Goal: Task Accomplishment & Management: Complete application form

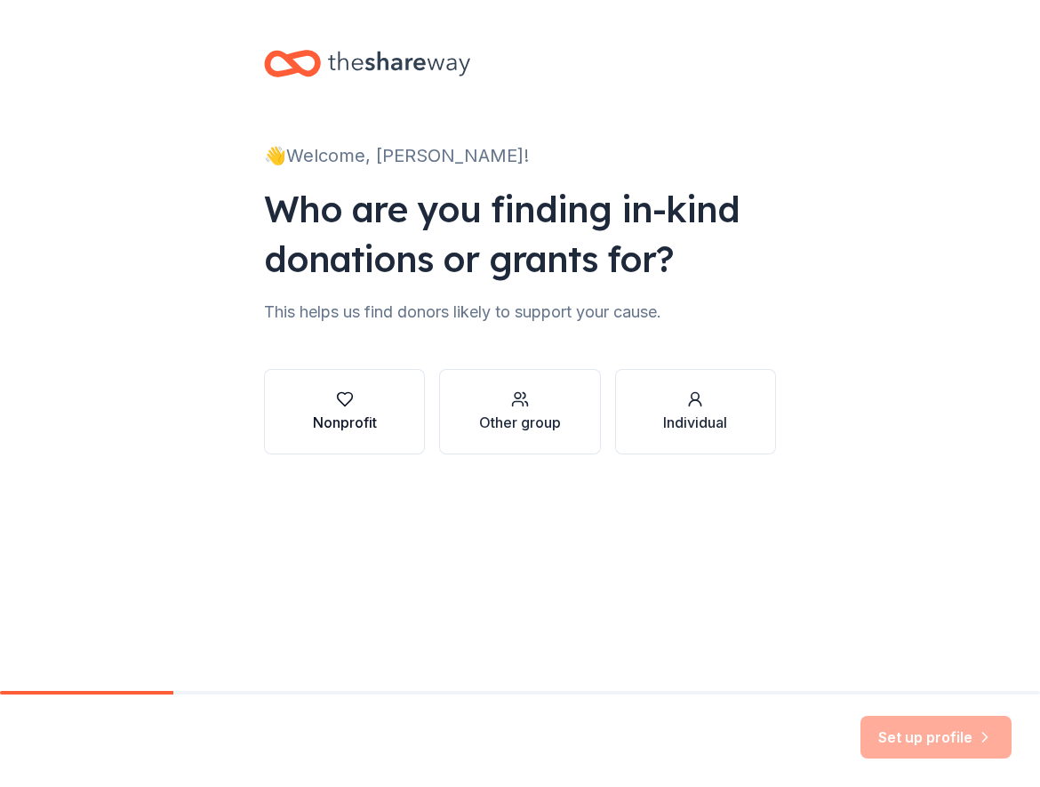
click at [355, 420] on div "Nonprofit" at bounding box center [345, 422] width 64 height 21
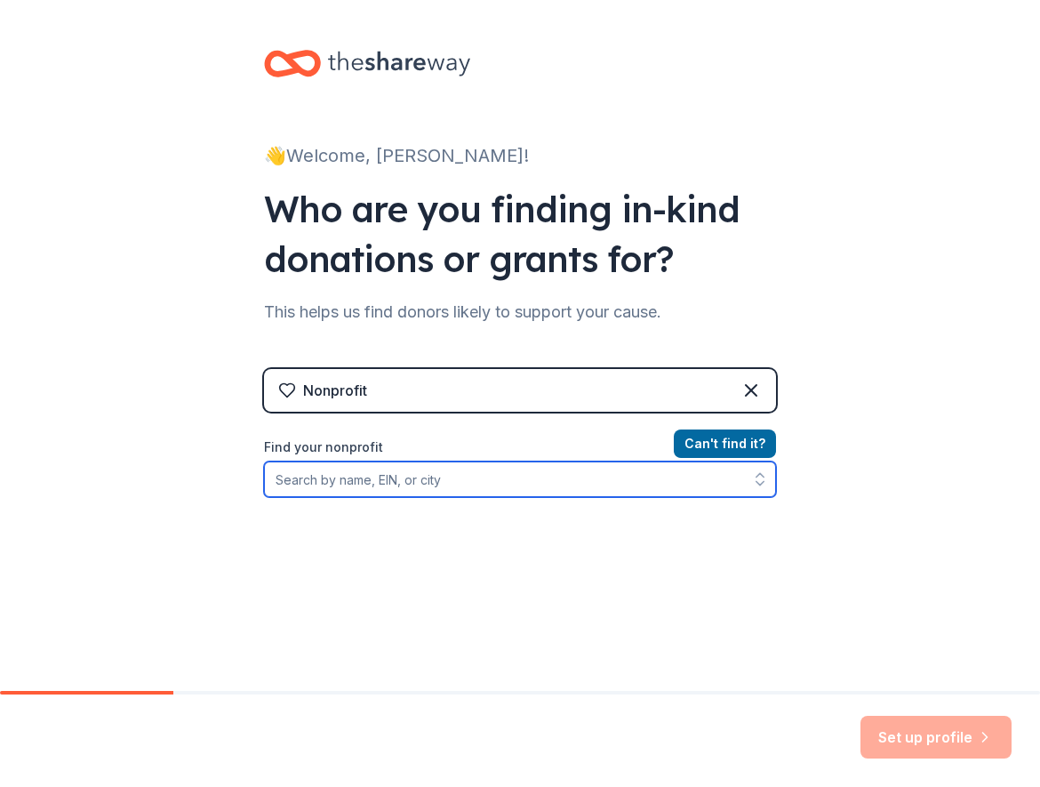
click at [334, 473] on input "Find your nonprofit" at bounding box center [520, 479] width 512 height 36
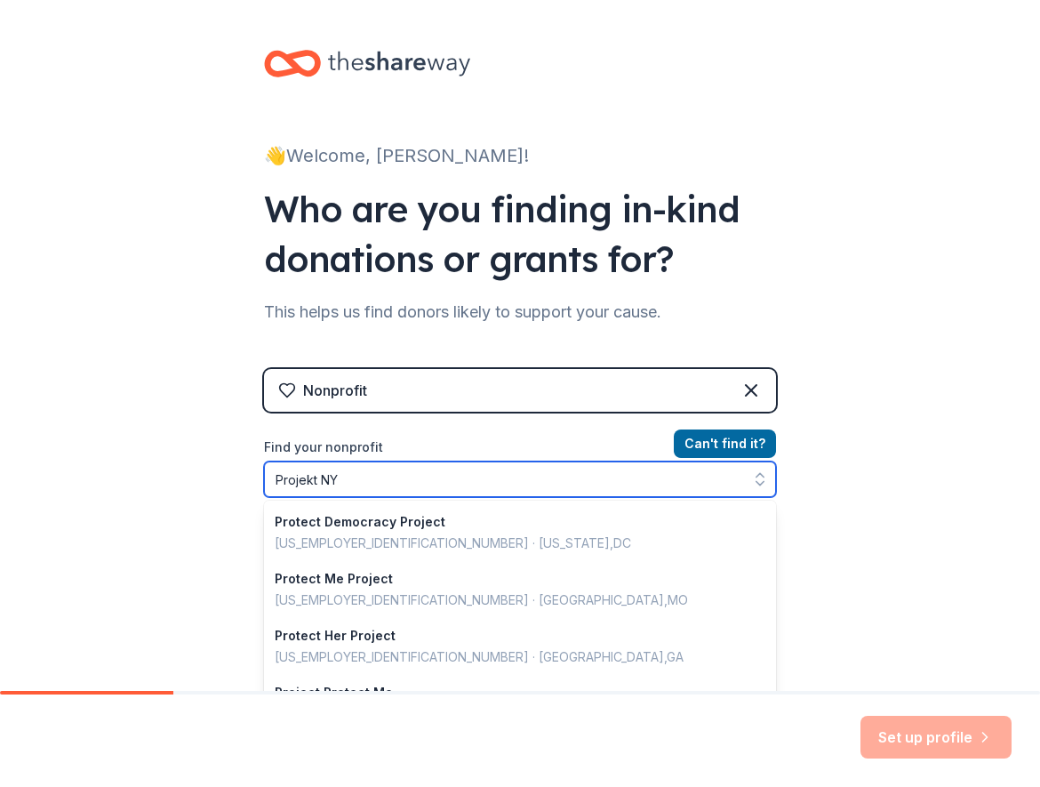
type input "Projekt NYC"
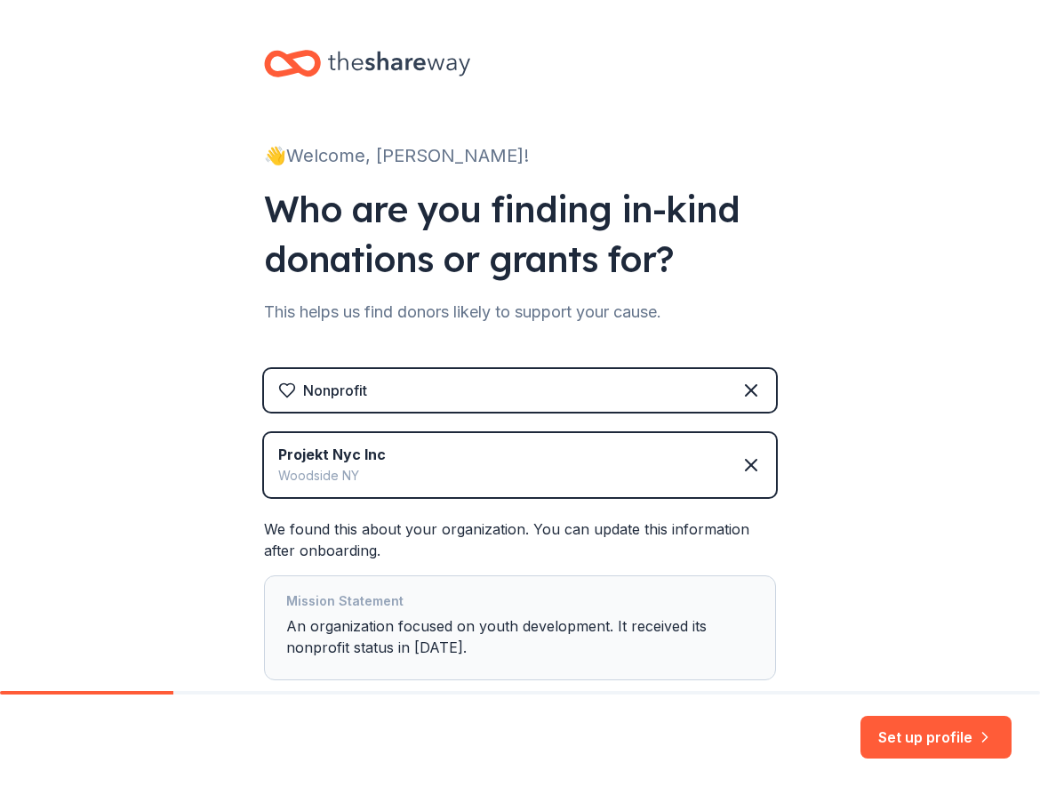
scroll to position [110, 0]
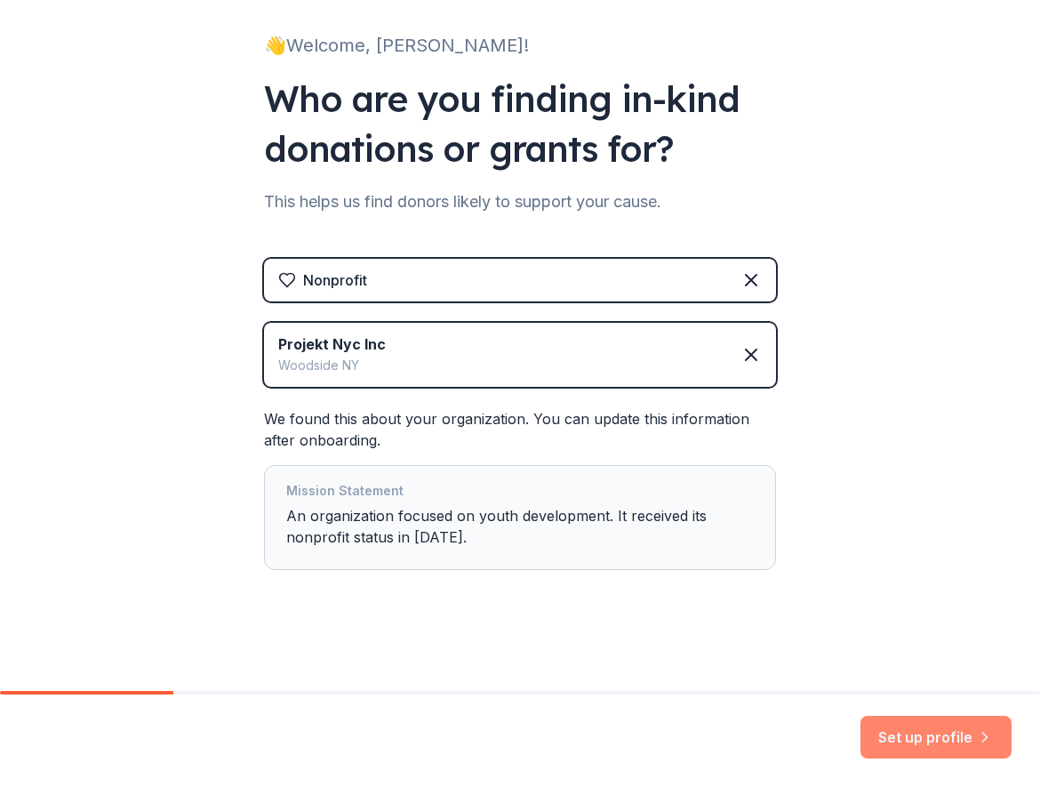
click at [899, 728] on button "Set up profile" at bounding box center [935, 736] width 151 height 43
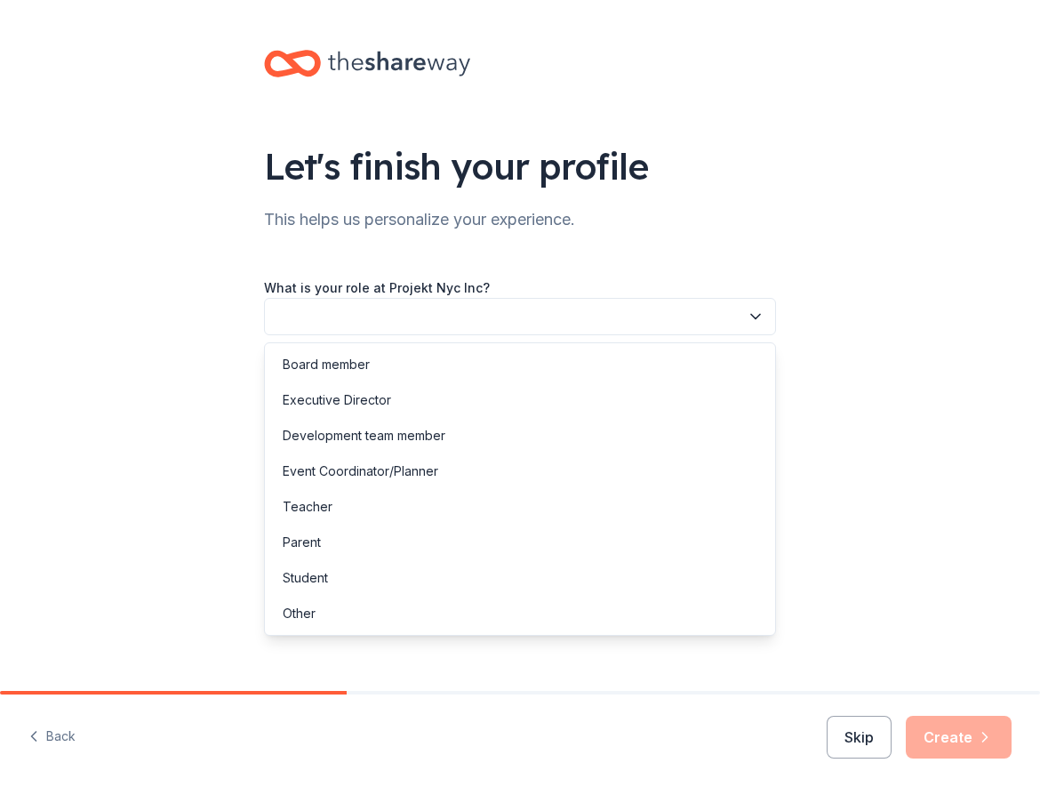
click at [307, 316] on button "button" at bounding box center [520, 316] width 512 height 37
click at [317, 405] on div "Executive Director" at bounding box center [337, 399] width 108 height 21
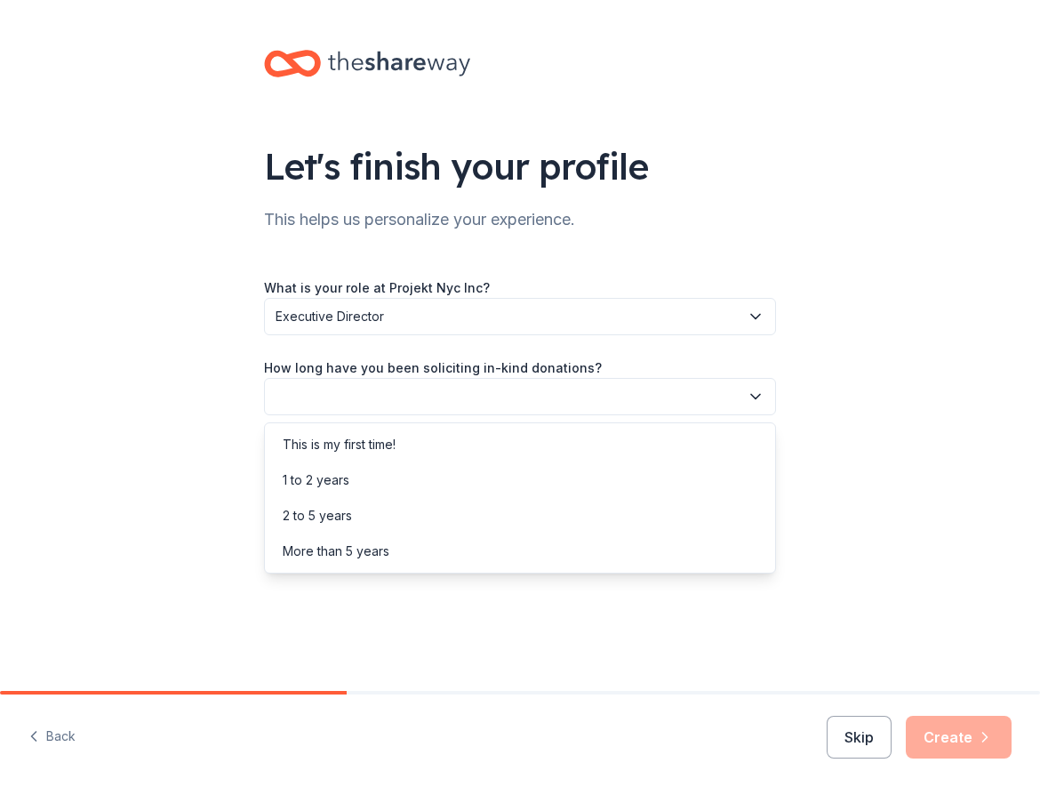
click at [341, 389] on button "button" at bounding box center [520, 396] width 512 height 37
click at [316, 547] on div "More than 5 years" at bounding box center [336, 550] width 107 height 21
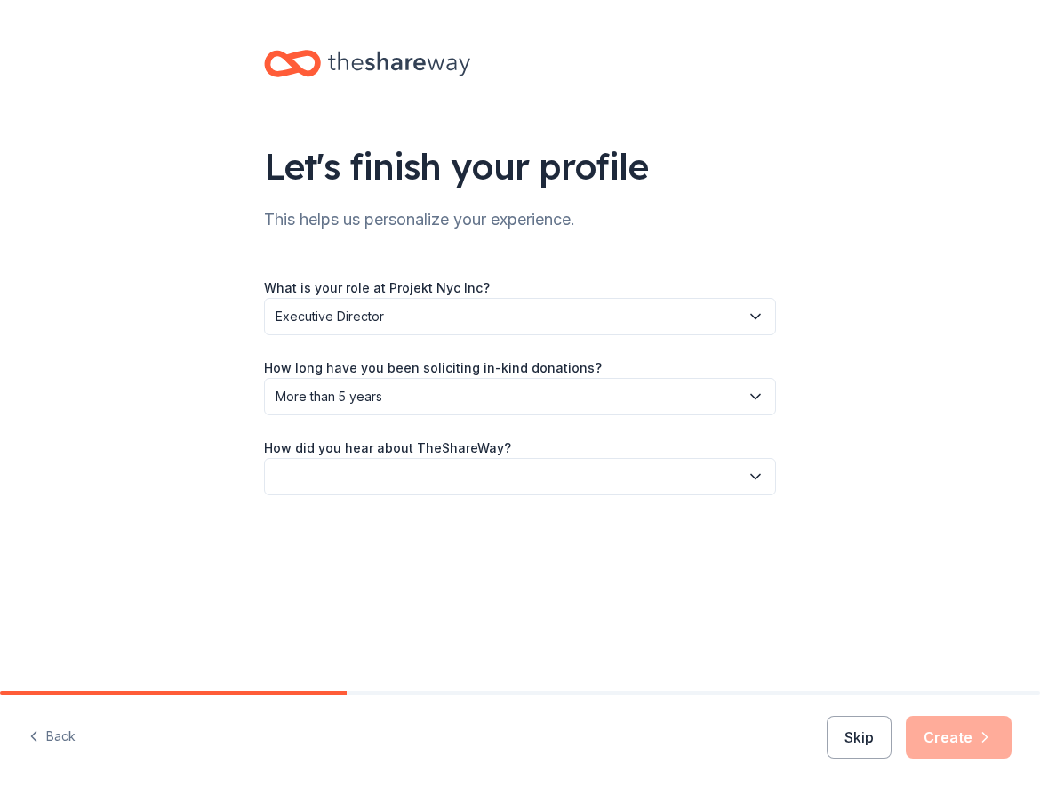
click at [377, 483] on button "button" at bounding box center [520, 476] width 512 height 37
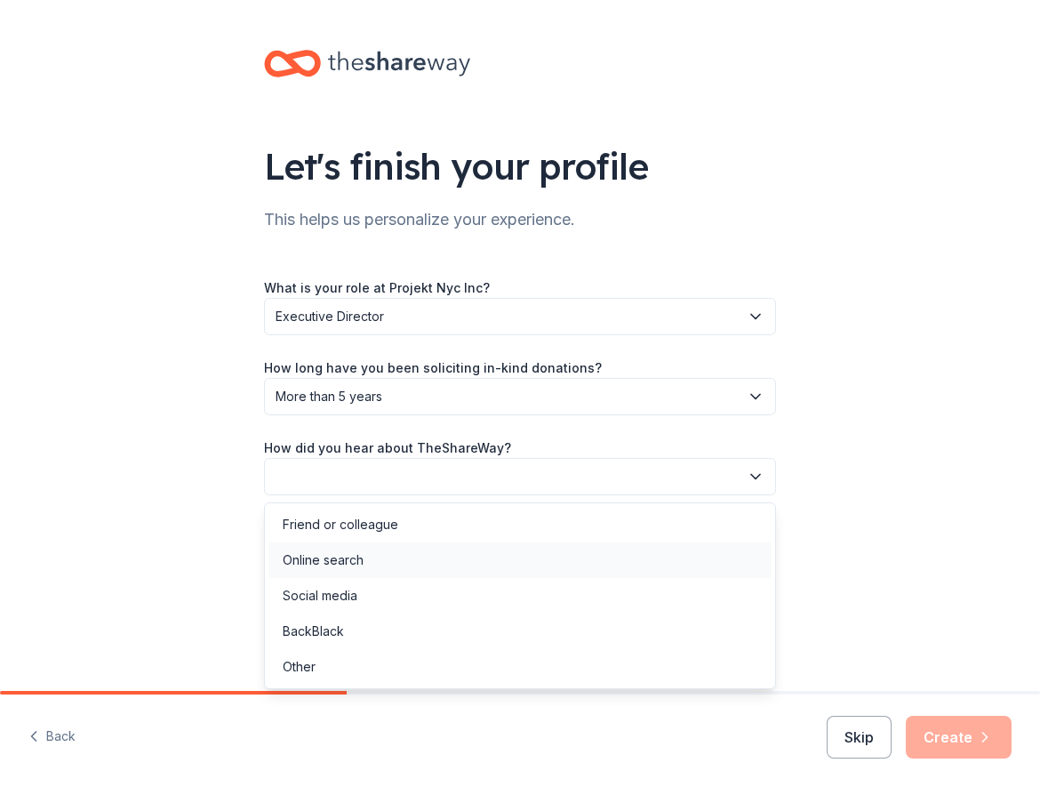
click at [337, 555] on div "Online search" at bounding box center [323, 559] width 81 height 21
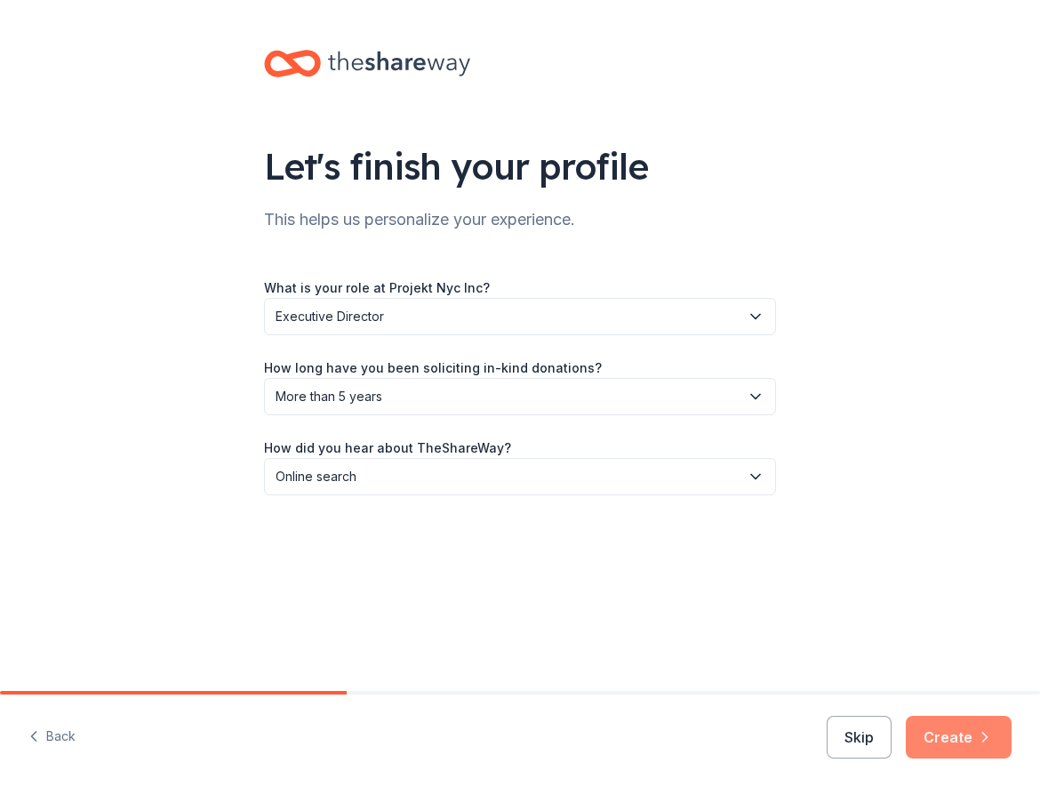
click at [939, 727] on button "Create" at bounding box center [959, 736] width 106 height 43
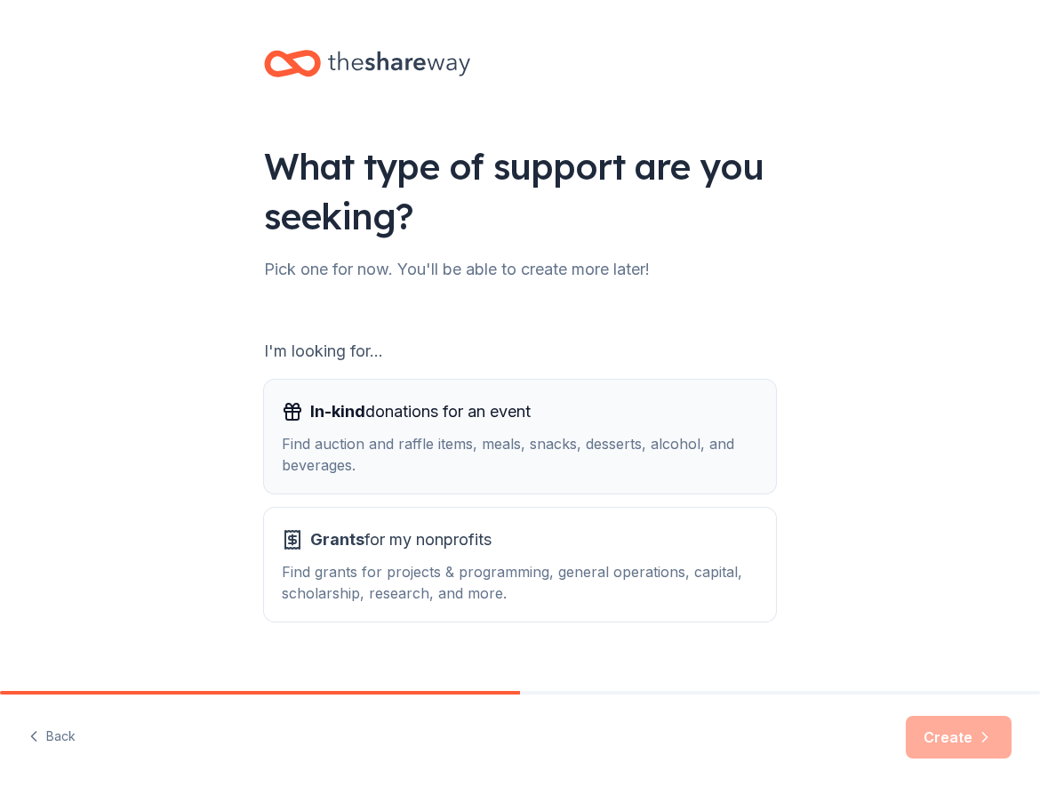
scroll to position [27, 0]
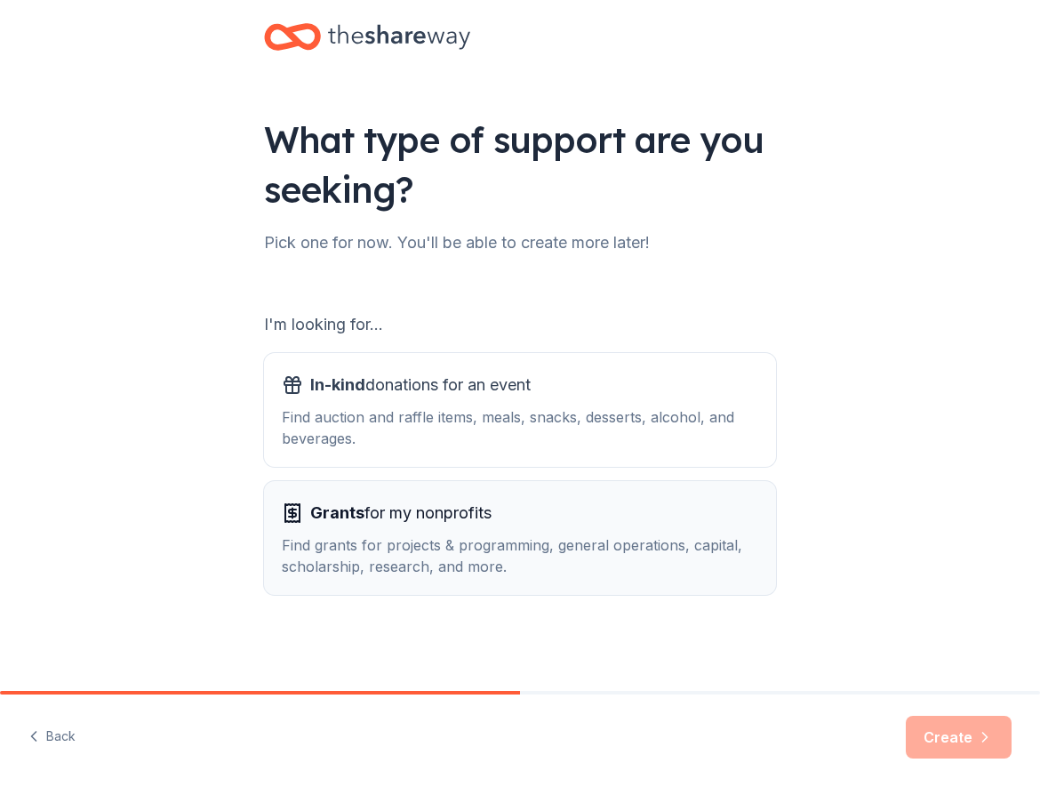
click at [342, 540] on div "Find grants for projects & programming, general operations, capital, scholarshi…" at bounding box center [520, 555] width 476 height 43
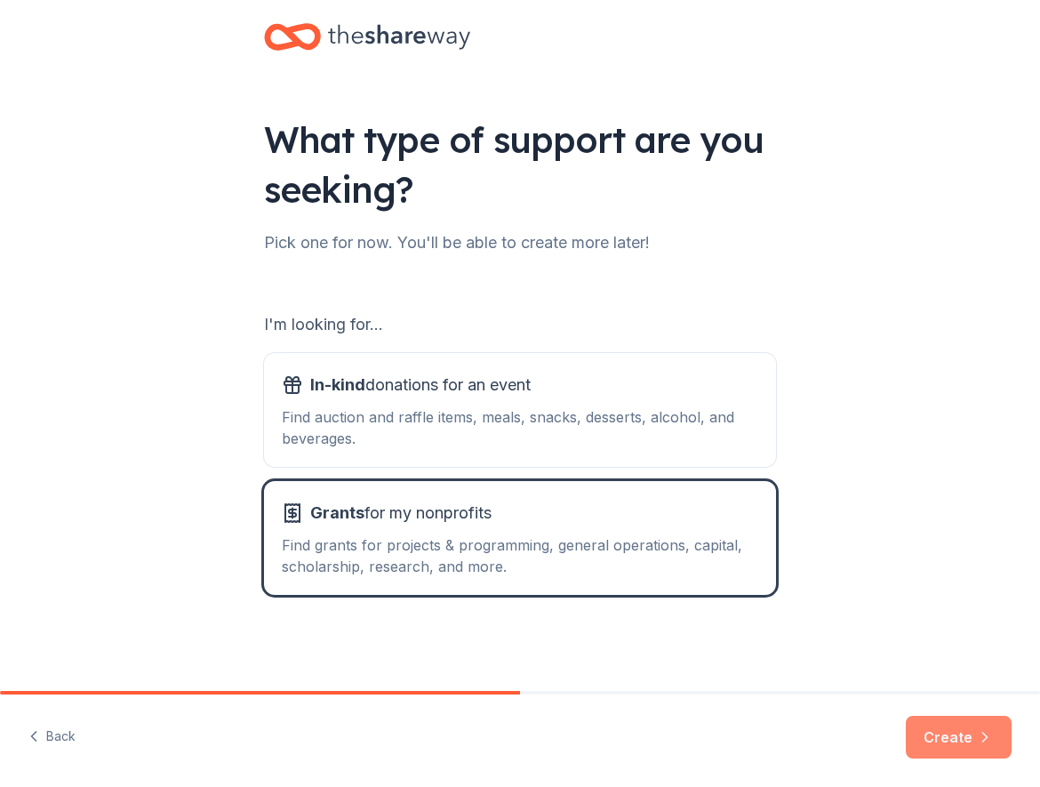
click at [939, 742] on button "Create" at bounding box center [959, 736] width 106 height 43
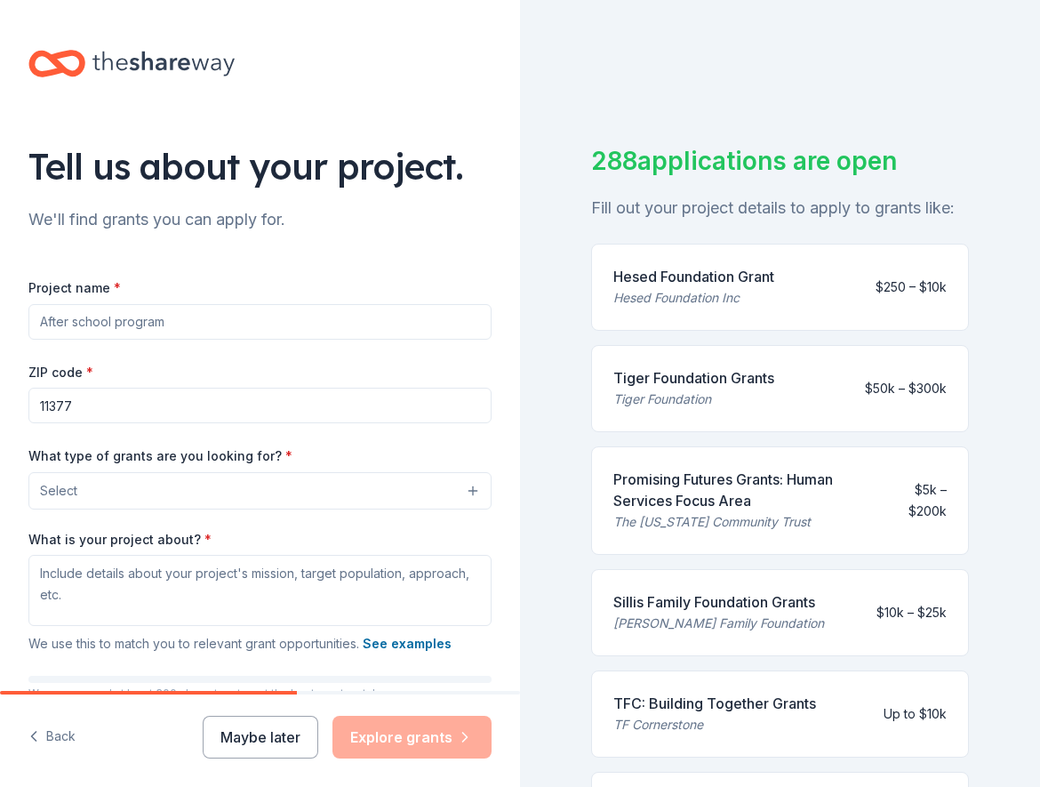
click at [149, 330] on input "Project name *" at bounding box center [259, 322] width 463 height 36
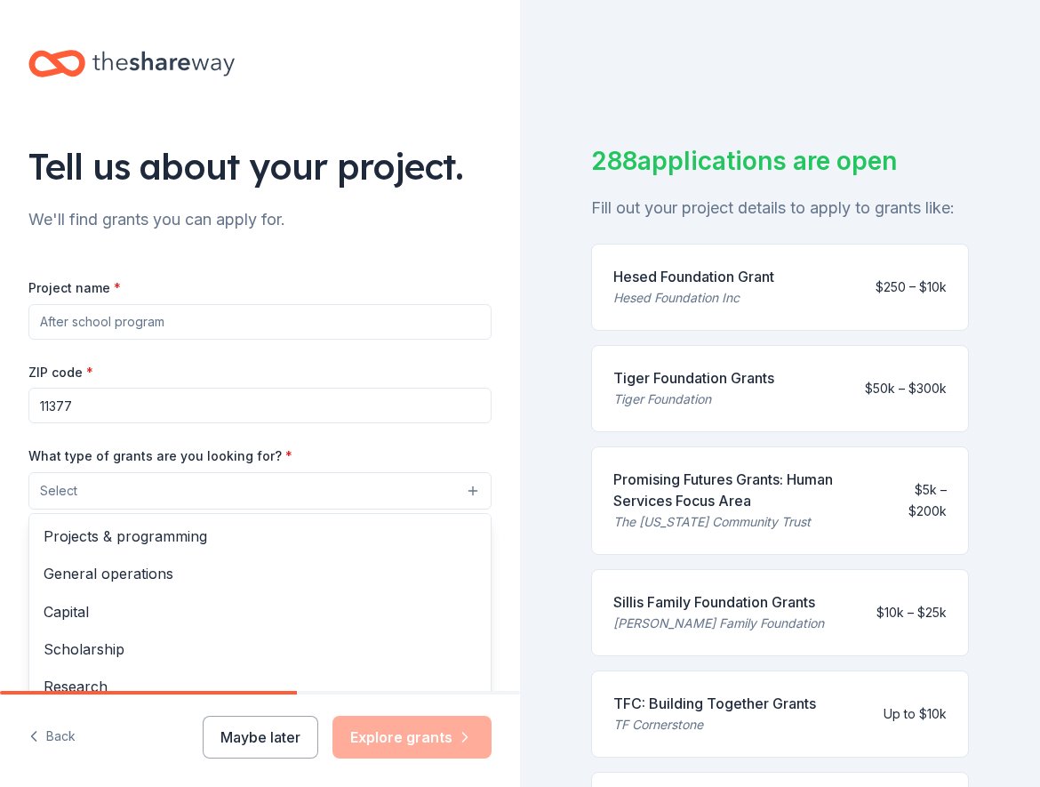
click at [132, 499] on button "Select" at bounding box center [259, 490] width 463 height 37
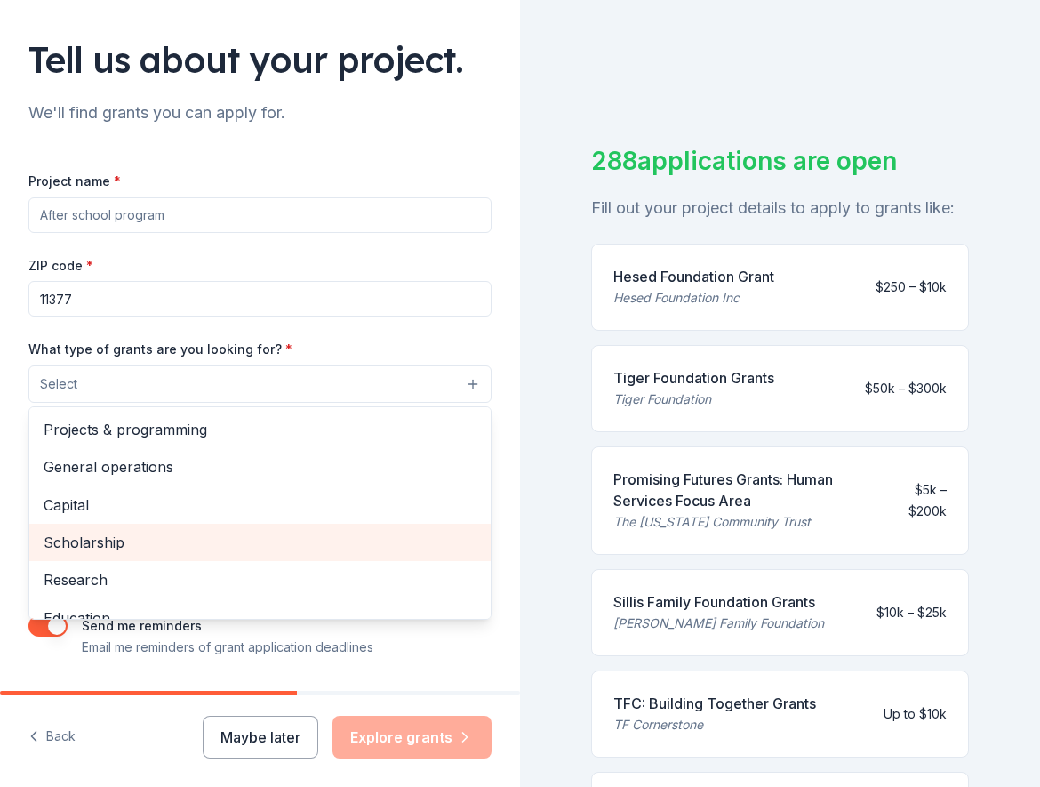
scroll to position [107, 0]
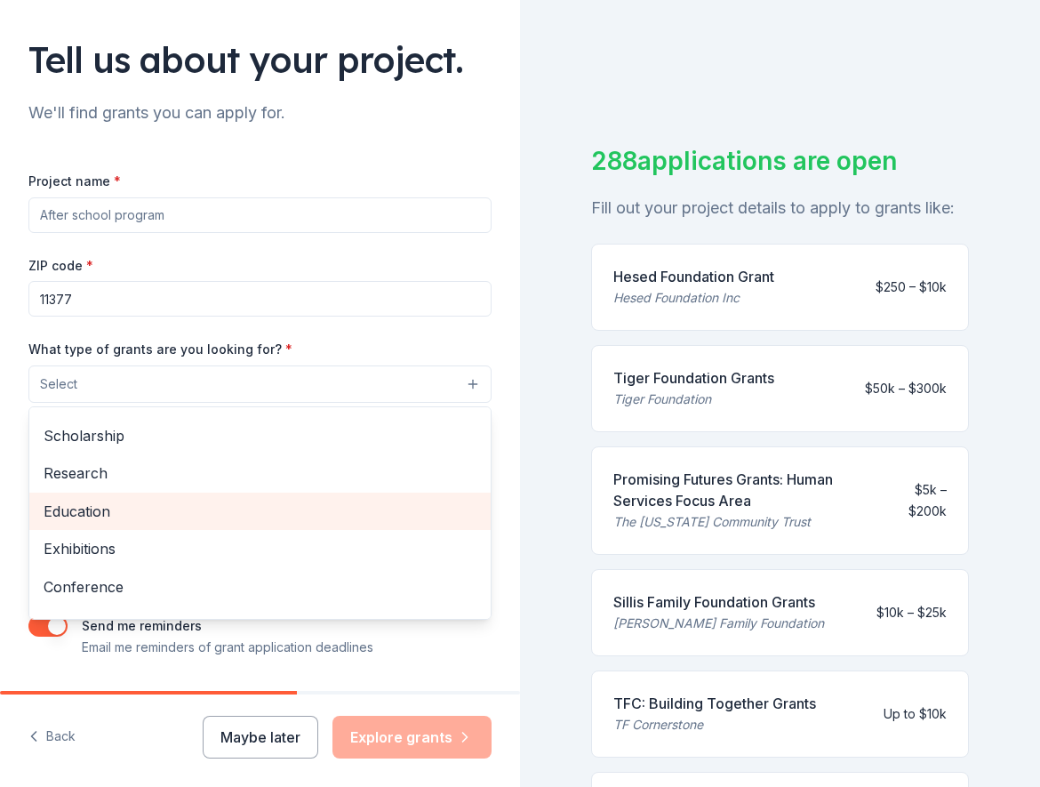
click at [127, 505] on span "Education" at bounding box center [260, 510] width 433 height 23
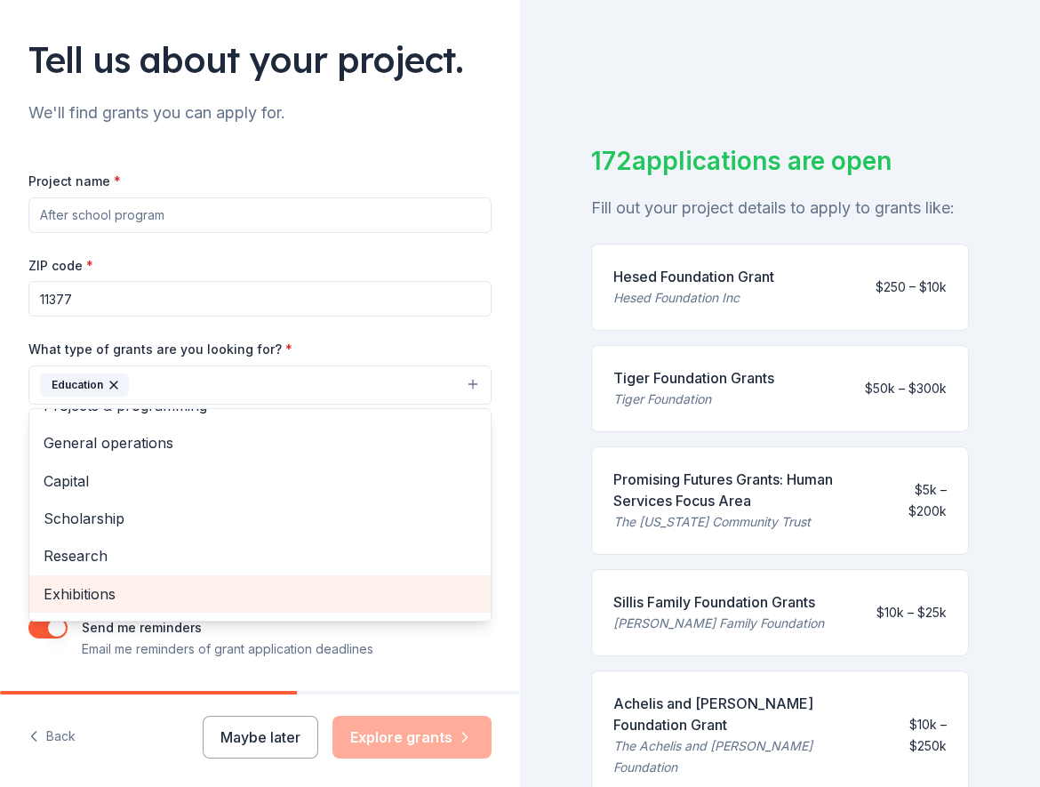
scroll to position [0, 0]
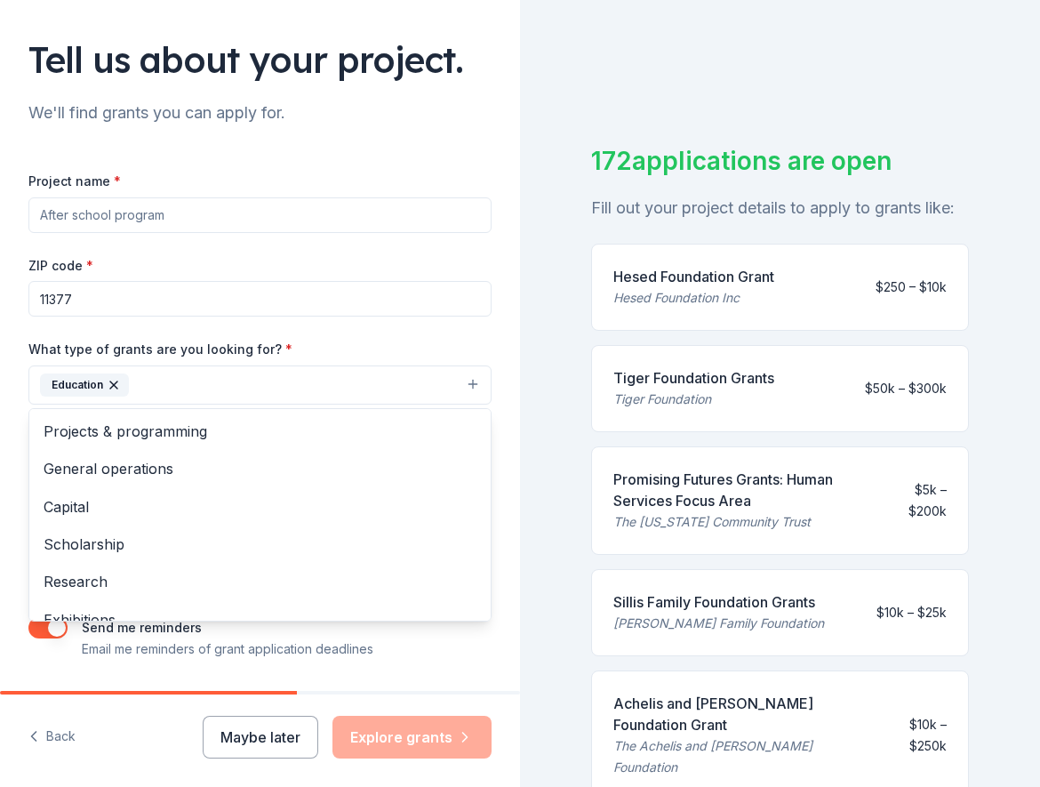
click at [119, 388] on icon "button" at bounding box center [114, 385] width 14 height 14
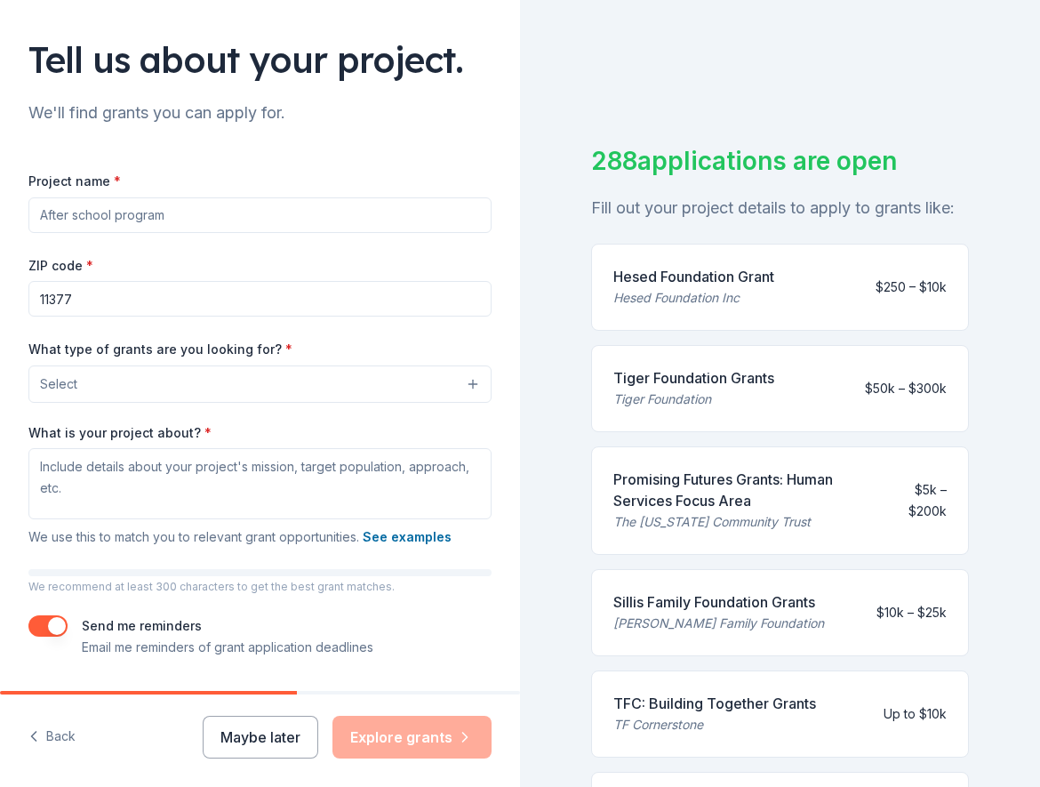
scroll to position [159, 0]
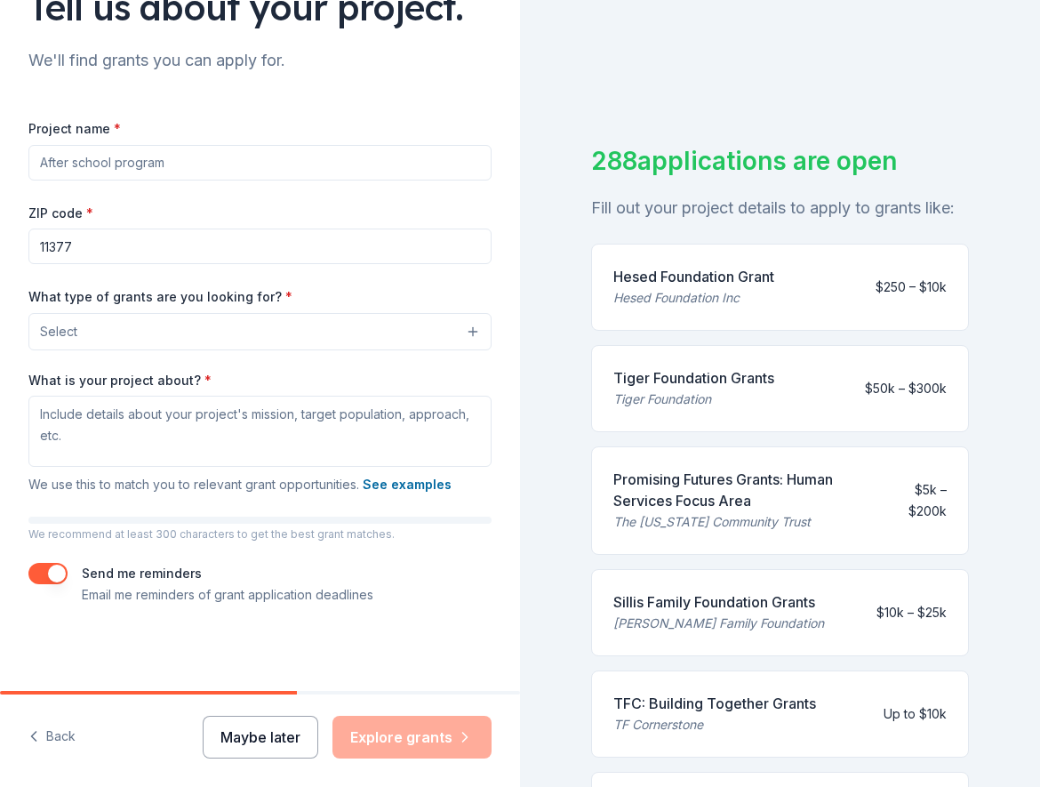
click at [244, 721] on button "Maybe later" at bounding box center [261, 736] width 116 height 43
click at [238, 734] on button "Maybe later" at bounding box center [261, 736] width 116 height 43
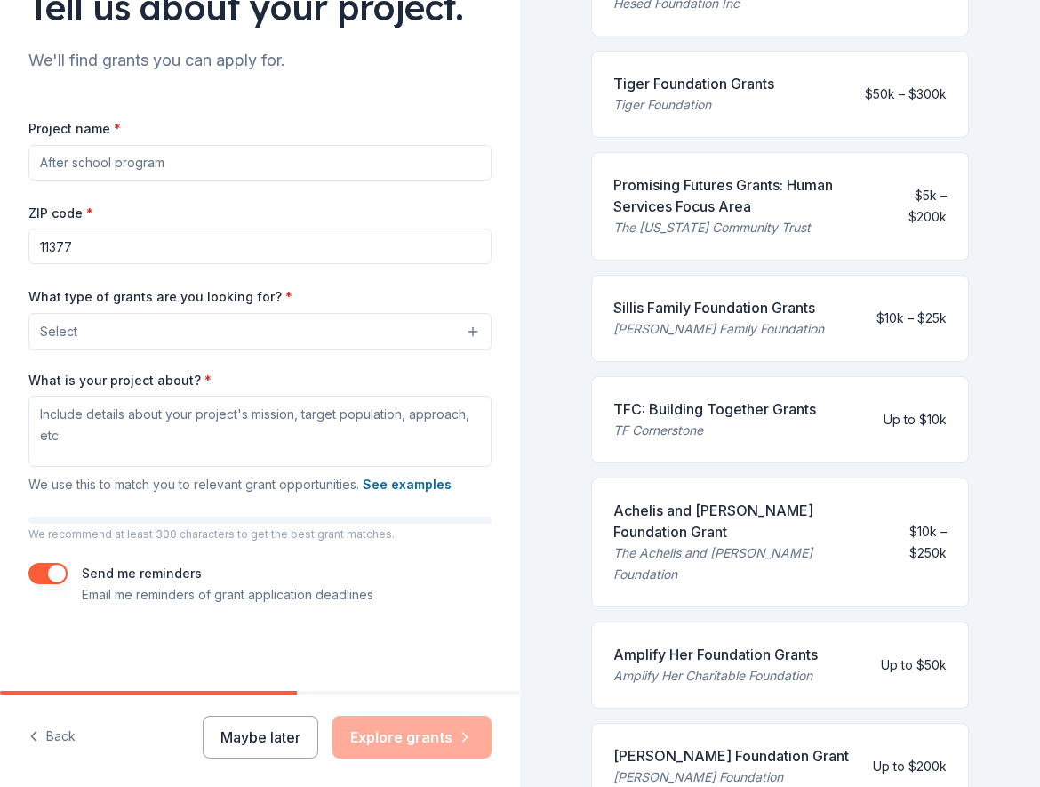
scroll to position [427, 0]
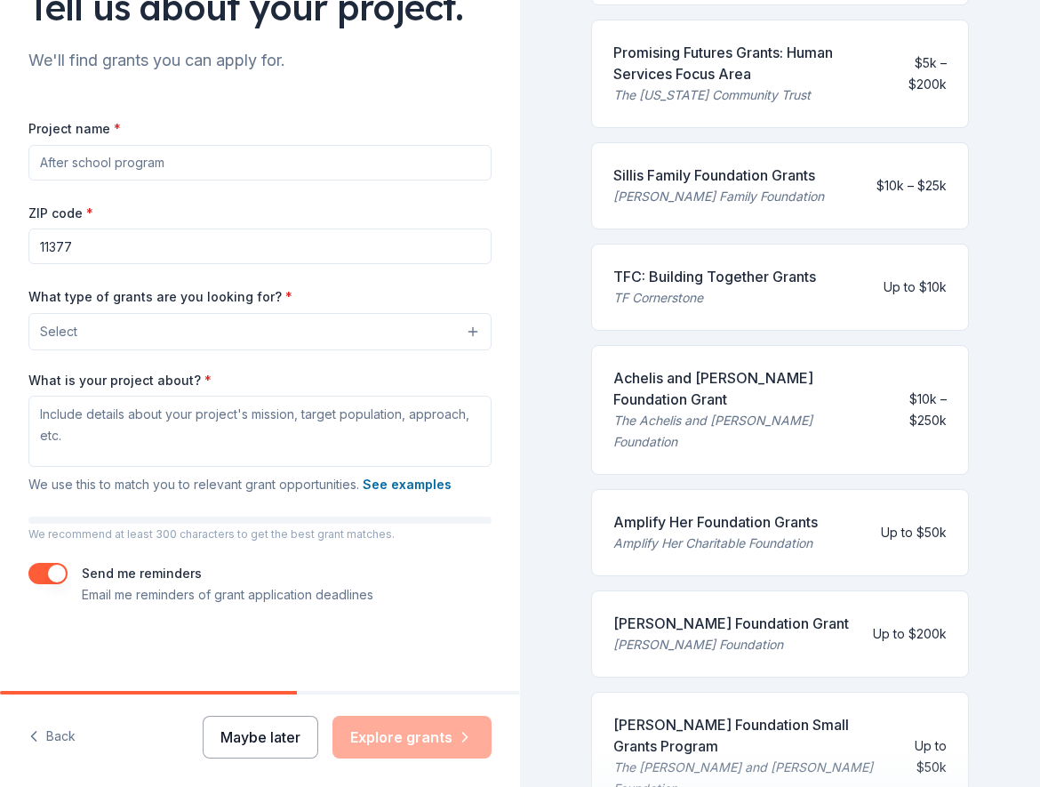
click at [250, 722] on button "Maybe later" at bounding box center [261, 736] width 116 height 43
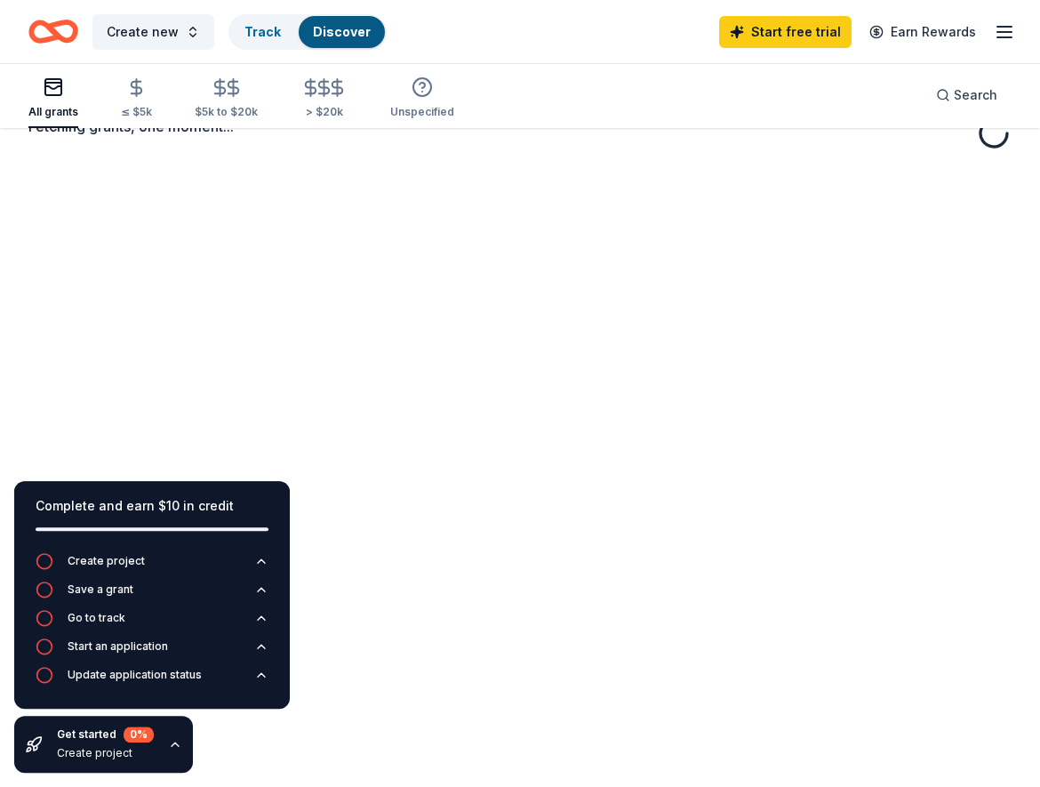
scroll to position [130, 0]
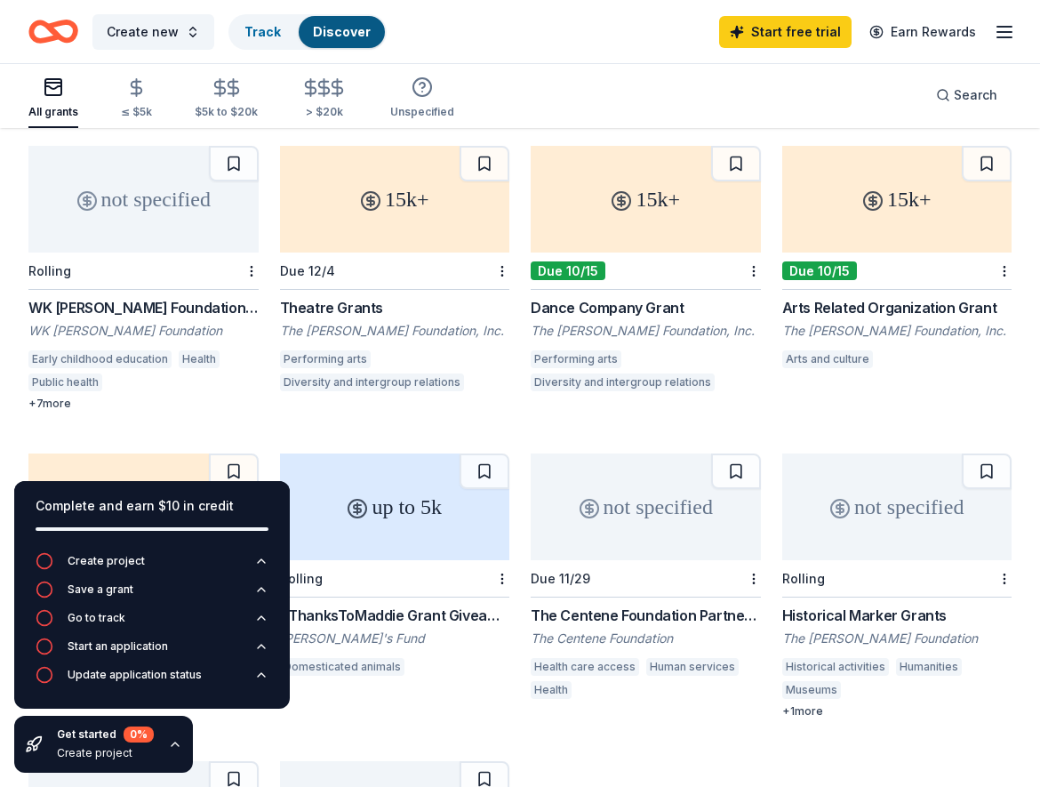
click at [377, 726] on div "not specified Rolling WK Kellogg Foundation Grant WK Kellogg Foundation Early c…" at bounding box center [519, 586] width 983 height 880
click at [1009, 20] on div "Start free trial Earn Rewards" at bounding box center [867, 32] width 296 height 42
click at [1007, 32] on line "button" at bounding box center [1004, 32] width 14 height 0
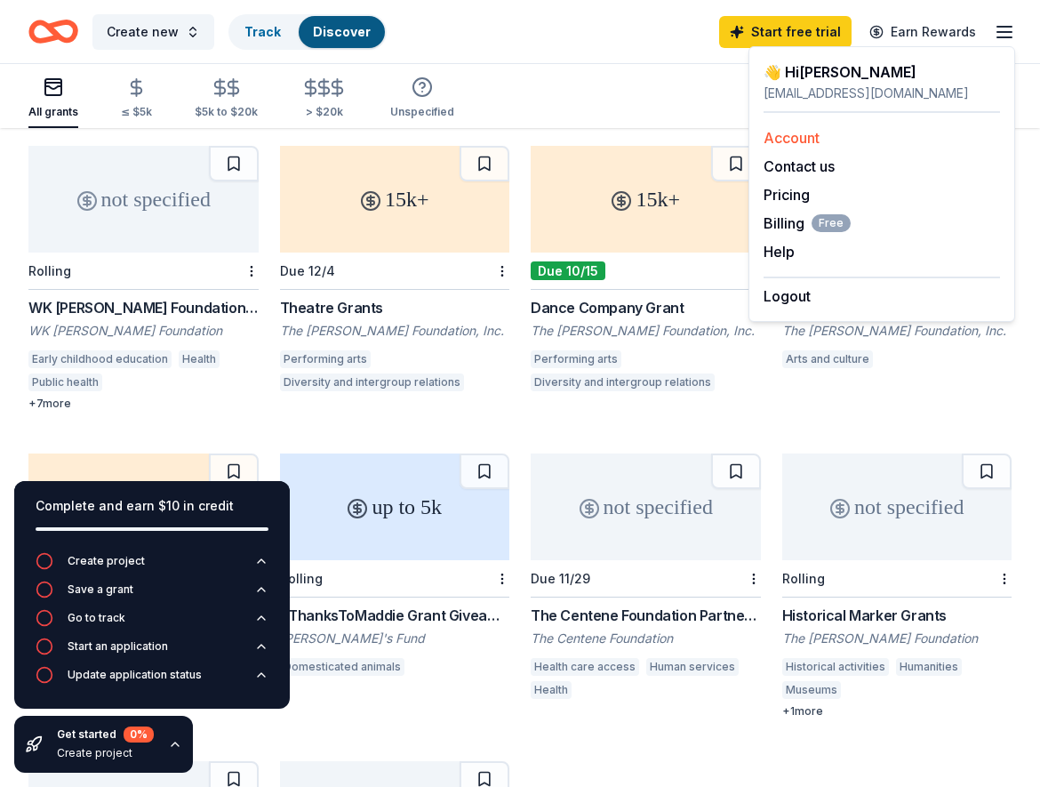
click at [779, 130] on link "Account" at bounding box center [791, 138] width 56 height 18
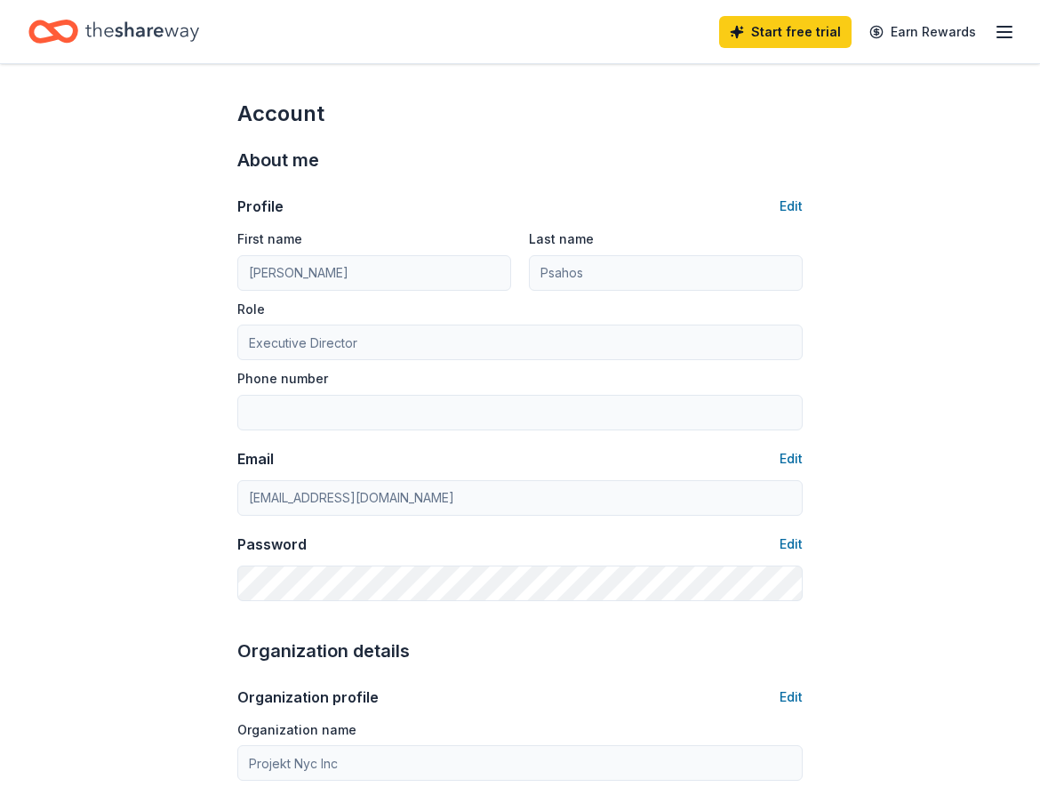
click at [1006, 25] on icon "button" at bounding box center [1004, 31] width 21 height 21
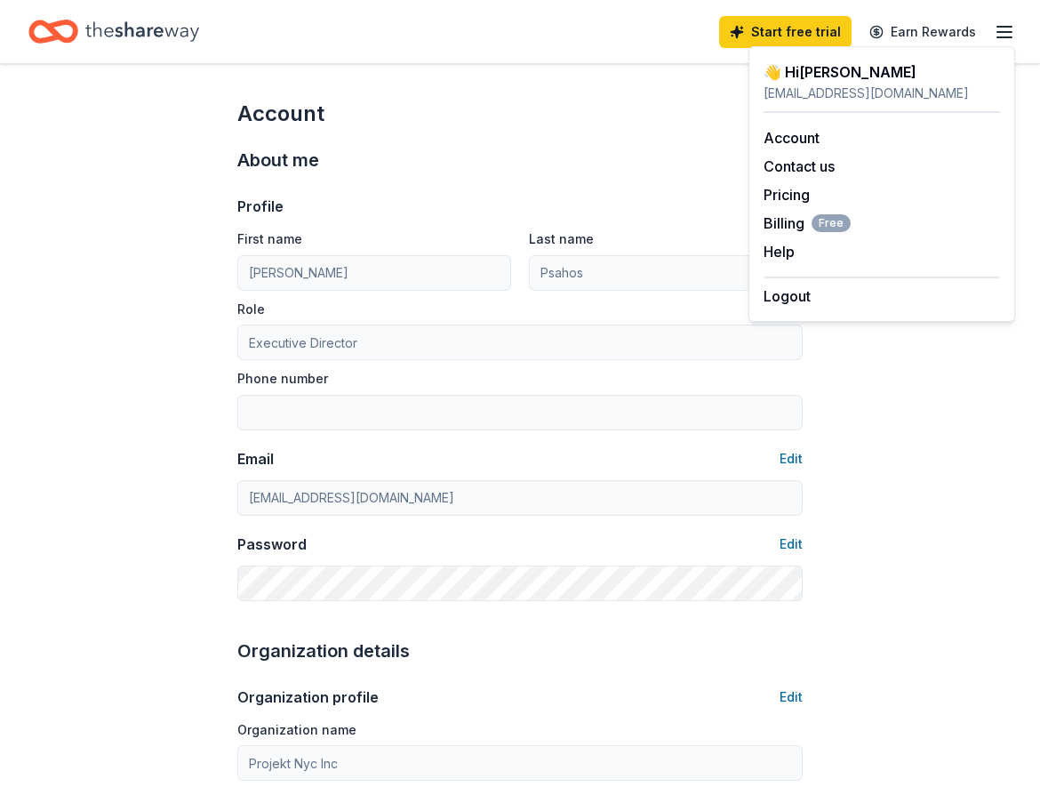
click at [681, 131] on div "About me Profile Edit First name Theodore Last name Psahos Role Executive Direc…" at bounding box center [519, 373] width 565 height 491
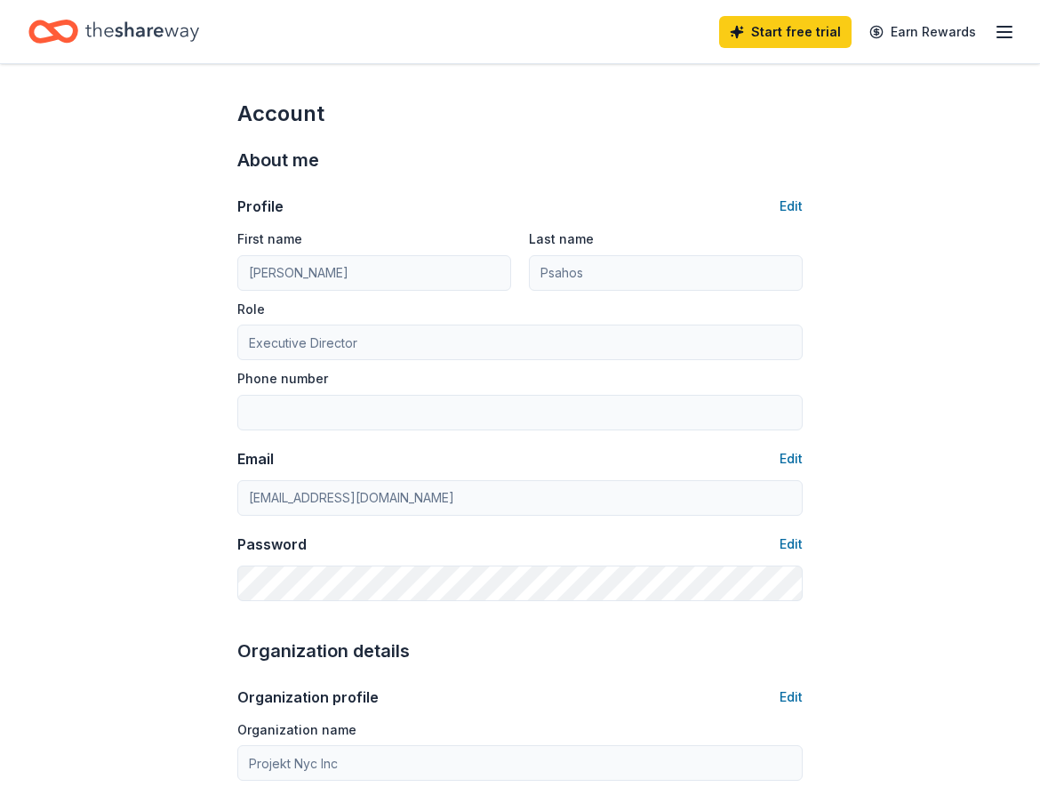
click at [112, 31] on icon "Home" at bounding box center [142, 31] width 114 height 36
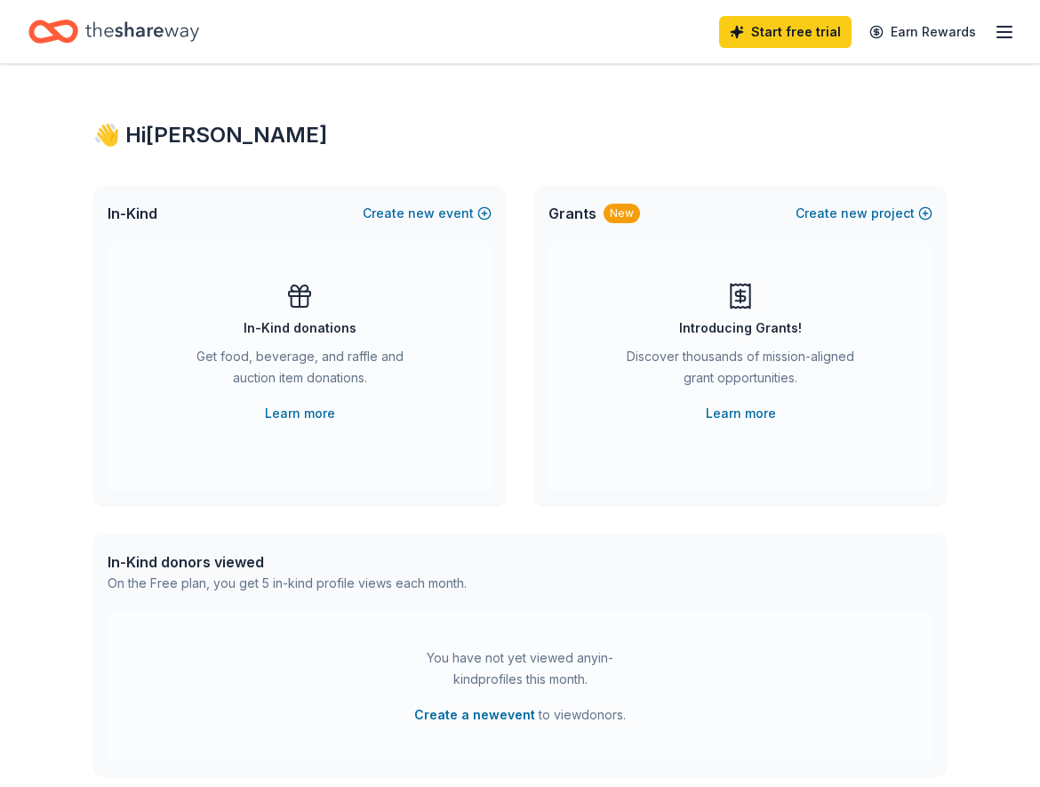
click at [280, 273] on div "In-Kind donations Get food, beverage, and raffle and auction item donations. Le…" at bounding box center [300, 366] width 384 height 249
click at [301, 294] on icon at bounding box center [299, 296] width 28 height 28
click at [1008, 28] on icon "button" at bounding box center [1004, 31] width 21 height 21
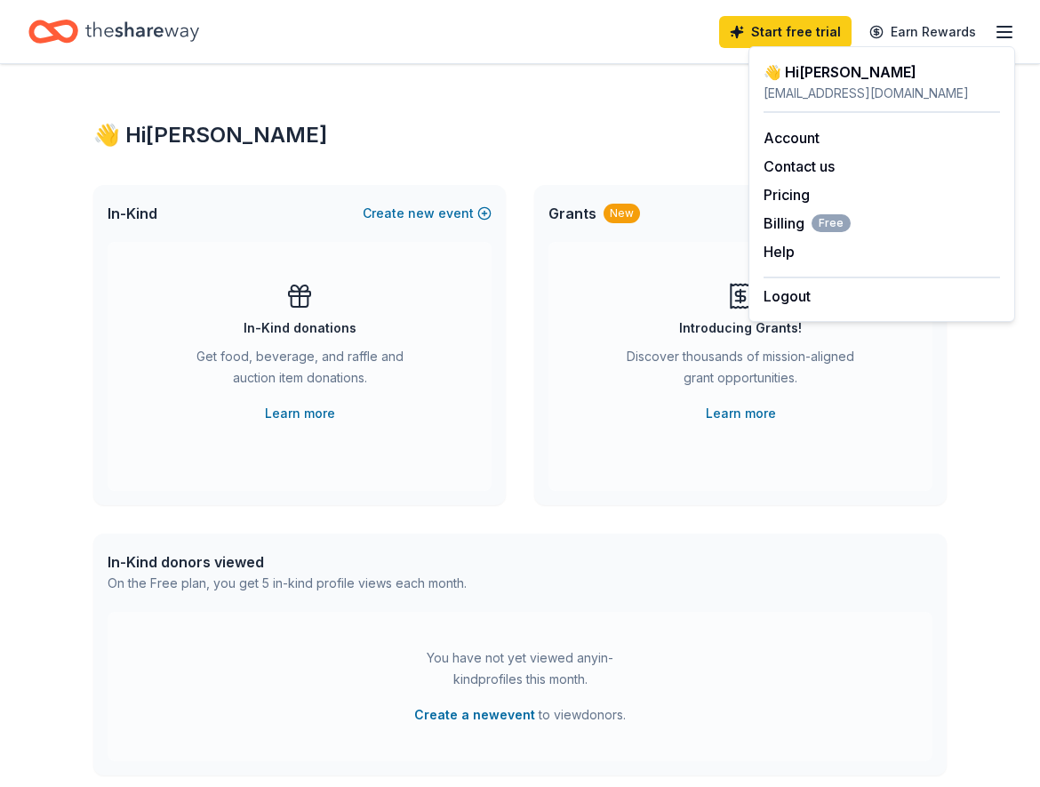
click at [130, 39] on icon "Home" at bounding box center [142, 31] width 114 height 36
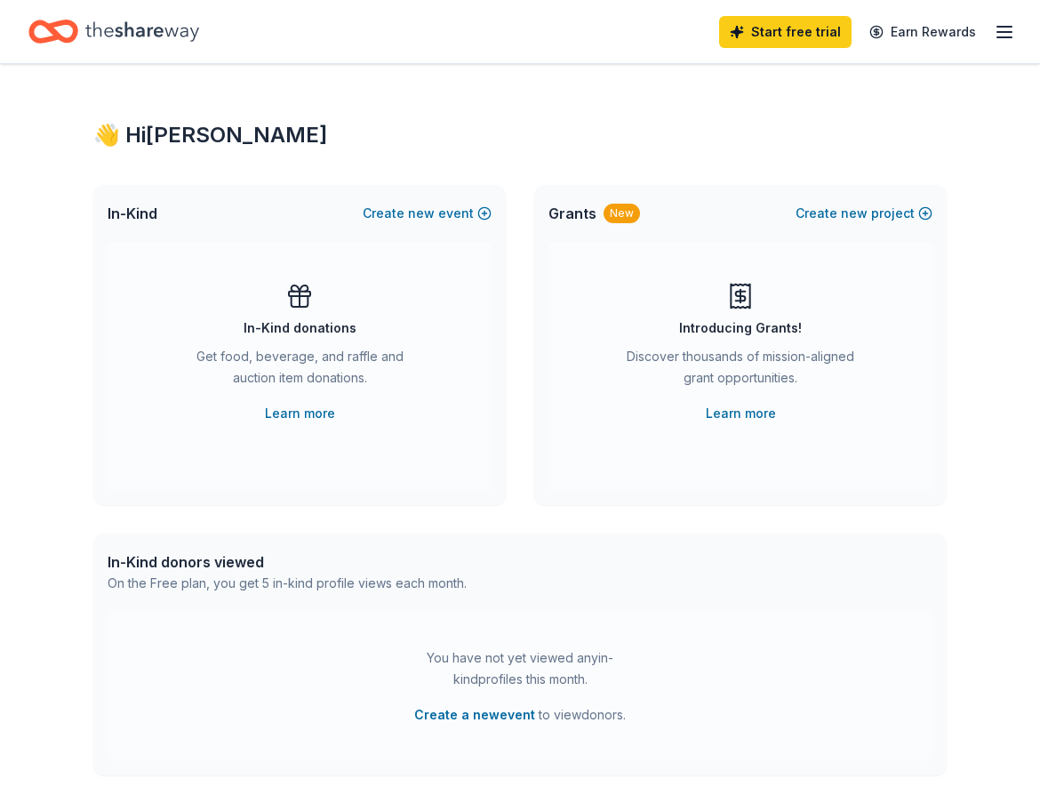
click at [130, 36] on icon "Home" at bounding box center [142, 31] width 114 height 36
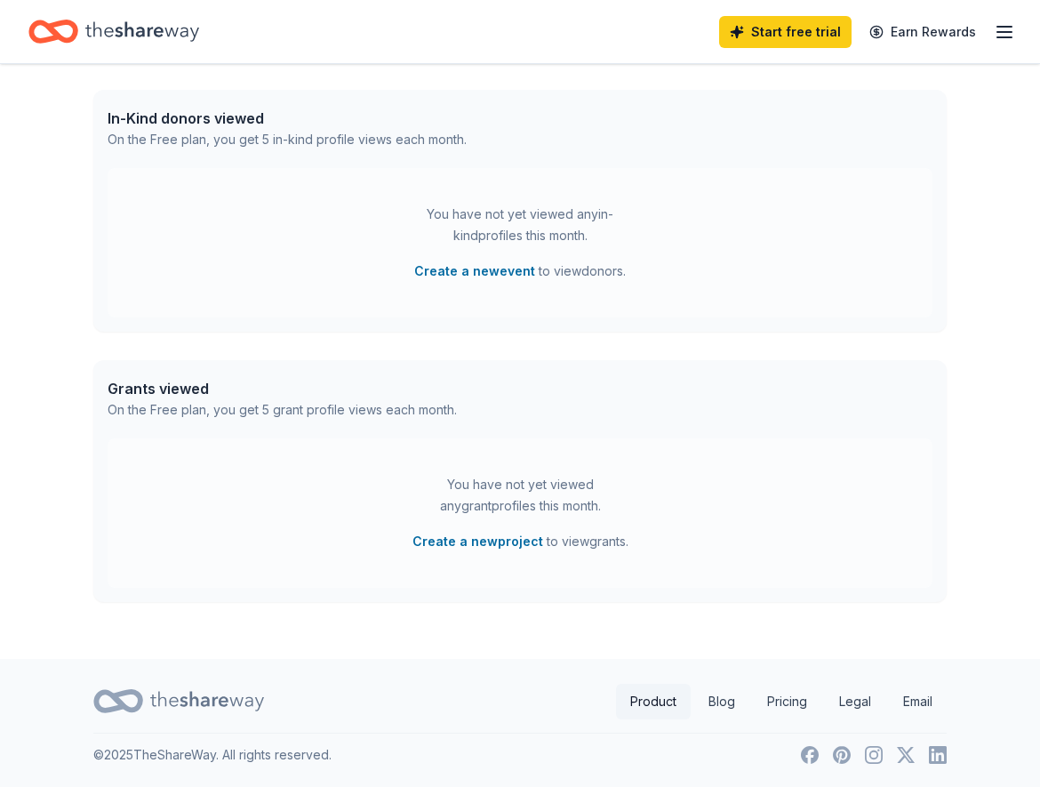
click at [651, 697] on link "Product" at bounding box center [653, 701] width 75 height 36
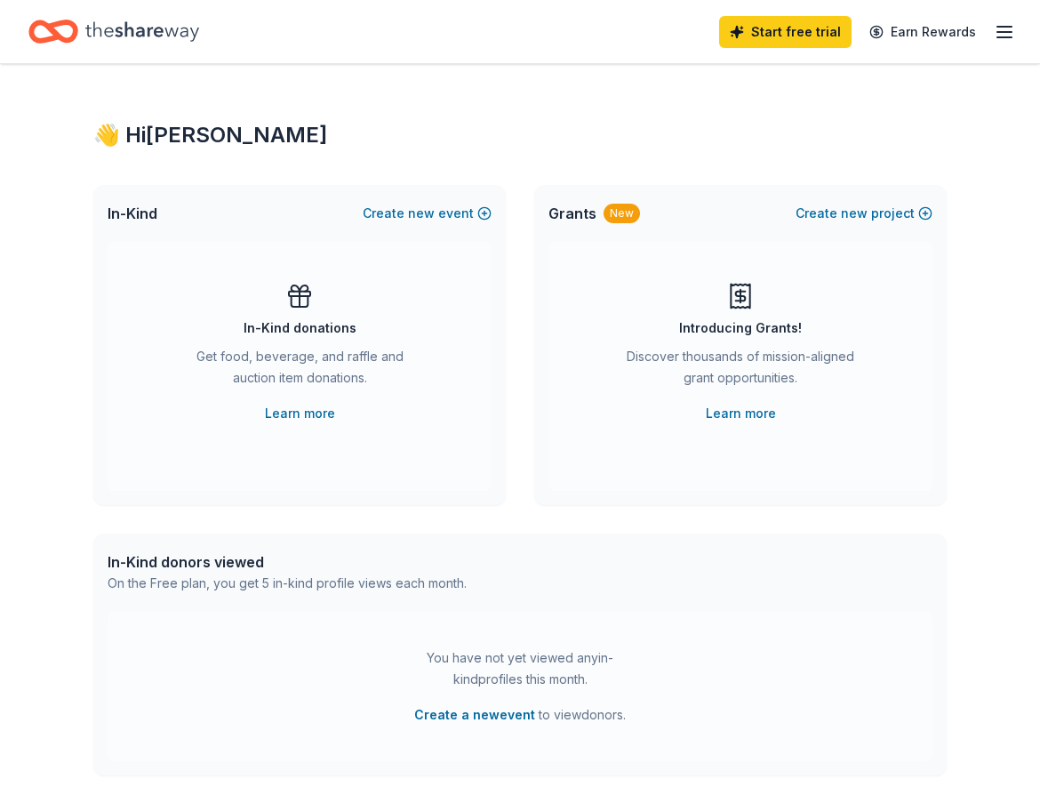
scroll to position [91, 0]
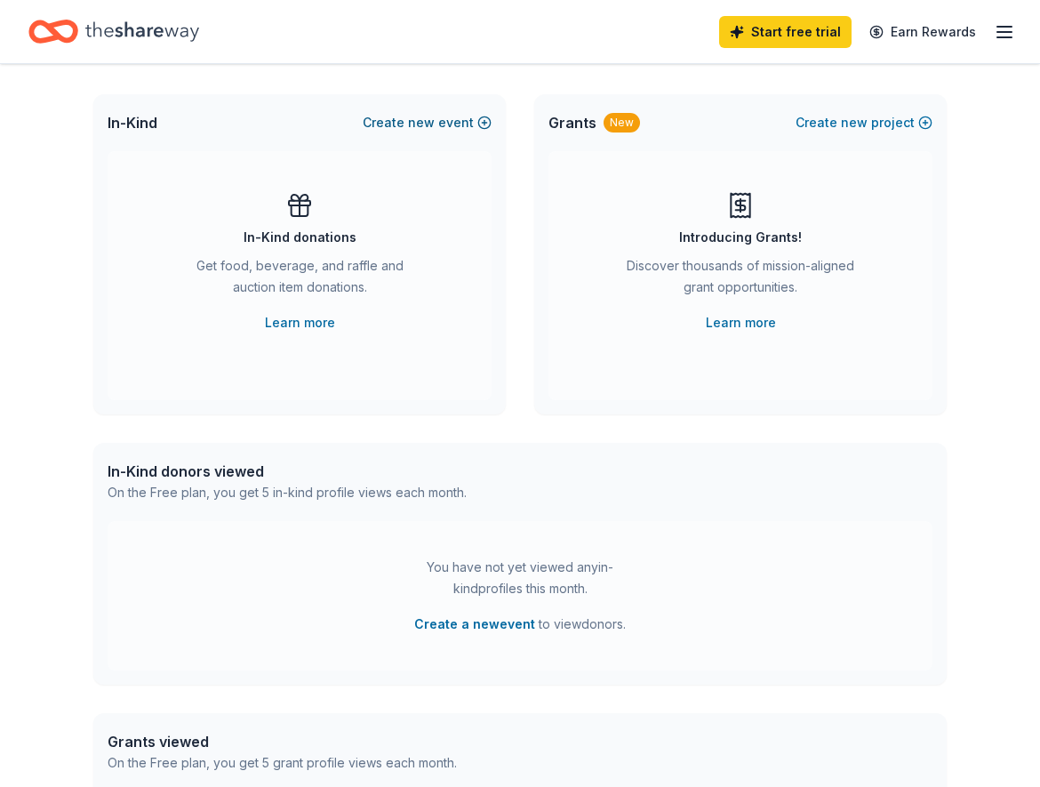
click at [441, 124] on button "Create new event" at bounding box center [427, 122] width 129 height 21
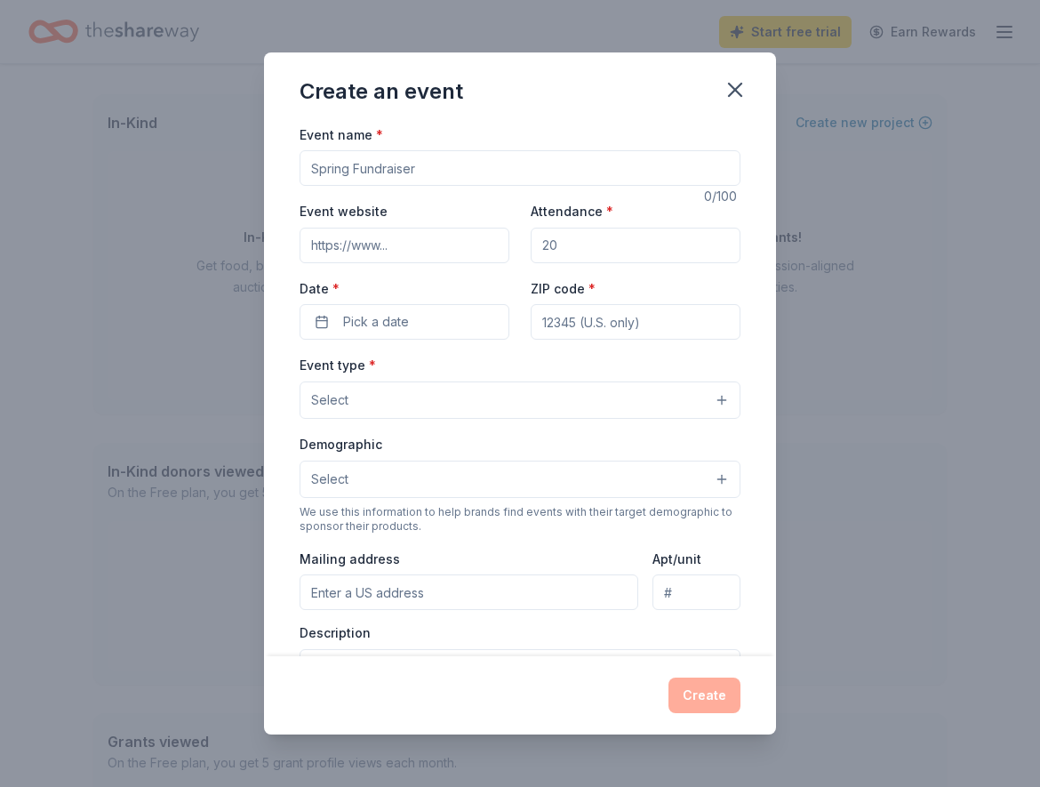
click at [390, 173] on input "Event name *" at bounding box center [520, 168] width 441 height 36
click at [369, 322] on span "Pick a date" at bounding box center [376, 321] width 66 height 21
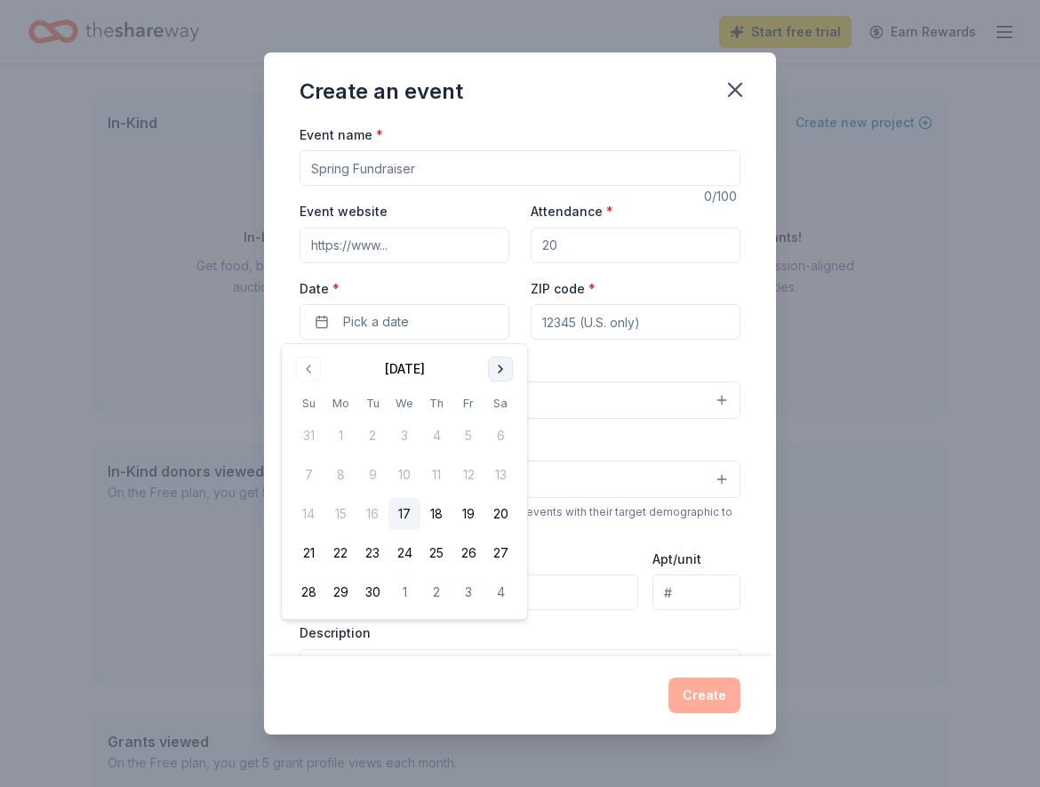
click at [499, 372] on button "Go to next month" at bounding box center [500, 368] width 25 height 25
click at [499, 473] on button "11" at bounding box center [500, 475] width 32 height 32
click at [563, 360] on div "Event type * Select" at bounding box center [520, 386] width 441 height 65
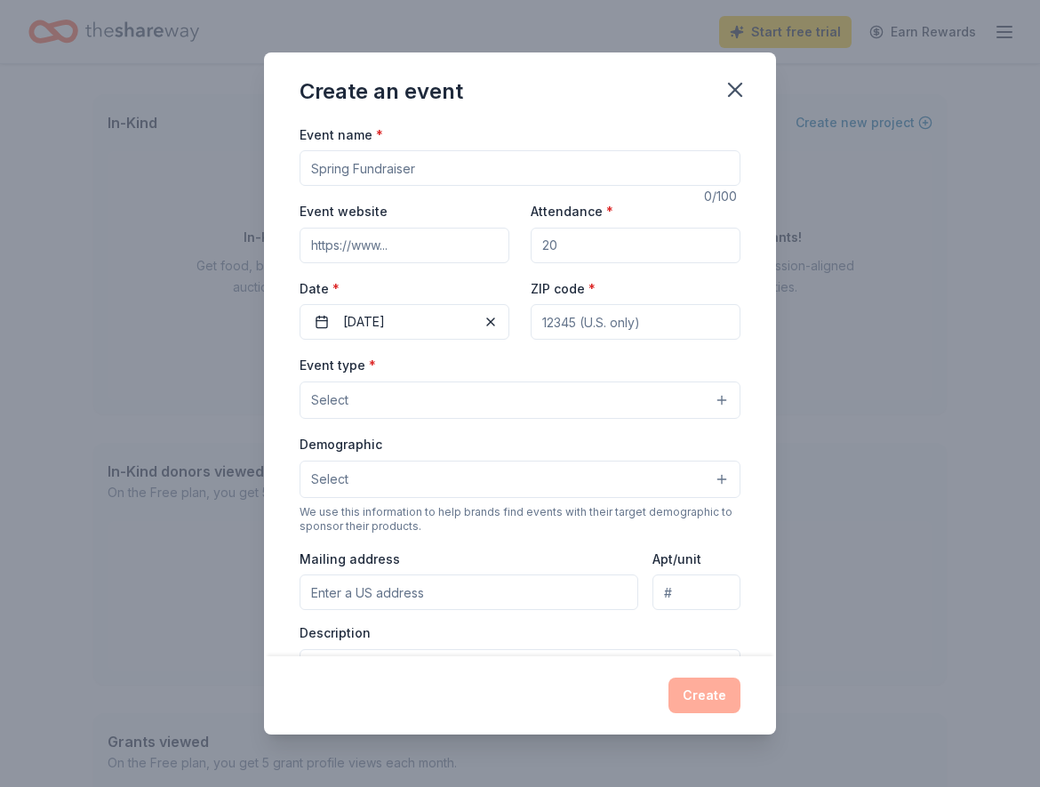
click at [559, 316] on input "ZIP code *" at bounding box center [636, 322] width 210 height 36
click at [430, 398] on button "Select" at bounding box center [520, 399] width 441 height 37
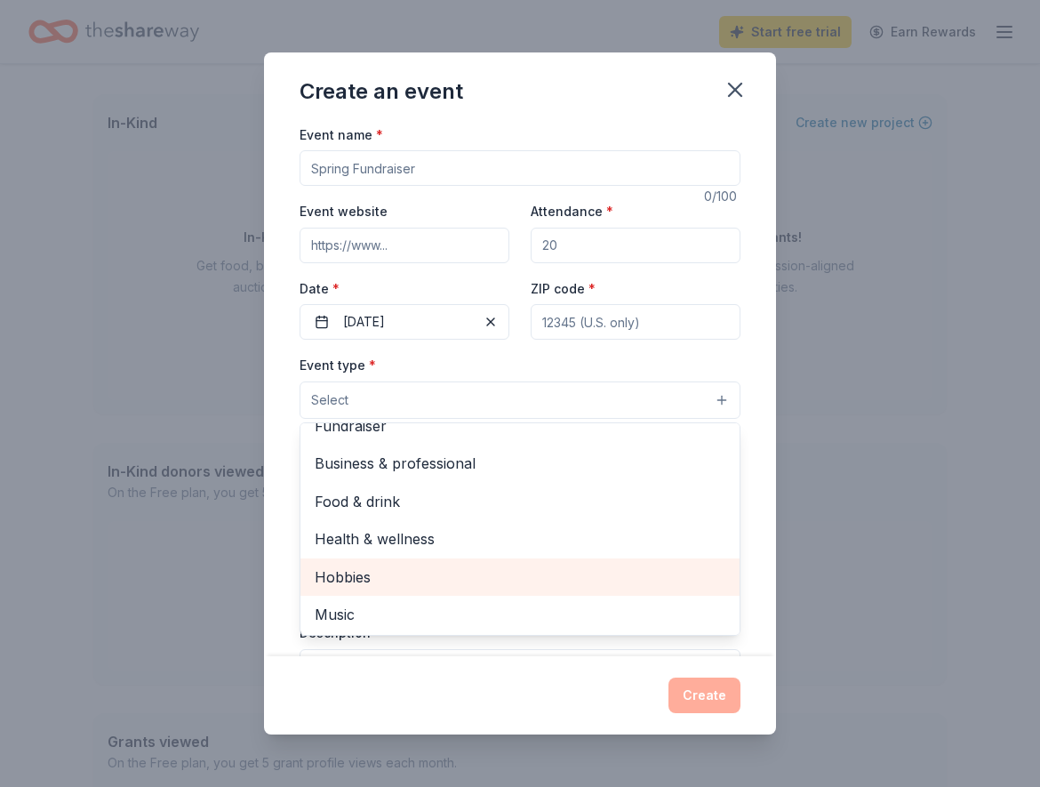
scroll to position [0, 0]
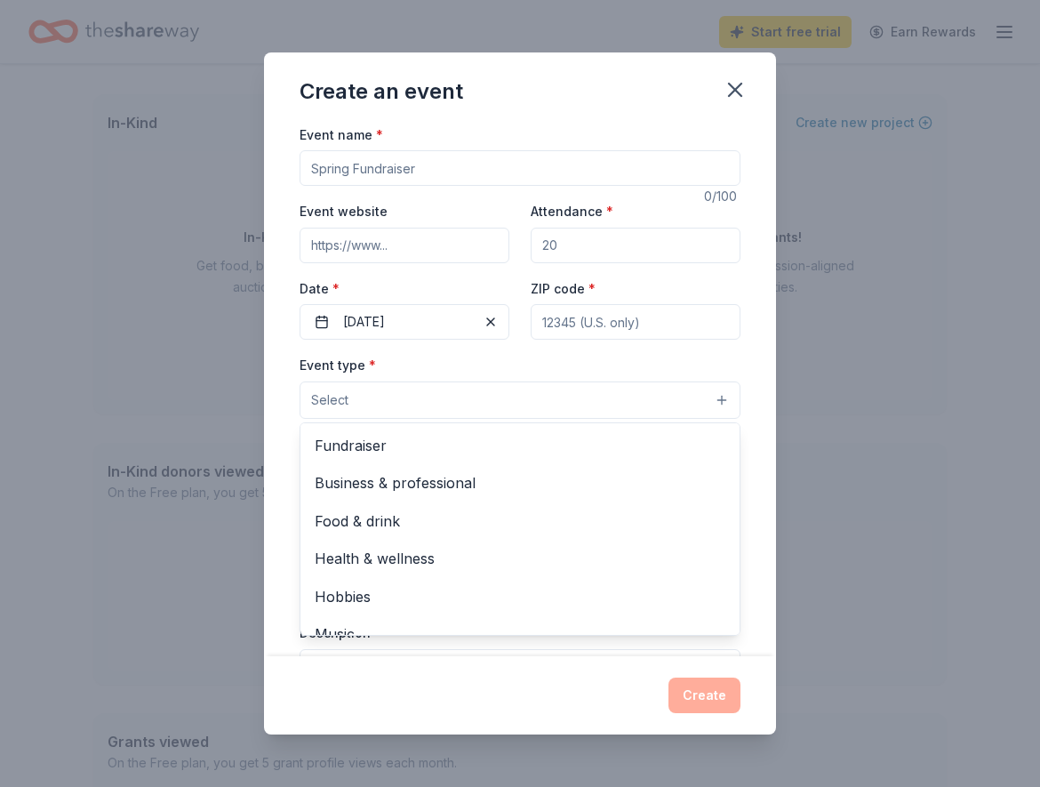
click at [386, 398] on button "Select" at bounding box center [520, 399] width 441 height 37
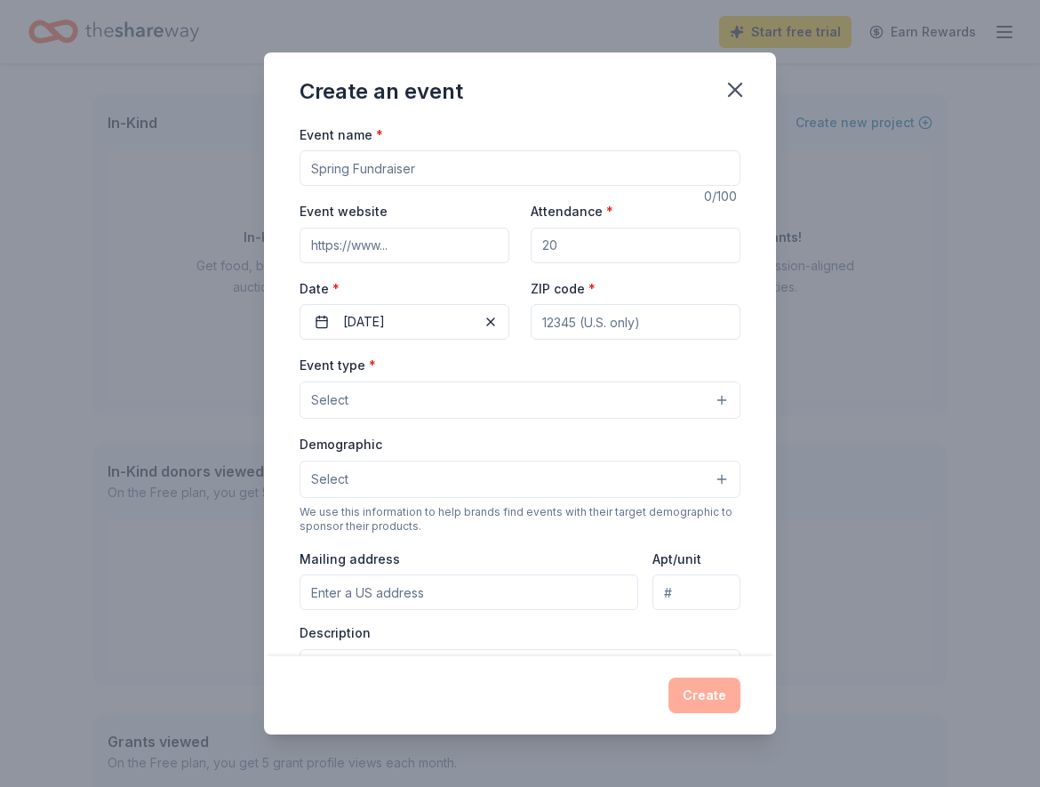
click at [354, 489] on button "Select" at bounding box center [520, 478] width 441 height 37
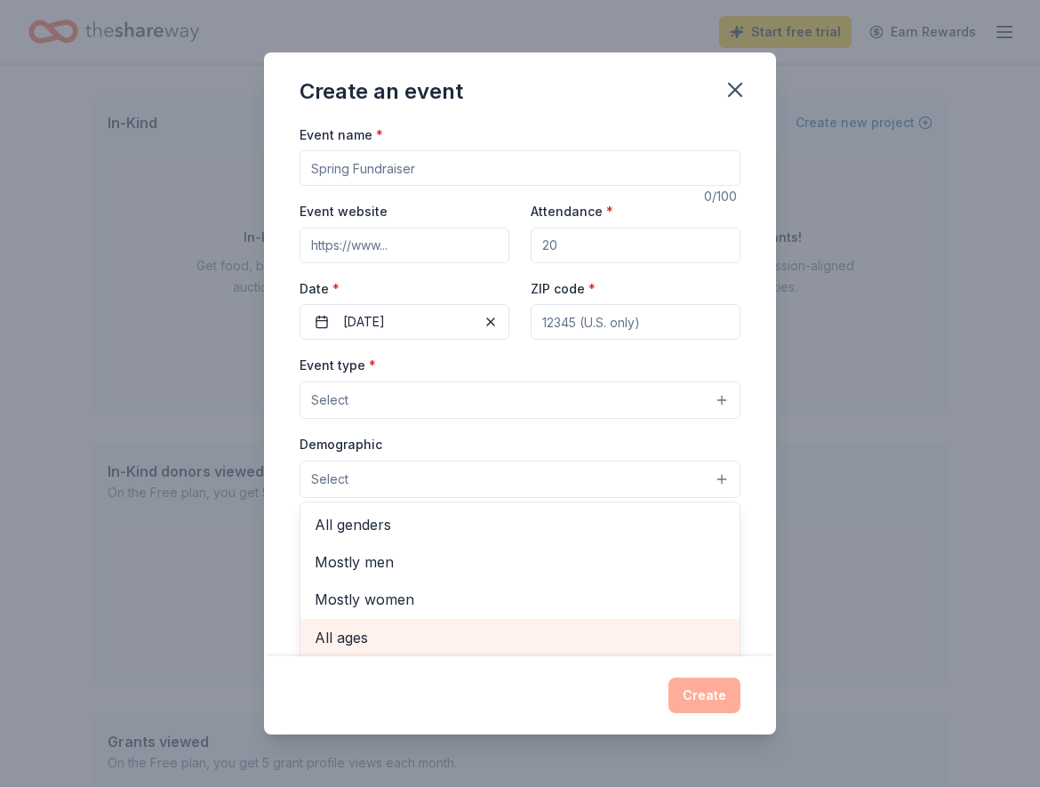
click at [346, 629] on span "All ages" at bounding box center [520, 637] width 411 height 23
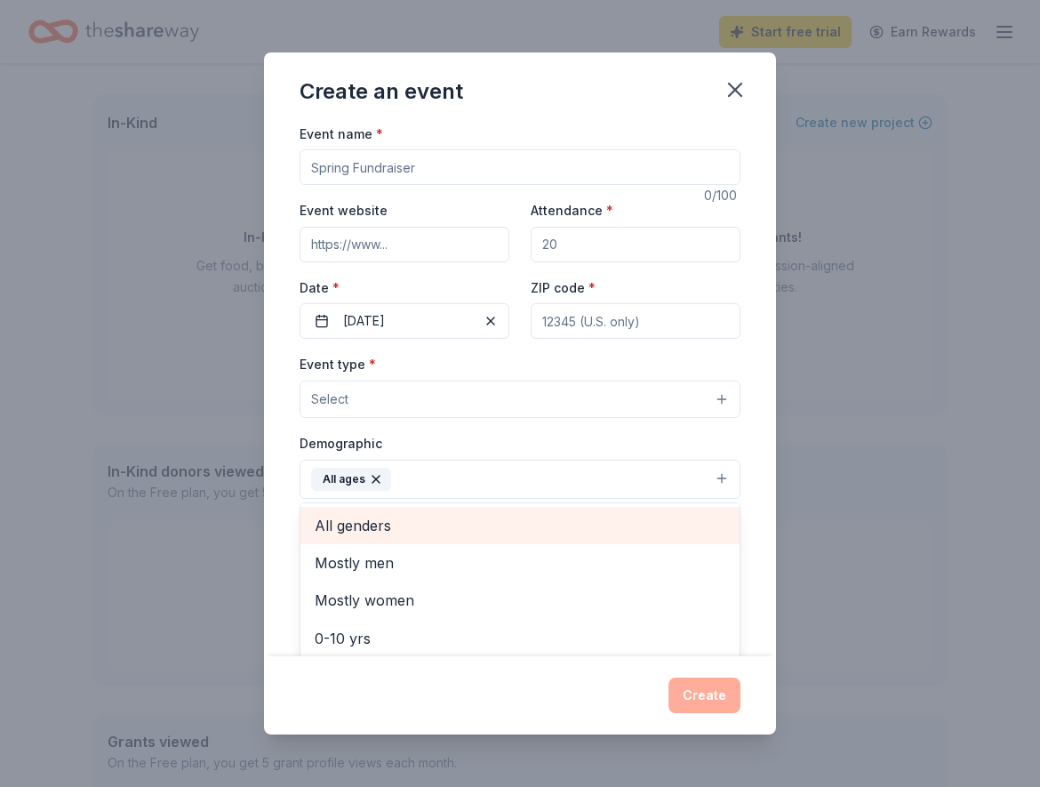
click at [364, 523] on span "All genders" at bounding box center [520, 525] width 411 height 23
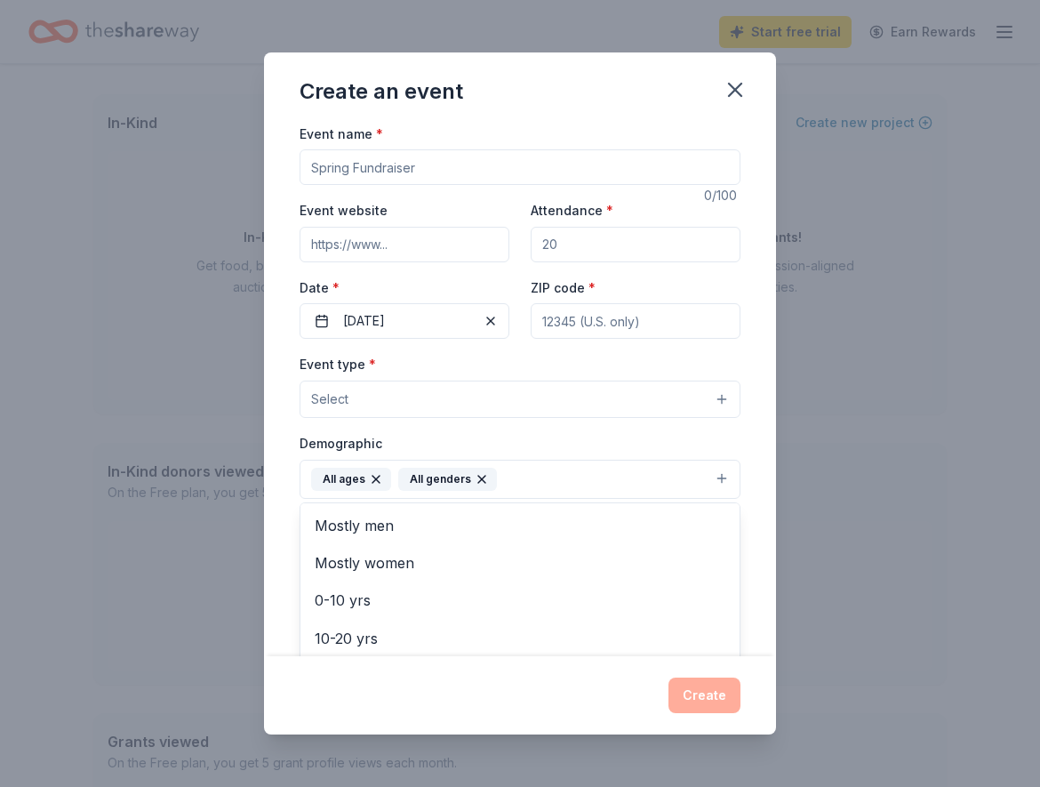
click at [764, 508] on div "Event name * 0 /100 Event website Attendance * Date * 10/11/2025 ZIP code * Eve…" at bounding box center [520, 390] width 512 height 533
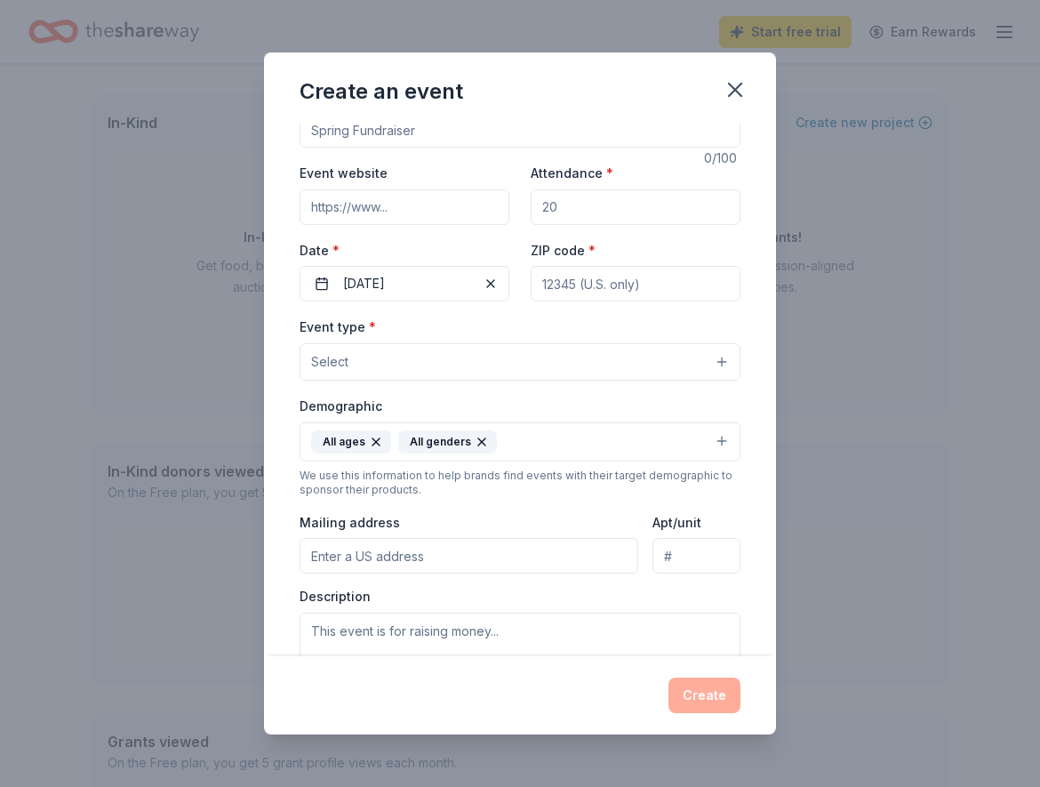
scroll to position [0, 0]
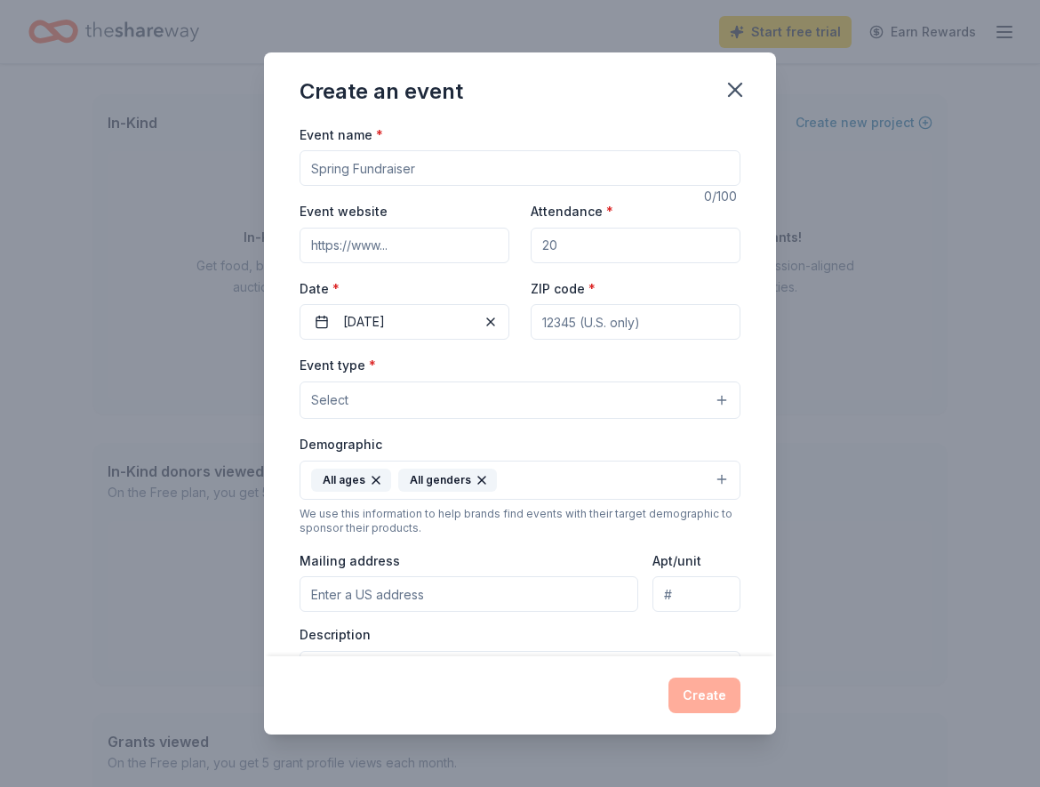
click at [592, 312] on input "ZIP code *" at bounding box center [636, 322] width 210 height 36
type input "11105"
click at [576, 251] on input "Attendance *" at bounding box center [636, 246] width 210 height 36
type input "1000"
click at [398, 240] on input "Event website" at bounding box center [405, 246] width 210 height 36
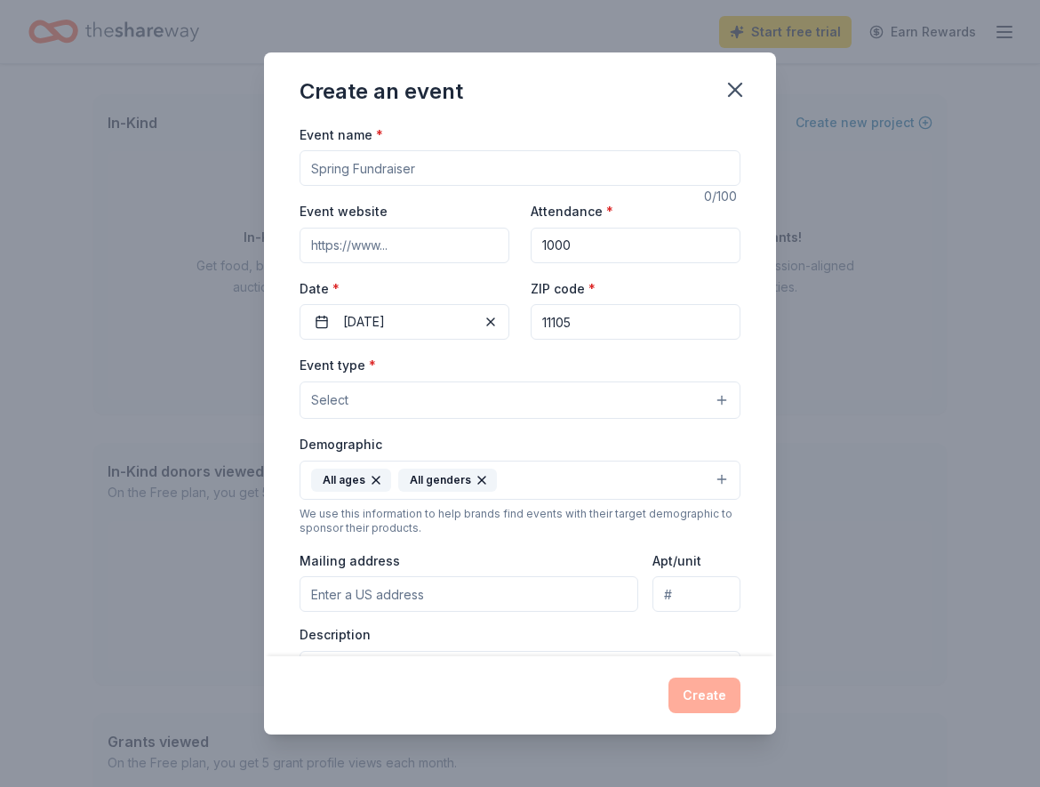
click at [314, 236] on input "Event website" at bounding box center [405, 246] width 210 height 36
paste input "https://www.projektnyc.org/event-details/teens-come-volunteer-with-us-for-the-4…"
type input "https://www.projektnyc.org/event-details/teens-come-volunteer-with-us-for-the-4…"
click at [413, 164] on input "Event name *" at bounding box center [520, 168] width 441 height 36
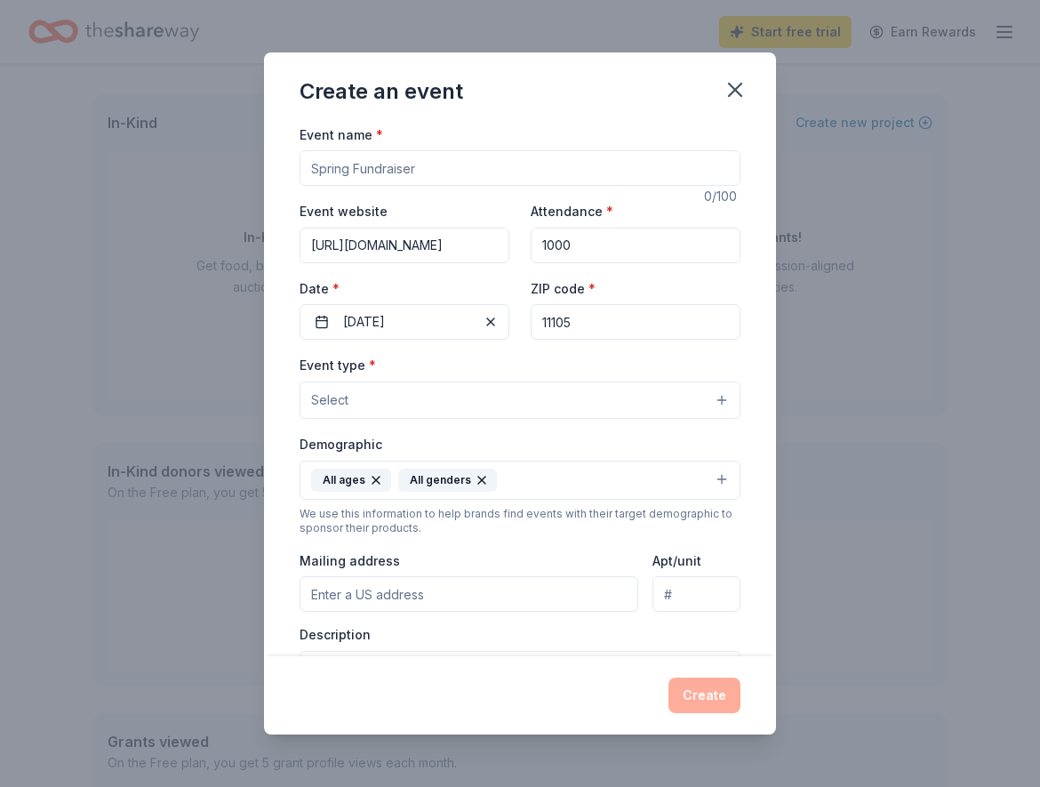
click at [358, 152] on input "Event name *" at bounding box center [520, 168] width 441 height 36
type input "Astoria Park Classic Car Show"
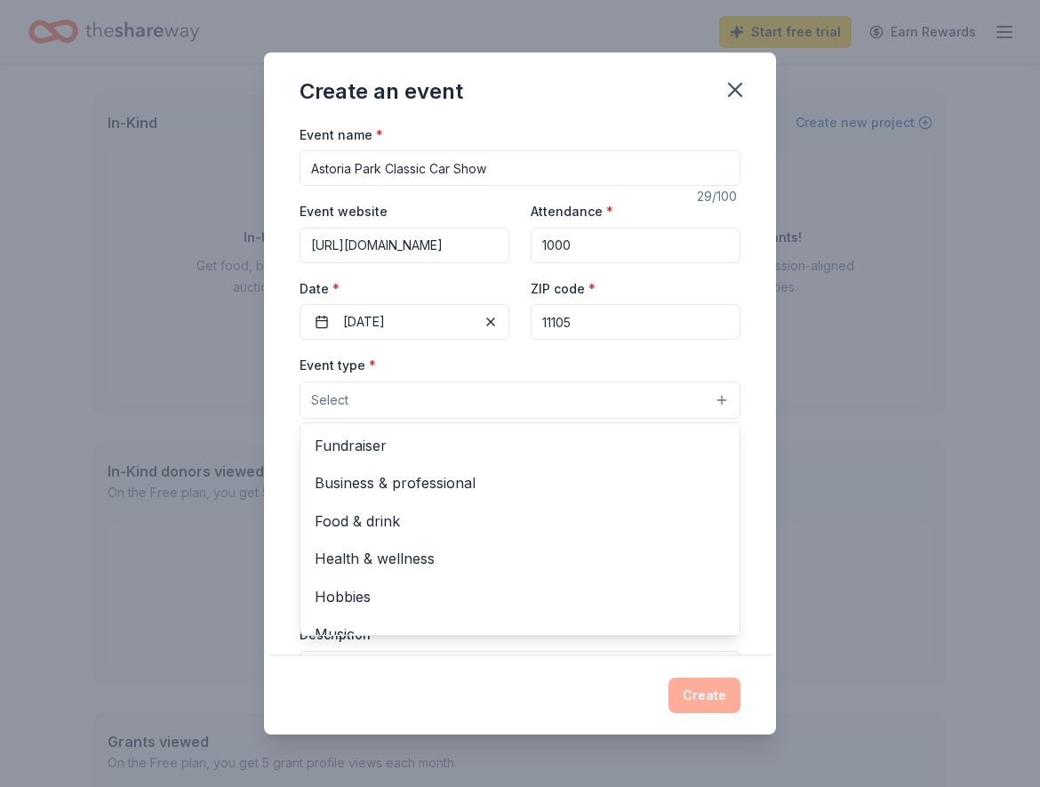
click at [413, 403] on button "Select" at bounding box center [520, 399] width 441 height 37
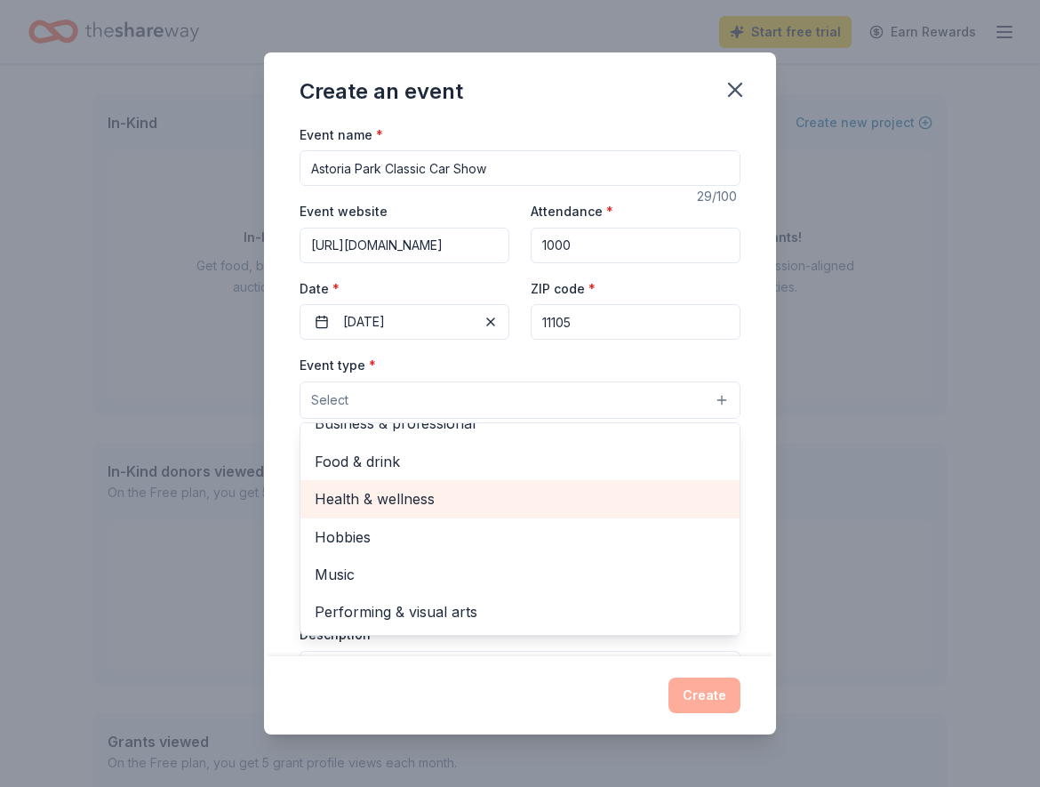
scroll to position [0, 0]
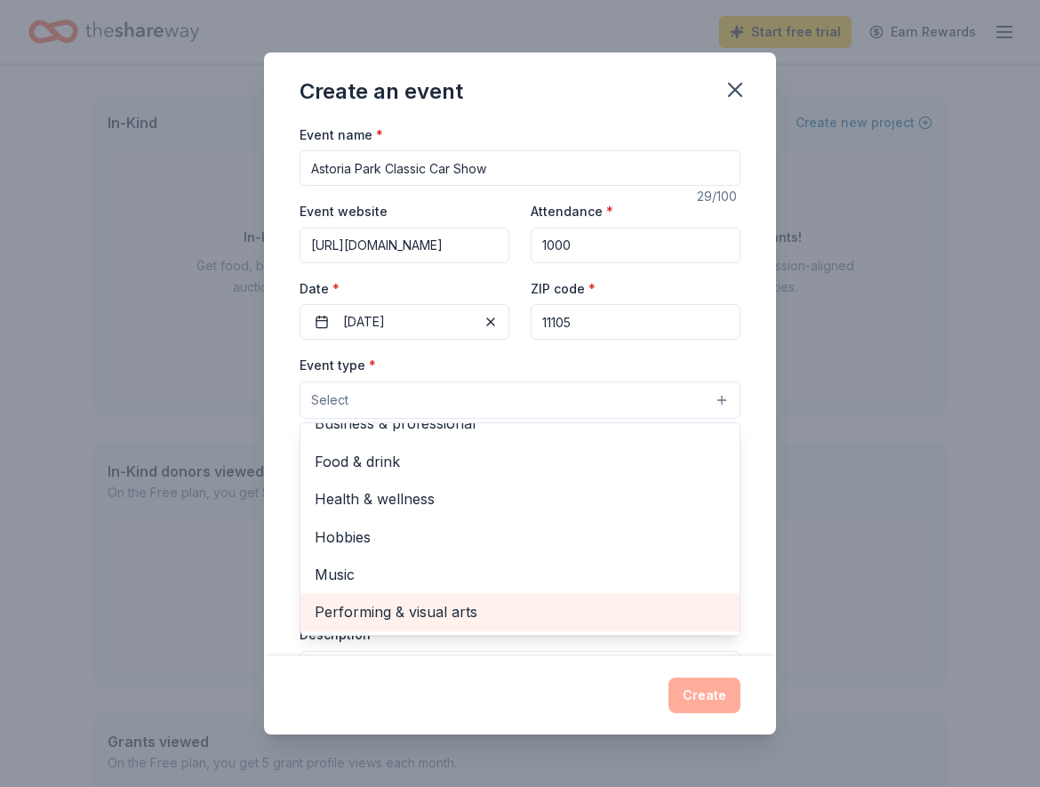
click at [422, 599] on div "Performing & visual arts" at bounding box center [519, 611] width 439 height 37
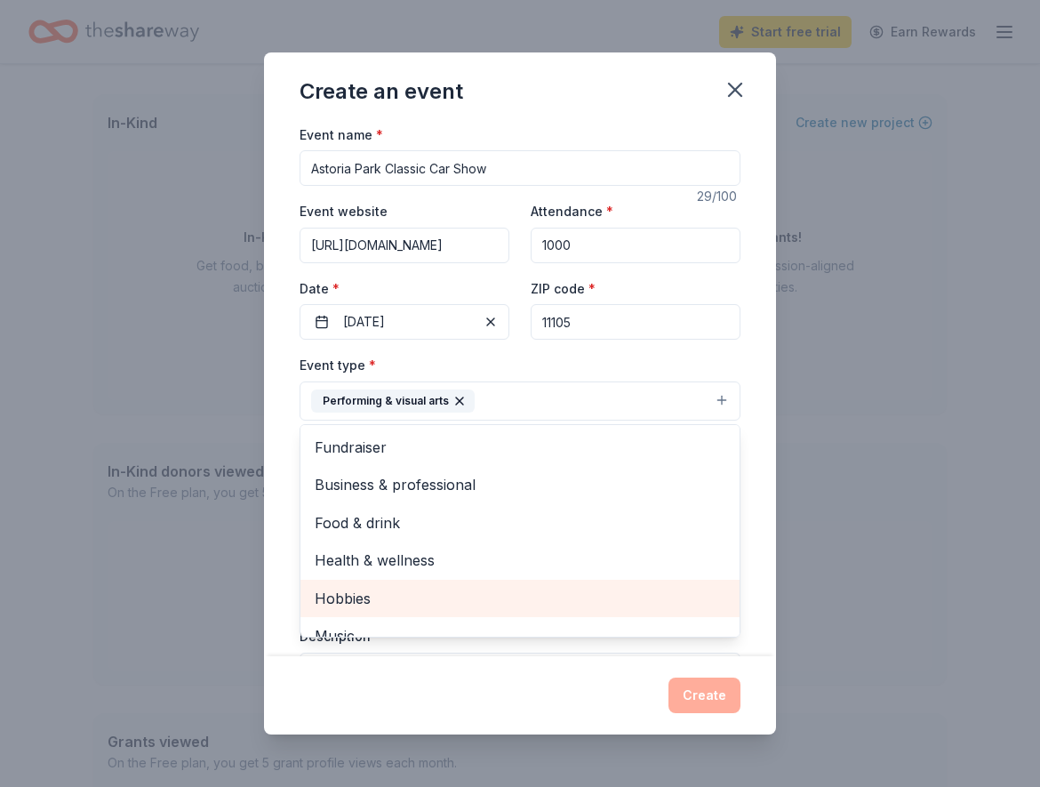
click at [356, 600] on span "Hobbies" at bounding box center [520, 598] width 411 height 23
click at [380, 588] on span "Music" at bounding box center [520, 598] width 411 height 23
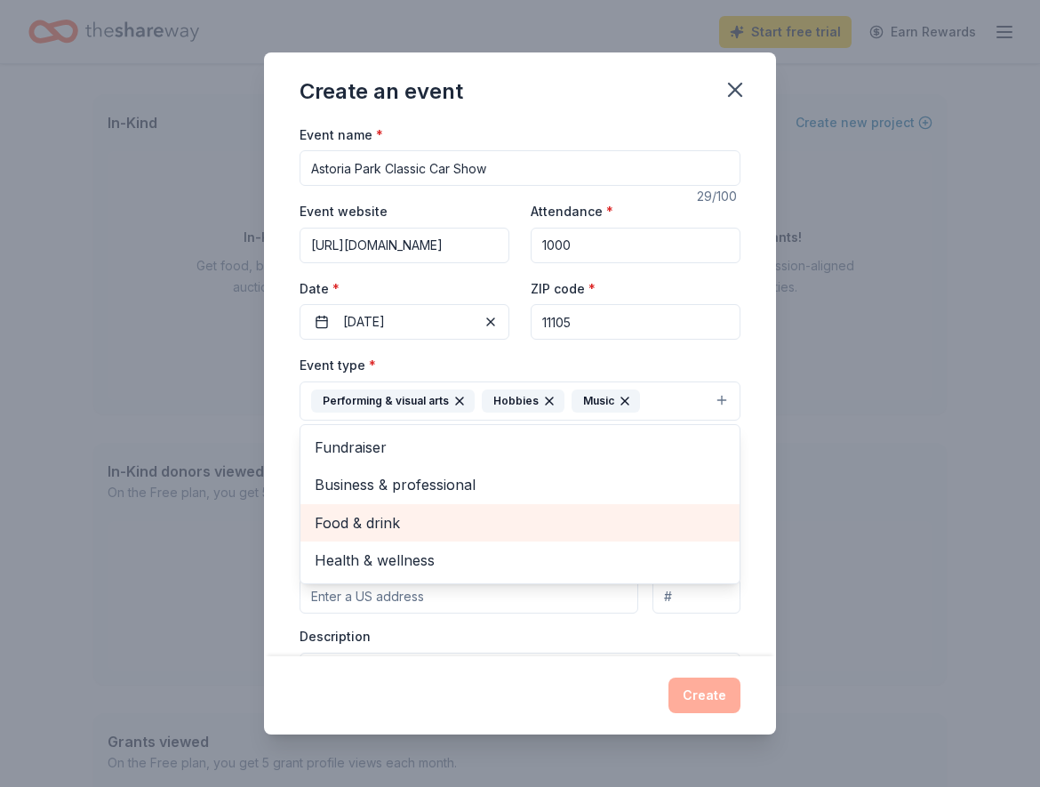
click at [379, 529] on span "Food & drink" at bounding box center [520, 522] width 411 height 23
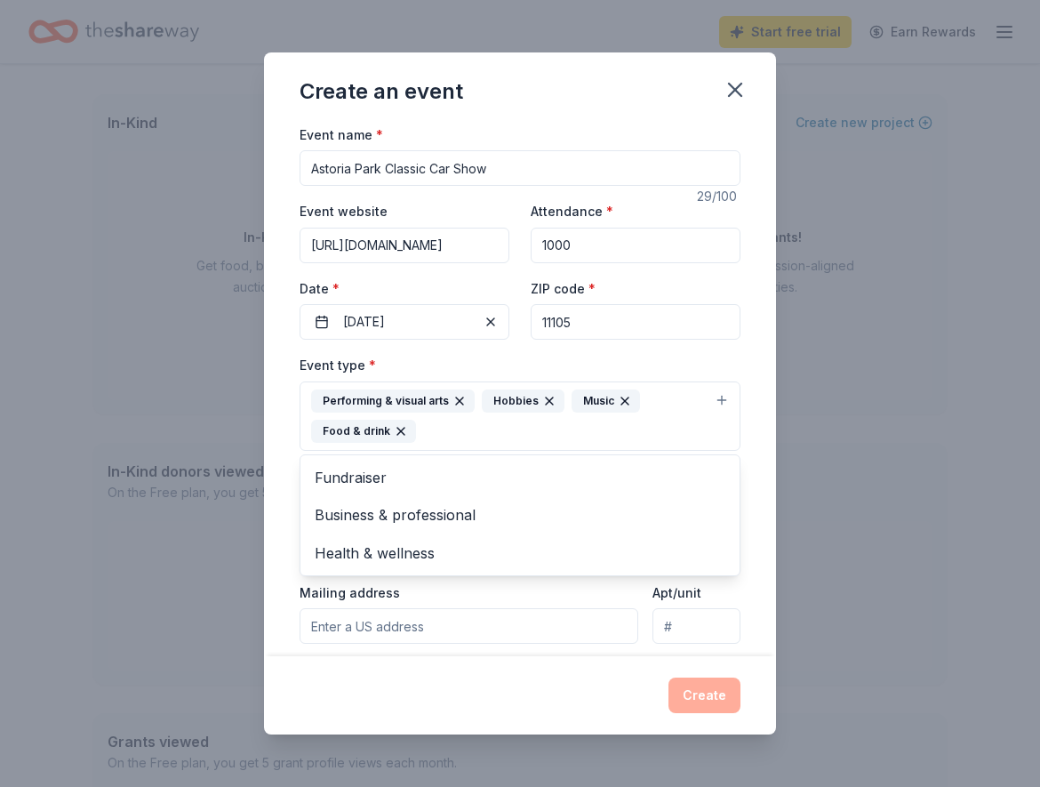
click at [775, 467] on div "Create an event Event name * Astoria Park Classic Car Show 29 /100 Event websit…" at bounding box center [520, 393] width 1040 height 787
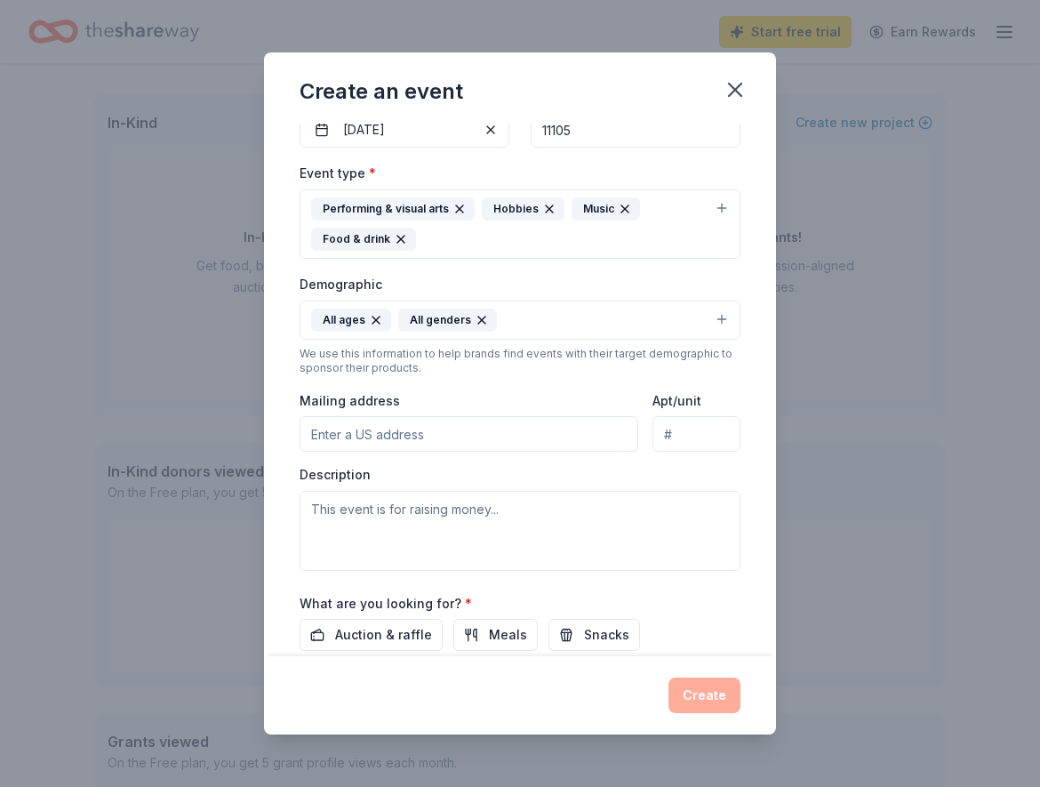
scroll to position [213, 0]
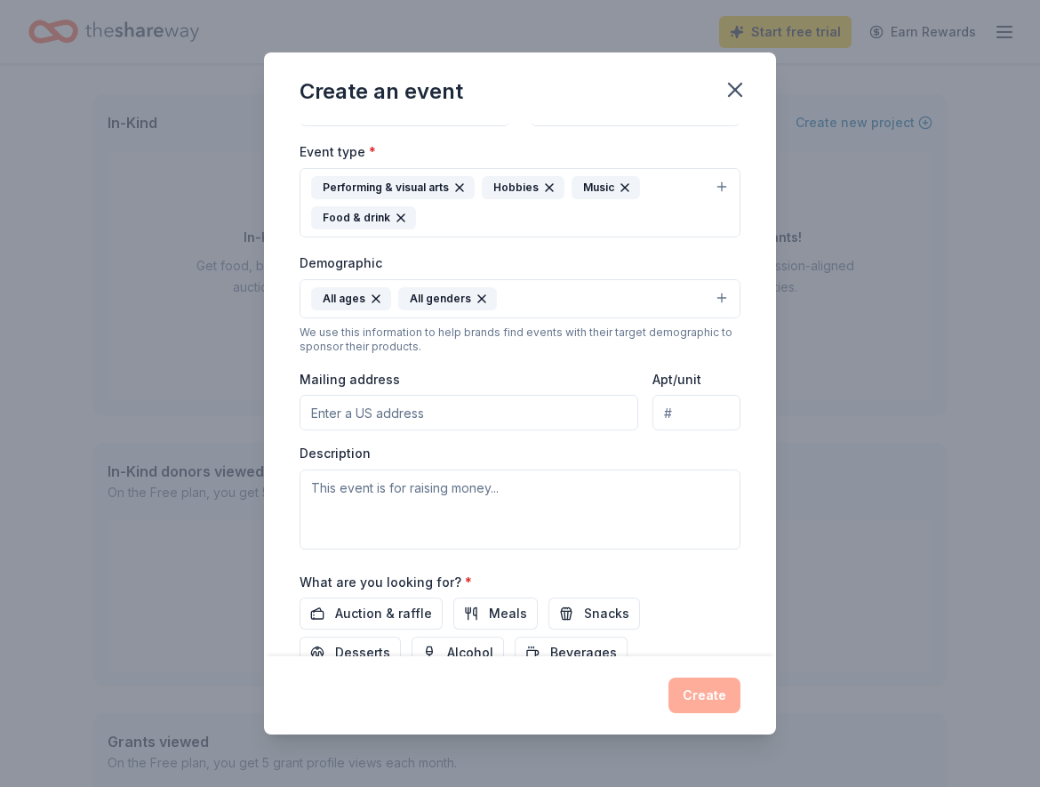
click at [436, 410] on input "Mailing address" at bounding box center [469, 413] width 339 height 36
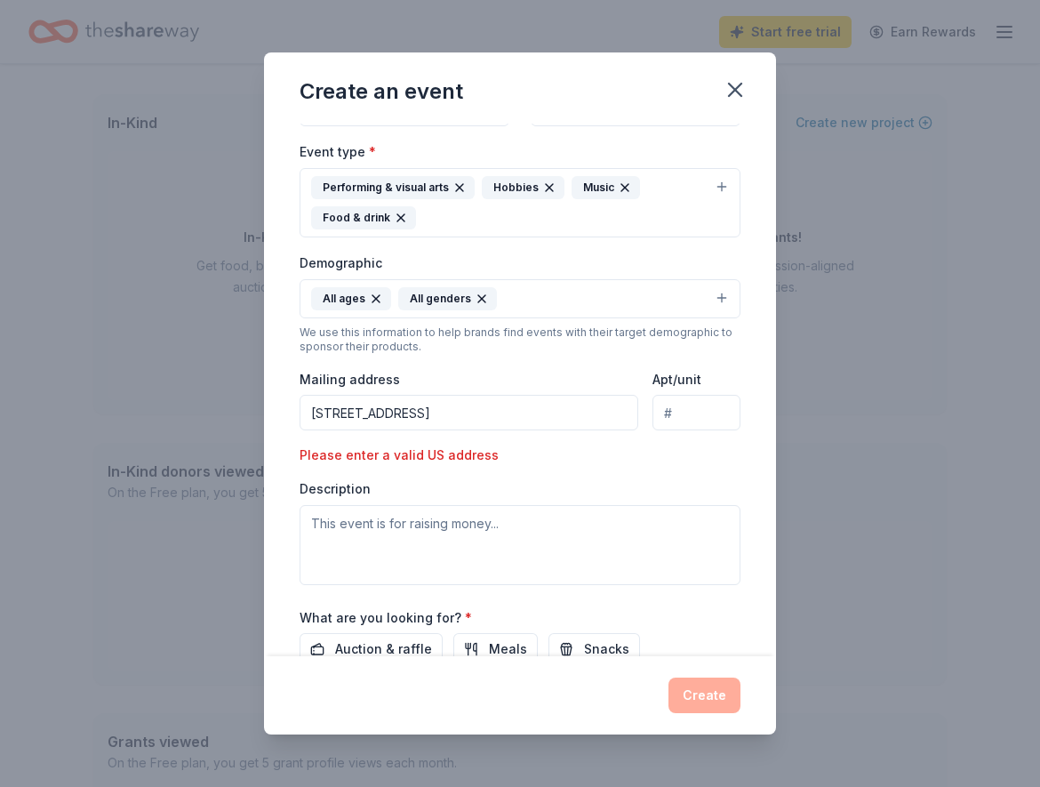
click at [438, 419] on input "2845 50th Str" at bounding box center [469, 413] width 339 height 36
click at [424, 418] on input "2845 50th Str" at bounding box center [469, 413] width 339 height 36
click at [425, 418] on input "2845 50th Str" at bounding box center [469, 413] width 339 height 36
click at [459, 425] on input "2845 50th Street, W" at bounding box center [469, 413] width 339 height 36
click at [573, 359] on div "Event type * Performing & visual arts Hobbies Music Food & drink Demographic Al…" at bounding box center [520, 362] width 441 height 444
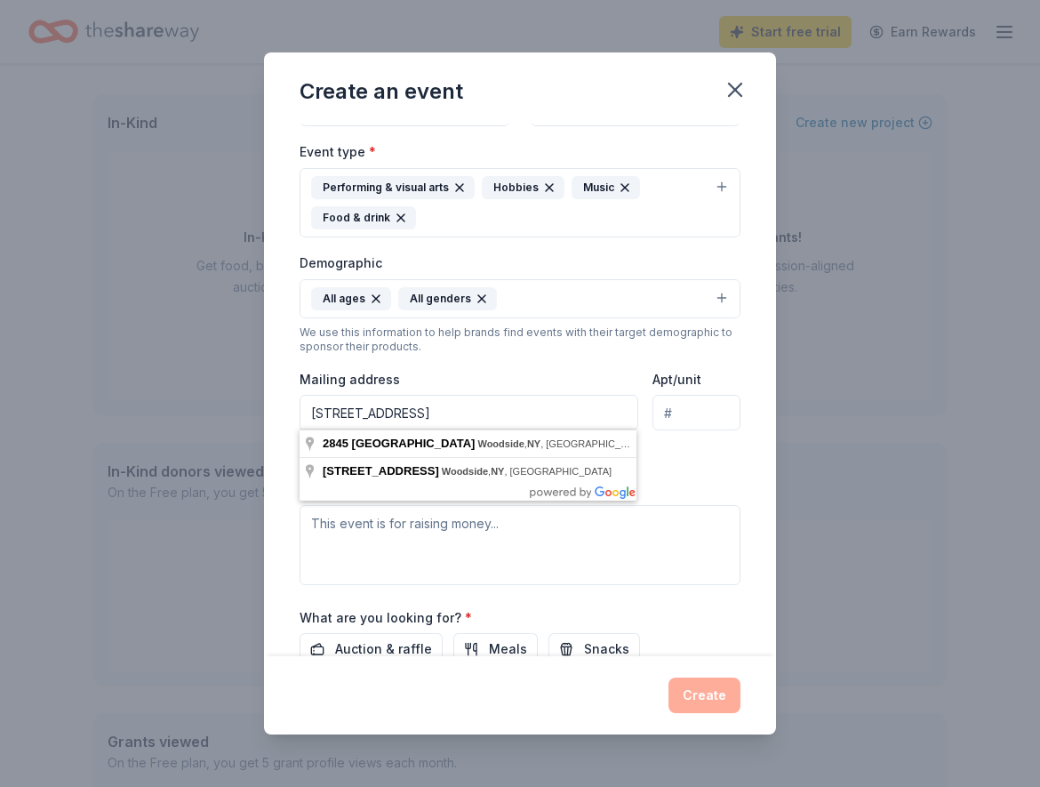
click at [413, 399] on input "2845 50th Street, Woodside, NY" at bounding box center [469, 413] width 339 height 36
click at [357, 409] on input "2845 50th Street, Woodside, NY" at bounding box center [469, 413] width 339 height 36
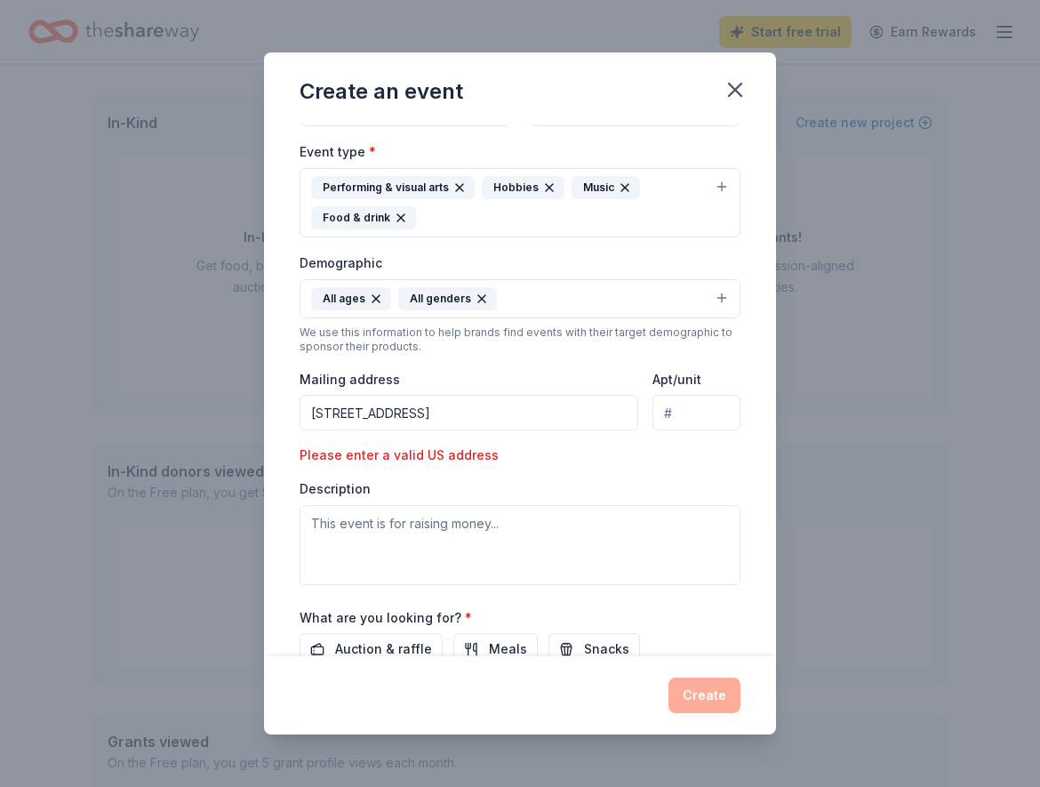
click at [356, 409] on input "2845 50 Street, Woodside, NY" at bounding box center [469, 413] width 339 height 36
click at [546, 414] on input "2845 50th Street, Woodside, NY" at bounding box center [469, 413] width 339 height 36
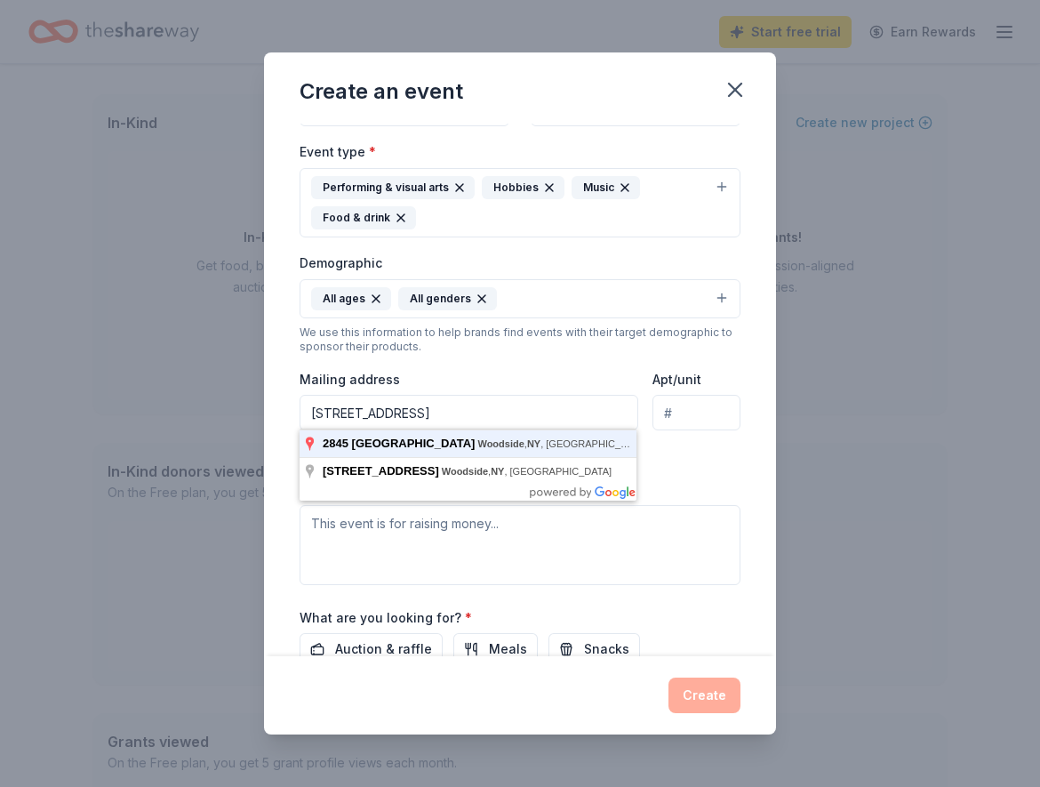
type input "2845 50th Street, Woodside, NY"
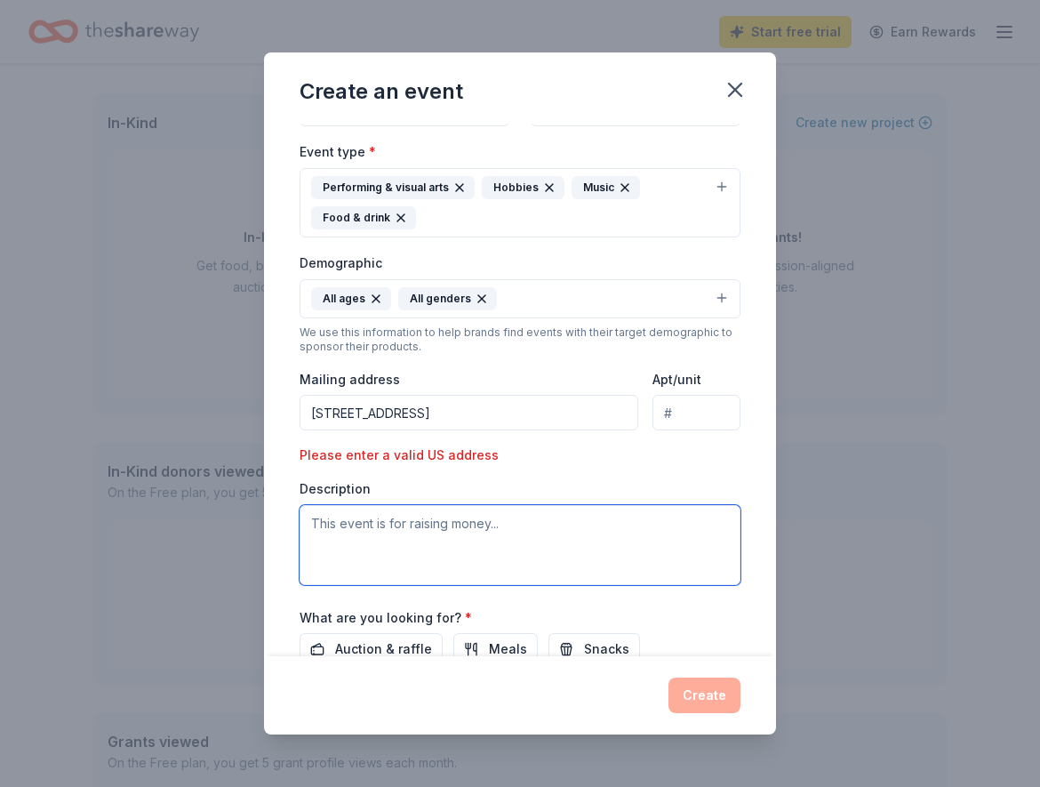
click at [421, 524] on textarea at bounding box center [520, 545] width 441 height 80
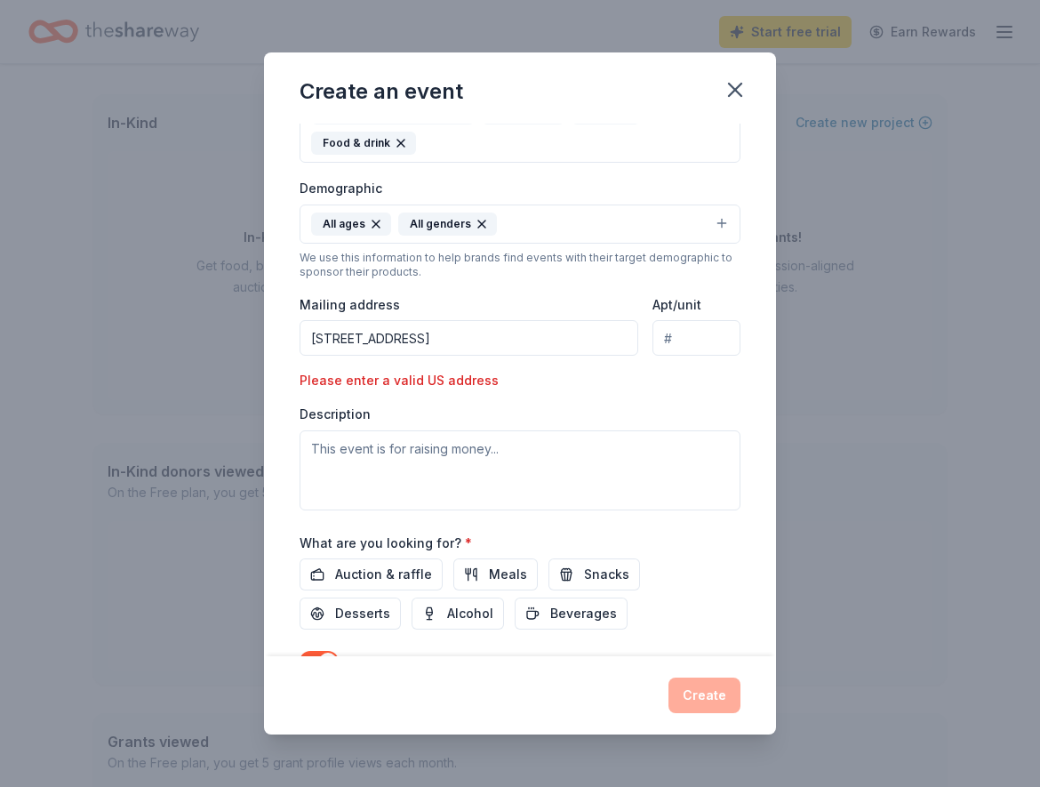
scroll to position [320, 0]
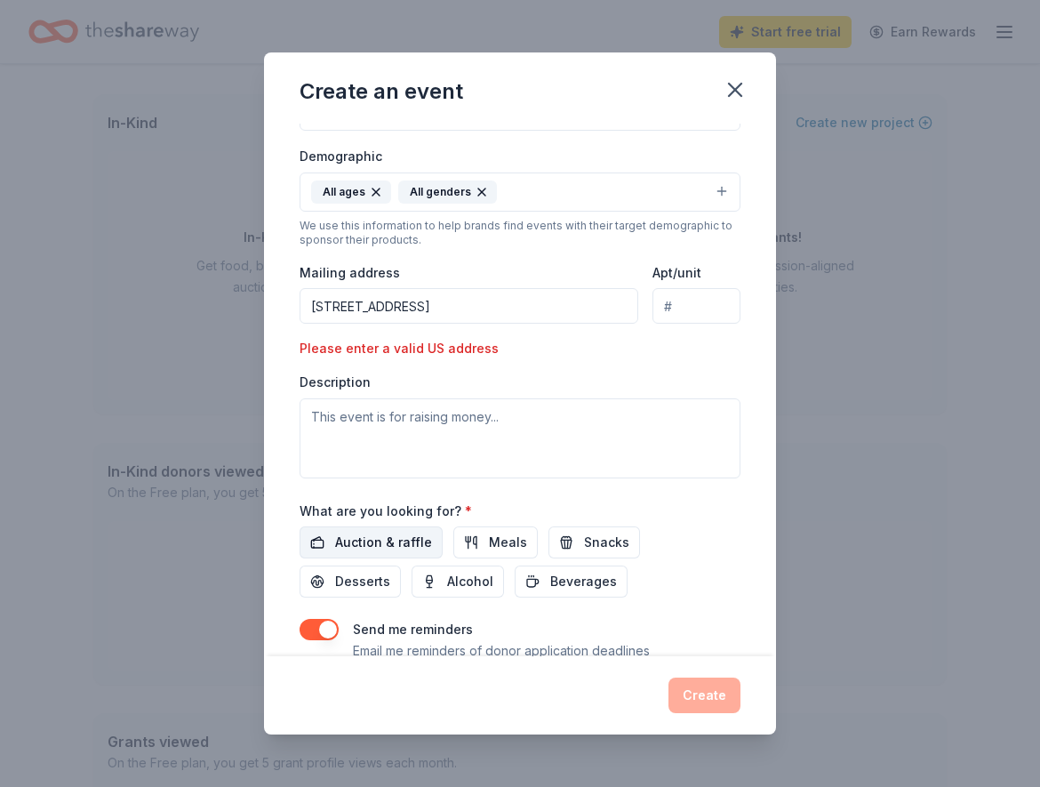
click at [361, 535] on span "Auction & raffle" at bounding box center [383, 541] width 97 height 21
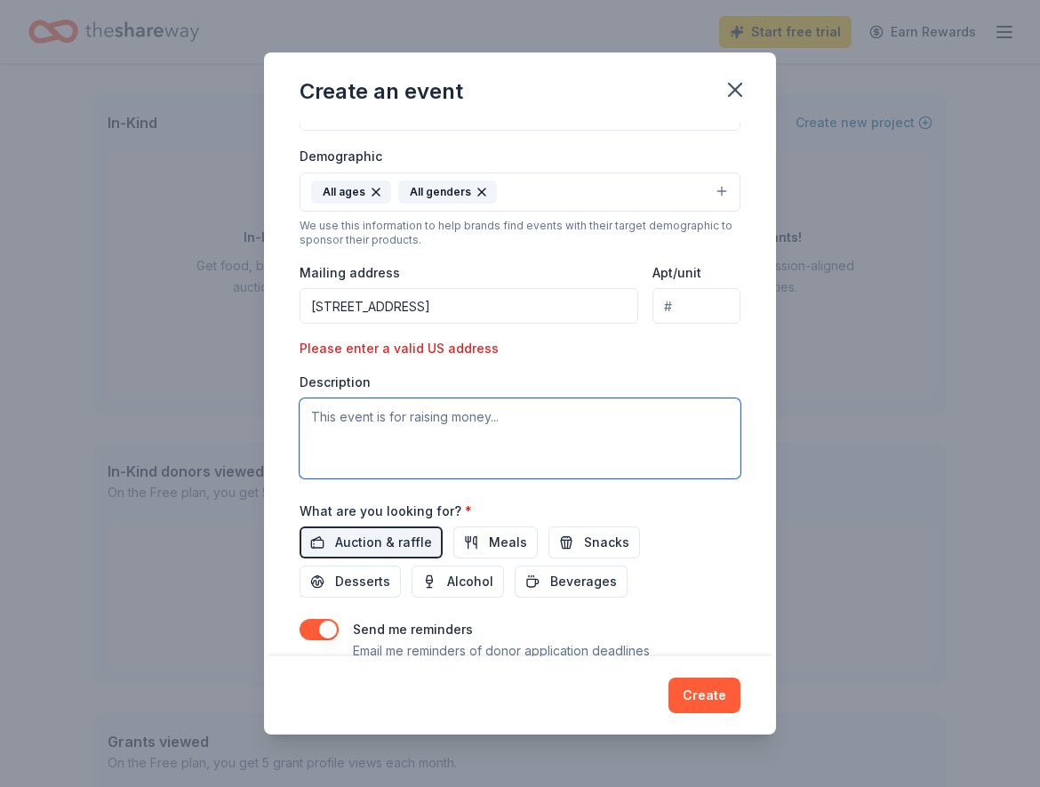
click at [376, 416] on textarea at bounding box center [520, 438] width 441 height 80
paste textarea "We’re excited to welcome back one of APA's favorite events — the Classic Car Sh…"
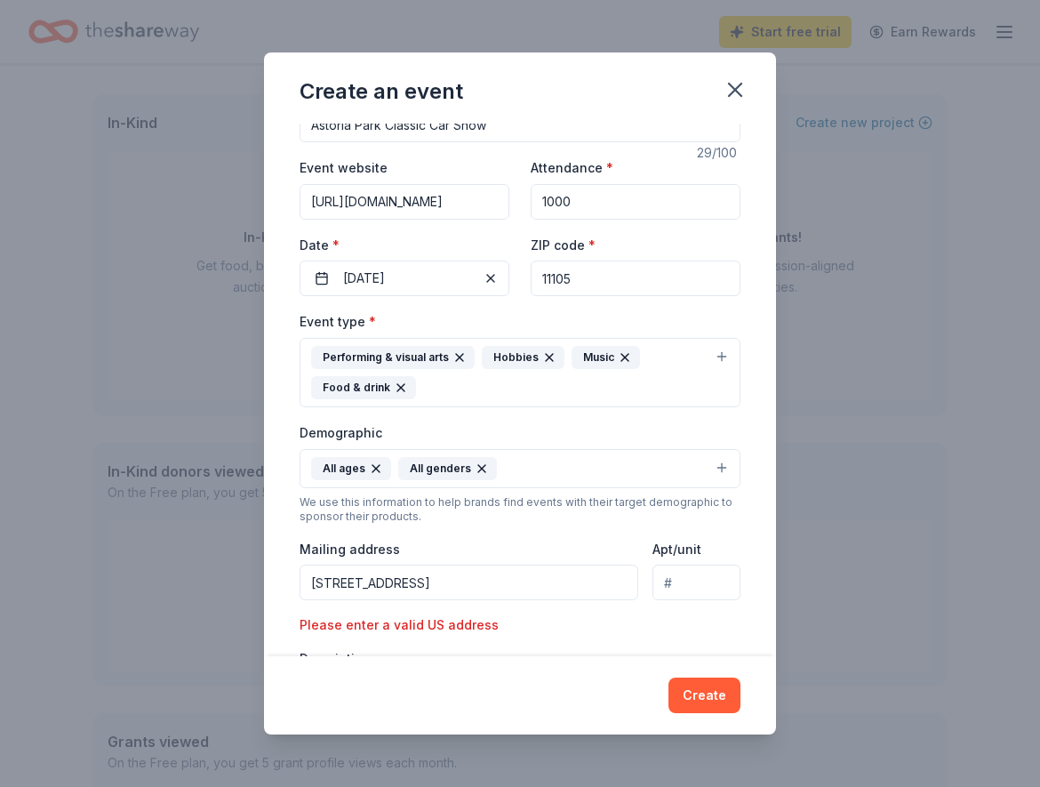
scroll to position [0, 0]
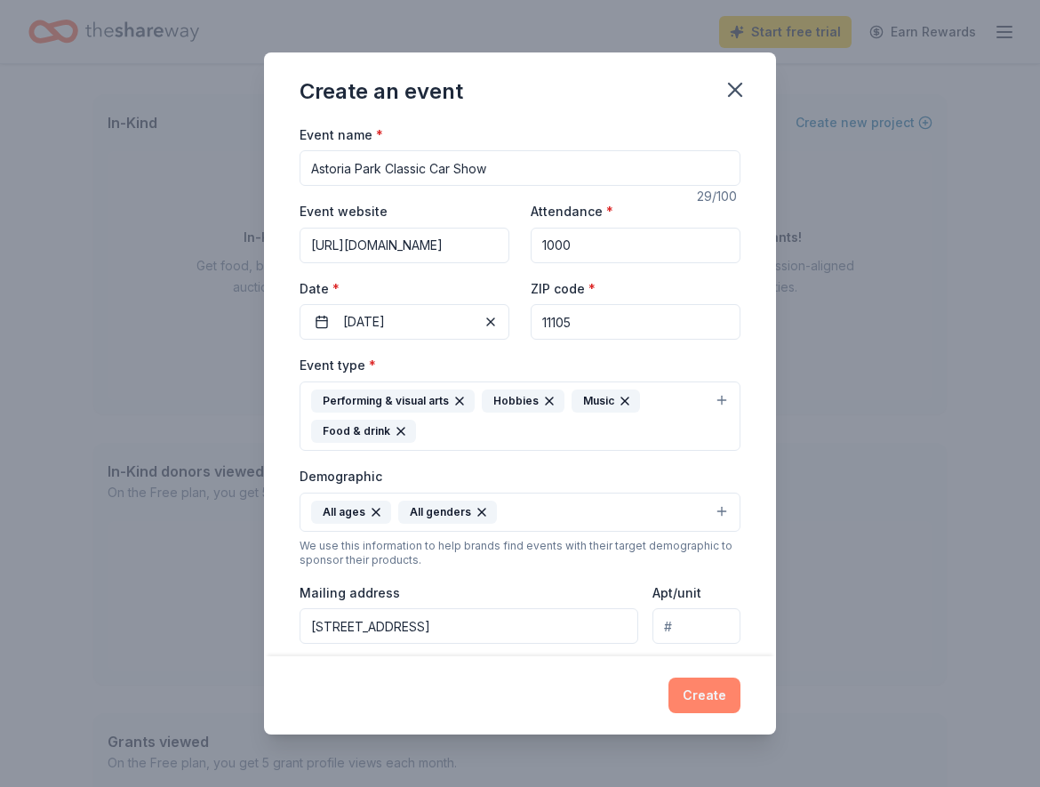
type textarea "We’re excited to welcome back one of APA's favorite events — the Classic Car Sh…"
click at [690, 704] on button "Create" at bounding box center [704, 695] width 72 height 36
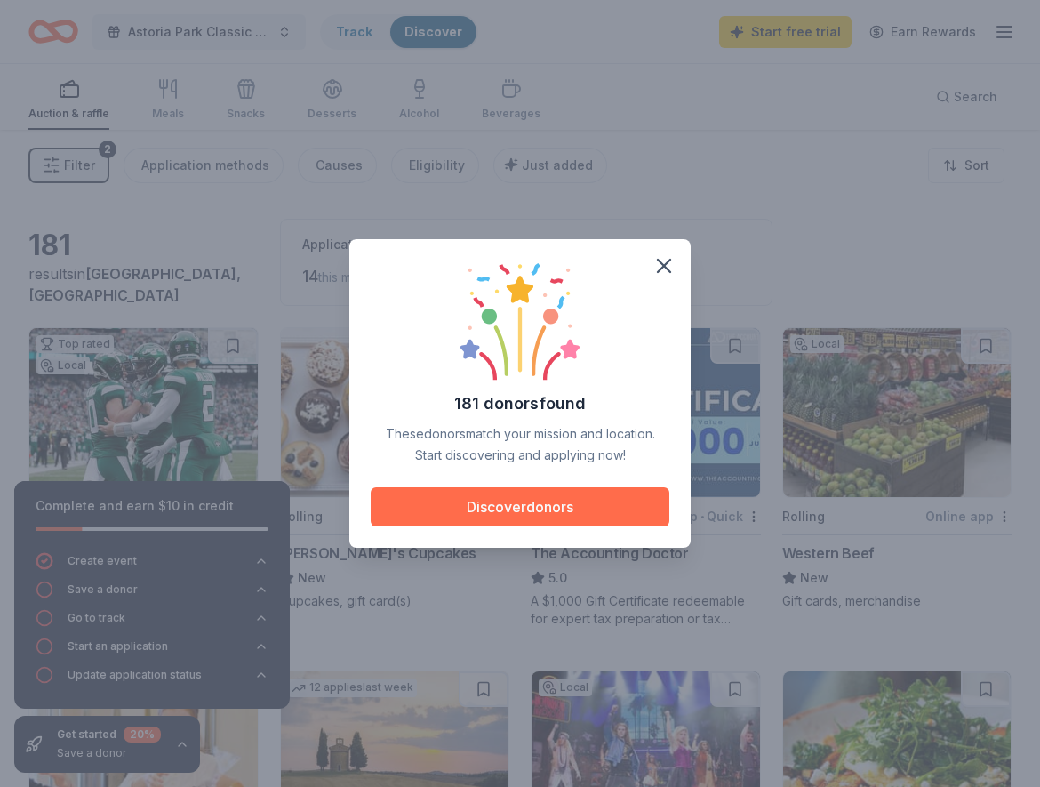
click at [496, 503] on button "Discover donors" at bounding box center [520, 506] width 299 height 39
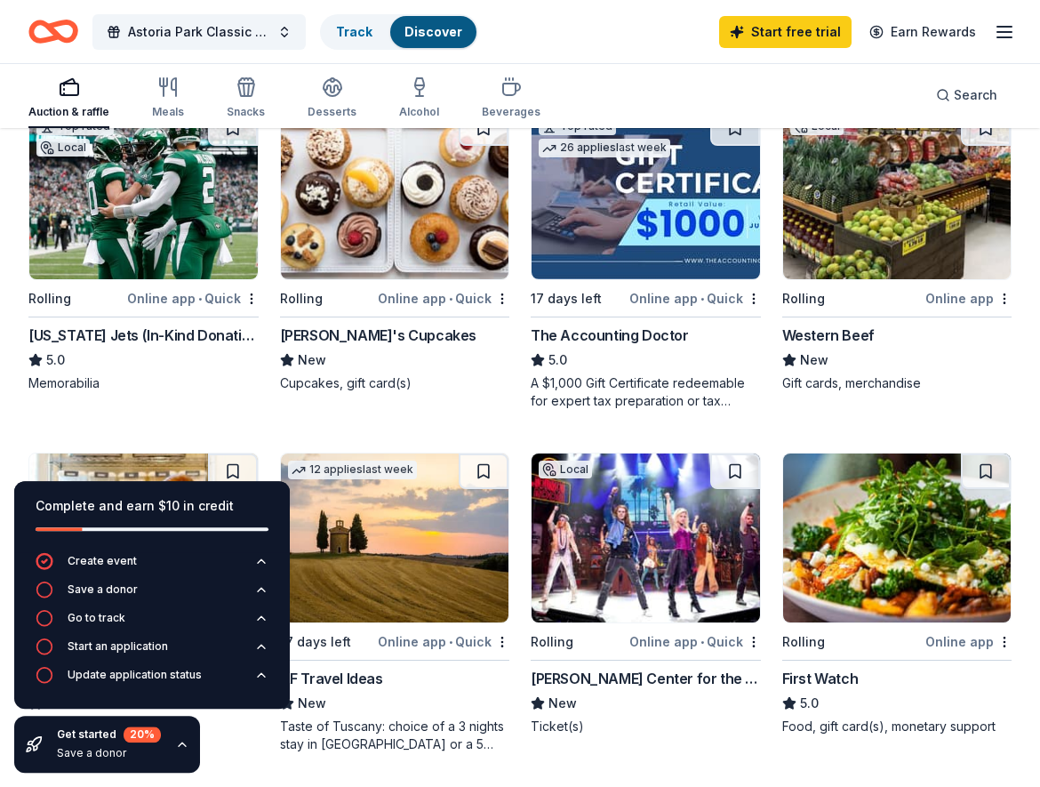
scroll to position [181, 0]
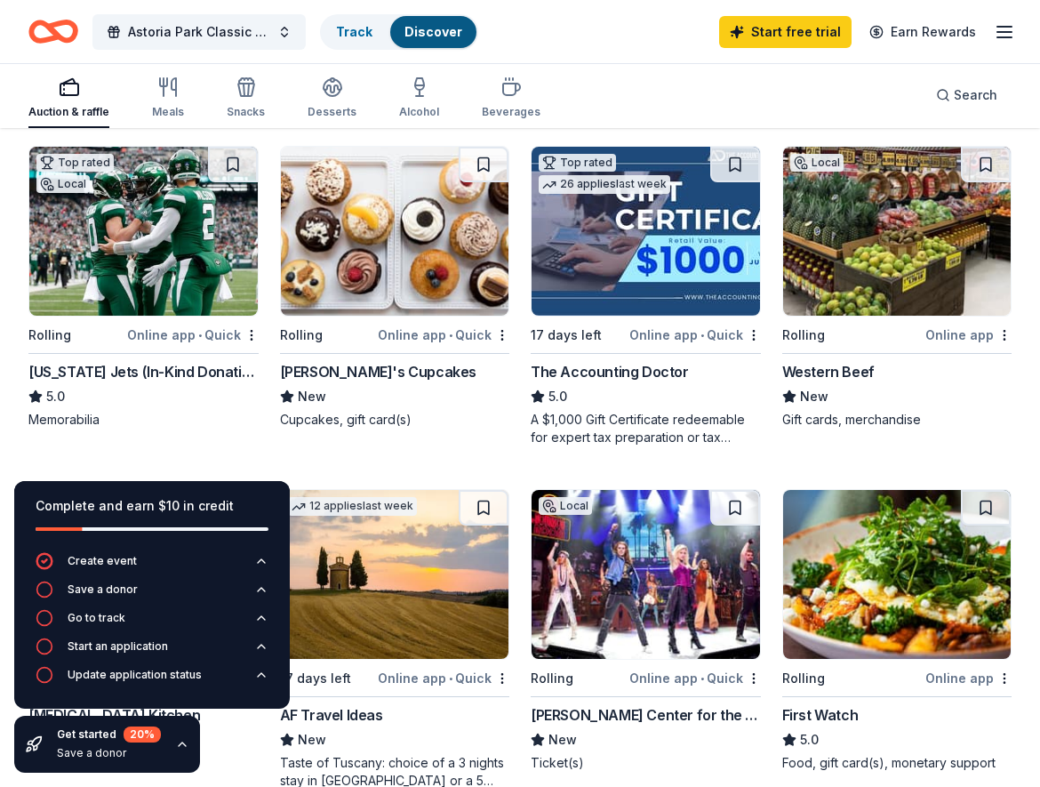
click at [176, 739] on icon "button" at bounding box center [182, 744] width 14 height 14
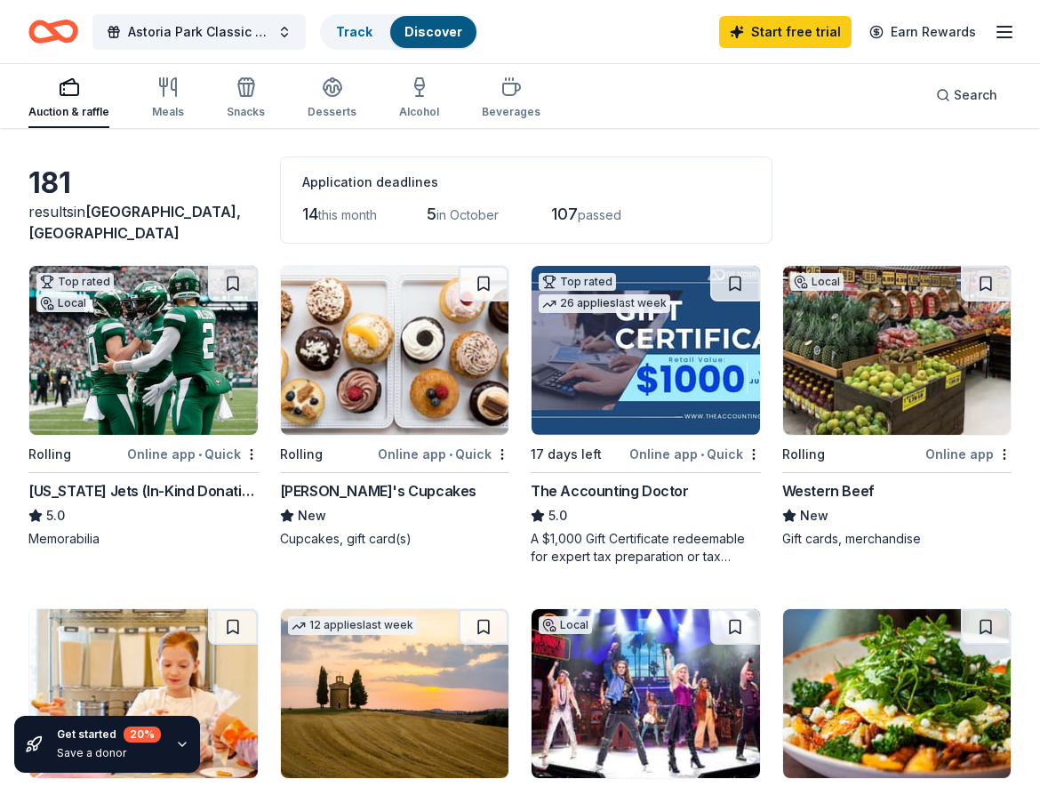
scroll to position [0, 0]
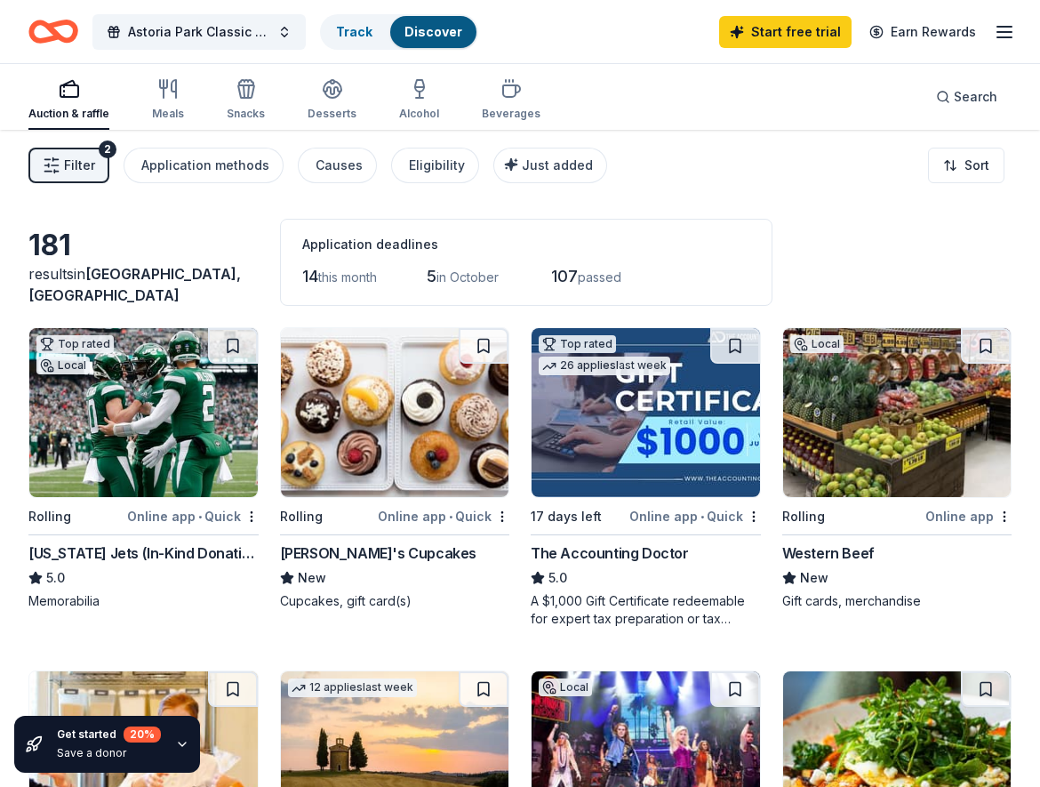
click at [494, 281] on span "in October" at bounding box center [467, 276] width 62 height 15
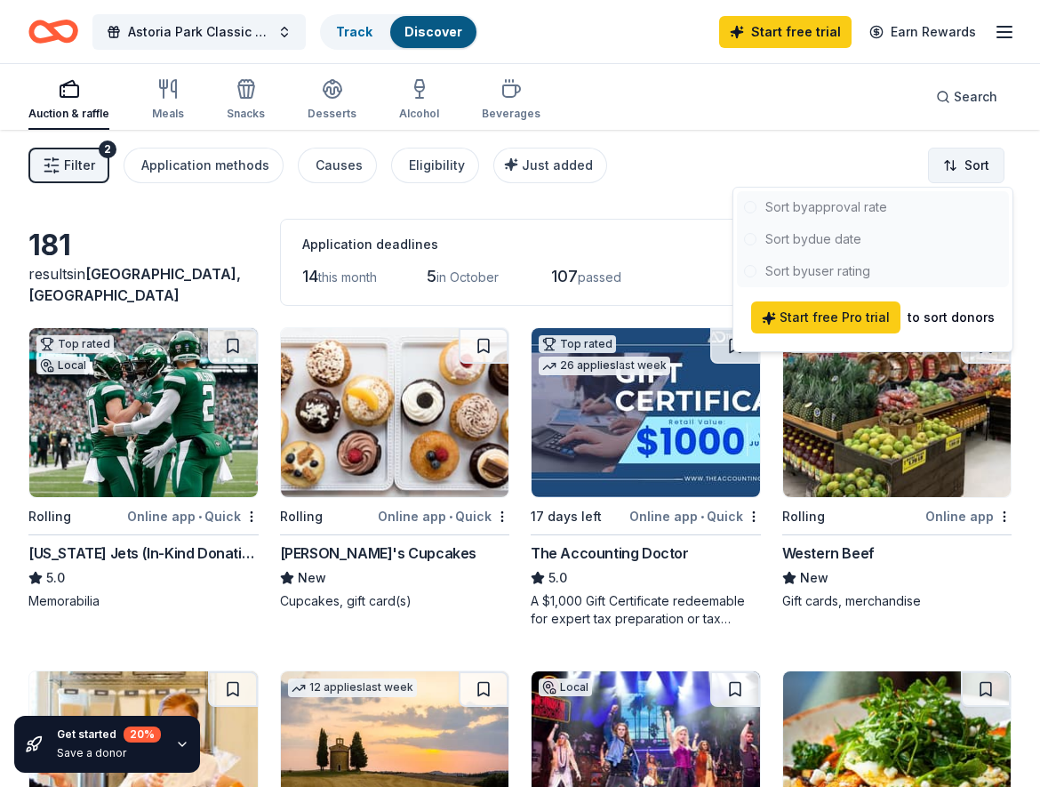
click at [961, 163] on html "Astoria Park Classic Car Show Track Discover Start free trial Earn Rewards Auct…" at bounding box center [520, 393] width 1040 height 787
click at [811, 164] on html "Astoria Park Classic Car Show Track Discover Start free trial Earn Rewards Auct…" at bounding box center [520, 393] width 1040 height 787
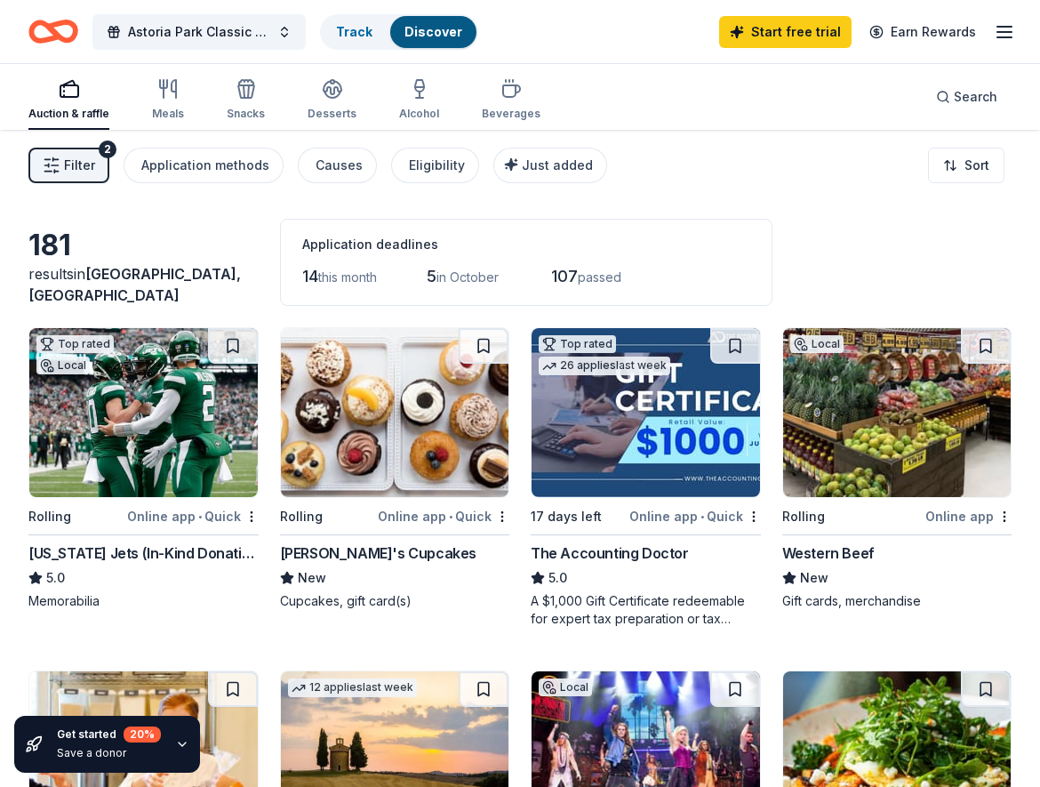
click at [103, 555] on div "[US_STATE] Jets (In-Kind Donation)" at bounding box center [143, 552] width 230 height 21
click at [97, 173] on button "Filter 2" at bounding box center [68, 166] width 81 height 36
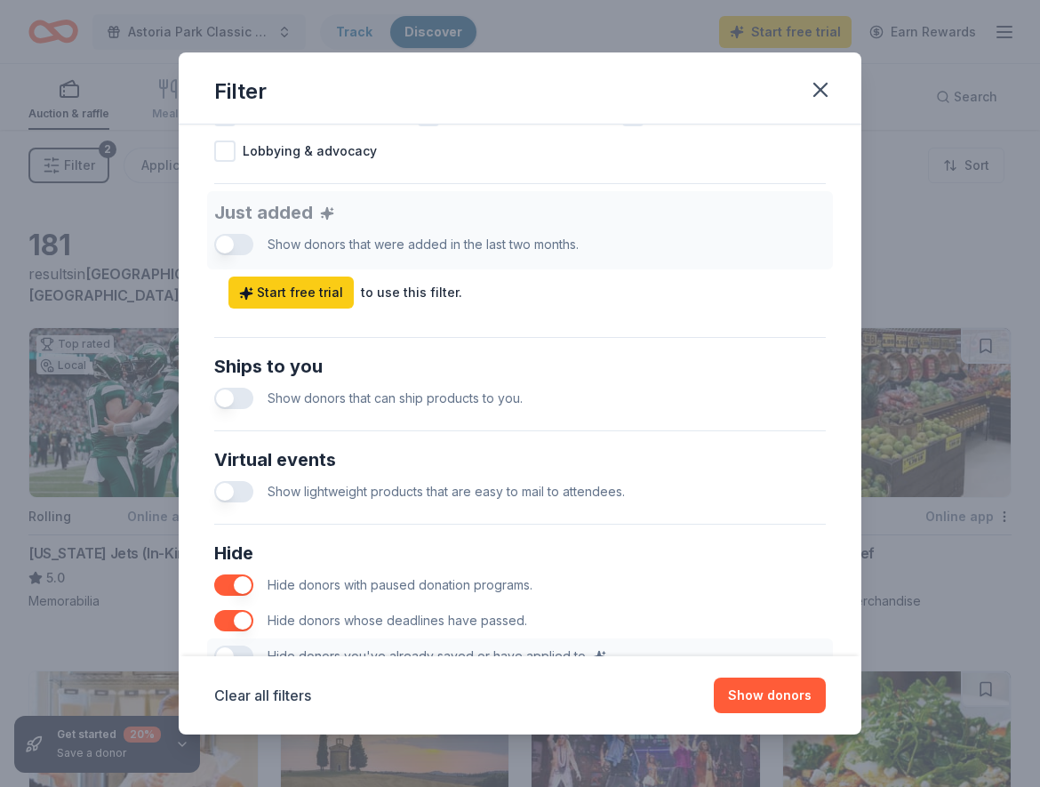
scroll to position [760, 0]
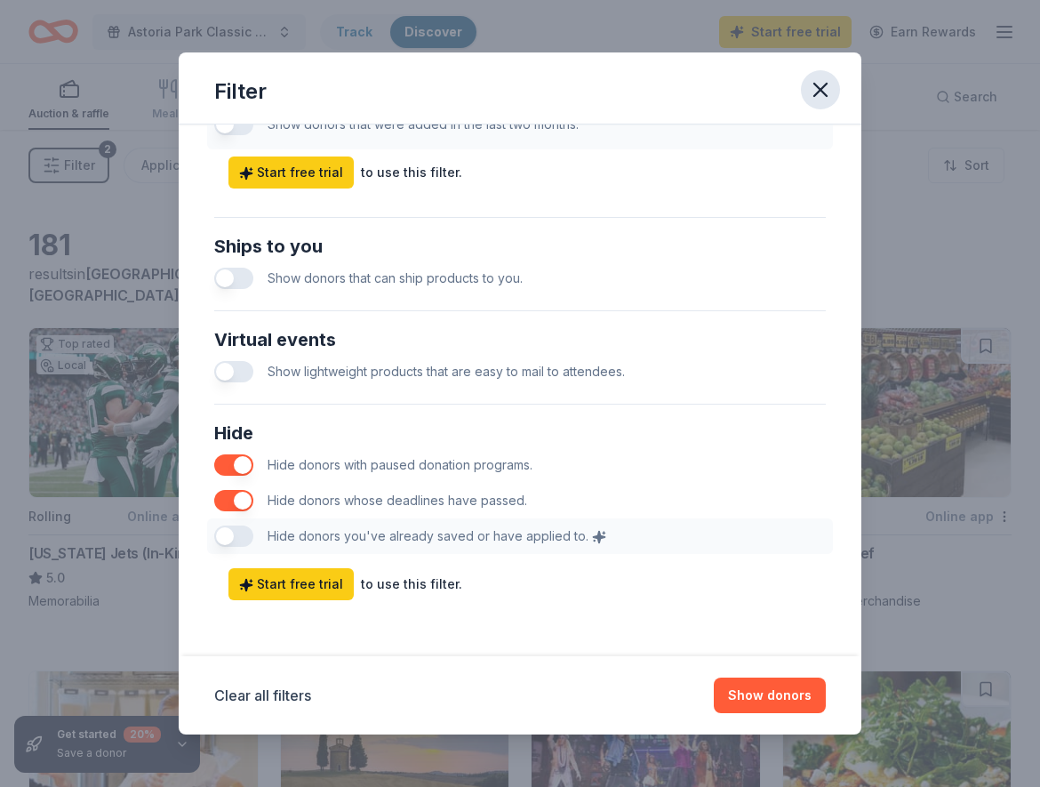
click at [813, 87] on icon "button" at bounding box center [820, 89] width 25 height 25
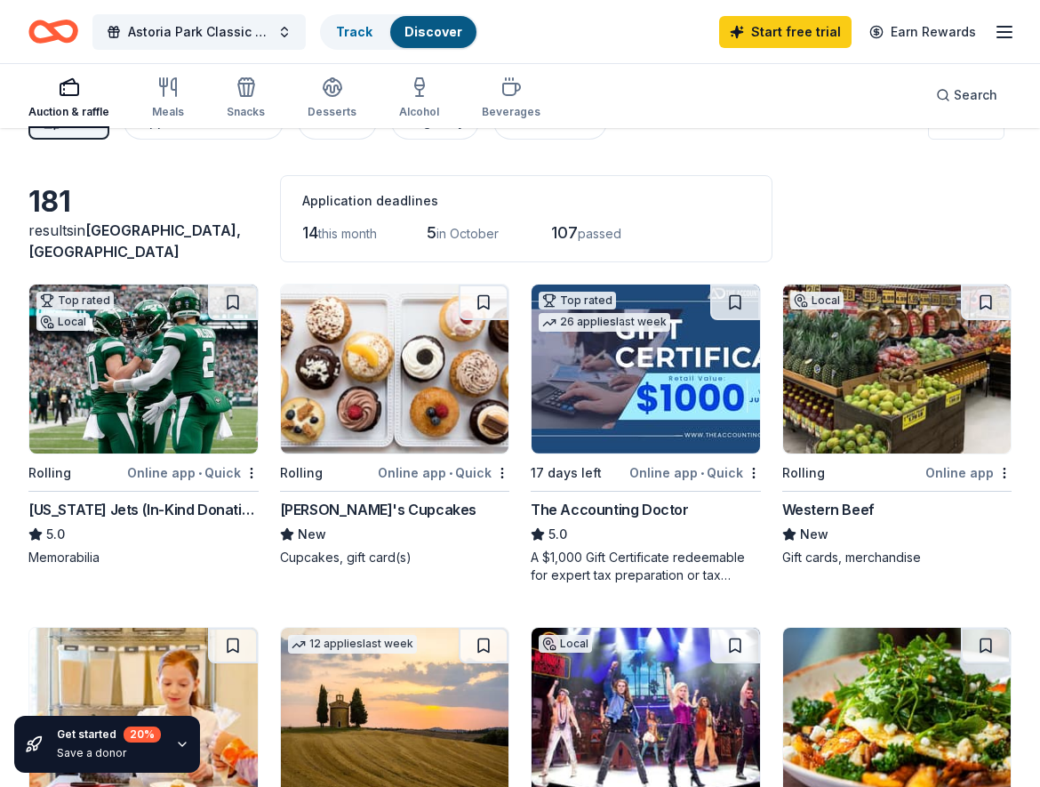
scroll to position [0, 0]
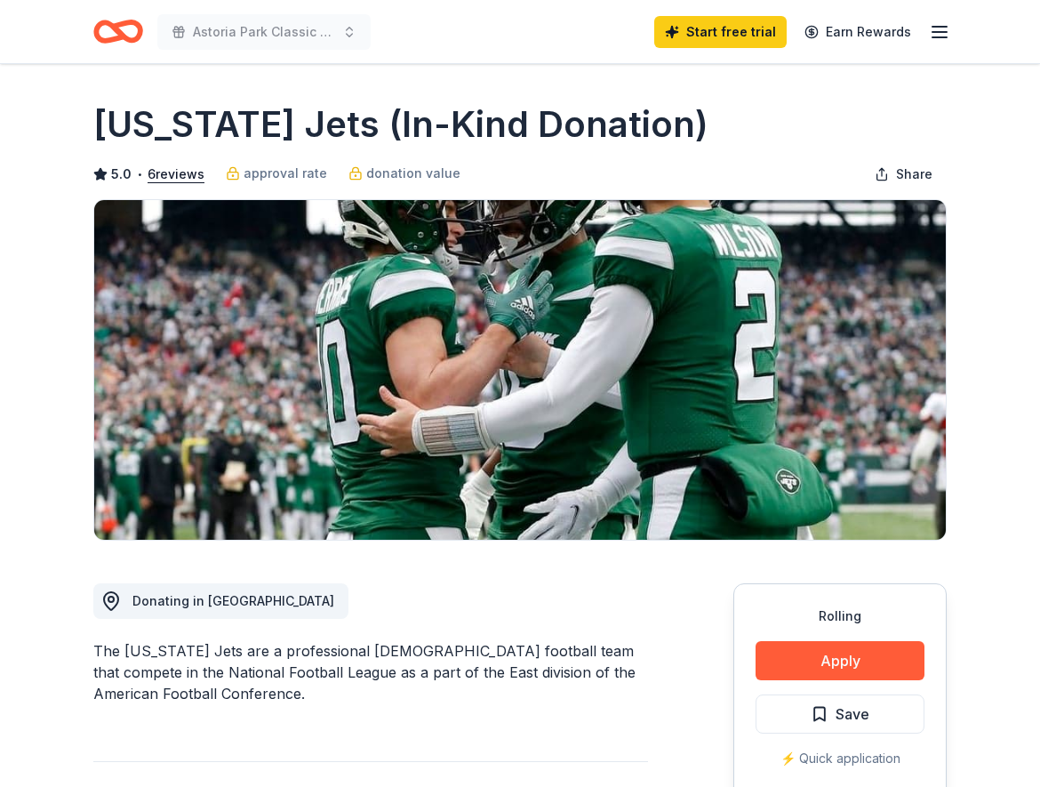
click at [118, 27] on icon "Home" at bounding box center [127, 31] width 28 height 18
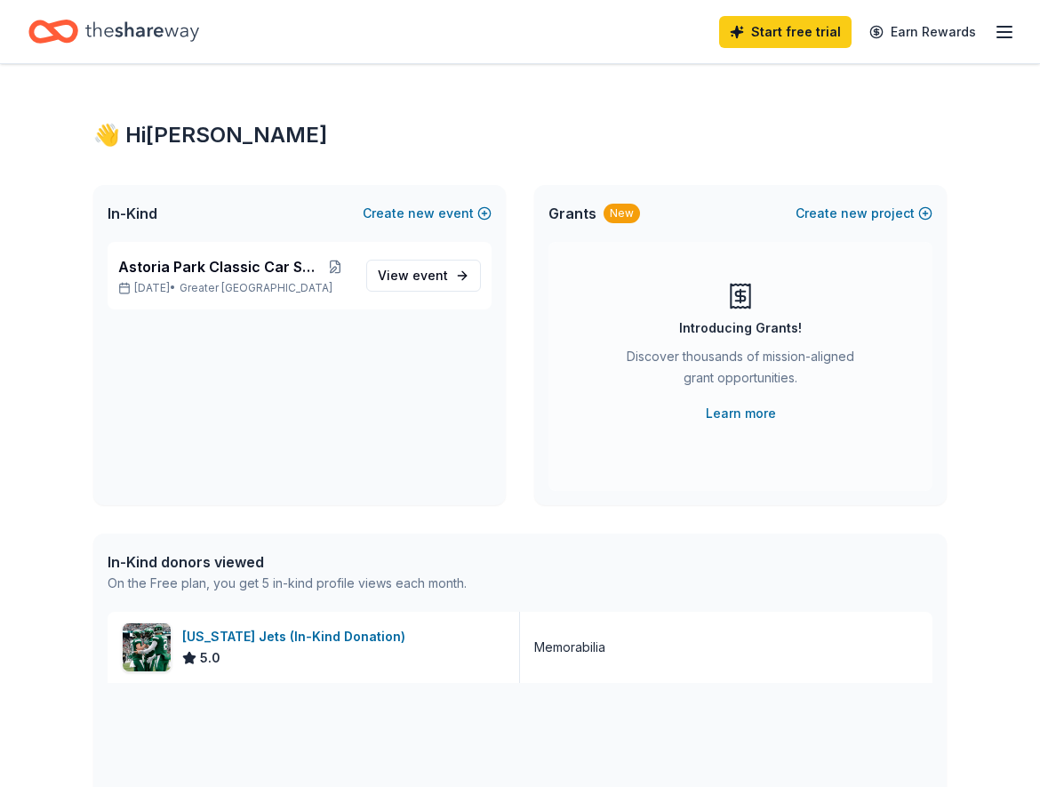
click at [1011, 29] on icon "button" at bounding box center [1004, 31] width 21 height 21
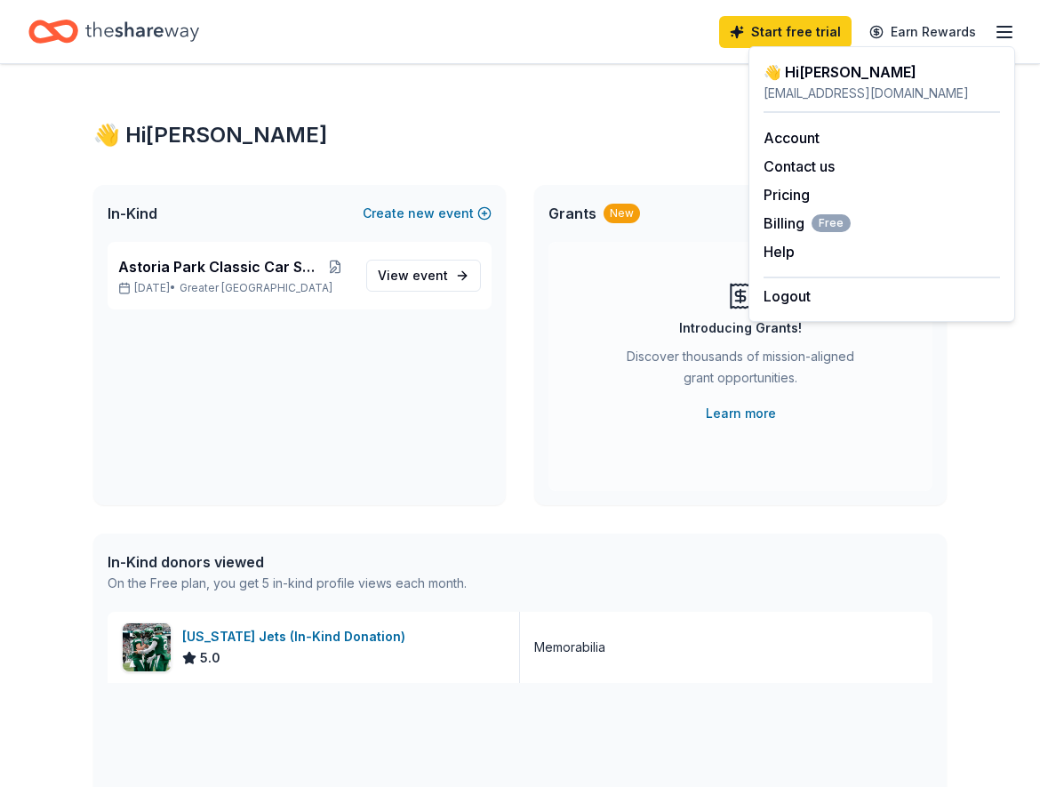
click at [809, 123] on div "Account Contact us Pricing Billing Free Help Earn rewards" at bounding box center [881, 195] width 236 height 164
click at [795, 132] on link "Account" at bounding box center [791, 138] width 56 height 18
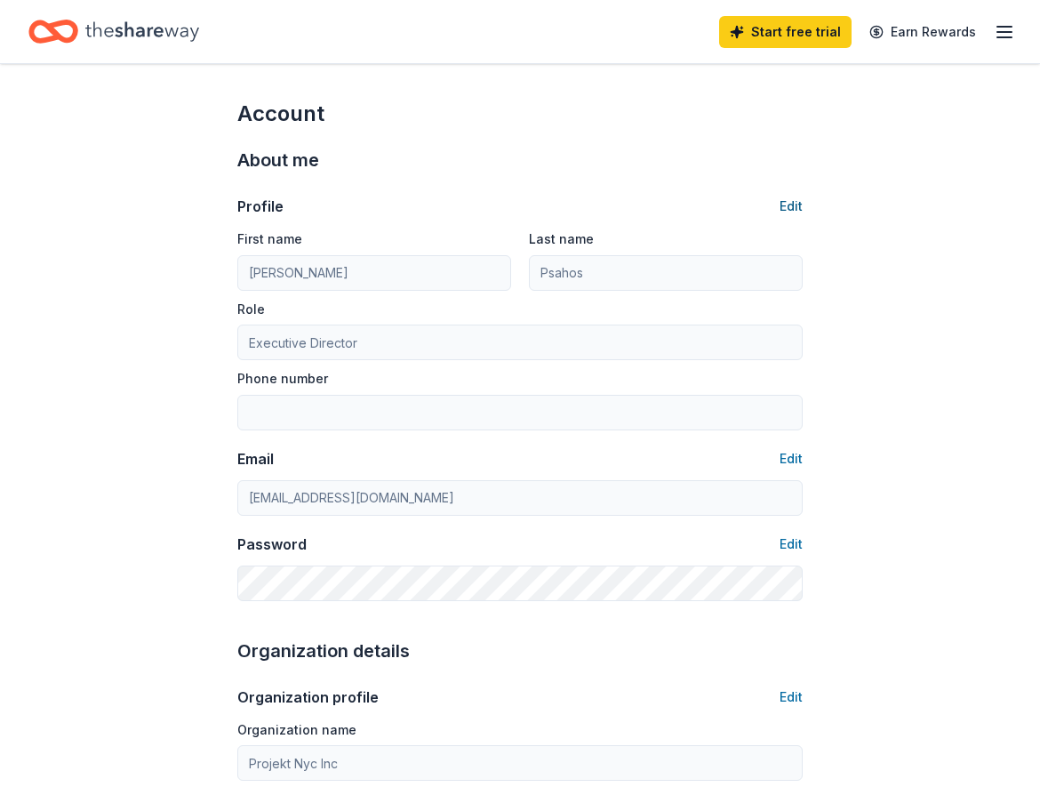
click at [795, 206] on button "Edit" at bounding box center [790, 206] width 23 height 21
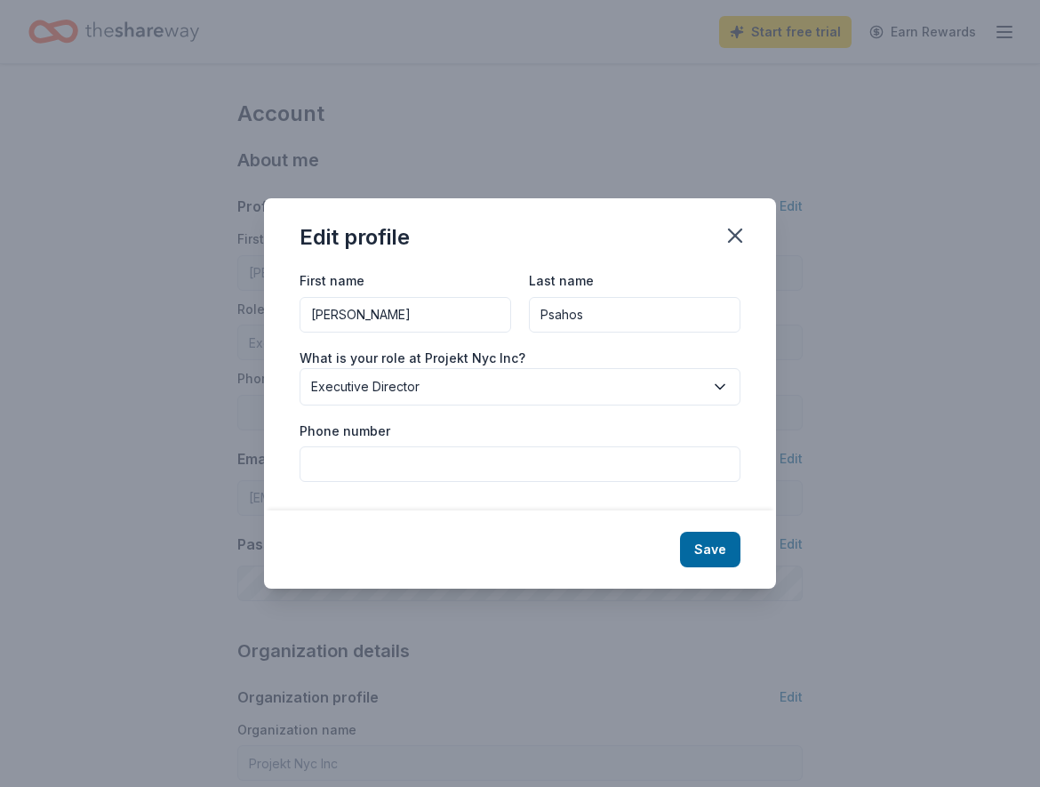
click at [386, 454] on input "Phone number" at bounding box center [520, 464] width 441 height 36
type input "[PHONE_NUMBER]"
click at [739, 544] on button "Save" at bounding box center [710, 549] width 60 height 36
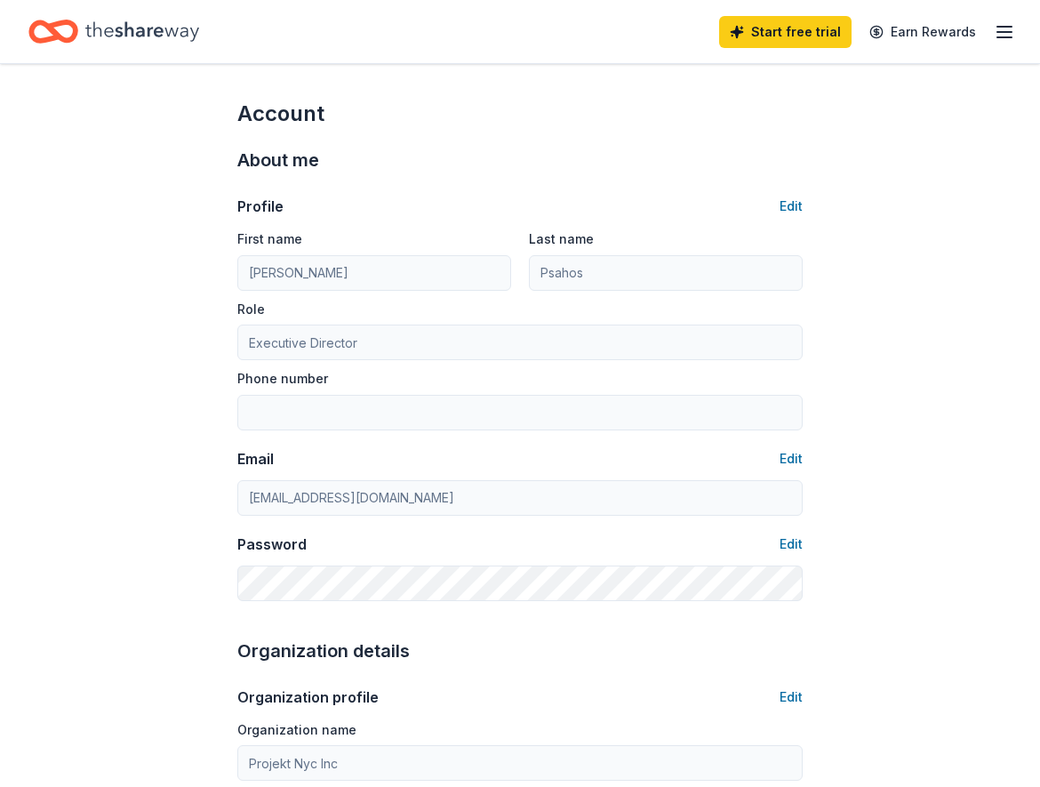
type input "202-607-8113"
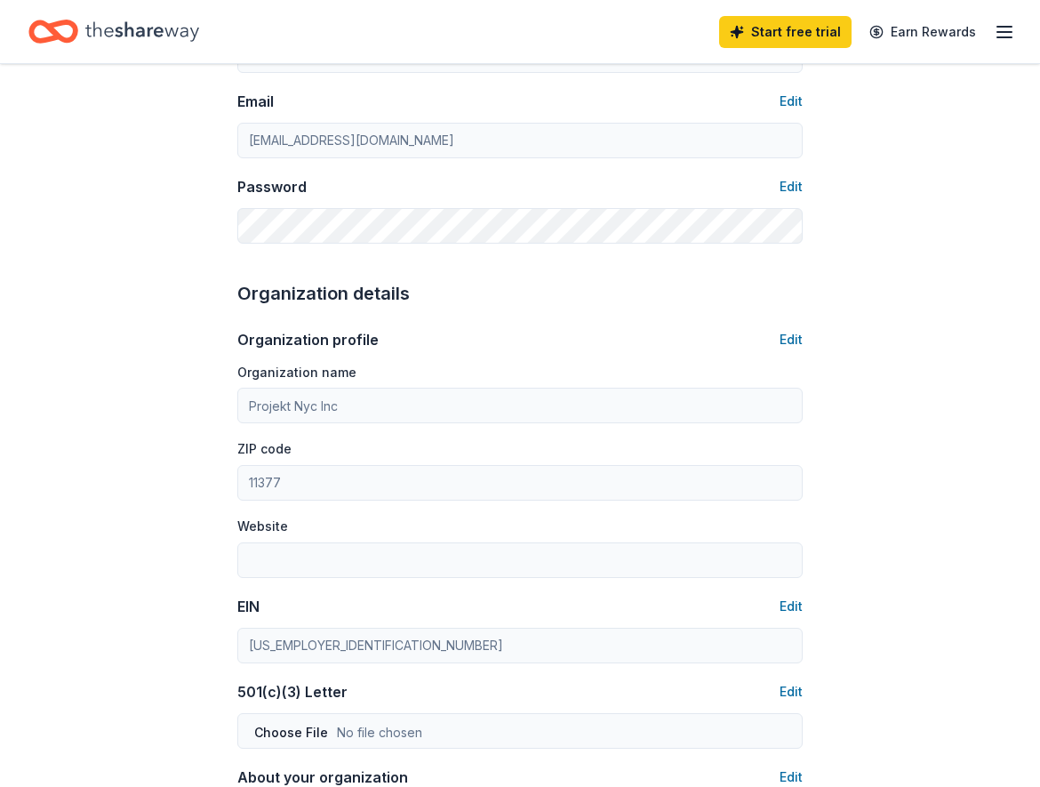
scroll to position [453, 0]
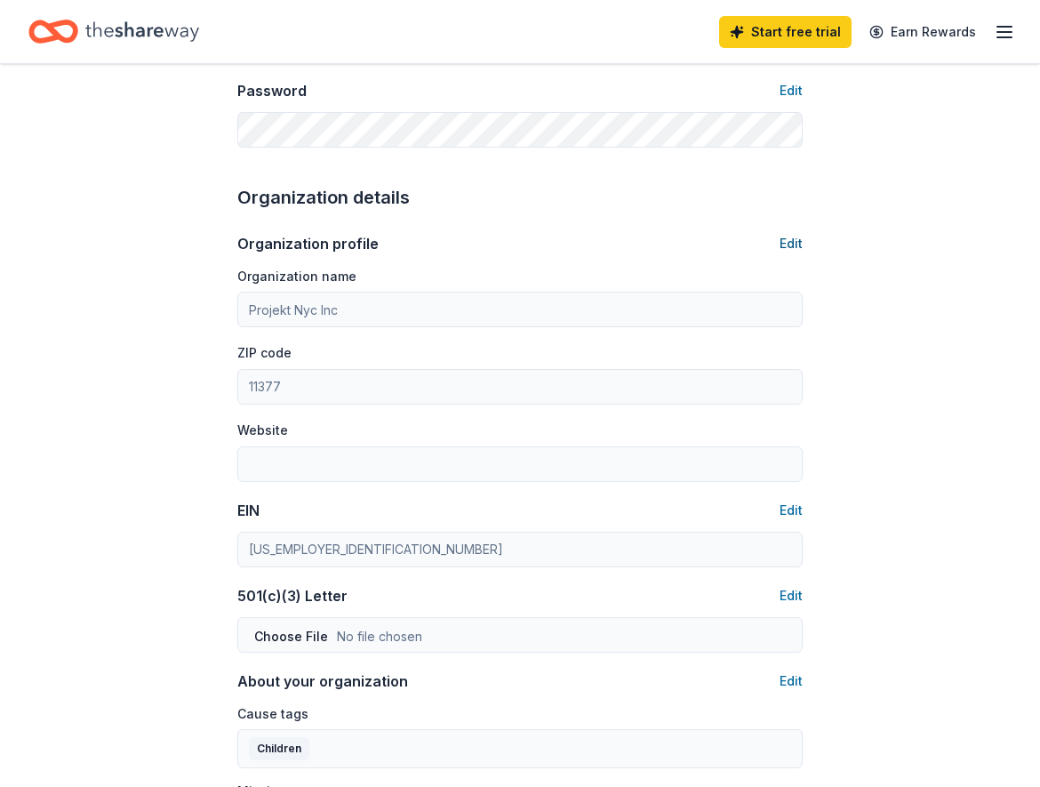
click at [790, 233] on button "Edit" at bounding box center [790, 243] width 23 height 21
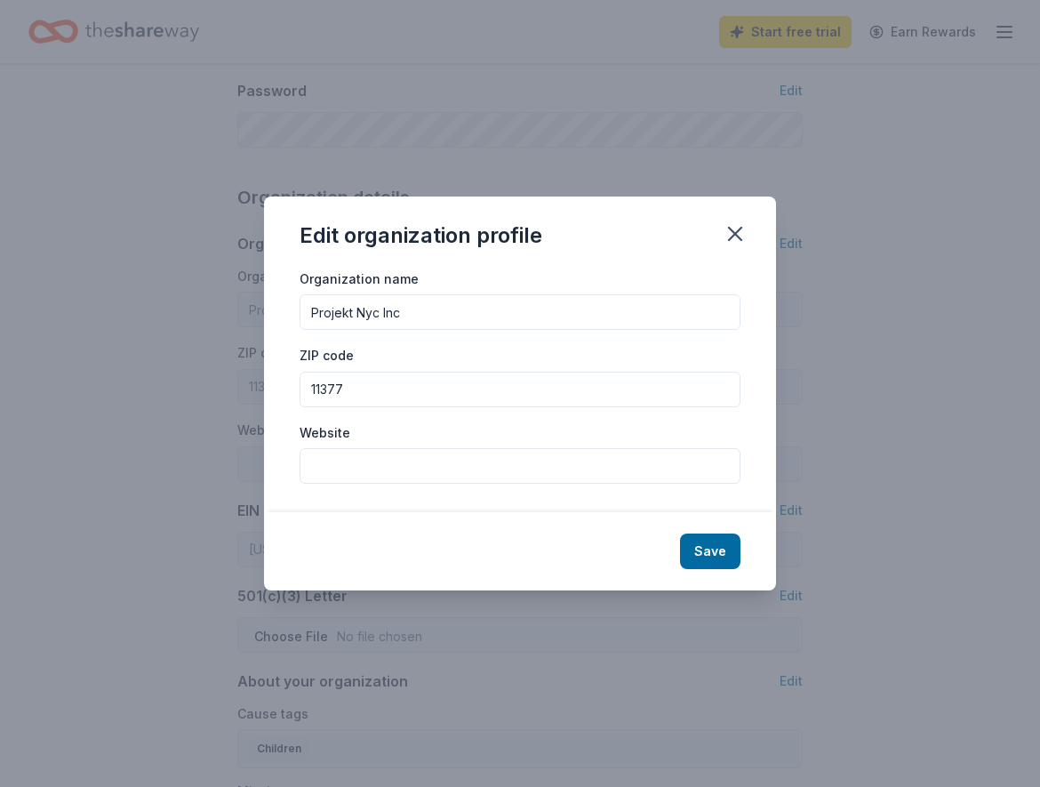
click at [332, 466] on input "Website" at bounding box center [520, 466] width 441 height 36
type input "projektnyc.org"
click at [709, 546] on button "Save" at bounding box center [710, 551] width 60 height 36
type input "projektnyc.org"
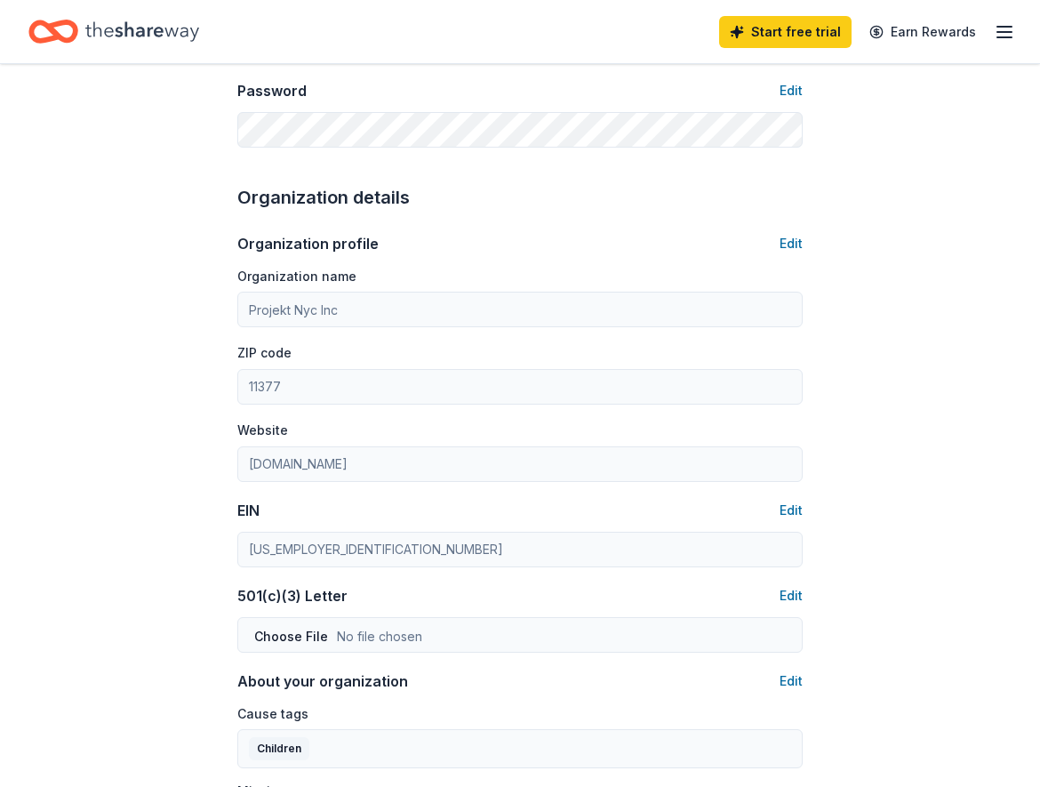
scroll to position [544, 0]
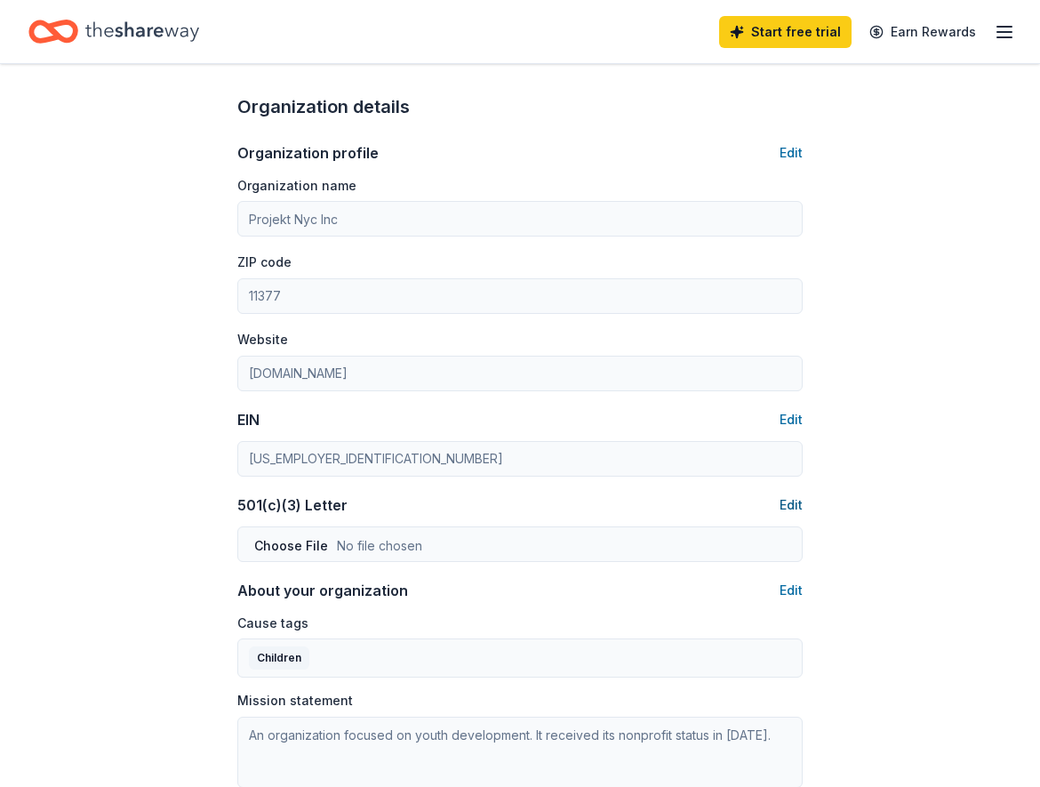
click at [790, 498] on button "Edit" at bounding box center [790, 504] width 23 height 21
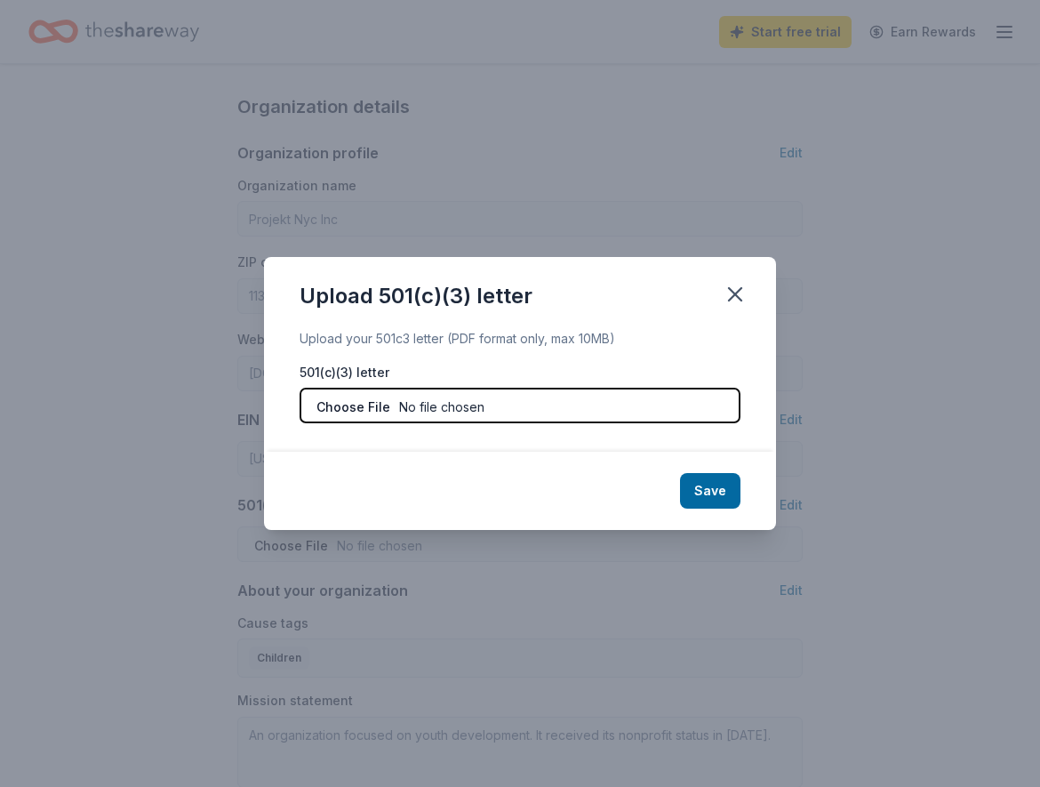
click at [347, 405] on input "file" at bounding box center [520, 406] width 441 height 36
type input "C:\fakepath\2024_02_23_IRS Determination Letter.pdf"
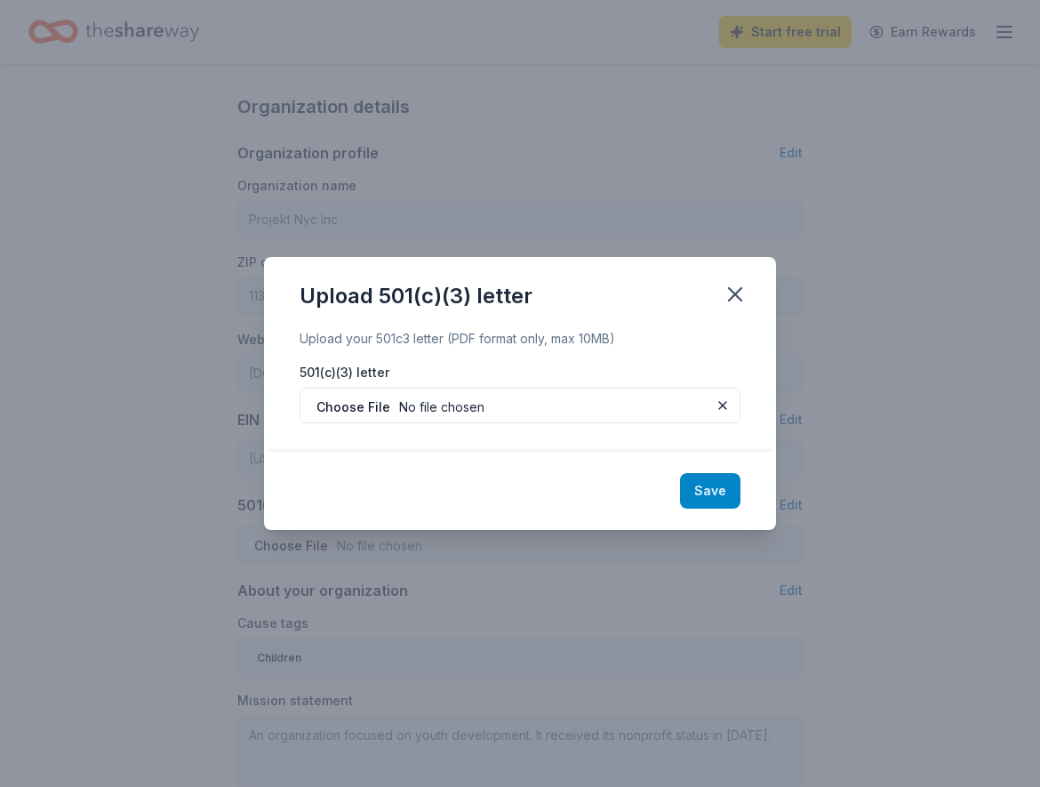
click at [720, 493] on button "Save" at bounding box center [710, 491] width 60 height 36
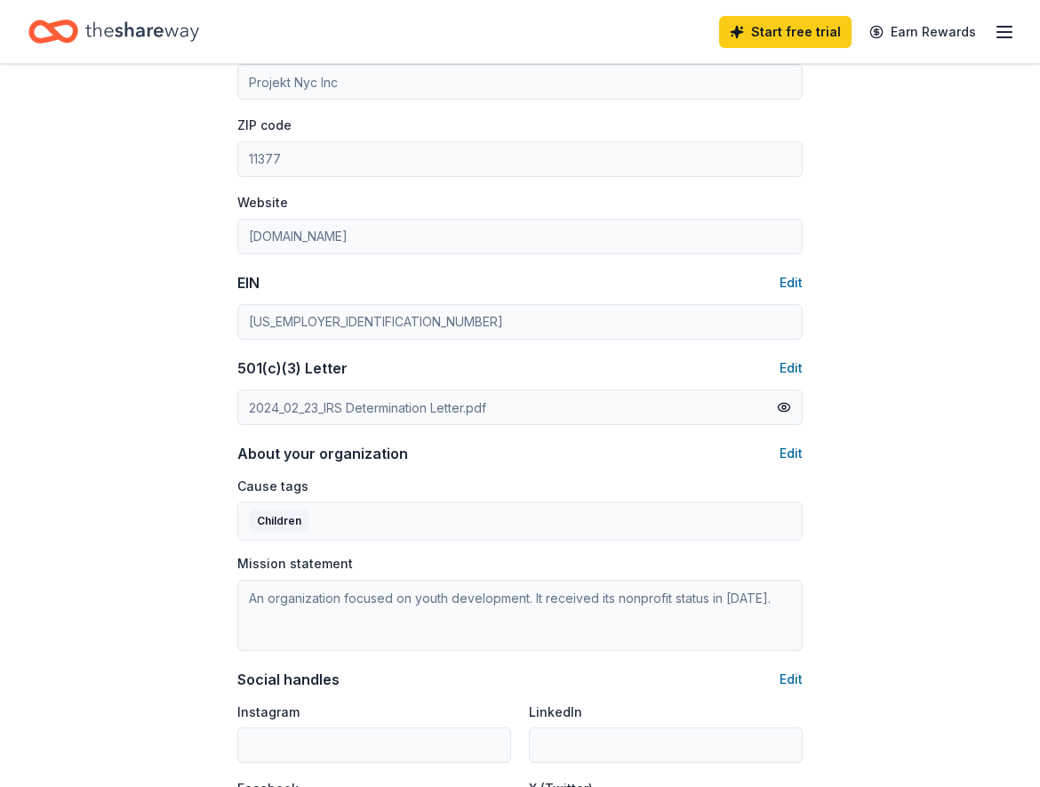
scroll to position [816, 0]
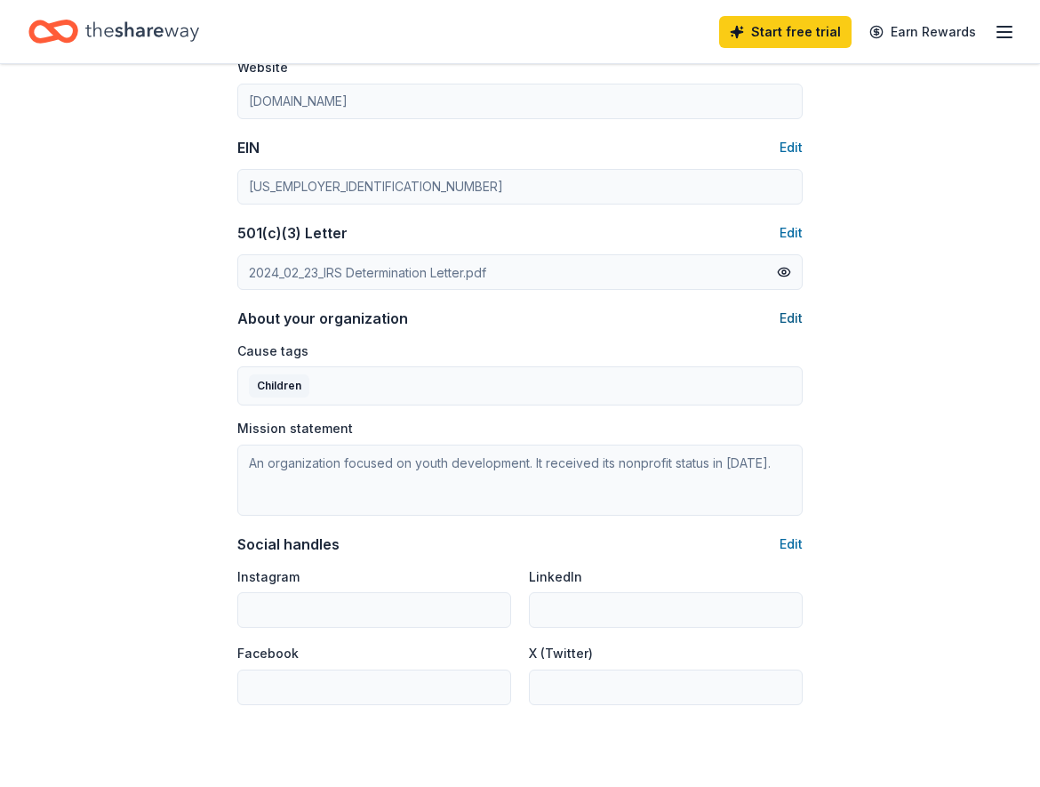
click at [788, 318] on button "Edit" at bounding box center [790, 318] width 23 height 21
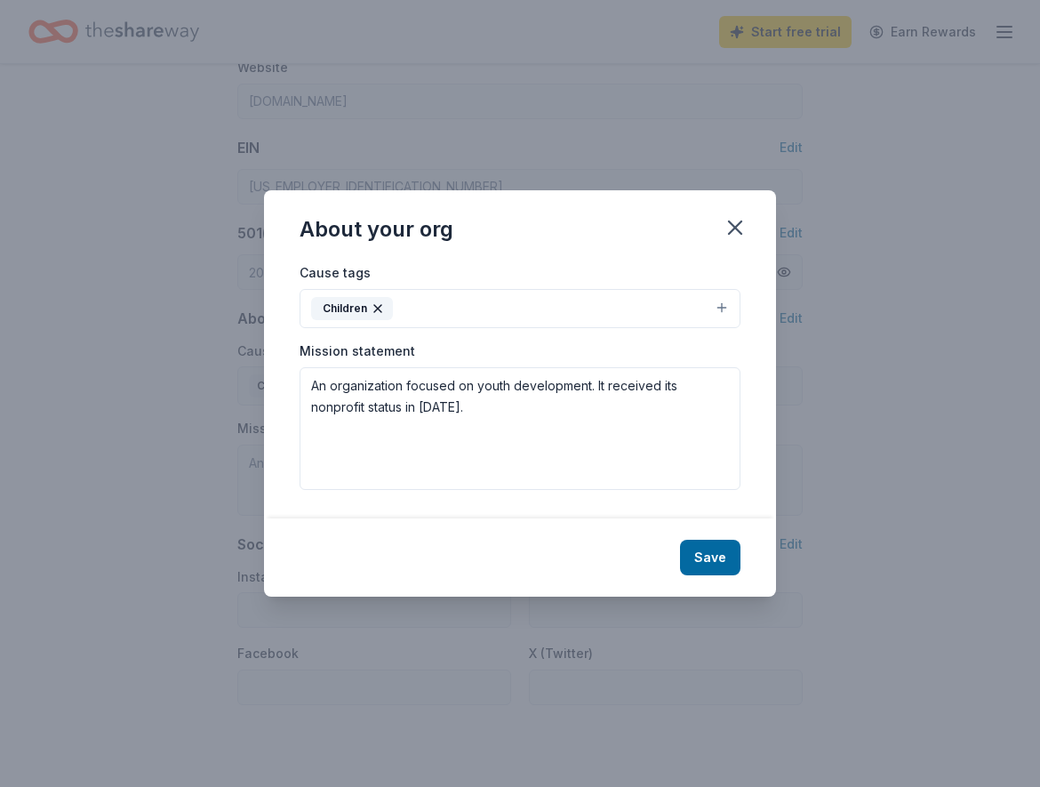
click at [723, 307] on button "Children" at bounding box center [520, 308] width 441 height 39
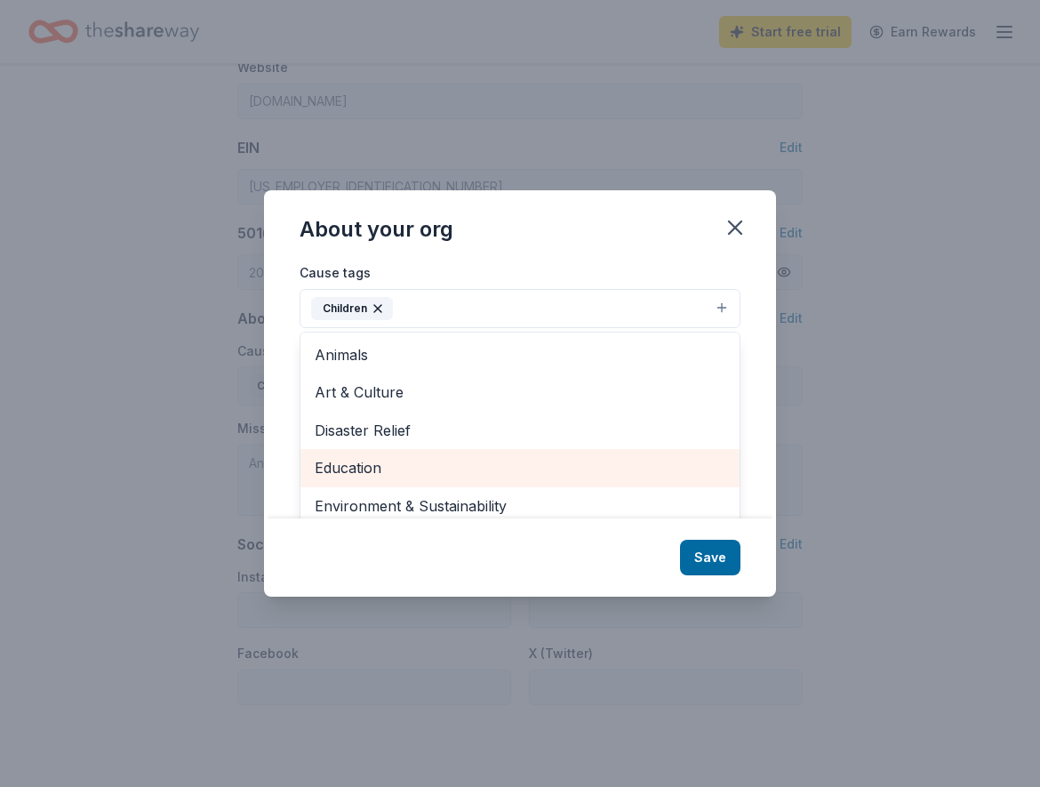
click at [338, 474] on span "Education" at bounding box center [520, 467] width 411 height 23
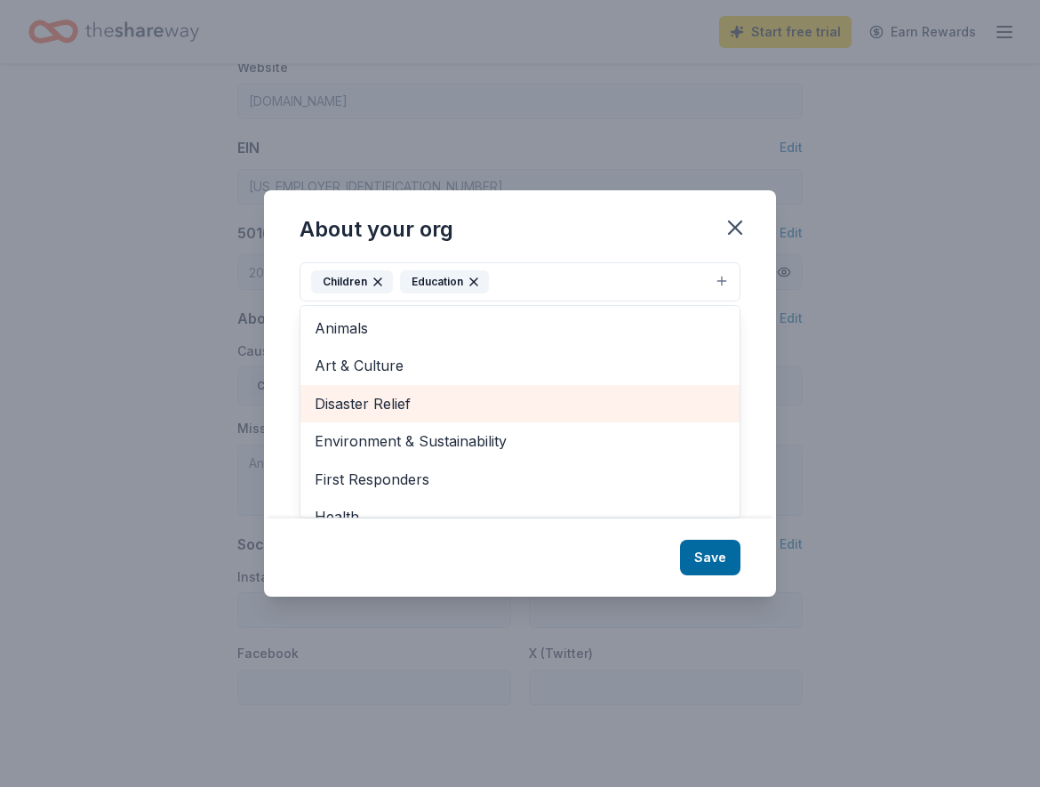
scroll to position [0, 0]
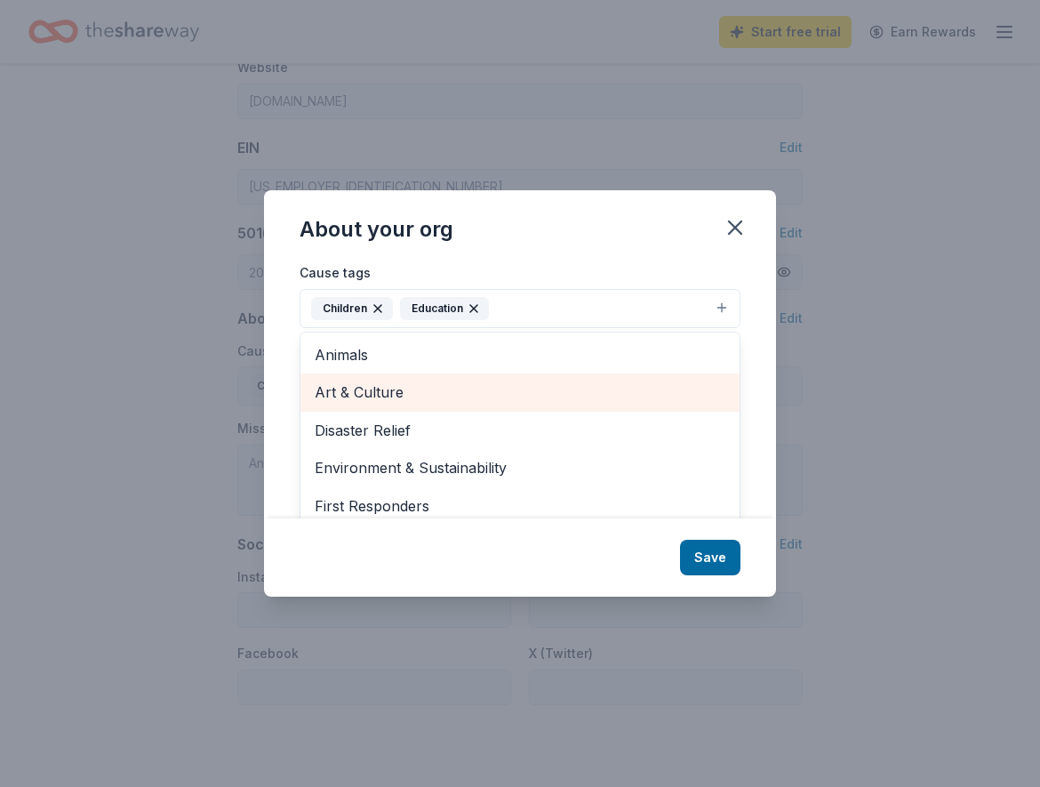
click at [380, 396] on span "Art & Culture" at bounding box center [520, 391] width 411 height 23
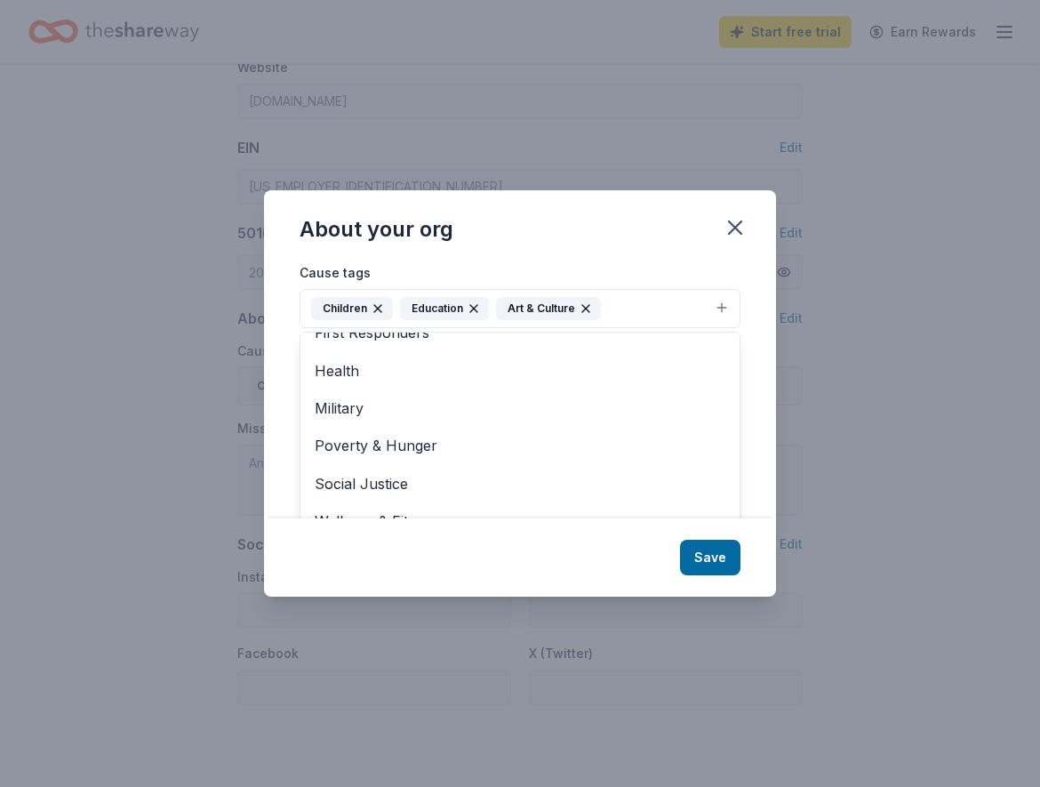
scroll to position [27, 0]
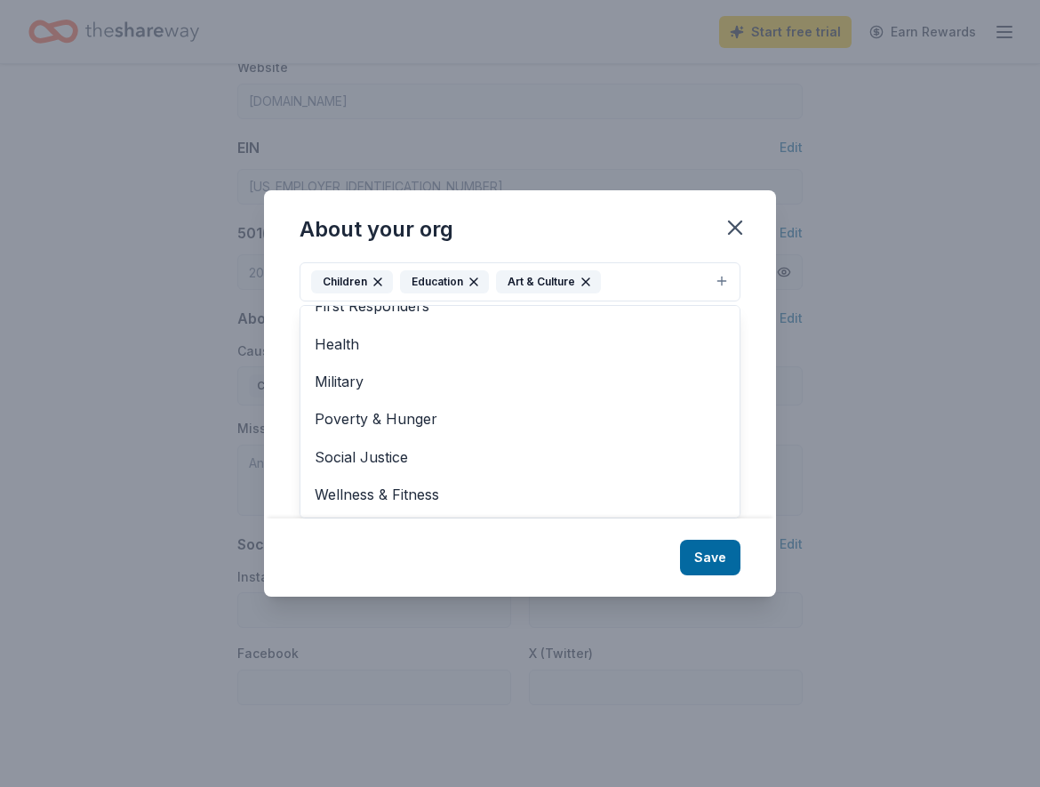
click at [704, 567] on div "About your org Cause tags Children Education Art & Culture Animals Disaster Rel…" at bounding box center [520, 392] width 512 height 405
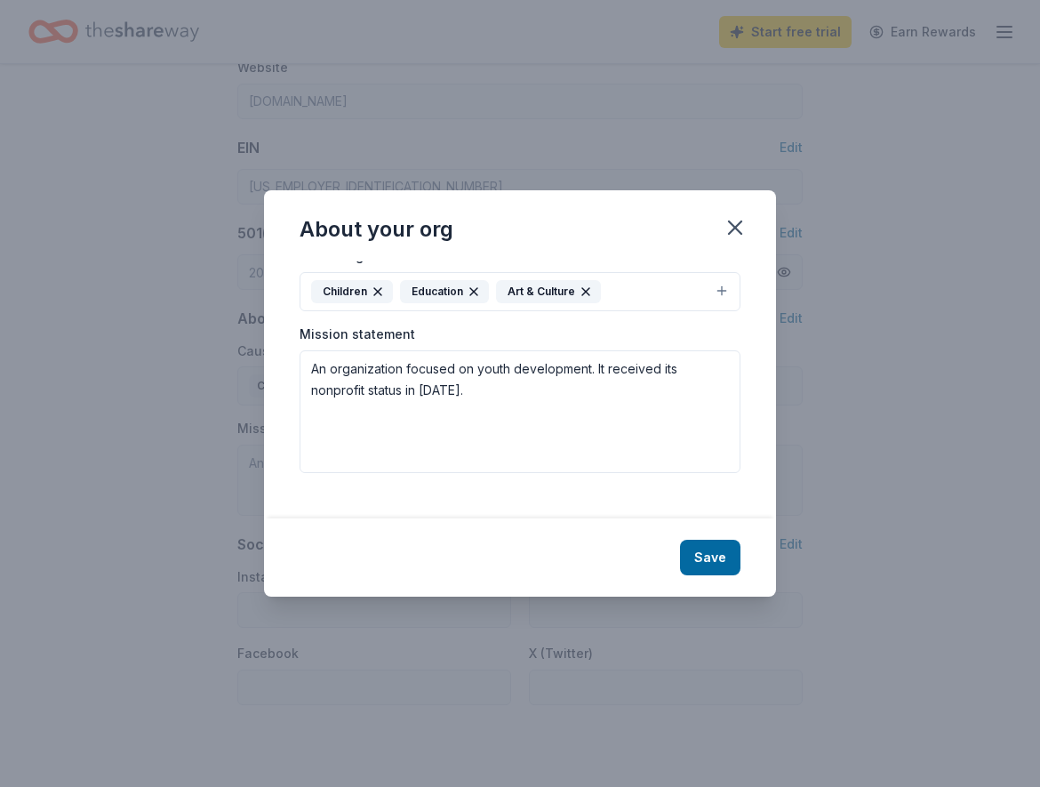
scroll to position [0, 0]
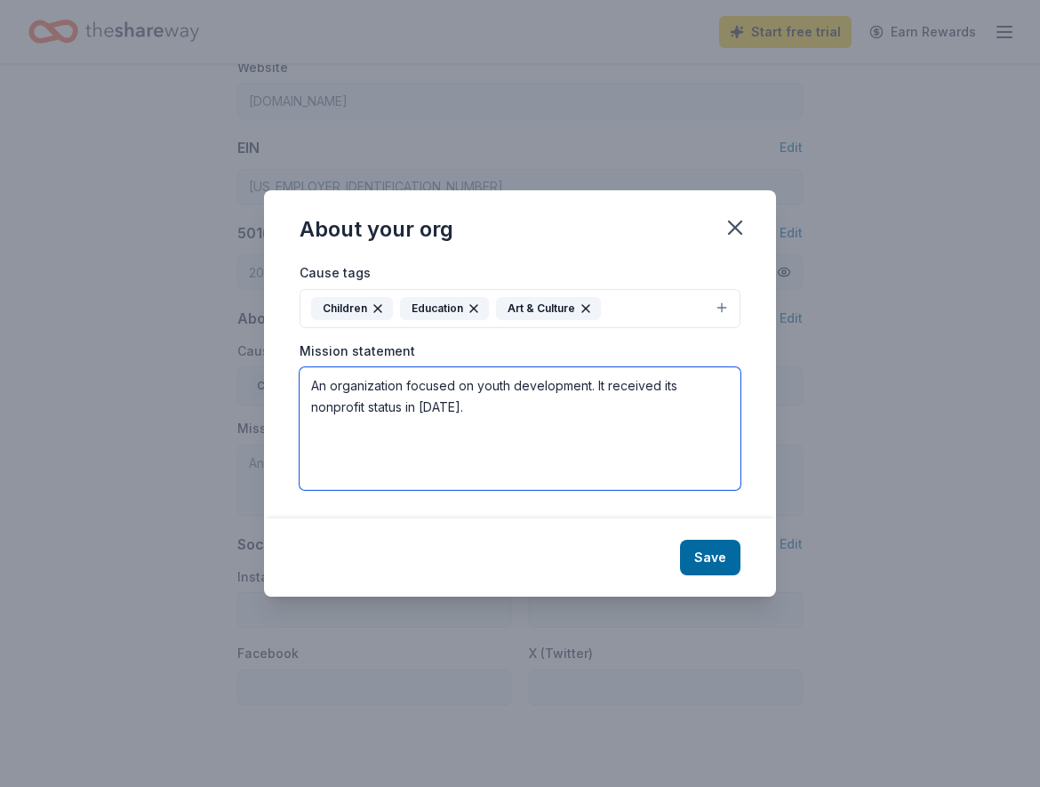
drag, startPoint x: 479, startPoint y: 407, endPoint x: 275, endPoint y: 366, distance: 208.5
click at [300, 367] on textarea "An organization focused on youth development. It received its nonprofit status …" at bounding box center [520, 428] width 441 height 123
paste textarea "Project NYC will enable youth to thrive by empowering them through education, m…"
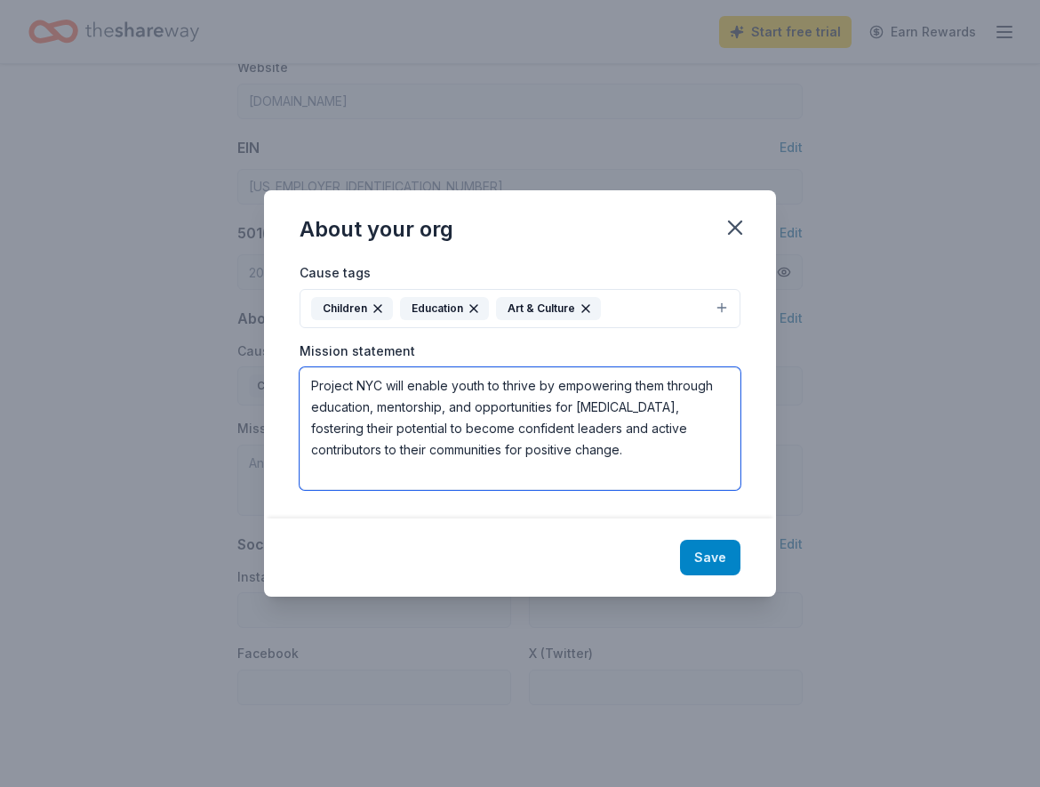
type textarea "Project NYC will enable youth to thrive by empowering them through education, m…"
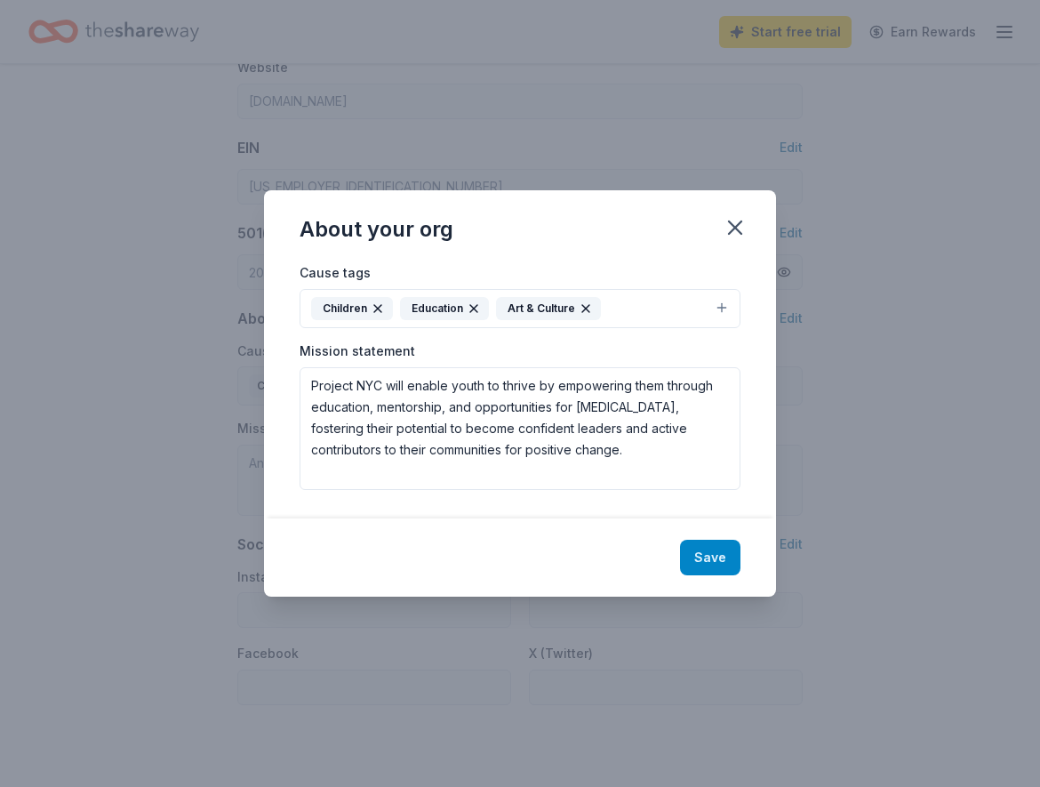
click at [716, 554] on button "Save" at bounding box center [710, 557] width 60 height 36
type textarea "Project NYC will enable youth to thrive by empowering them through education, m…"
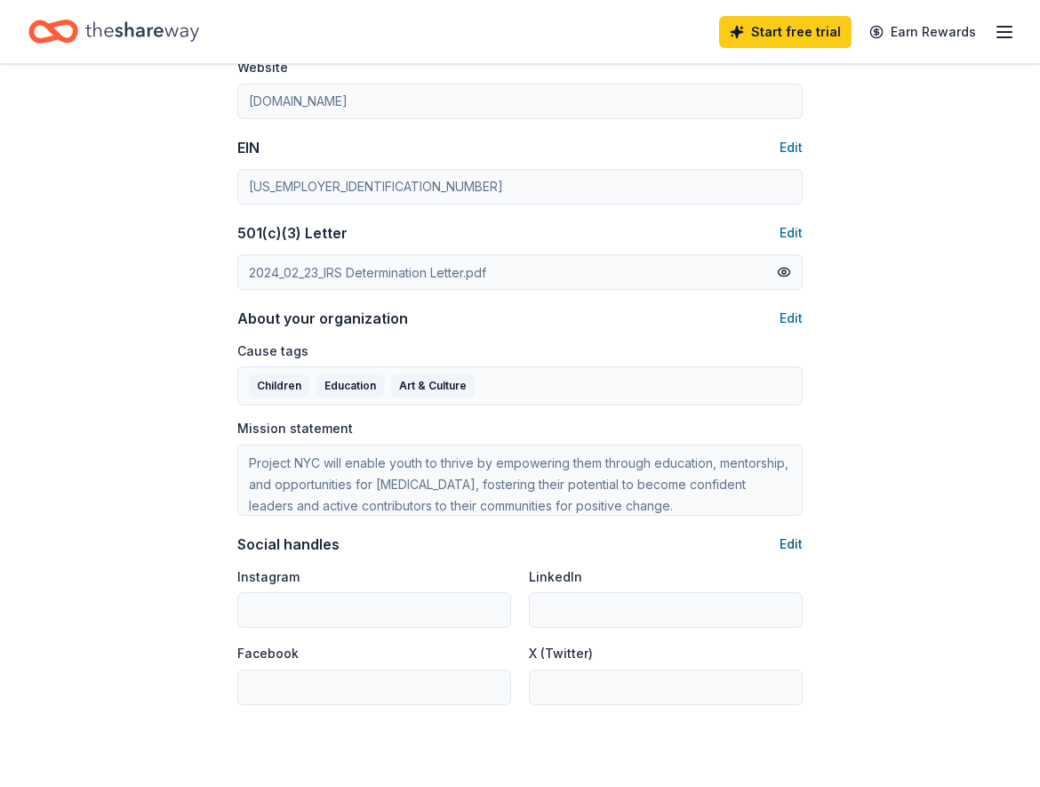
click at [800, 541] on button "Edit" at bounding box center [790, 543] width 23 height 21
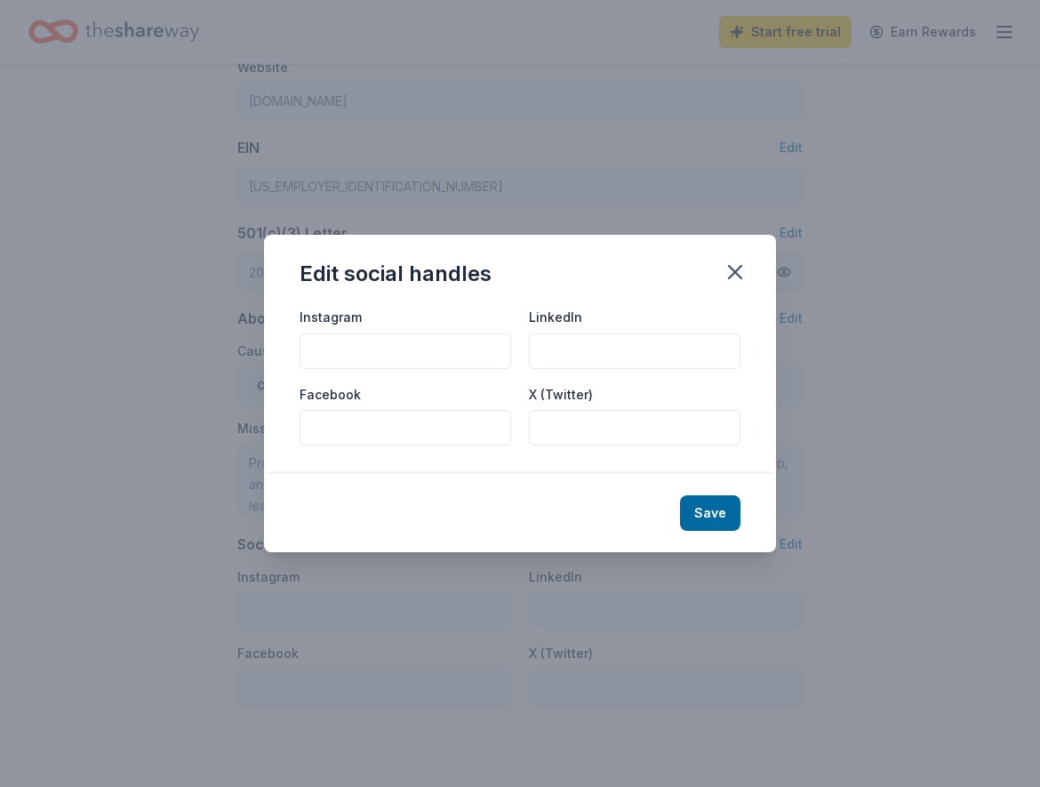
click at [382, 344] on input "Instagram" at bounding box center [406, 351] width 212 height 36
paste input "https://www.instagram.com/projekt_nyc/"
type input "https://www.instagram.com/projekt_nyc/"
click at [382, 423] on input "Facebook" at bounding box center [406, 428] width 212 height 36
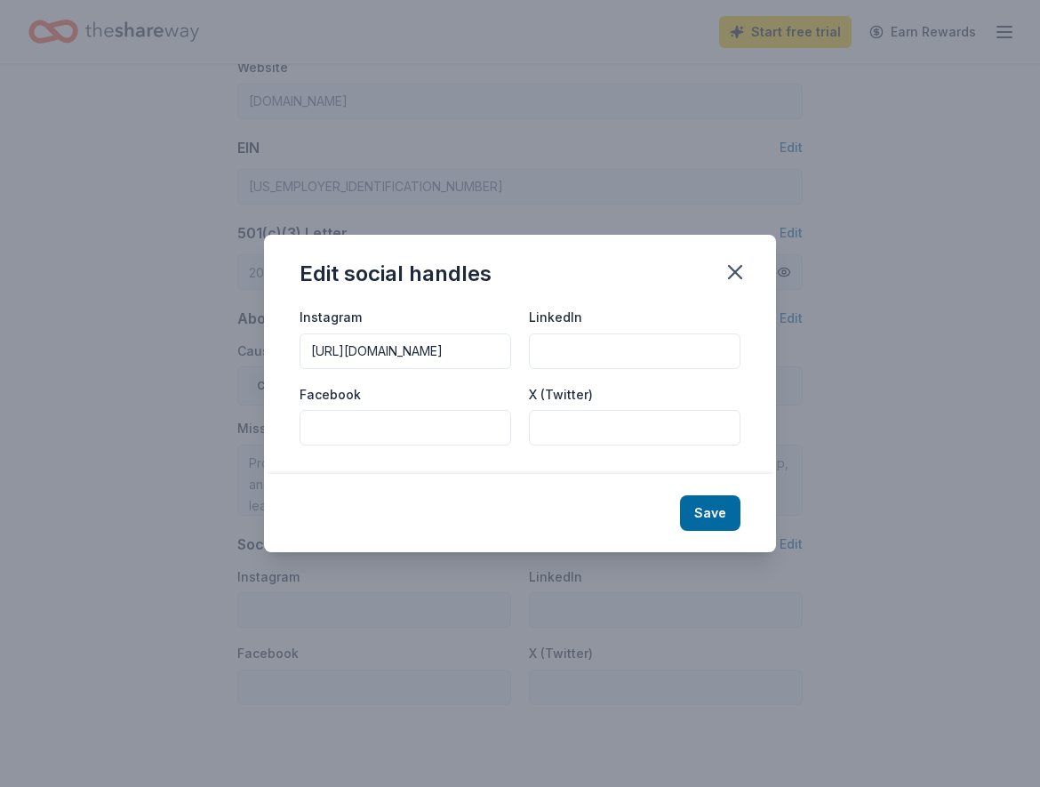
click at [378, 432] on input "Facebook" at bounding box center [406, 428] width 212 height 36
paste input "https://www.facebook.com/ProjektNYC/"
type input "https://www.facebook.com/ProjektNYC/"
click at [710, 513] on button "Save" at bounding box center [710, 513] width 60 height 36
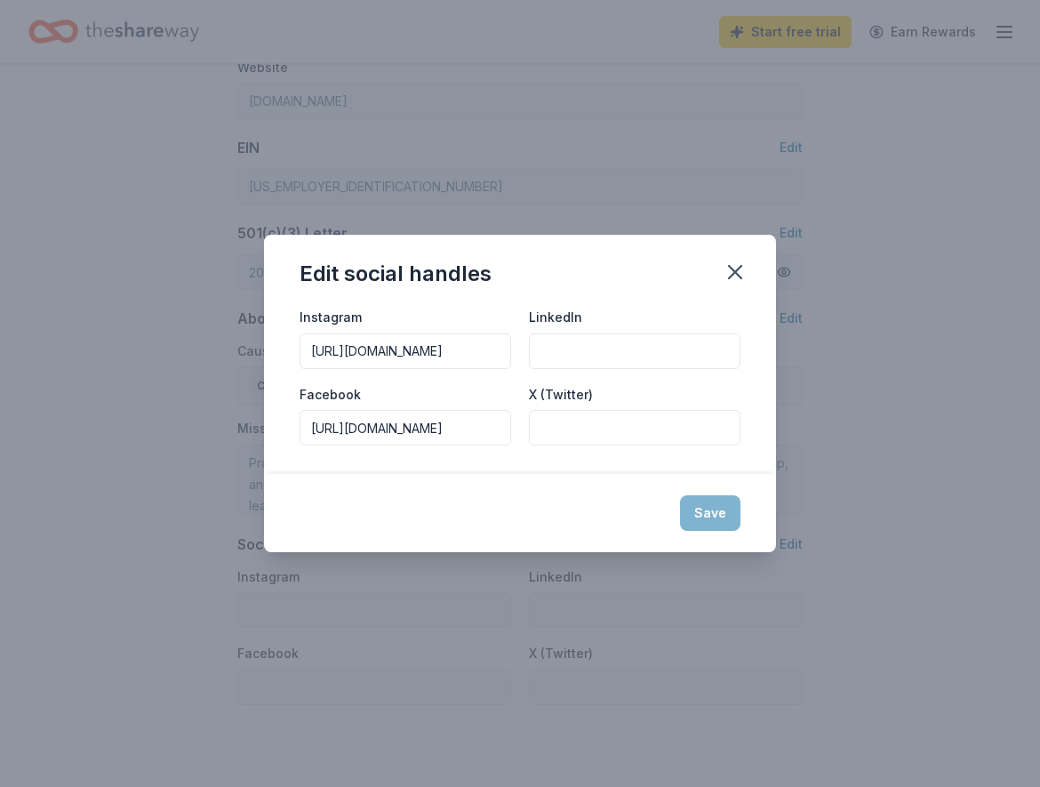
click at [340, 412] on input "https://www.facebook.com/ProjektNYC/" at bounding box center [406, 428] width 212 height 36
click at [727, 510] on div "Save" at bounding box center [520, 513] width 512 height 78
type input "https://www.instagram.com/projekt_nyc/"
type input "https://www.facebook.com/ProjektNYC/"
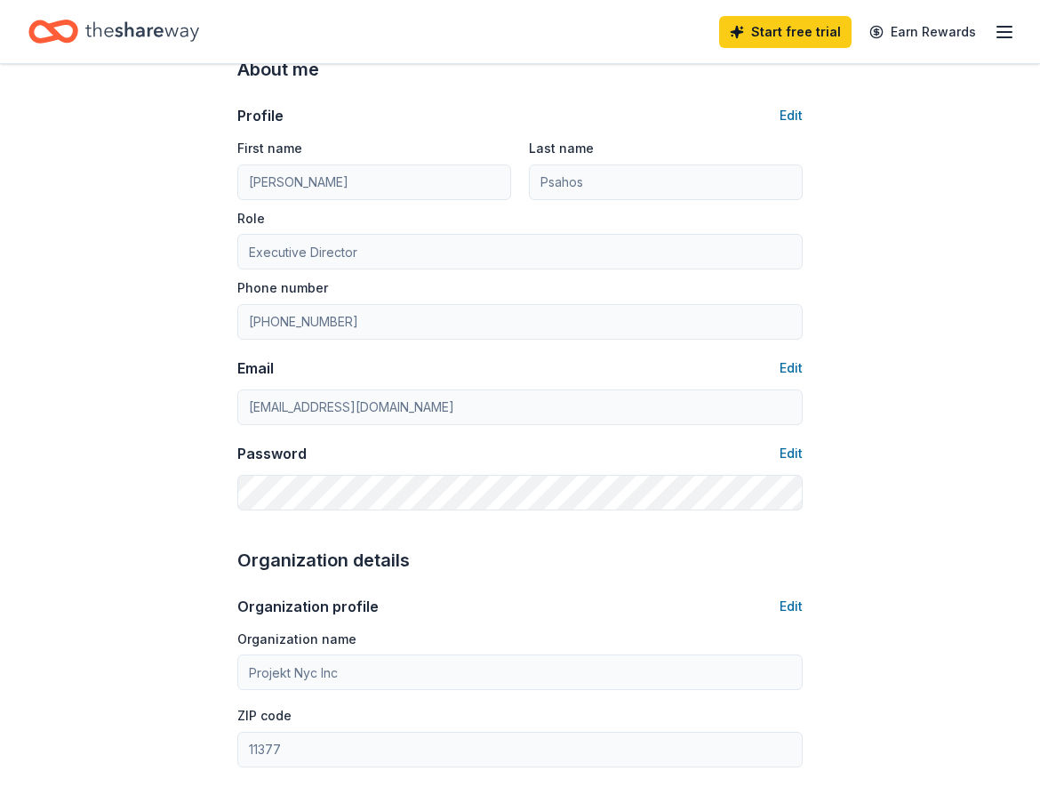
scroll to position [0, 0]
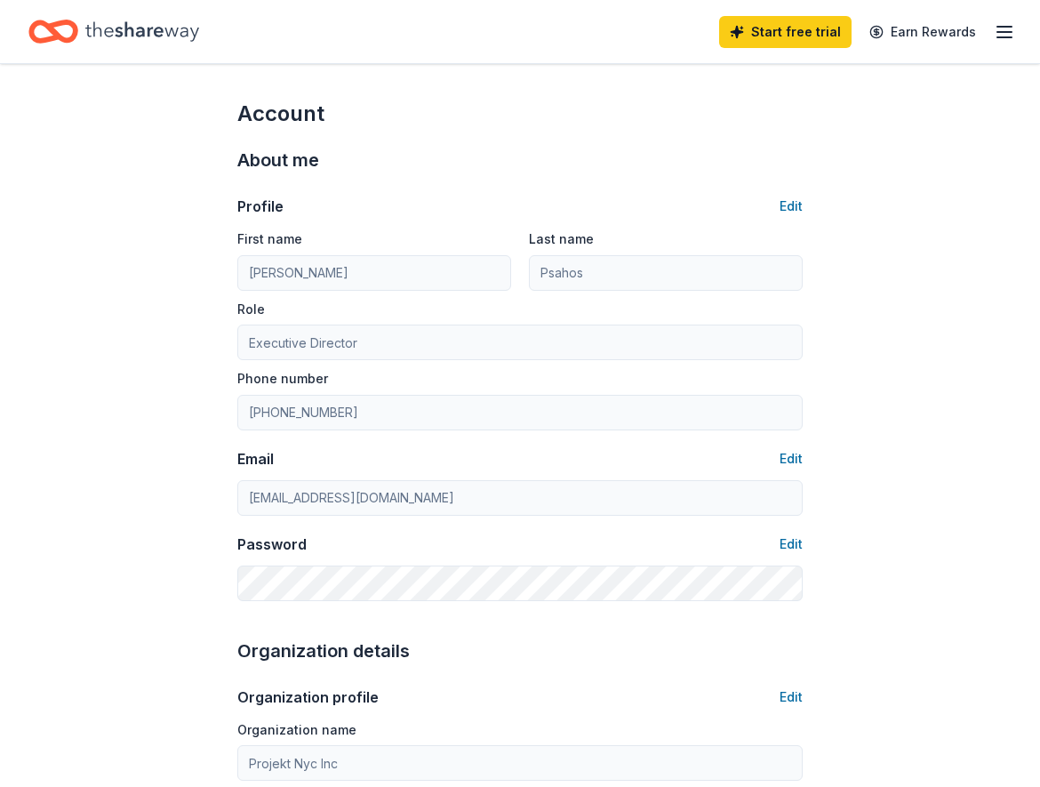
click at [101, 28] on icon "Home" at bounding box center [142, 31] width 114 height 36
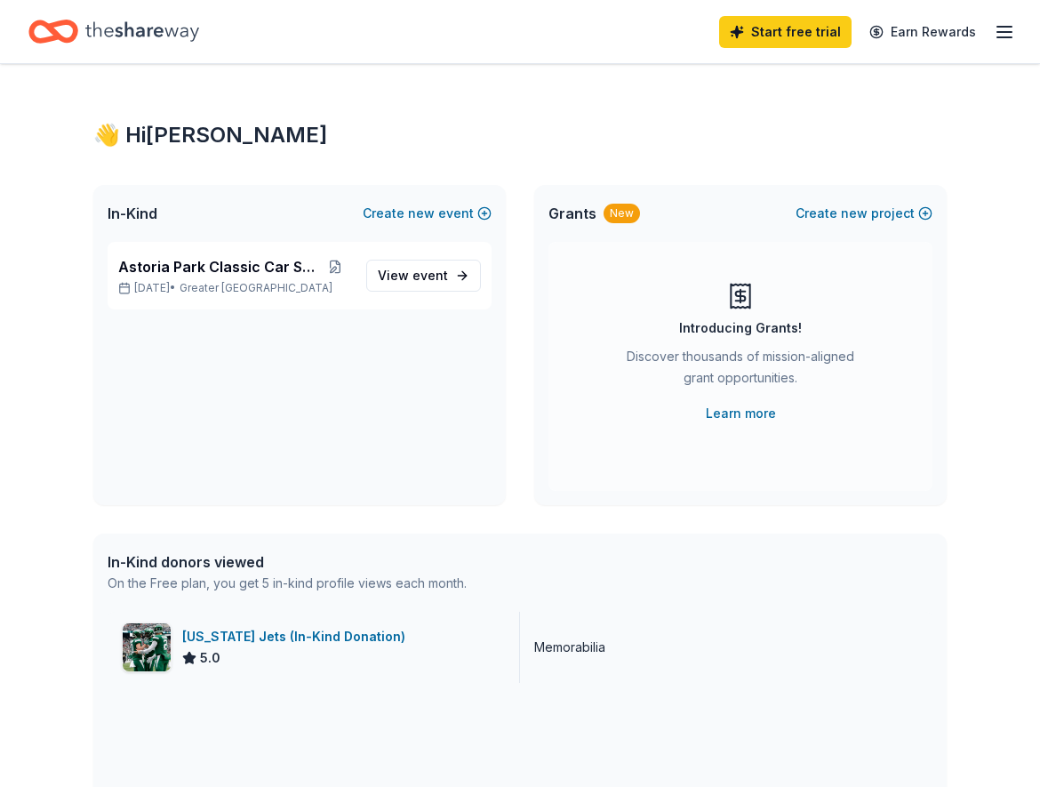
click at [270, 641] on div "[US_STATE] Jets (In-Kind Donation)" at bounding box center [297, 636] width 230 height 21
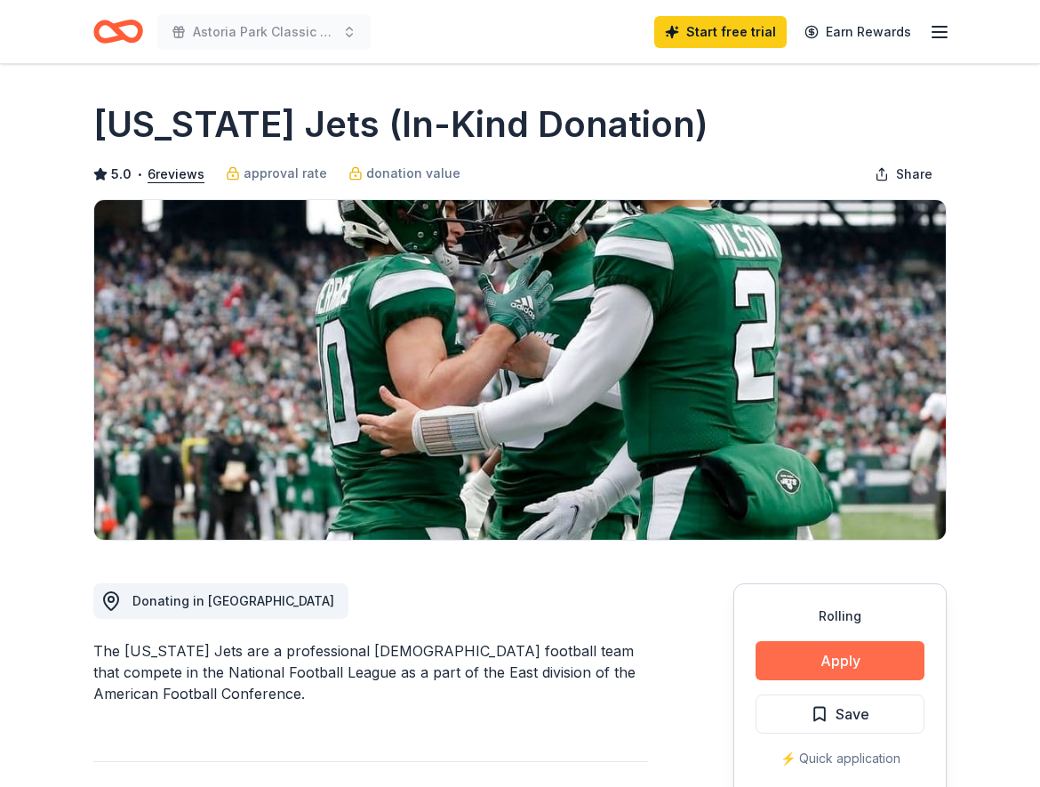
click at [818, 654] on button "Apply" at bounding box center [839, 660] width 169 height 39
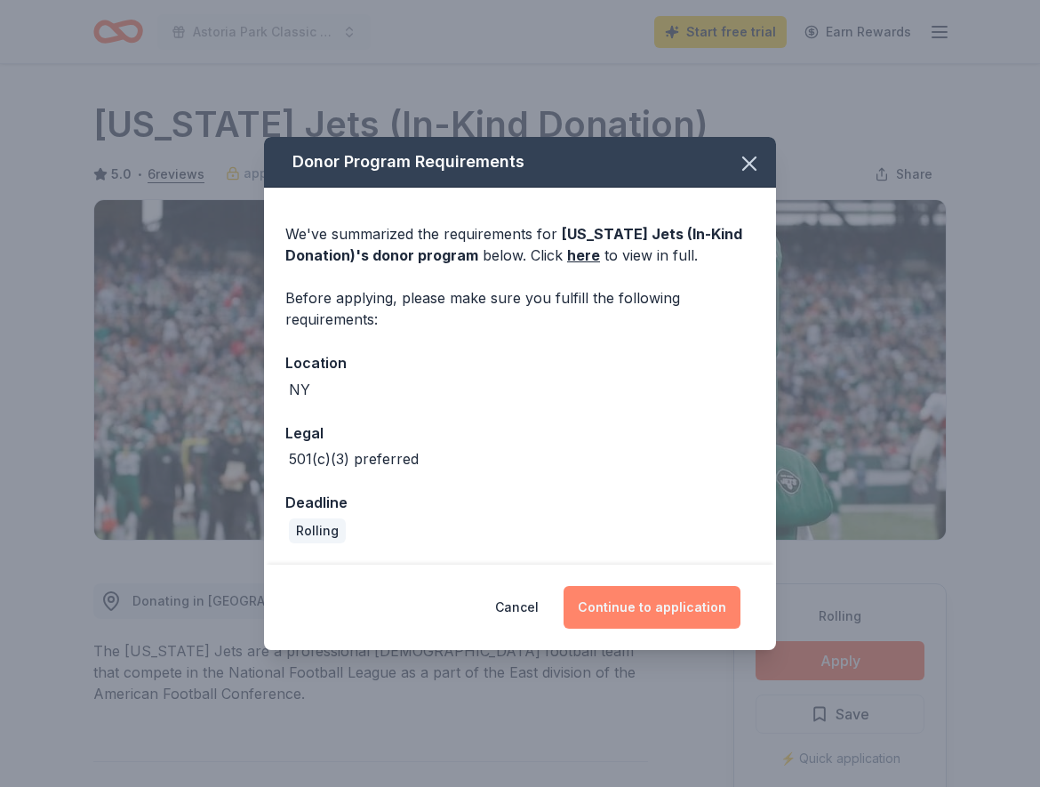
click at [631, 607] on button "Continue to application" at bounding box center [651, 607] width 177 height 43
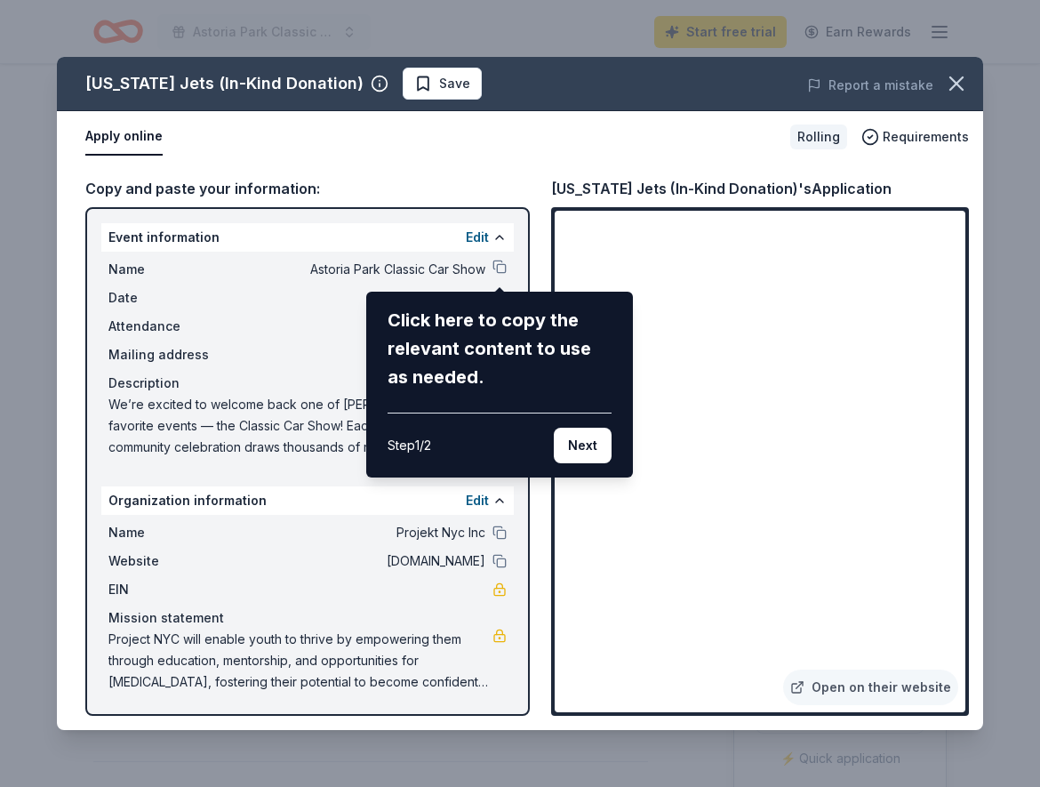
click at [673, 673] on div "New York Jets (In-Kind Donation) Save Report a mistake Apply online Rolling Req…" at bounding box center [520, 393] width 926 height 673
click at [591, 446] on button "Next" at bounding box center [583, 446] width 58 height 36
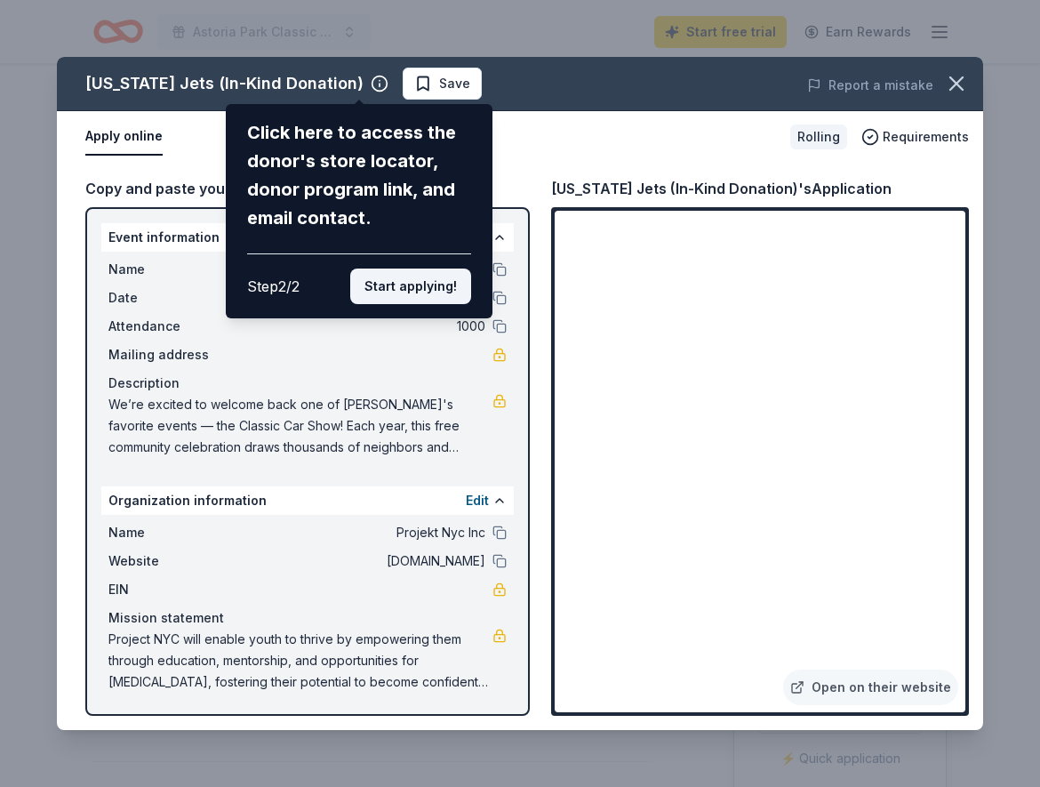
click at [392, 268] on button "Start applying!" at bounding box center [410, 286] width 121 height 36
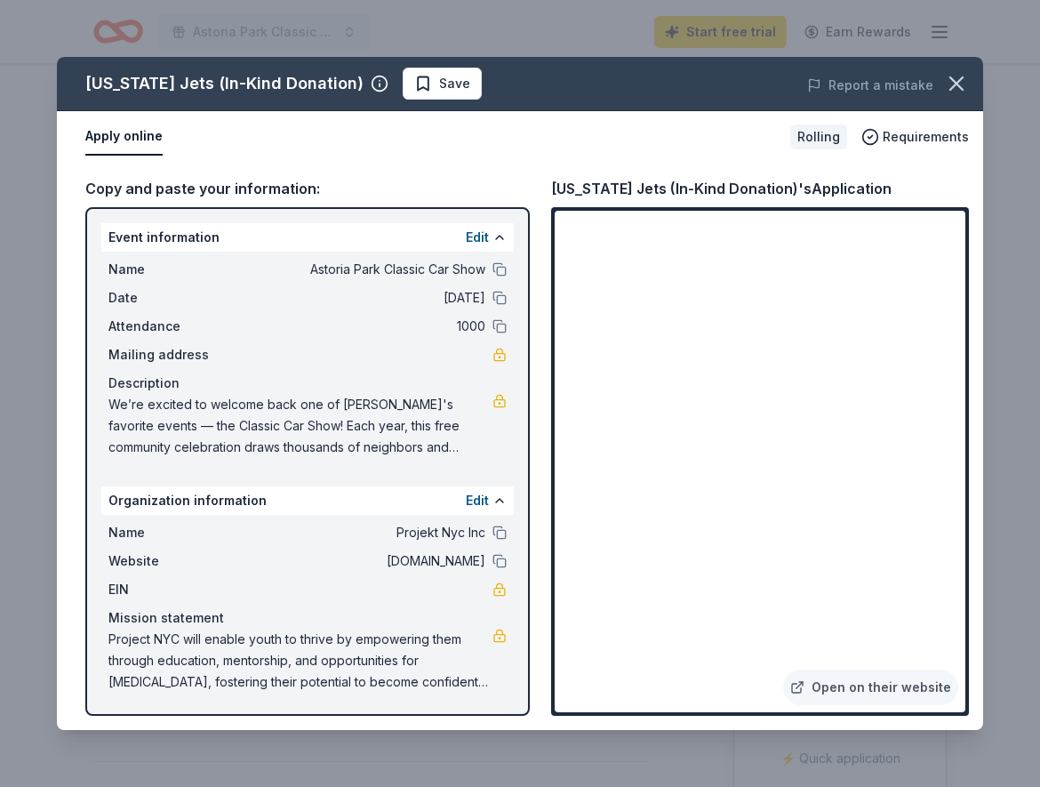
click at [682, 680] on div "New York Jets (In-Kind Donation) Save Report a mistake Apply online Rolling Req…" at bounding box center [520, 393] width 926 height 673
drag, startPoint x: 308, startPoint y: 268, endPoint x: 402, endPoint y: 279, distance: 93.9
click at [402, 279] on span "Astoria Park Classic Car Show" at bounding box center [357, 269] width 258 height 21
drag, startPoint x: 337, startPoint y: 274, endPoint x: 456, endPoint y: 265, distance: 119.4
click at [448, 266] on span "Astoria Park Classic Car Show" at bounding box center [357, 269] width 258 height 21
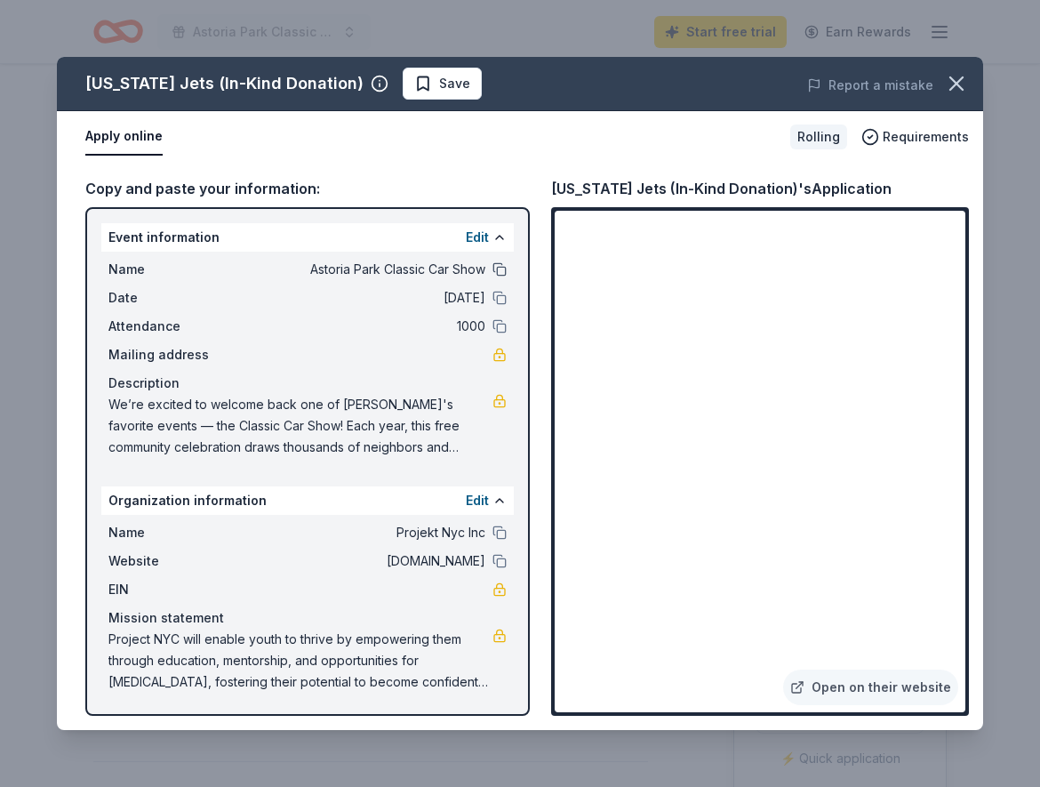
click at [494, 264] on button at bounding box center [499, 269] width 14 height 14
drag, startPoint x: 110, startPoint y: 401, endPoint x: 368, endPoint y: 432, distance: 259.6
click at [366, 432] on span "We’re excited to welcome back one of APA's favorite events — the Classic Car Sh…" at bounding box center [300, 426] width 384 height 64
drag, startPoint x: 479, startPoint y: 448, endPoint x: 325, endPoint y: 432, distance: 154.6
click at [325, 432] on span "We’re excited to welcome back one of APA's favorite events — the Classic Car Sh…" at bounding box center [300, 426] width 384 height 64
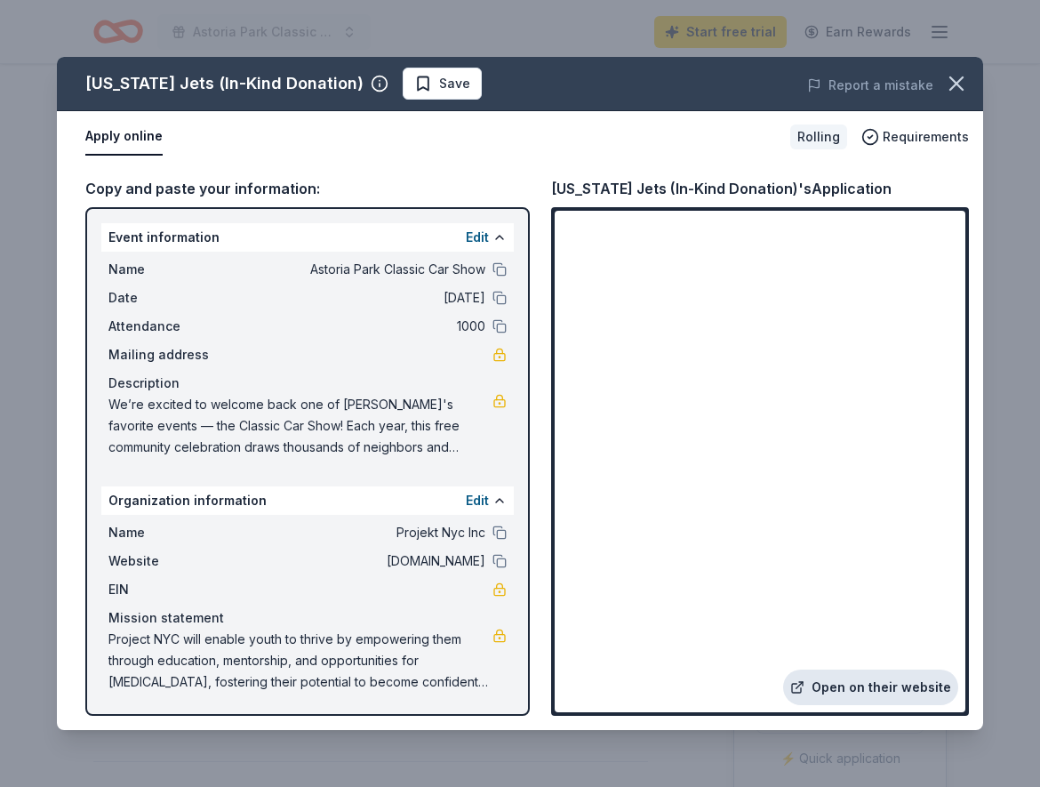
click at [875, 689] on link "Open on their website" at bounding box center [870, 687] width 175 height 36
click at [961, 79] on icon "button" at bounding box center [956, 83] width 12 height 12
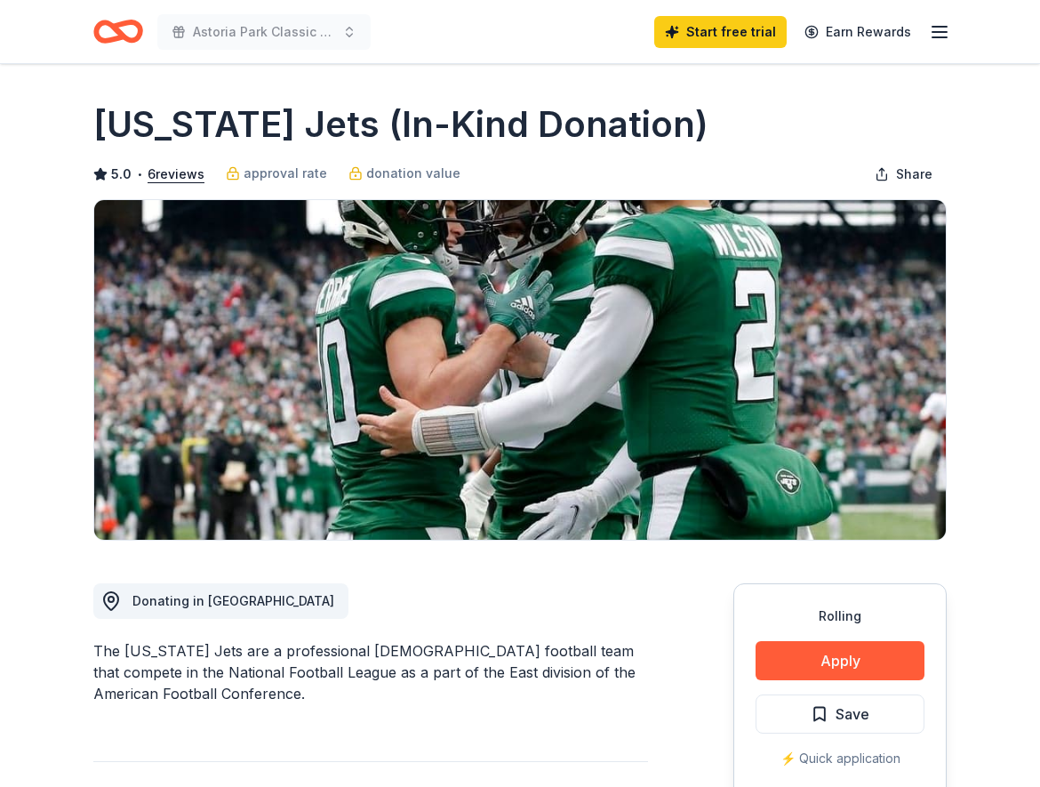
click at [126, 31] on icon "Home" at bounding box center [118, 32] width 50 height 42
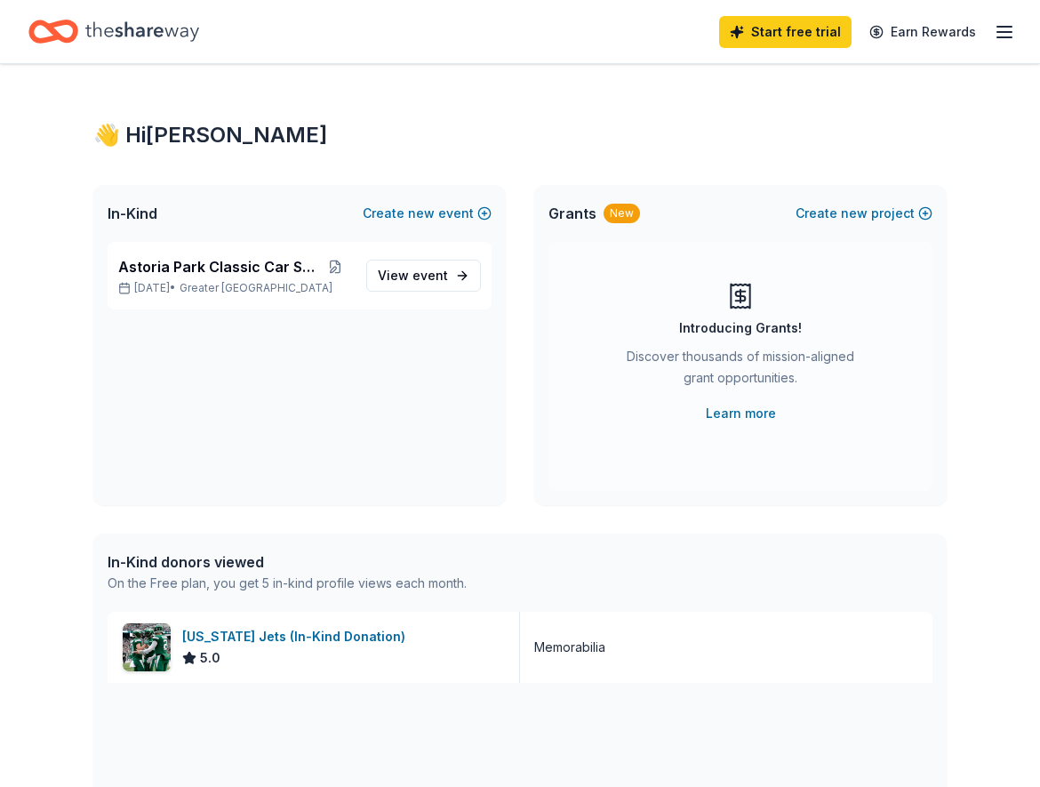
click at [125, 27] on icon "Home" at bounding box center [142, 31] width 114 height 20
click at [180, 275] on span "Astoria Park Classic Car Show" at bounding box center [218, 266] width 200 height 21
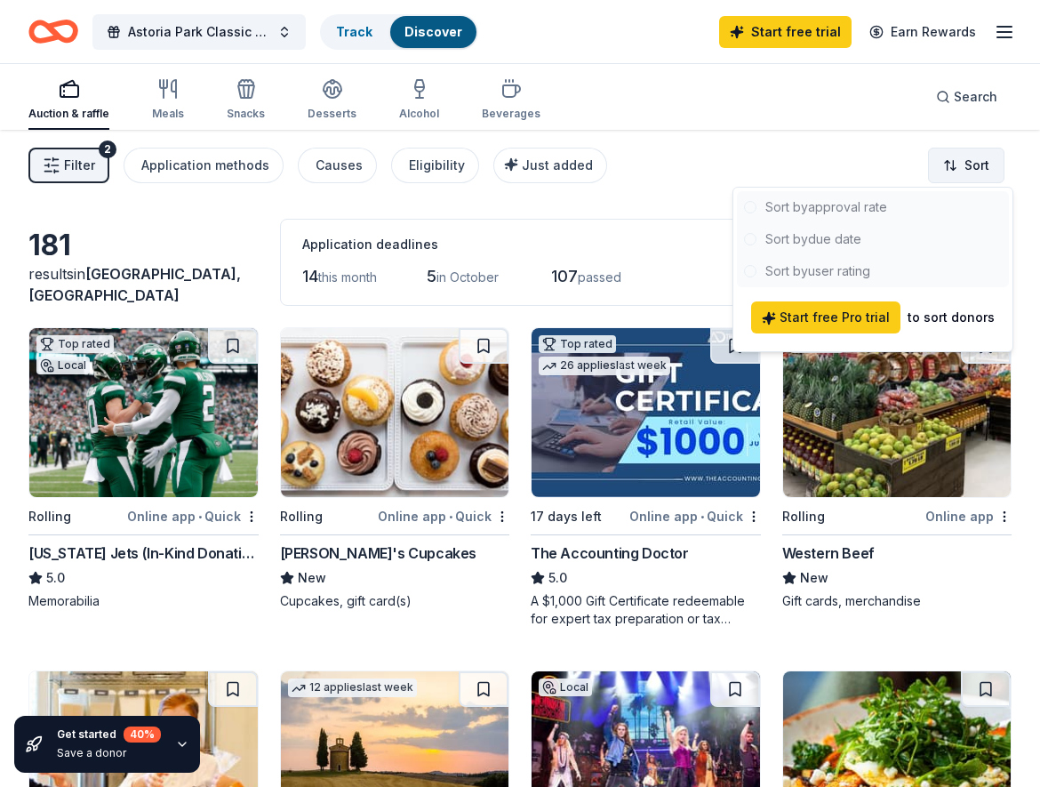
click at [958, 168] on html "10% Astoria Park Classic Car Show Track Discover Start free trial Earn Rewards …" at bounding box center [520, 393] width 1040 height 787
click at [779, 208] on div at bounding box center [873, 239] width 272 height 96
click at [683, 177] on html "10% Astoria Park Classic Car Show Track Discover Start free trial Earn Rewards …" at bounding box center [520, 393] width 1040 height 787
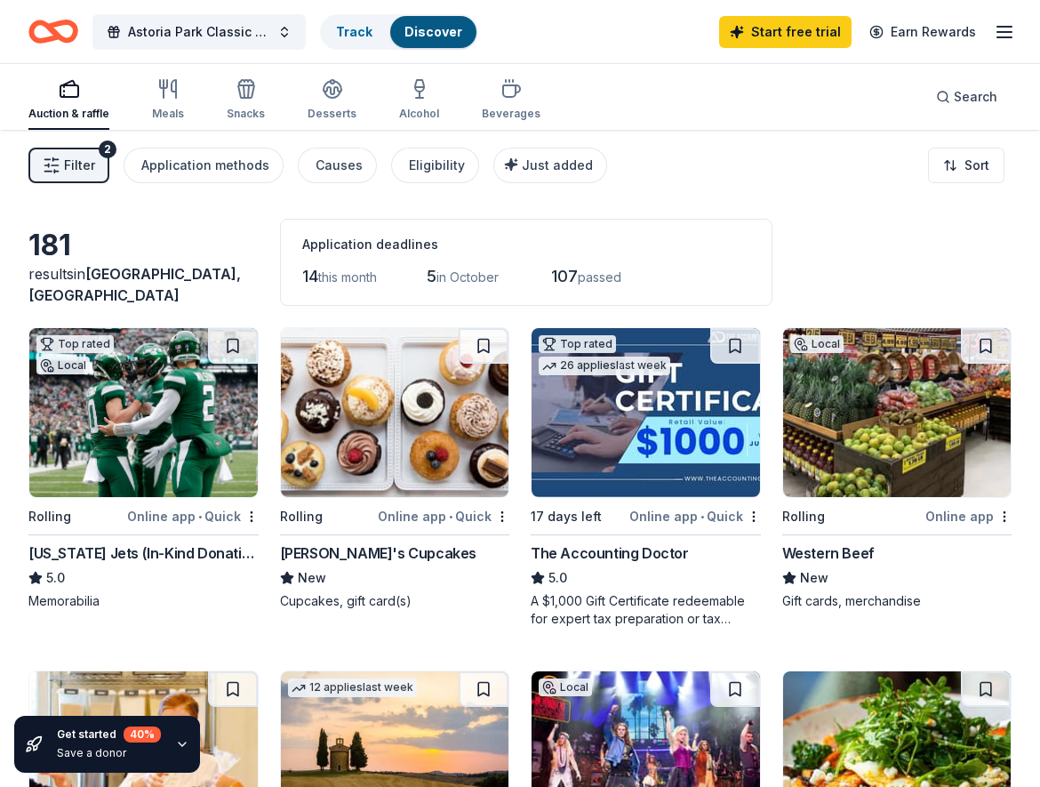
click at [55, 101] on div "Auction & raffle" at bounding box center [68, 99] width 81 height 43
click at [62, 172] on button "Filter 2" at bounding box center [68, 166] width 81 height 36
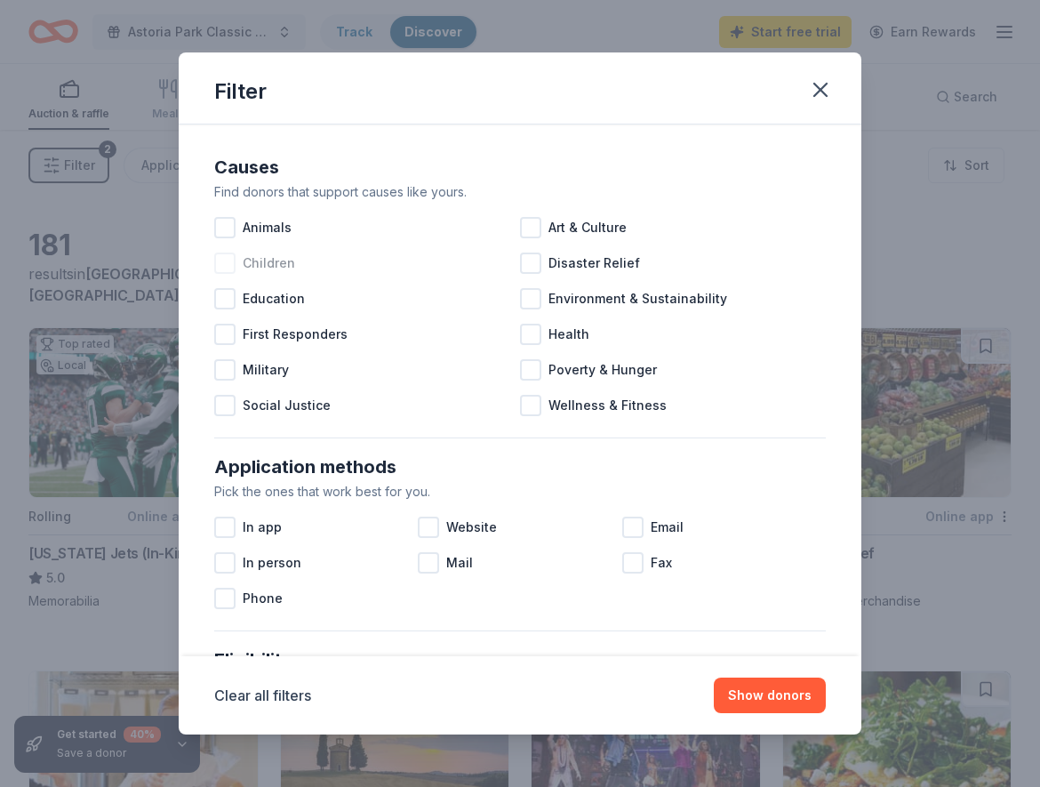
click at [227, 265] on div at bounding box center [224, 262] width 21 height 21
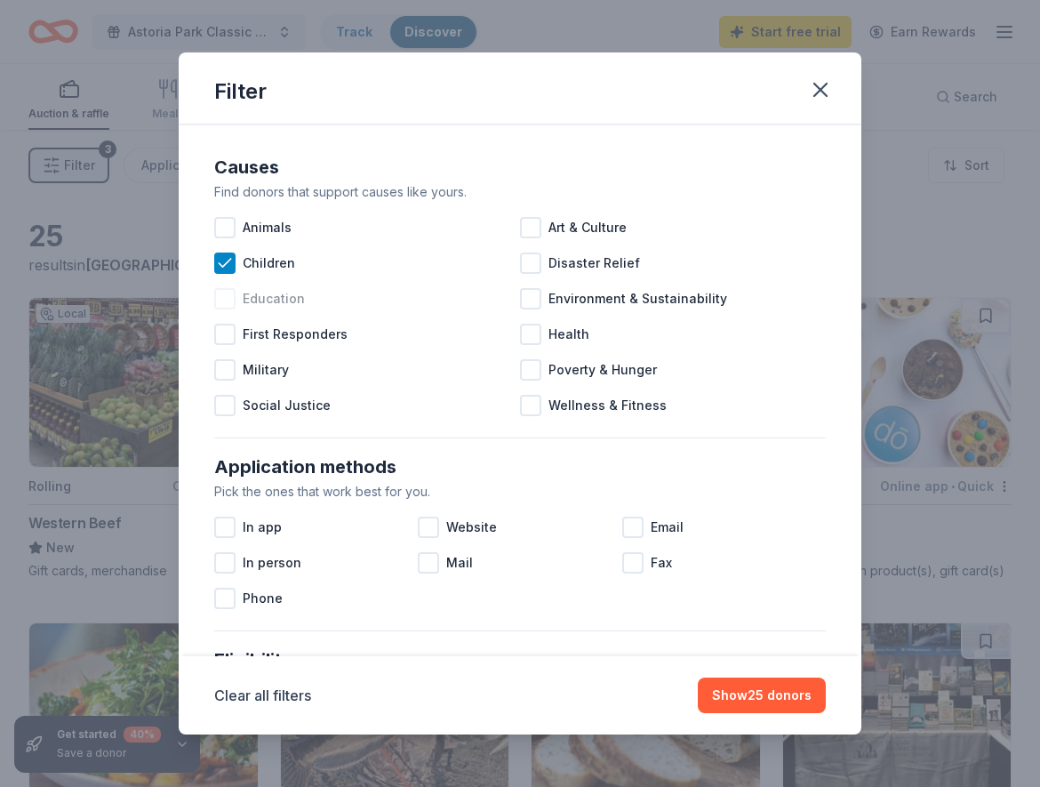
click at [227, 288] on div at bounding box center [224, 298] width 21 height 21
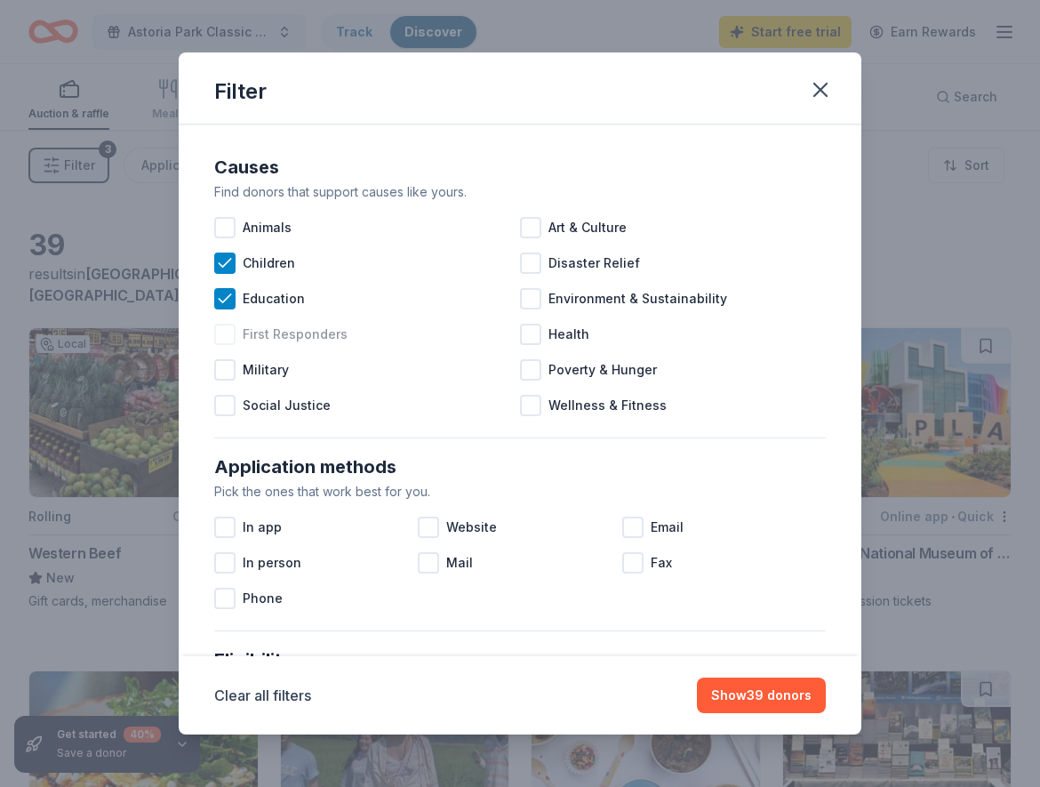
click at [220, 336] on div at bounding box center [224, 334] width 21 height 21
click at [220, 372] on div at bounding box center [224, 369] width 21 height 21
click at [546, 228] on div "Art & Culture" at bounding box center [673, 228] width 306 height 36
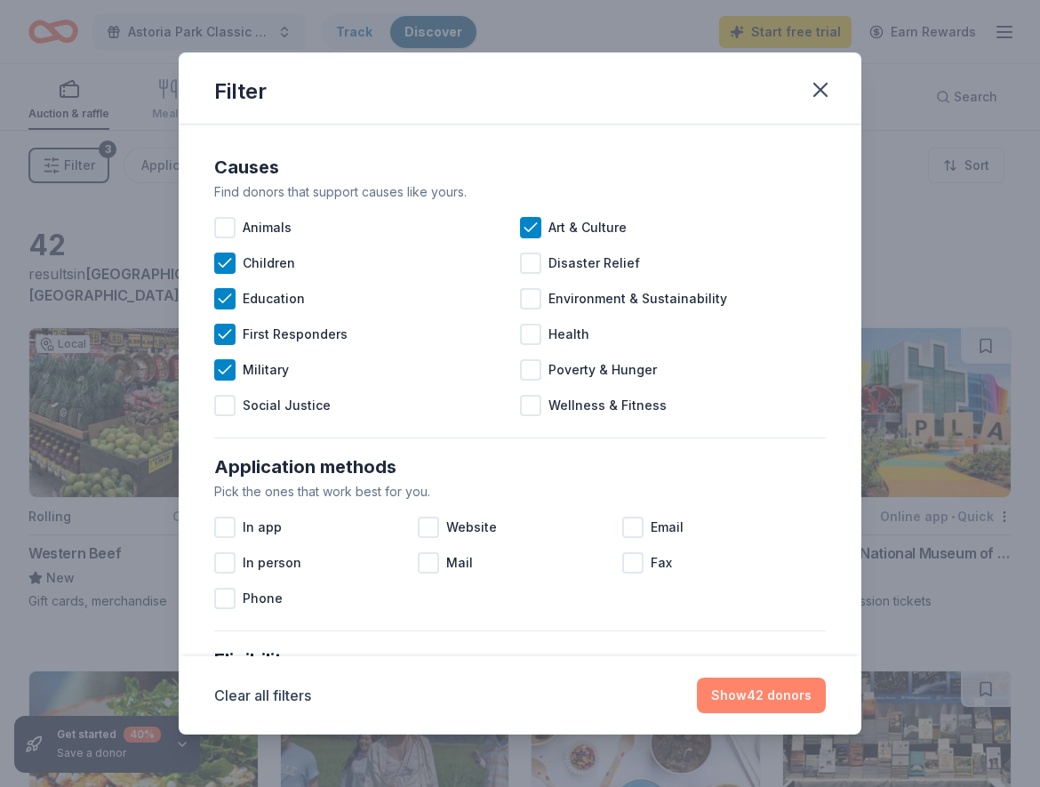
click at [763, 696] on button "Show 42 donors" at bounding box center [761, 695] width 129 height 36
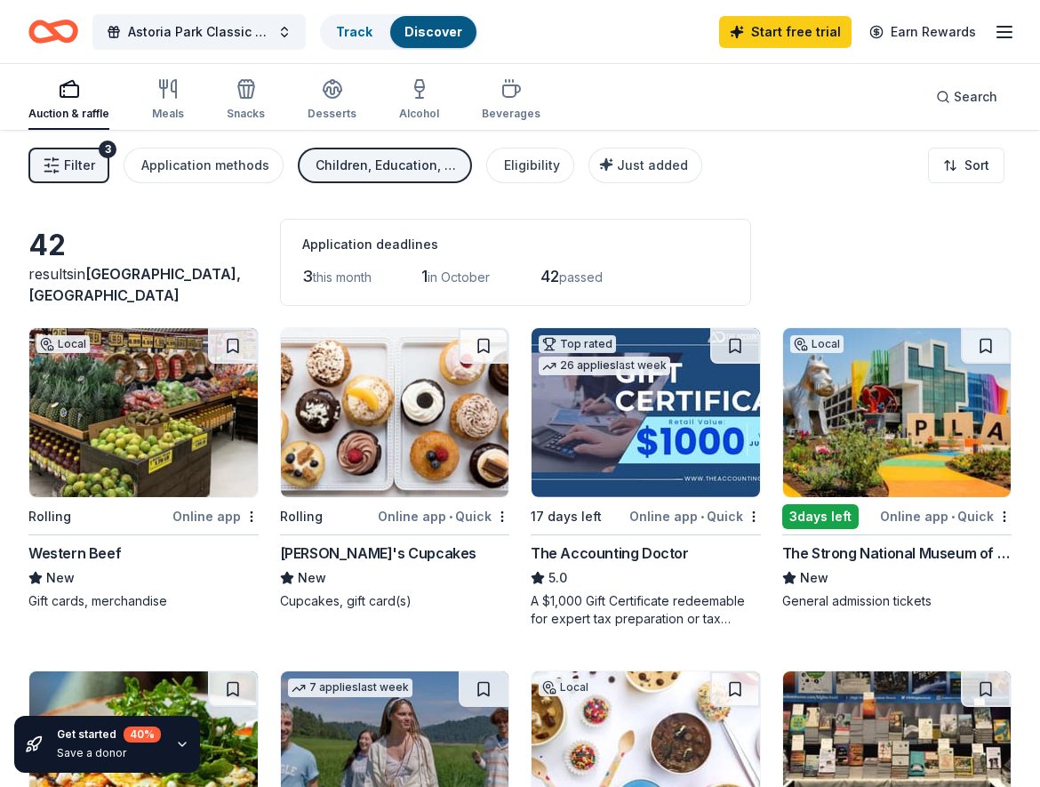
click at [1015, 34] on div "Astoria Park Classic Car Show Track Discover Start free trial Earn Rewards" at bounding box center [520, 31] width 1040 height 63
click at [1006, 33] on icon "button" at bounding box center [1004, 31] width 21 height 21
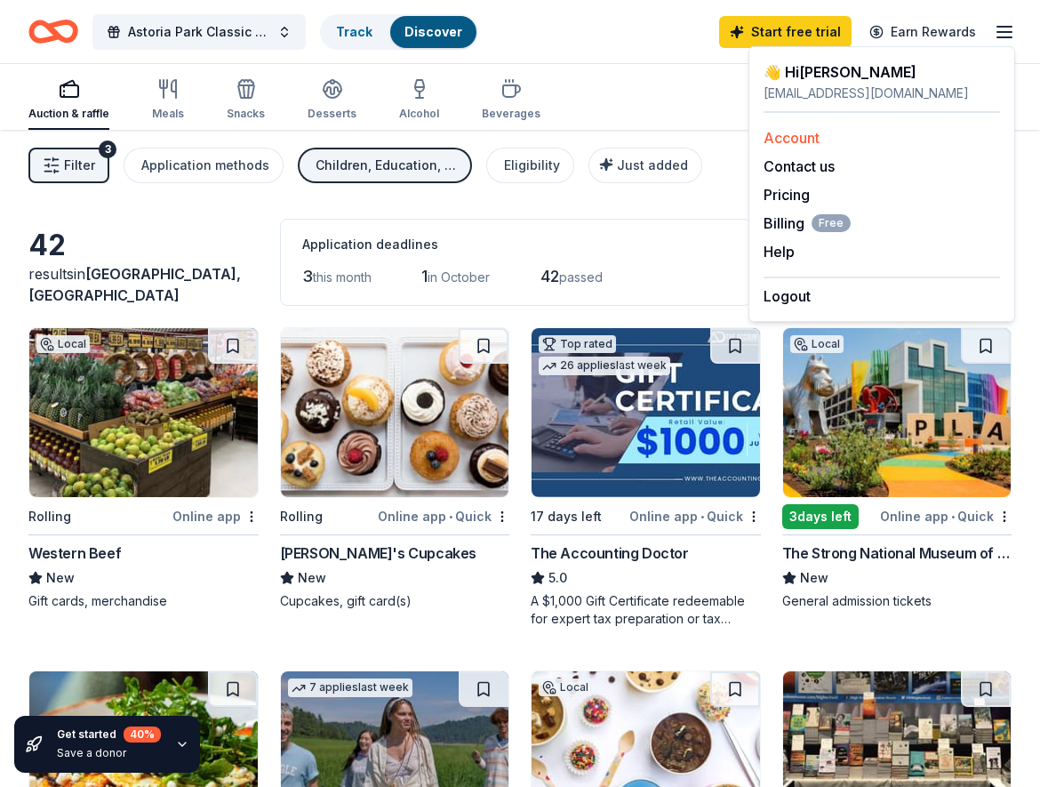
click at [819, 132] on link "Account" at bounding box center [791, 138] width 56 height 18
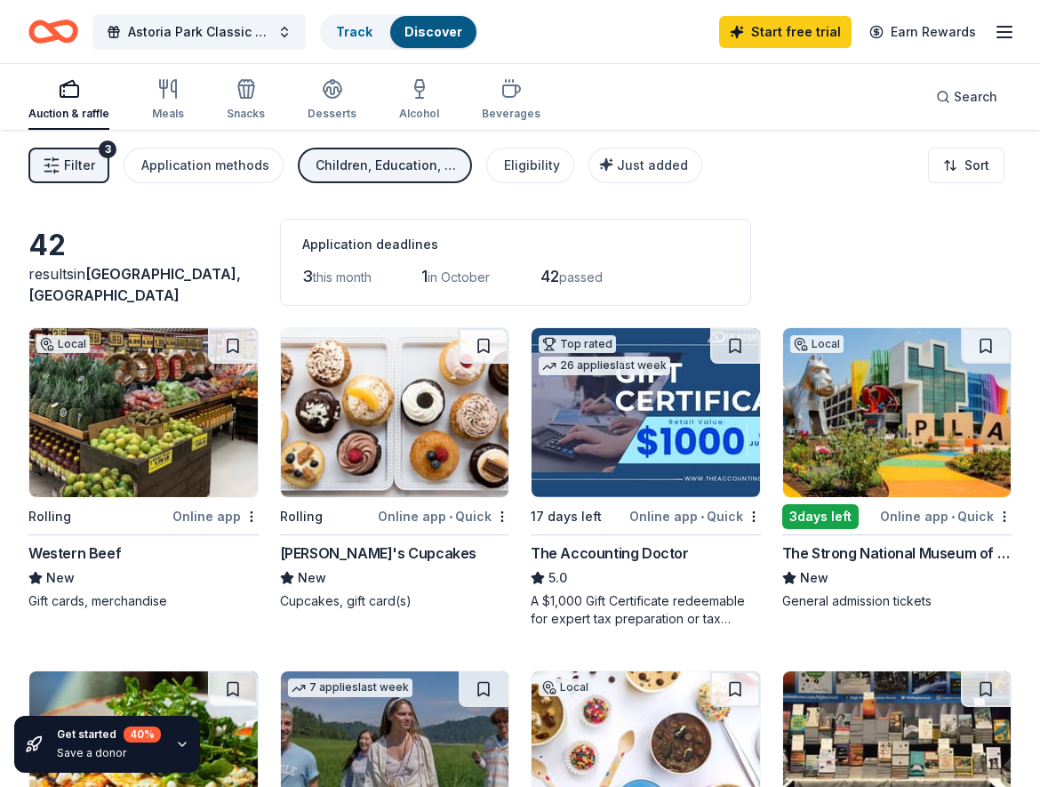
click at [318, 274] on span "this month" at bounding box center [342, 276] width 59 height 15
click at [305, 280] on span "3" at bounding box center [307, 276] width 11 height 19
click at [186, 151] on button "Application methods" at bounding box center [204, 166] width 160 height 36
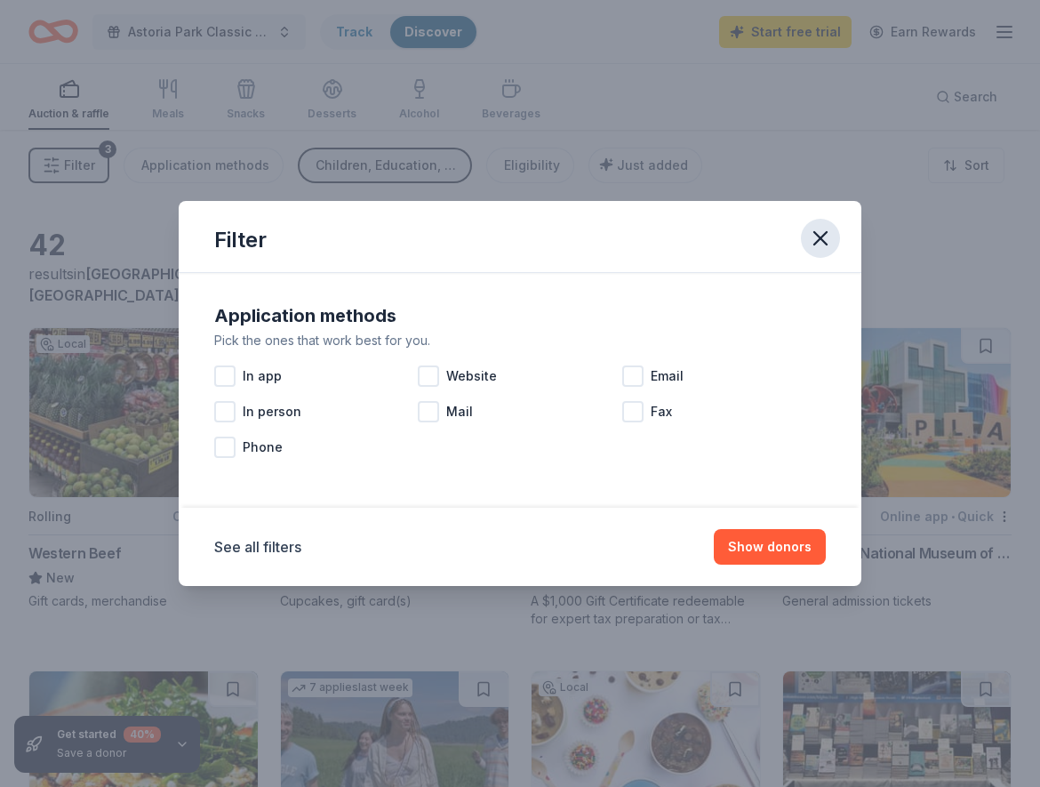
click at [826, 244] on icon "button" at bounding box center [820, 238] width 12 height 12
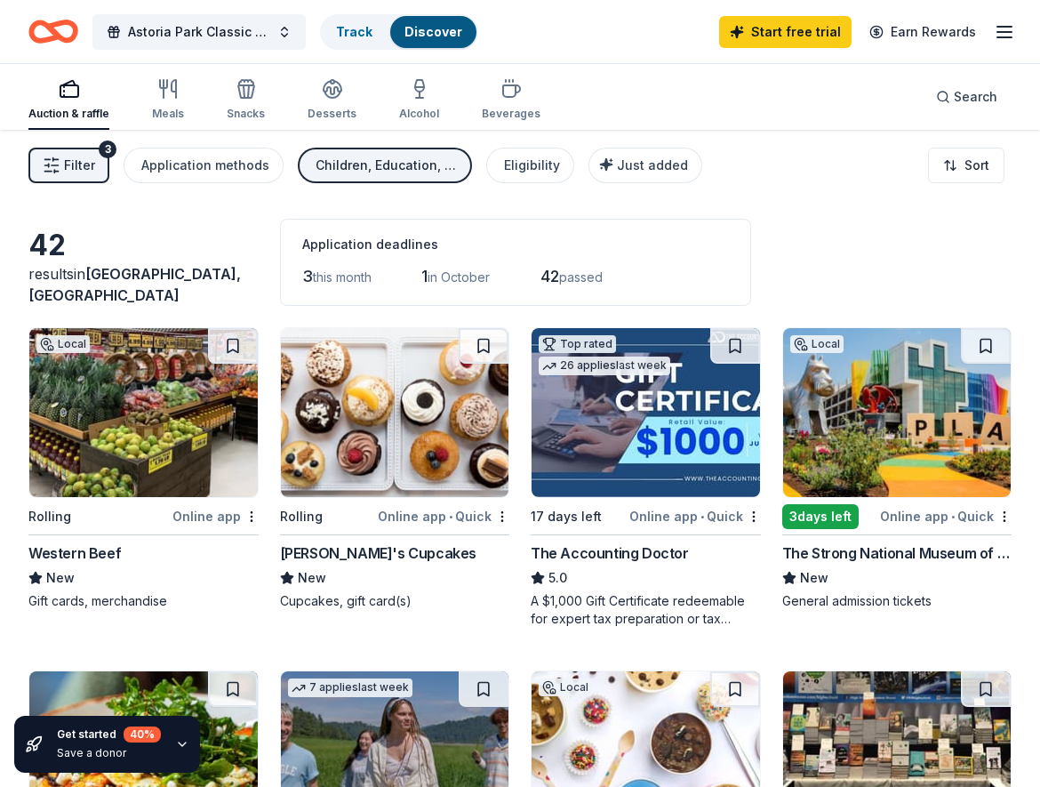
click at [76, 155] on span "Filter" at bounding box center [79, 165] width 31 height 21
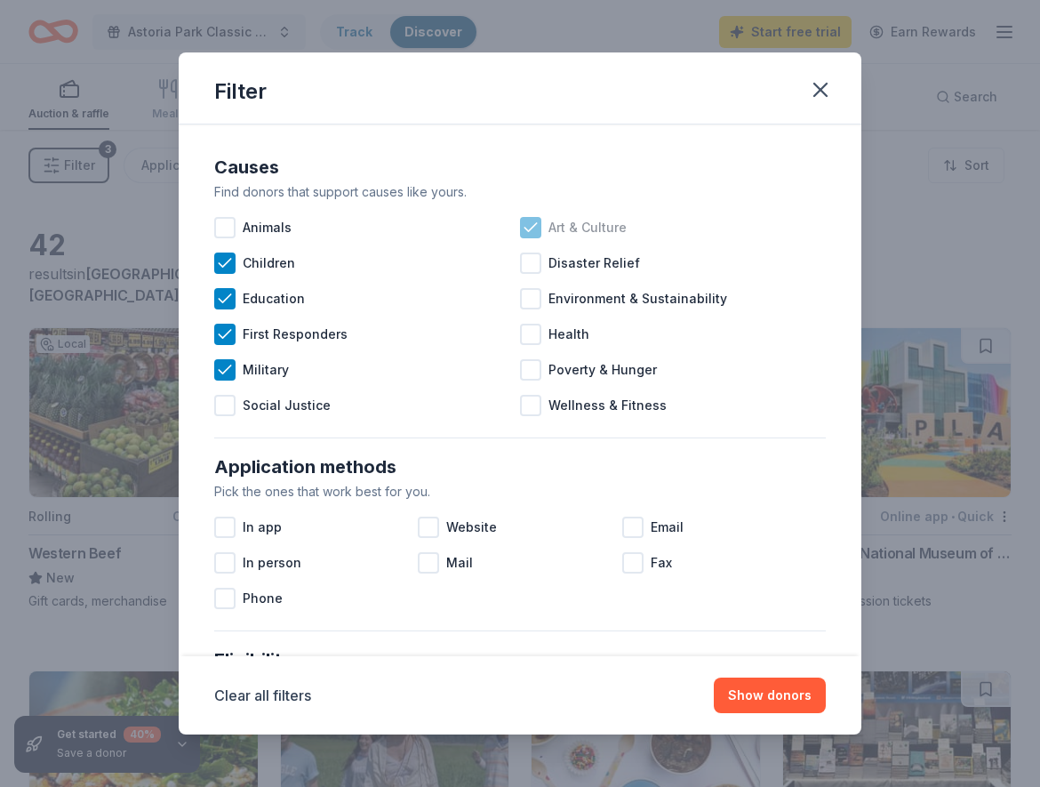
click at [536, 224] on icon at bounding box center [530, 227] width 12 height 8
click at [220, 298] on icon at bounding box center [225, 299] width 18 height 18
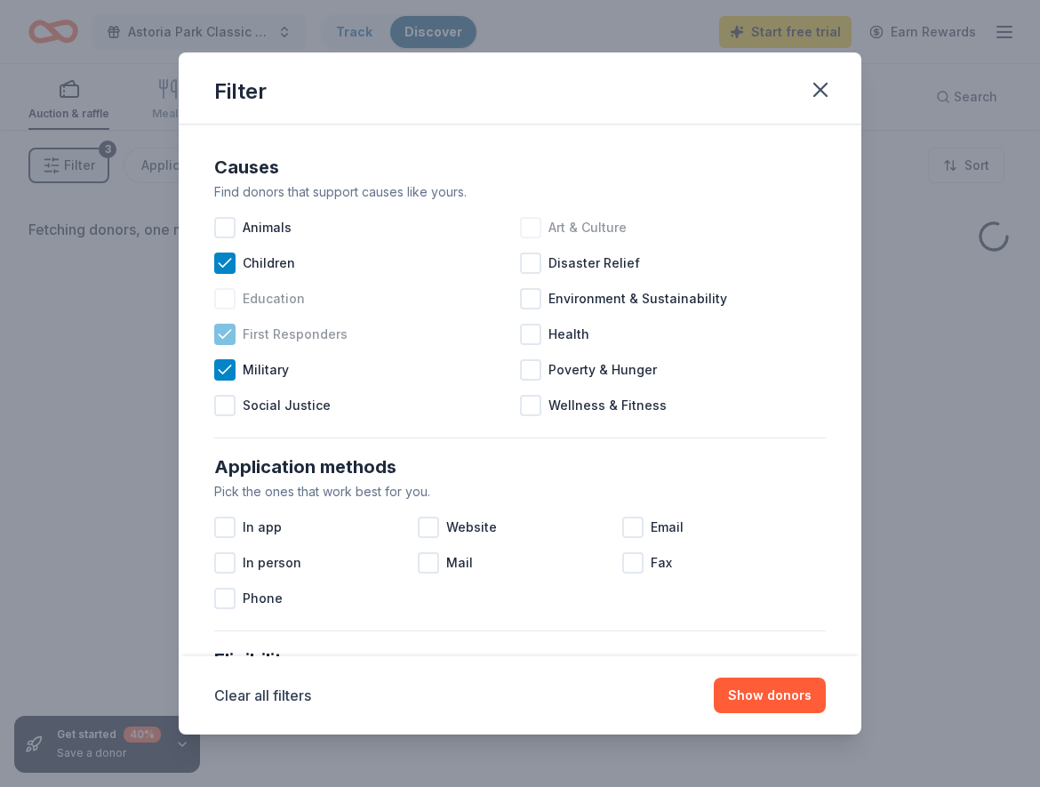
click at [223, 337] on icon at bounding box center [225, 334] width 12 height 8
click at [222, 369] on icon at bounding box center [225, 370] width 18 height 18
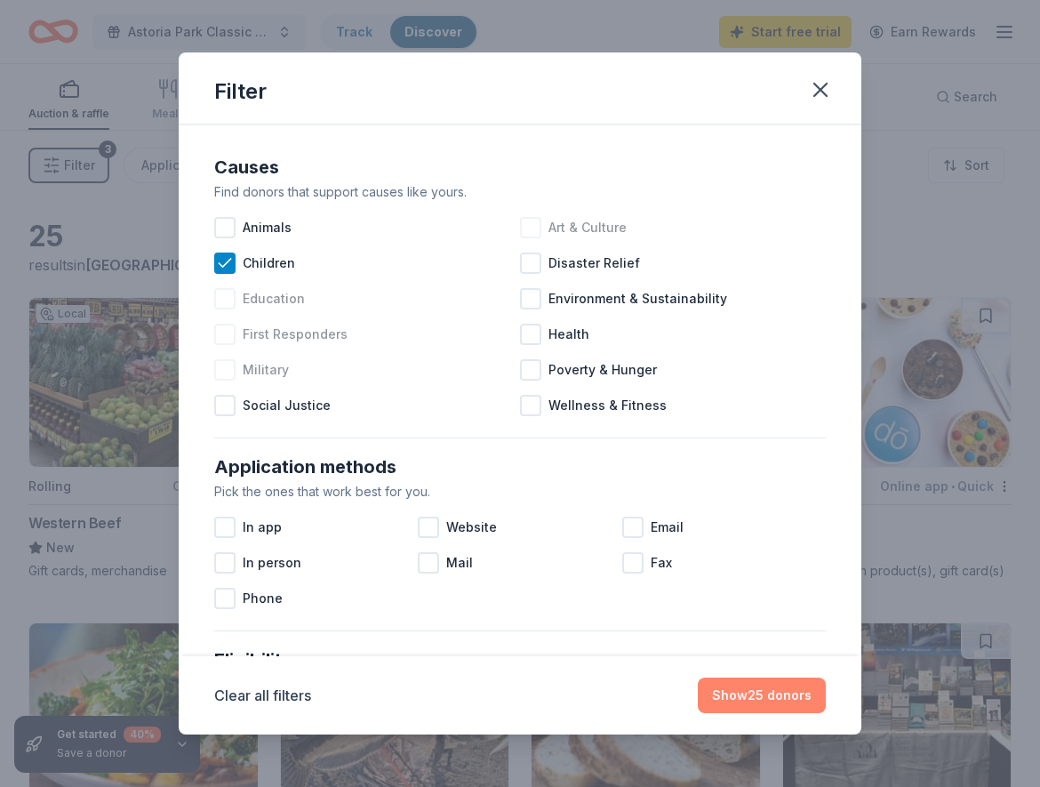
click at [755, 696] on button "Show 25 donors" at bounding box center [762, 695] width 128 height 36
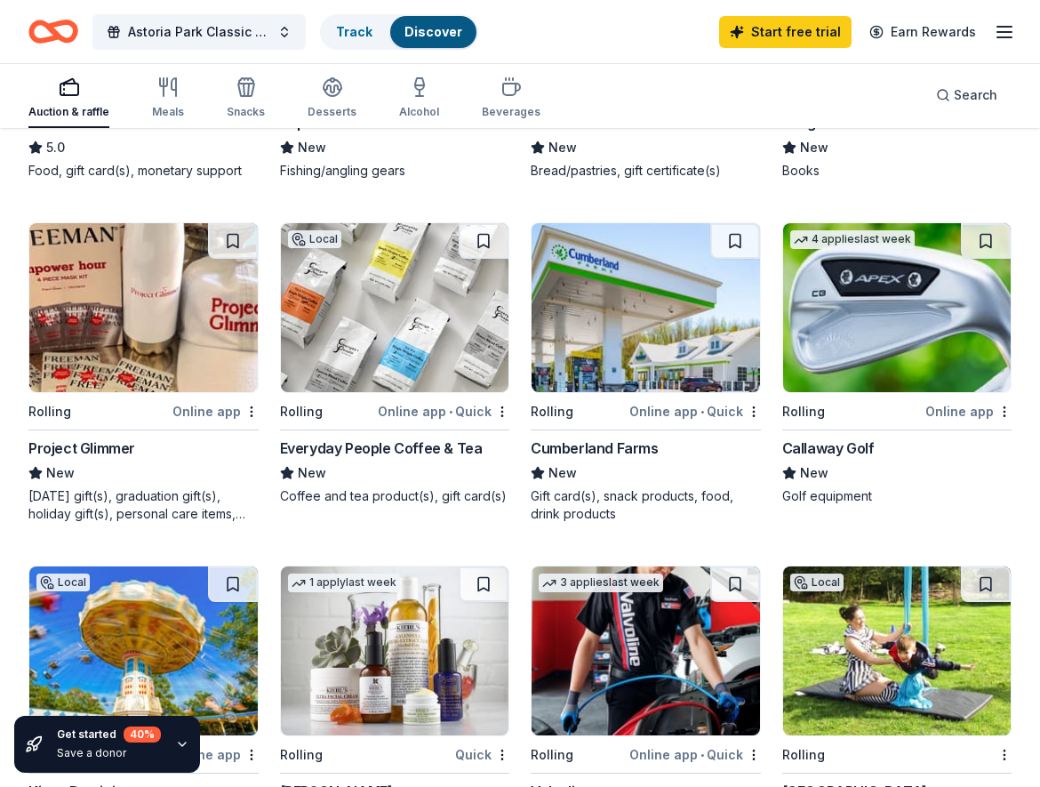
scroll to position [997, 0]
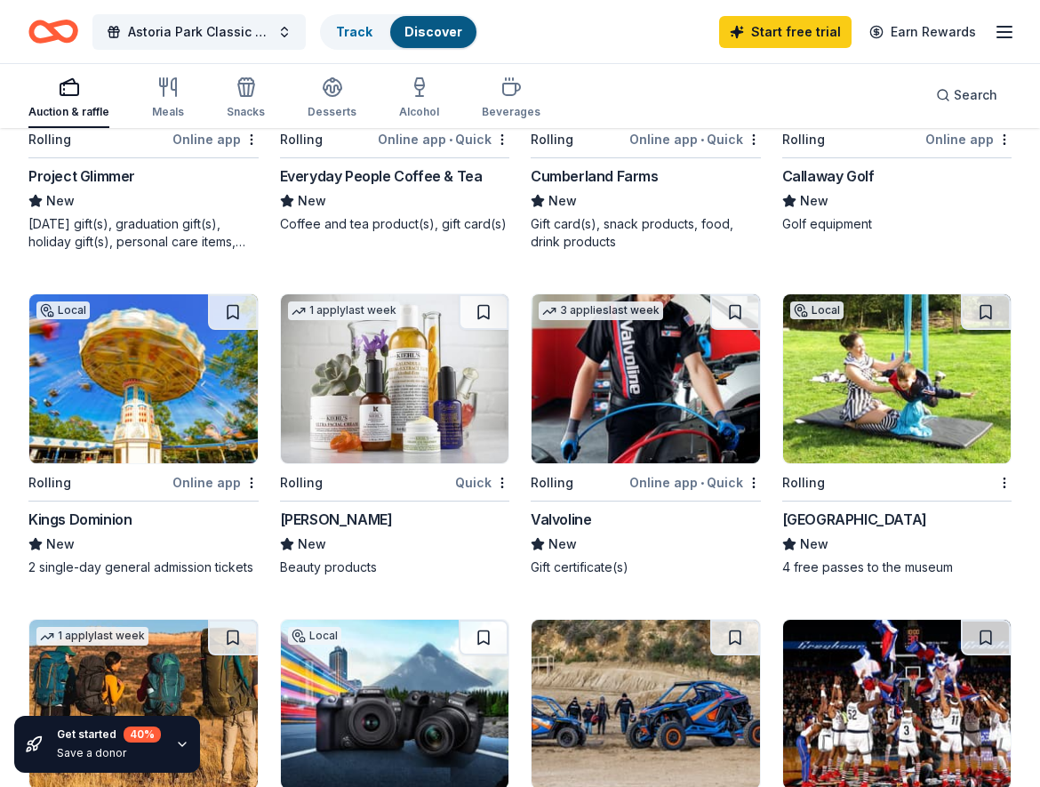
click at [573, 515] on div "Valvoline" at bounding box center [561, 518] width 60 height 21
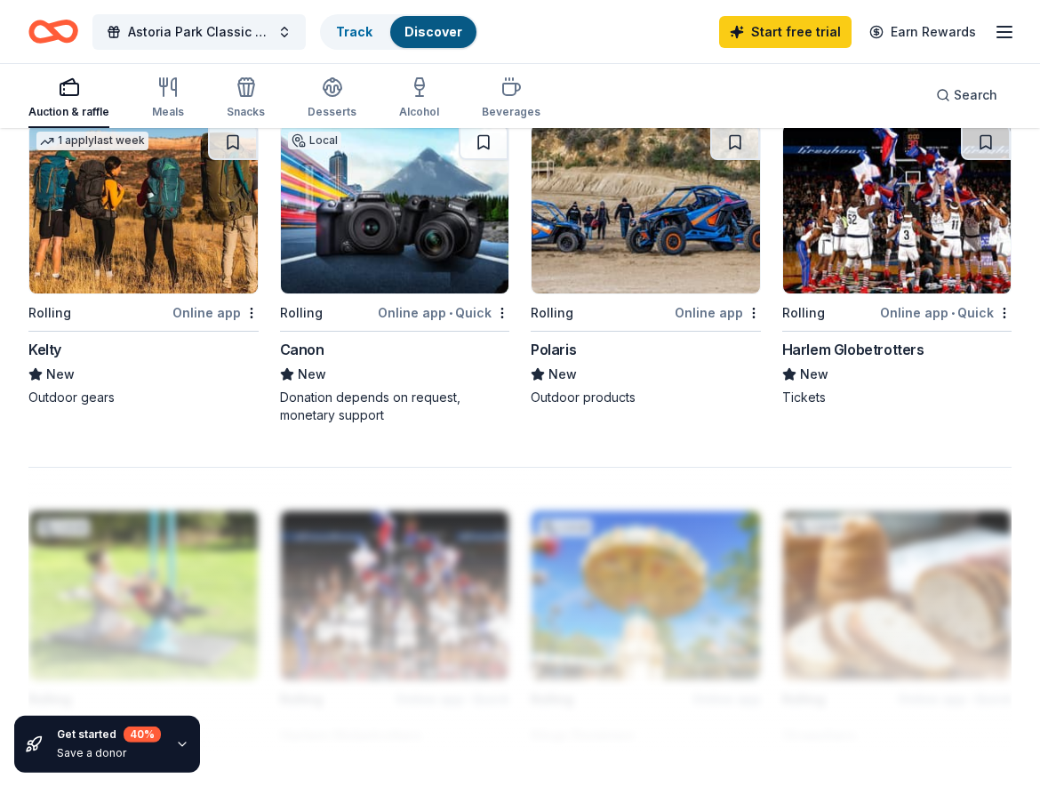
scroll to position [1450, 0]
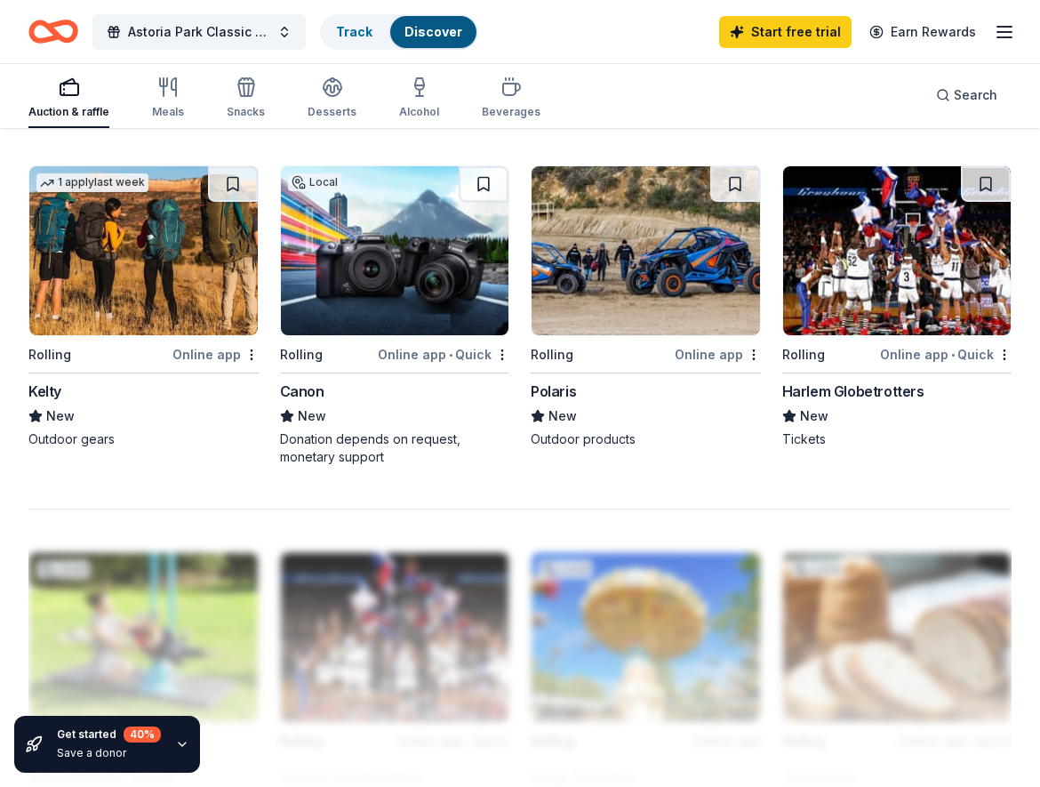
click at [836, 389] on div "Harlem Globetrotters" at bounding box center [853, 390] width 142 height 21
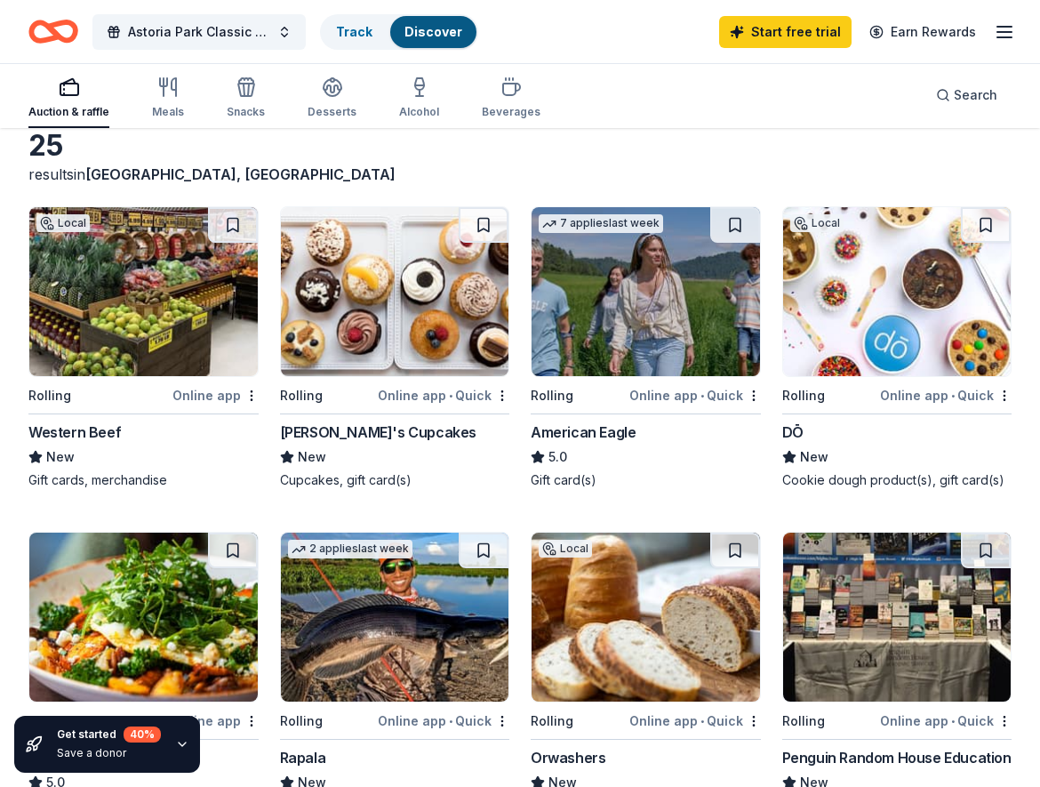
scroll to position [0, 0]
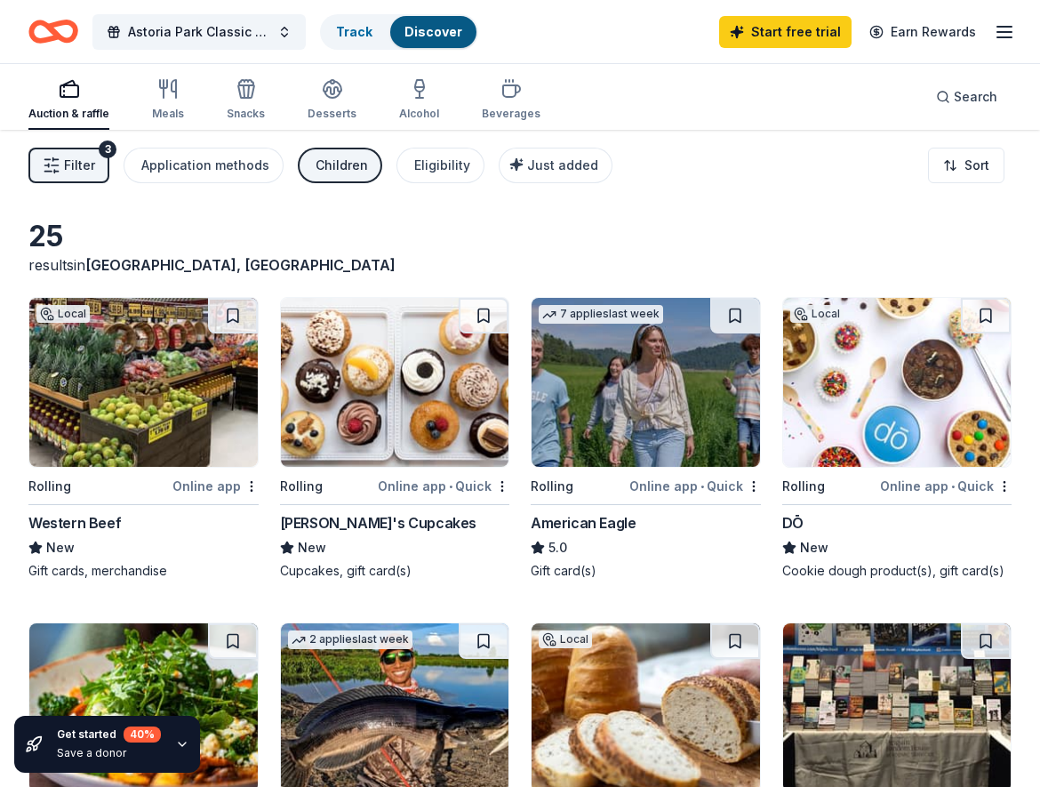
click at [83, 166] on span "Filter" at bounding box center [79, 165] width 31 height 21
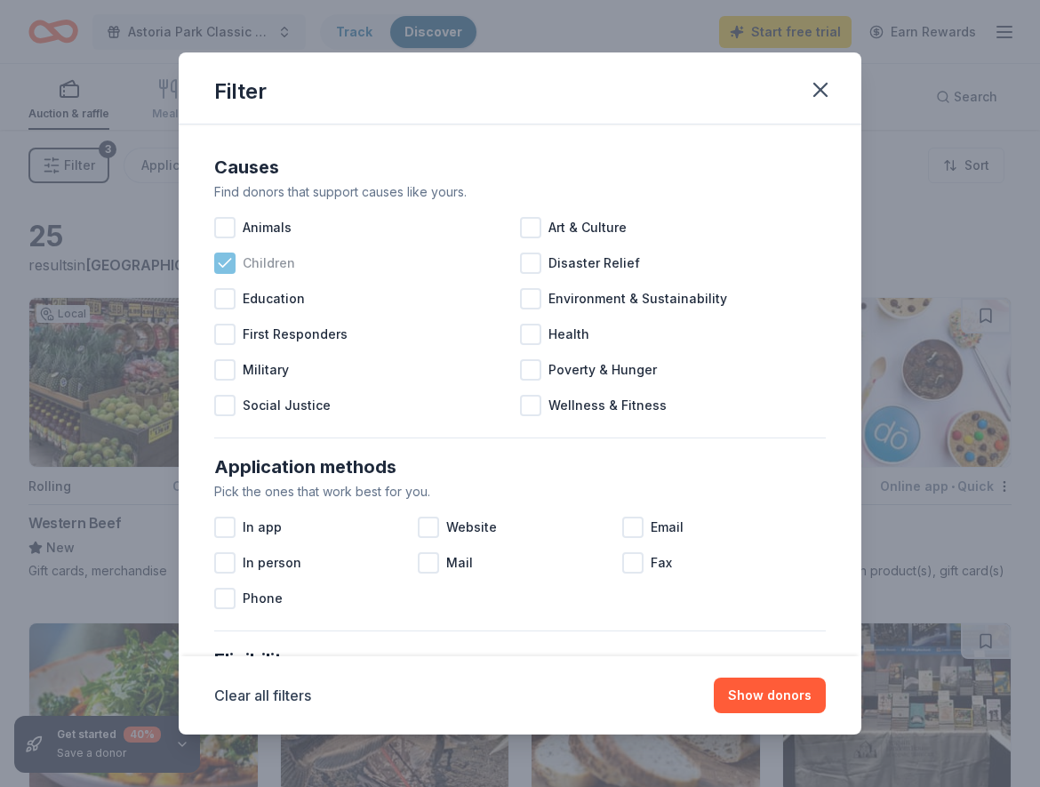
click at [222, 300] on div at bounding box center [224, 298] width 21 height 21
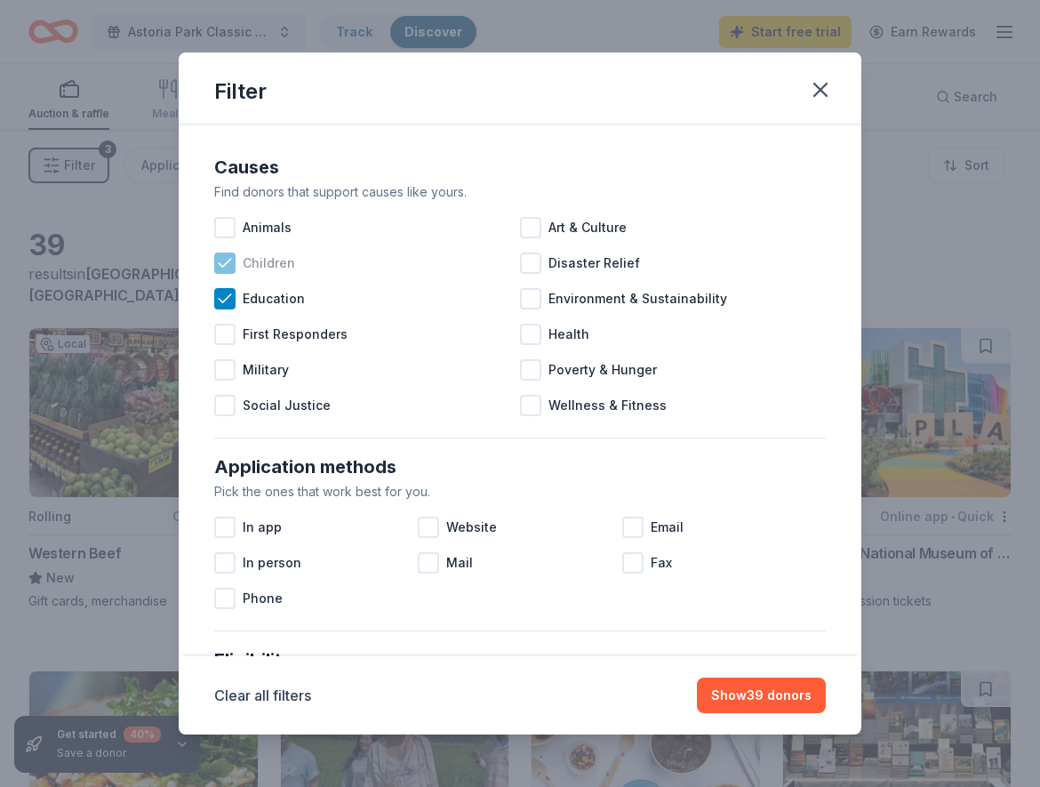
click at [228, 264] on icon at bounding box center [225, 263] width 18 height 18
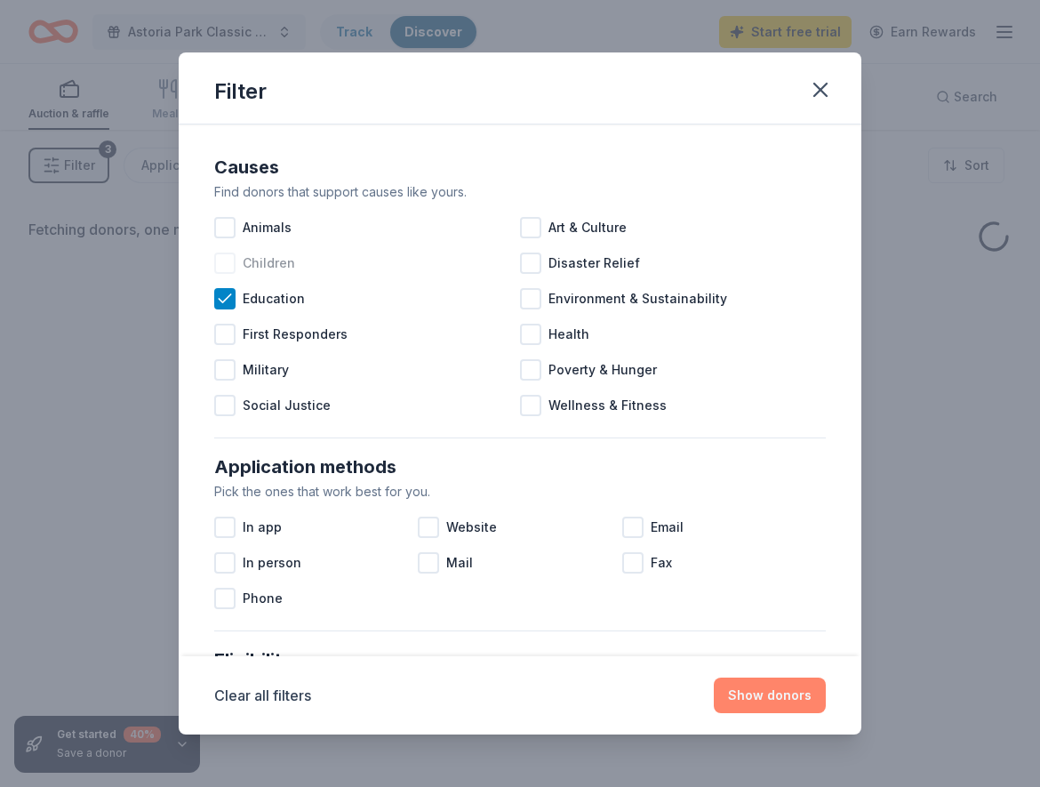
click at [756, 702] on button "Show donors" at bounding box center [770, 695] width 112 height 36
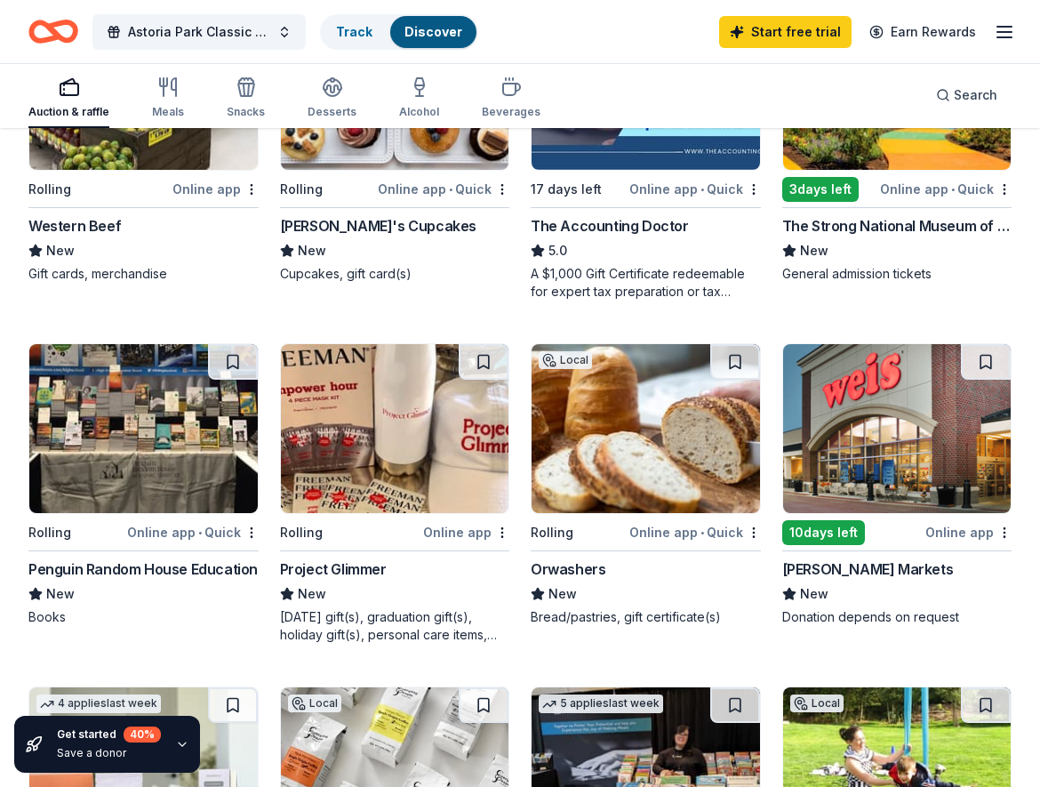
scroll to position [363, 0]
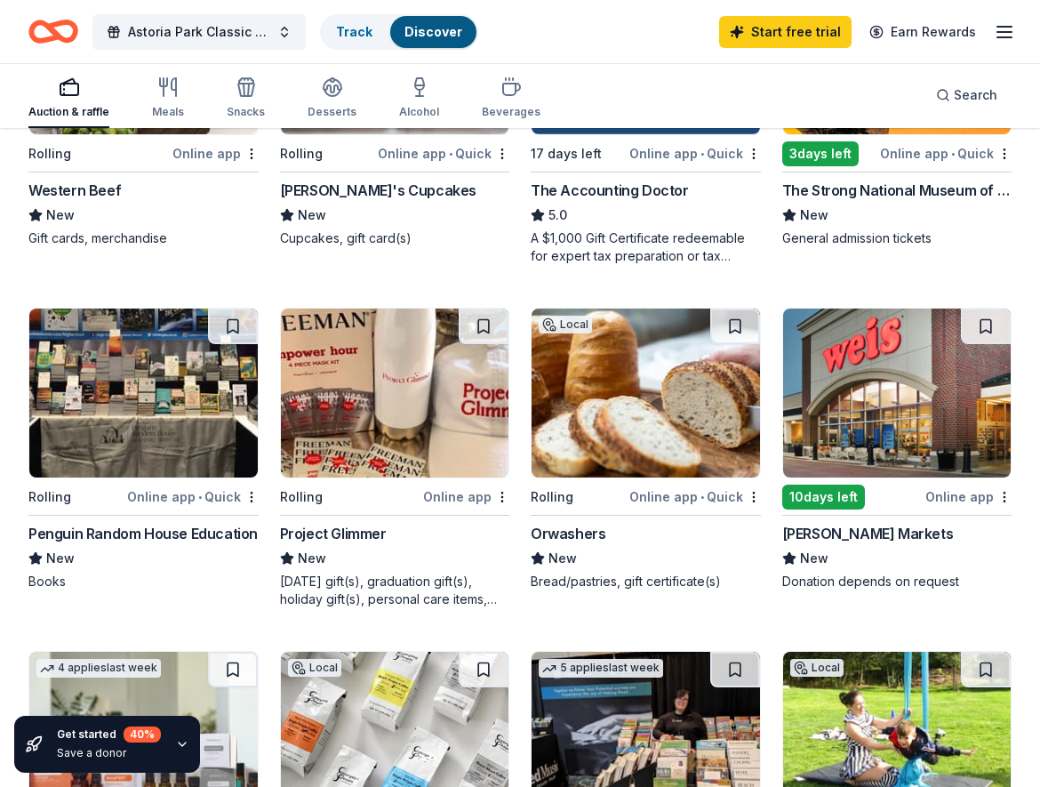
click at [193, 529] on div "Penguin Random House Education" at bounding box center [142, 533] width 229 height 21
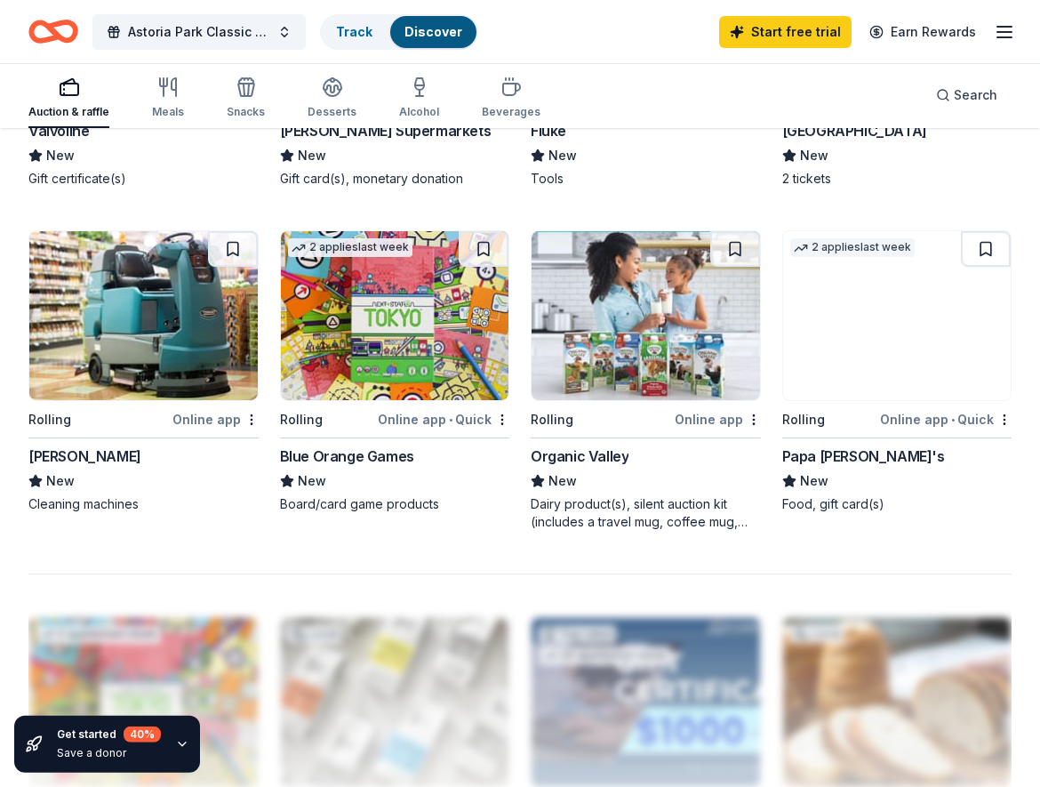
scroll to position [1450, 0]
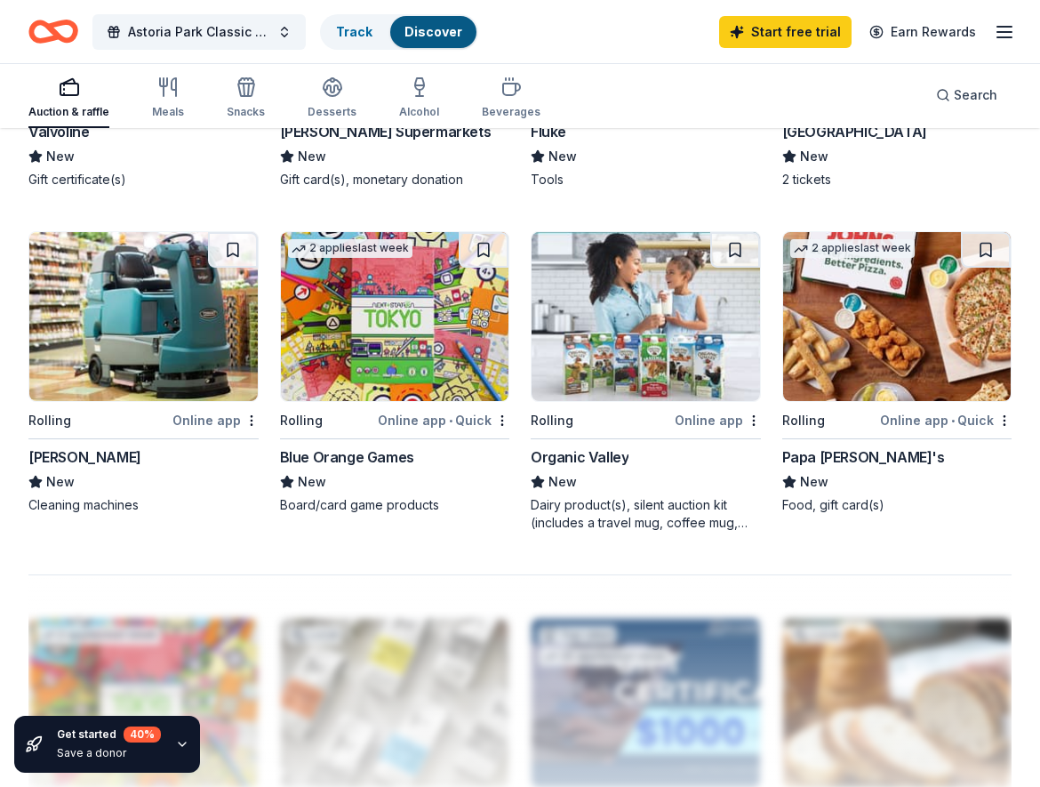
click at [828, 457] on div "Papa [PERSON_NAME]" at bounding box center [863, 456] width 163 height 21
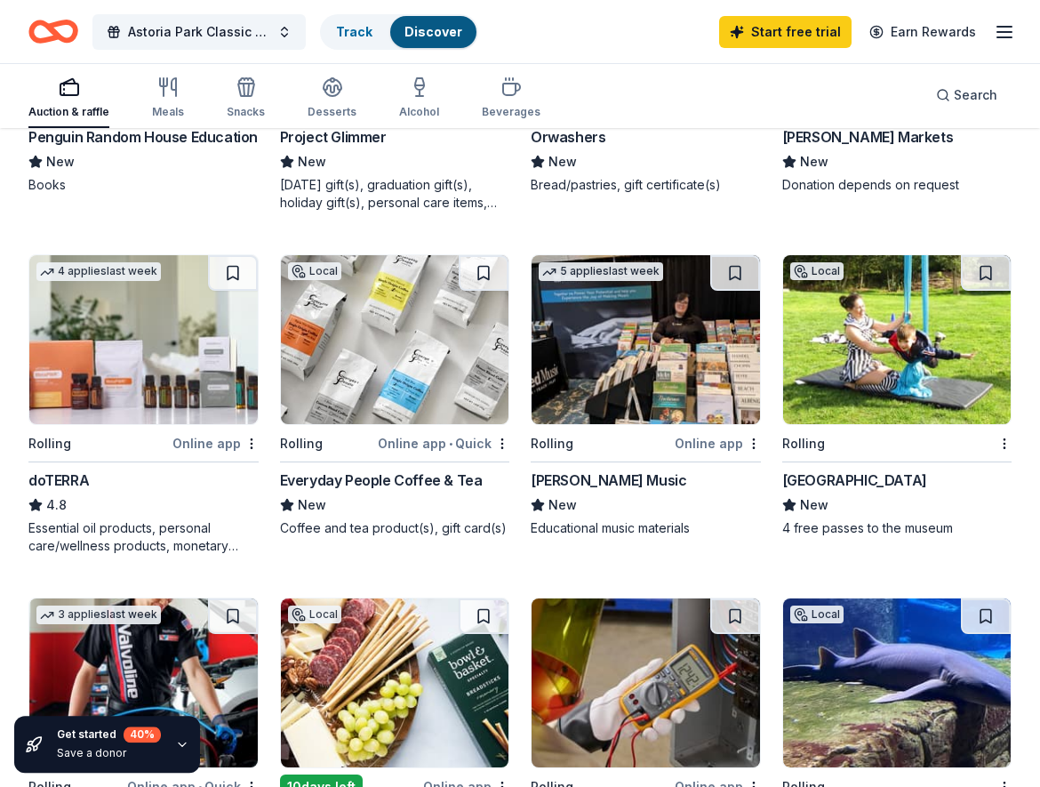
scroll to position [725, 0]
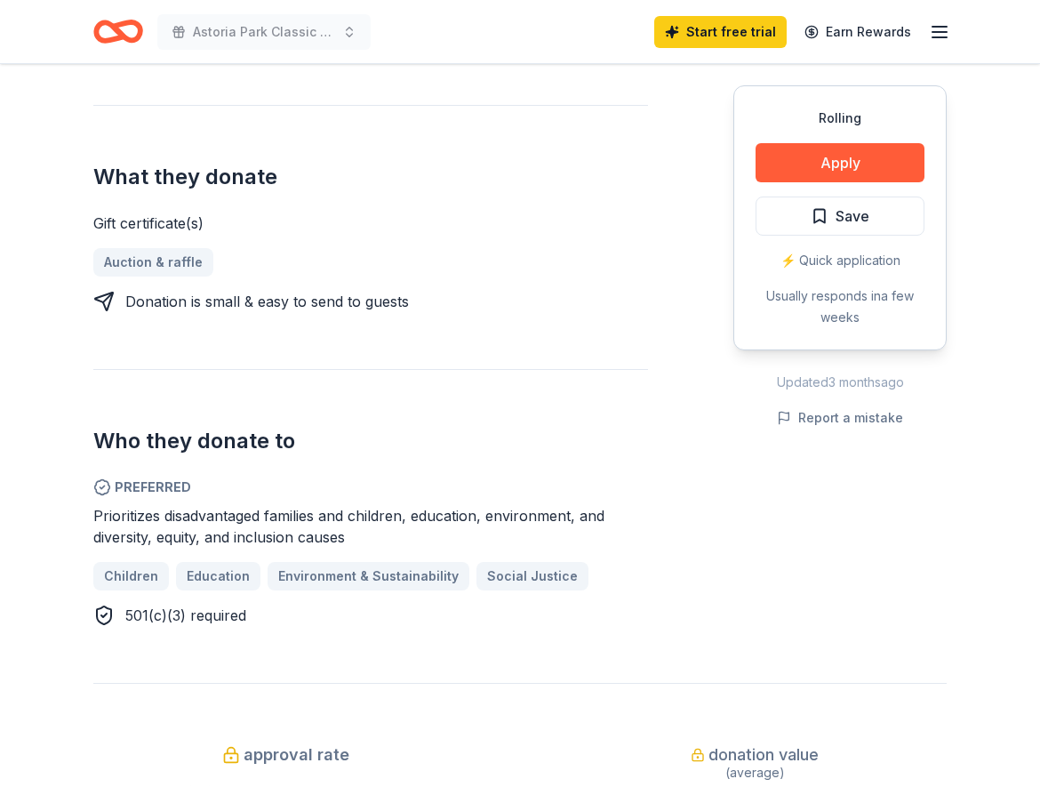
scroll to position [363, 0]
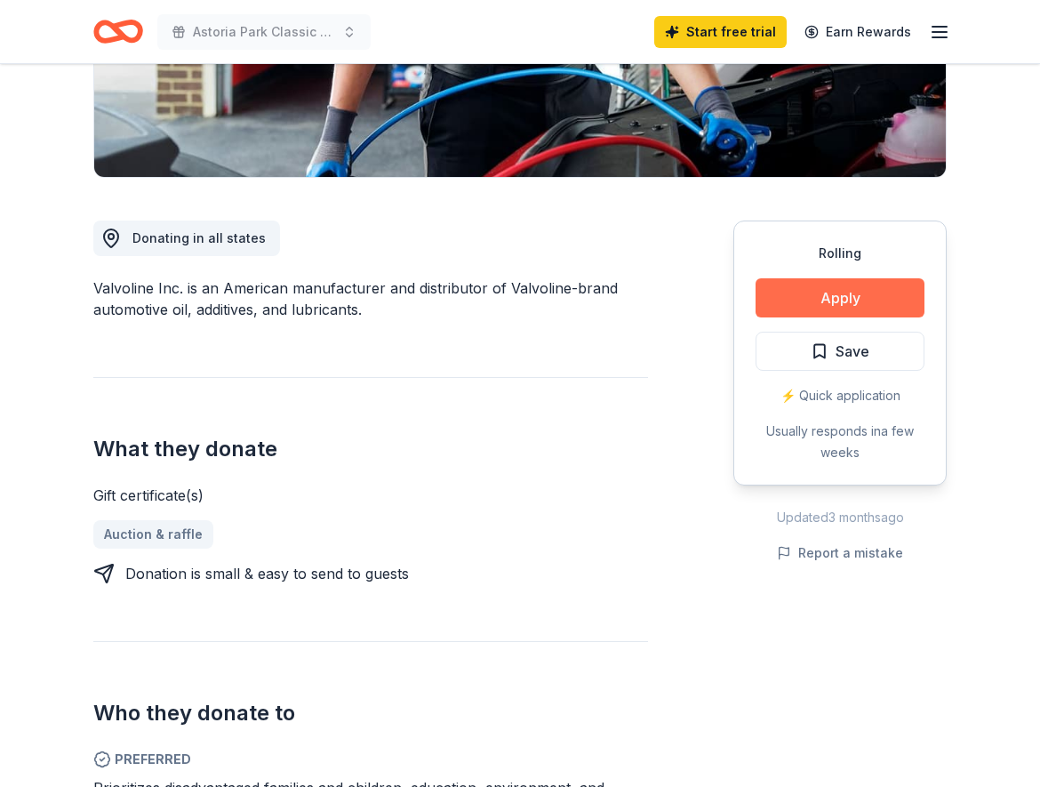
click at [831, 292] on button "Apply" at bounding box center [839, 297] width 169 height 39
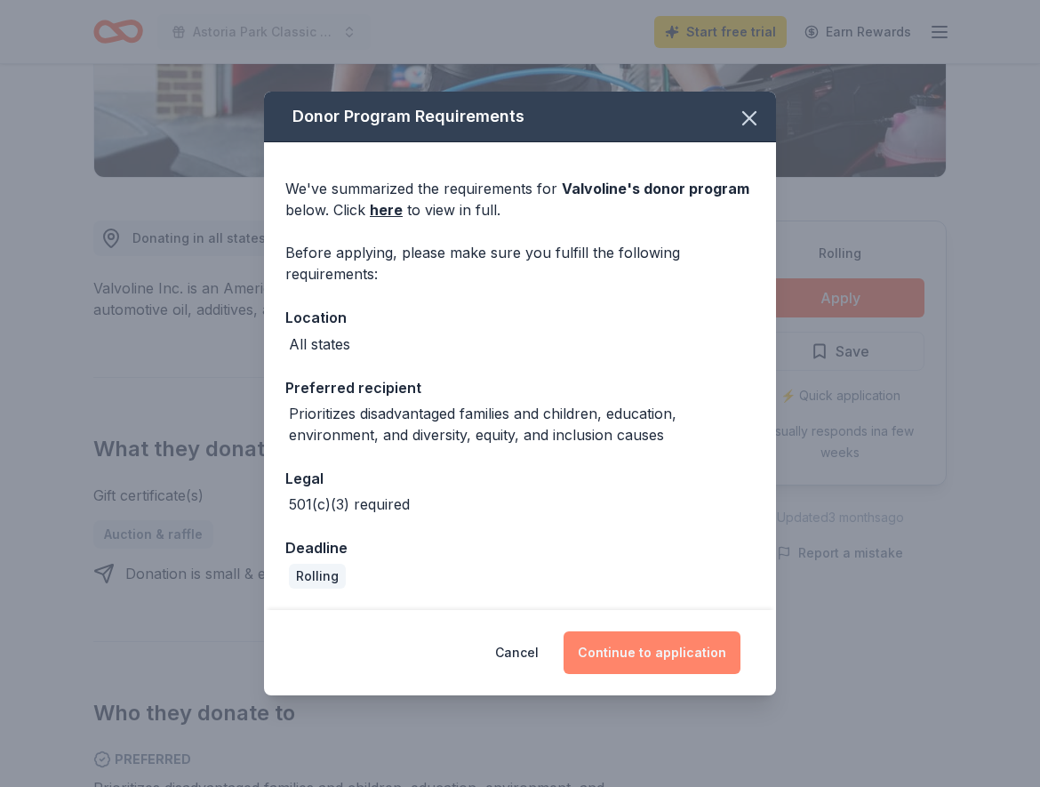
click at [646, 650] on button "Continue to application" at bounding box center [651, 652] width 177 height 43
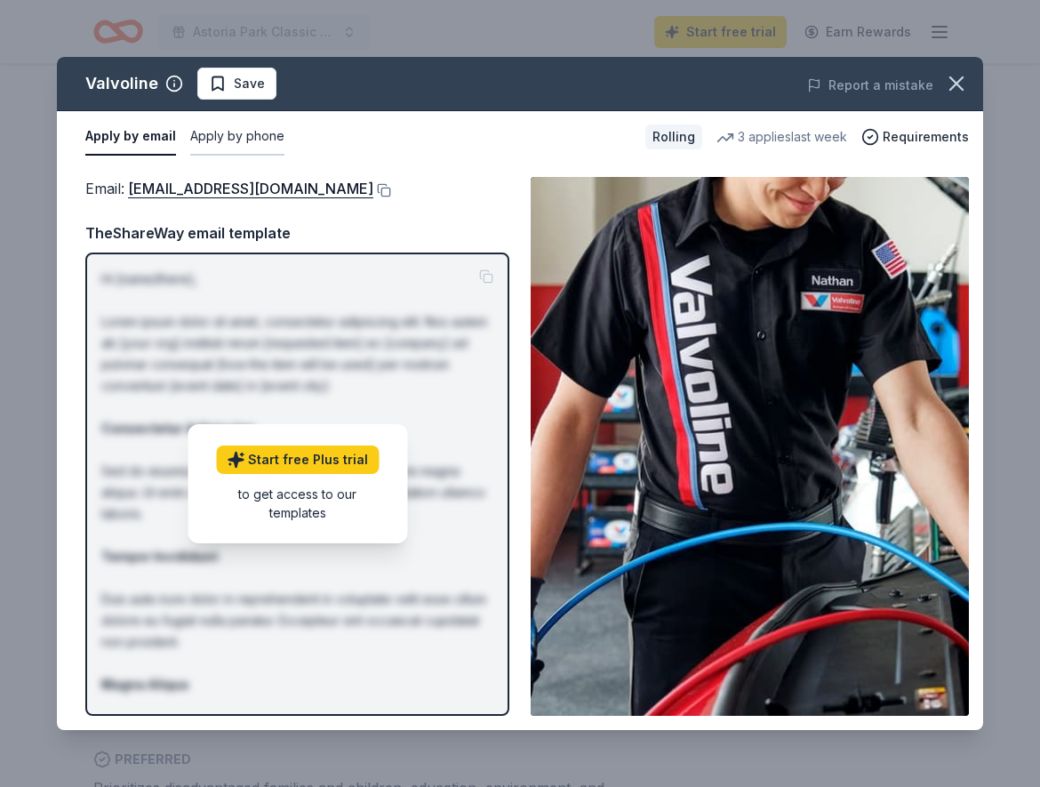
click at [206, 124] on button "Apply by phone" at bounding box center [237, 136] width 94 height 37
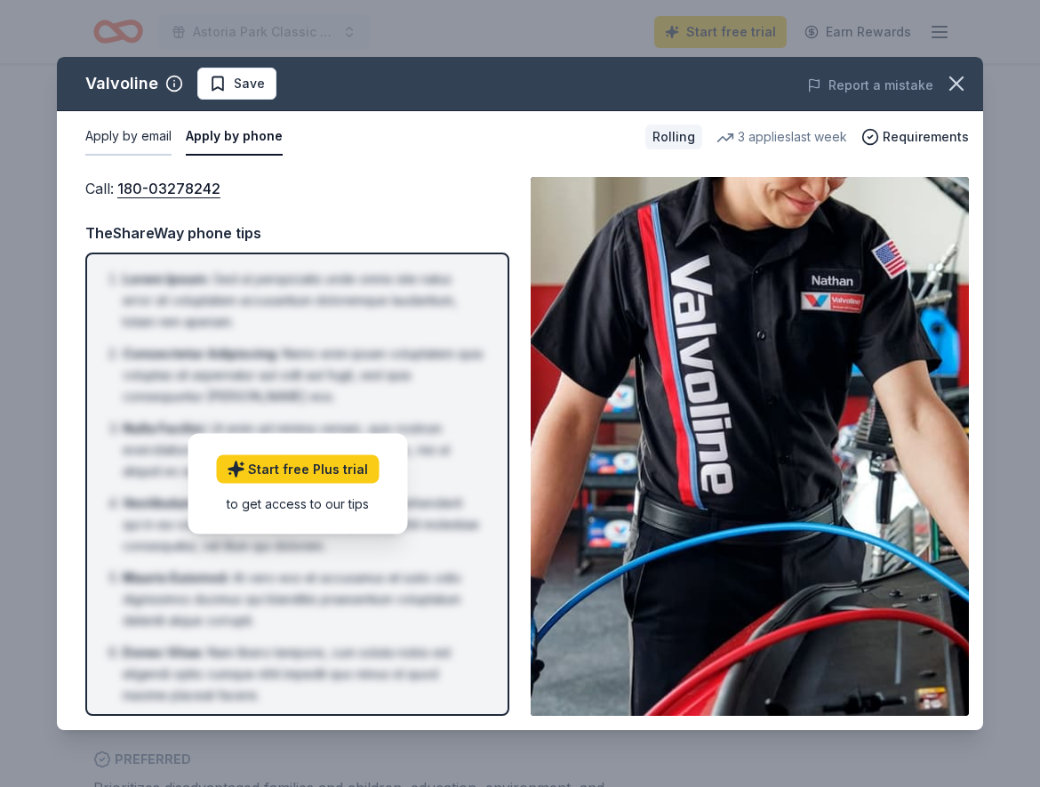
click at [127, 133] on button "Apply by email" at bounding box center [128, 136] width 86 height 37
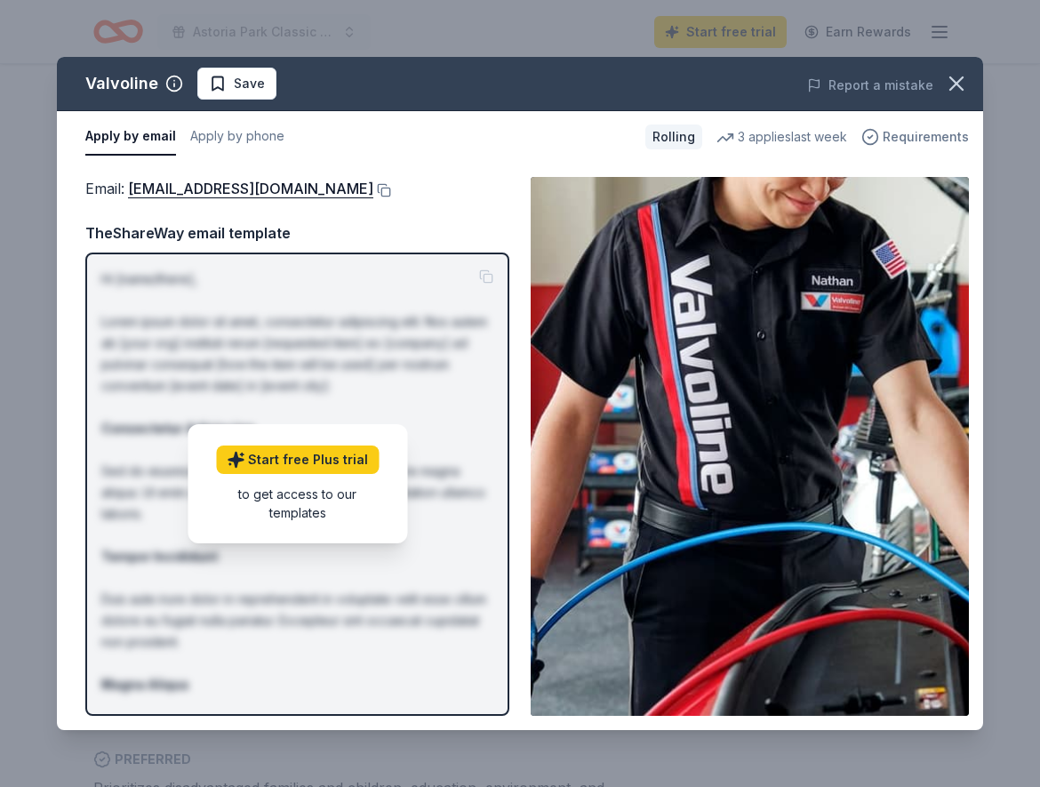
click at [922, 132] on span "Requirements" at bounding box center [926, 136] width 86 height 21
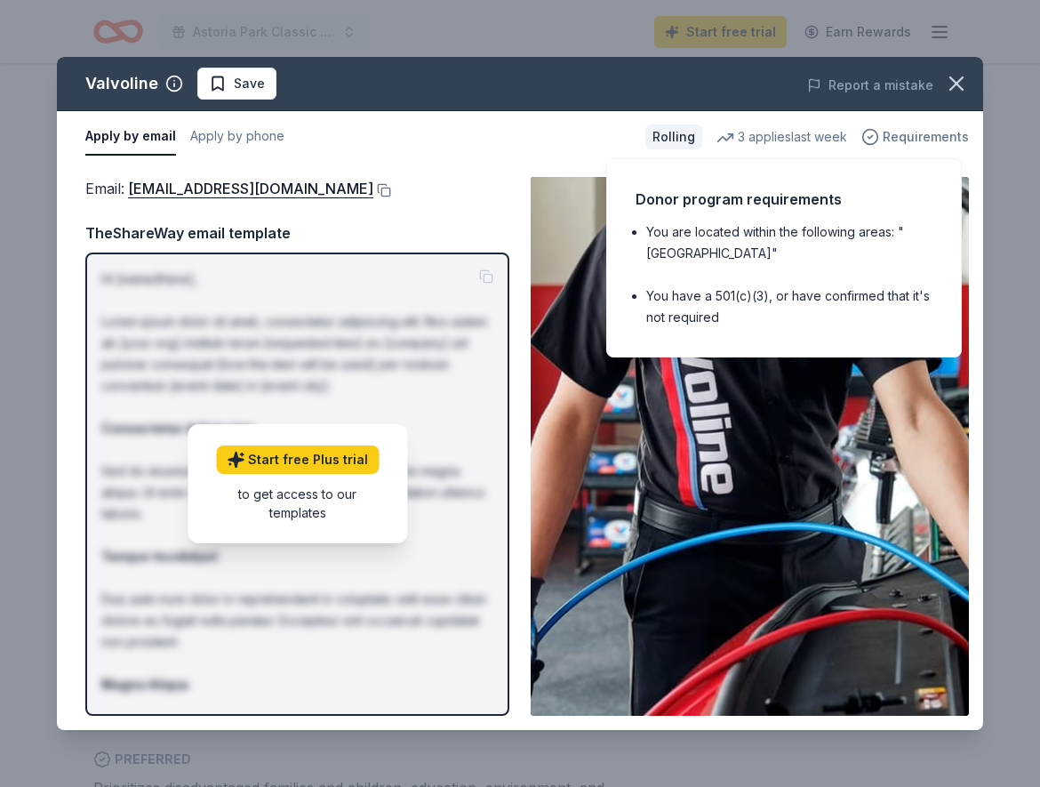
click at [922, 132] on span "Requirements" at bounding box center [926, 136] width 86 height 21
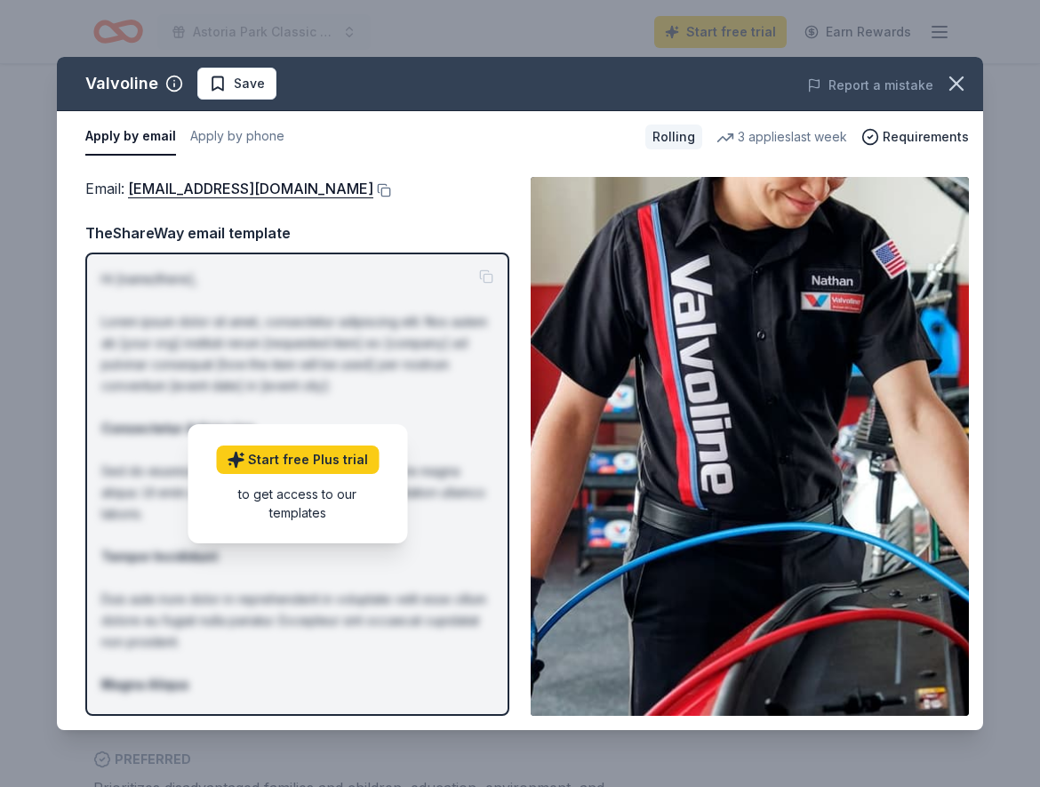
click at [818, 387] on img at bounding box center [750, 446] width 438 height 539
click at [963, 93] on icon "button" at bounding box center [956, 83] width 25 height 25
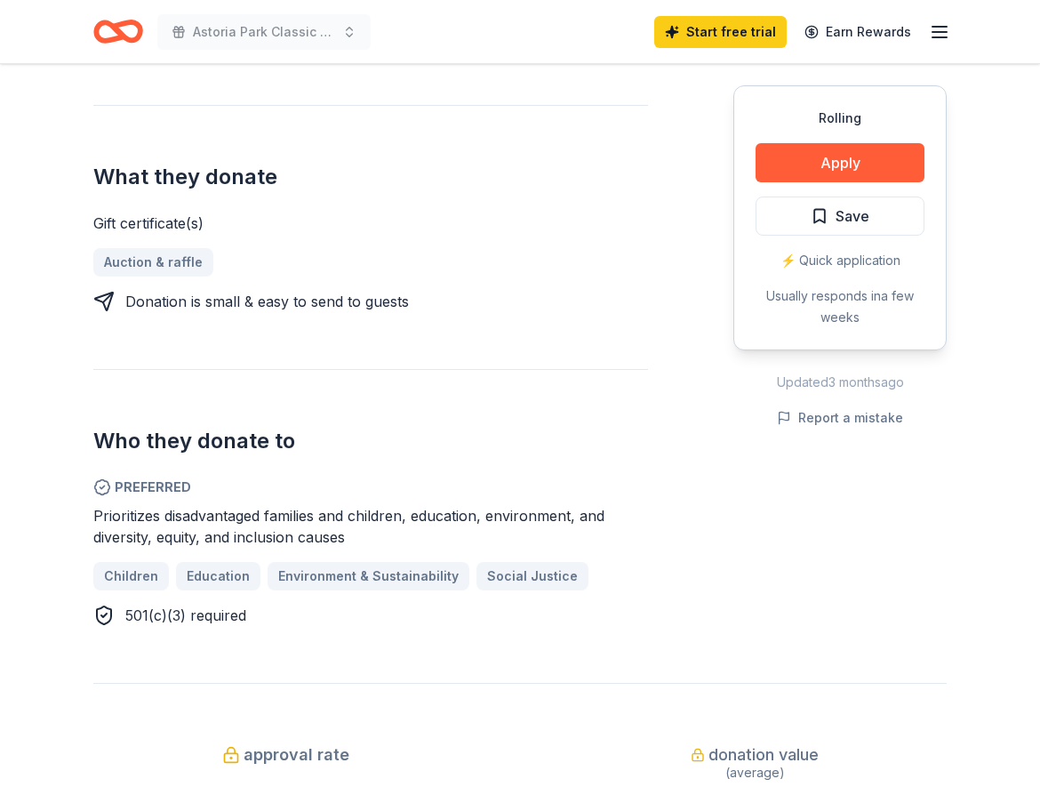
scroll to position [181, 0]
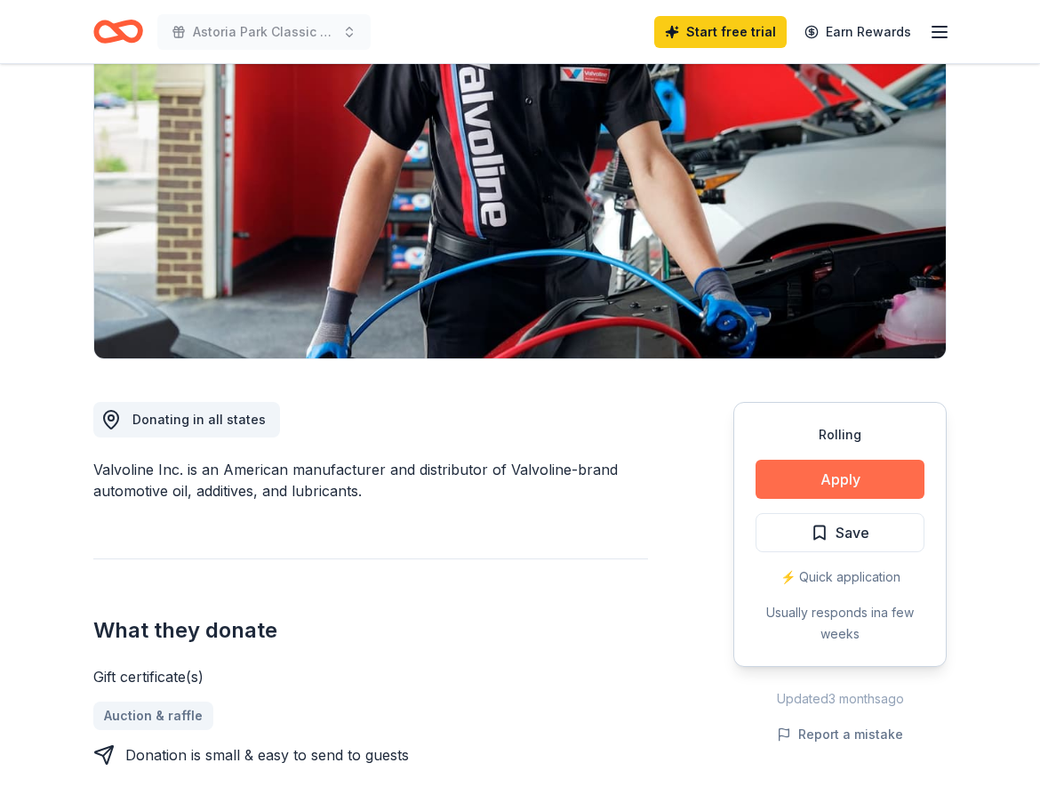
click at [829, 488] on button "Apply" at bounding box center [839, 478] width 169 height 39
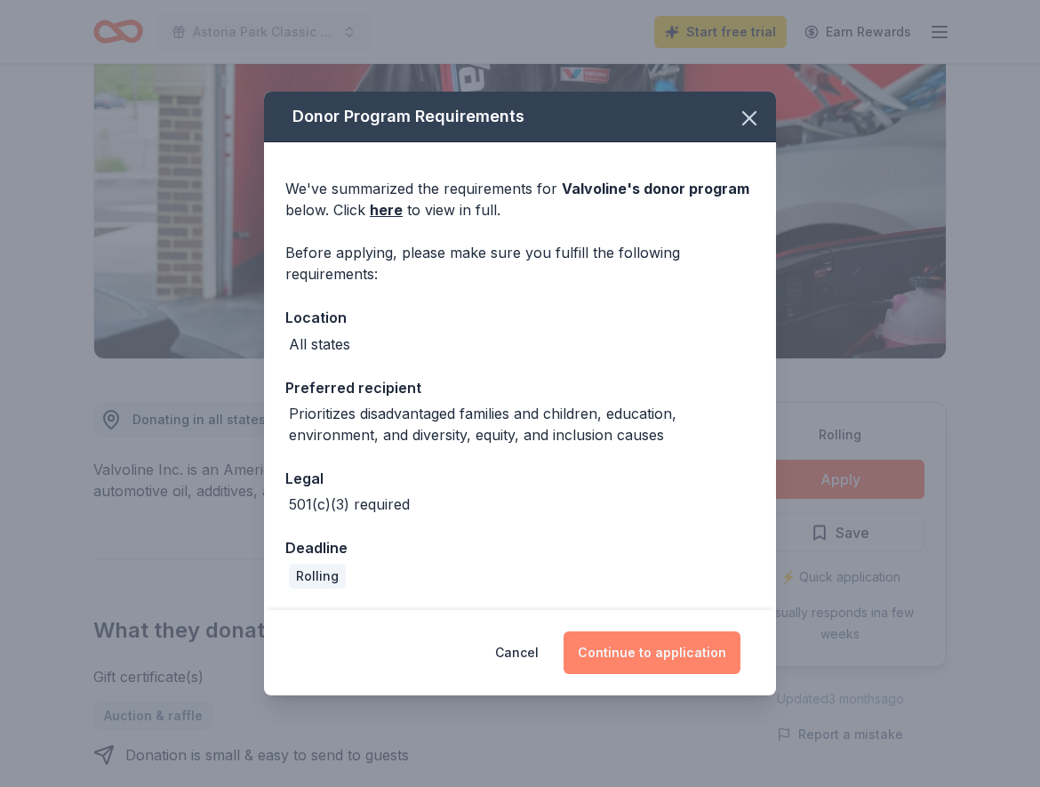
click at [627, 650] on button "Continue to application" at bounding box center [651, 652] width 177 height 43
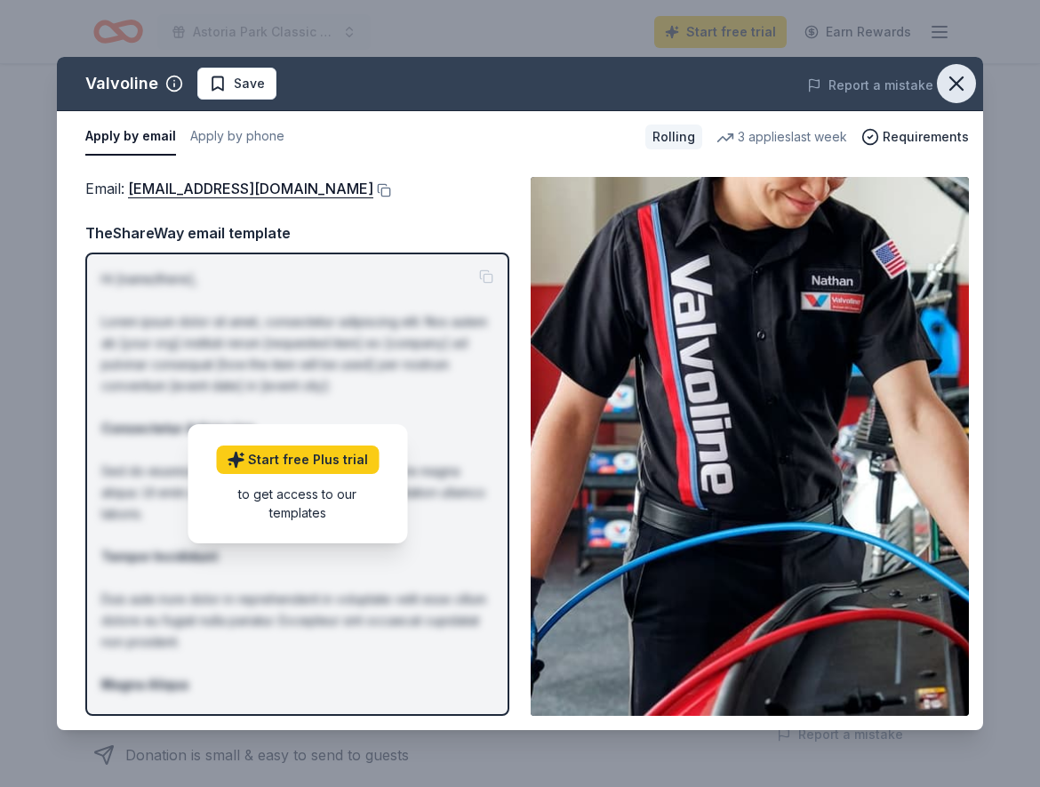
click at [956, 75] on icon "button" at bounding box center [956, 83] width 25 height 25
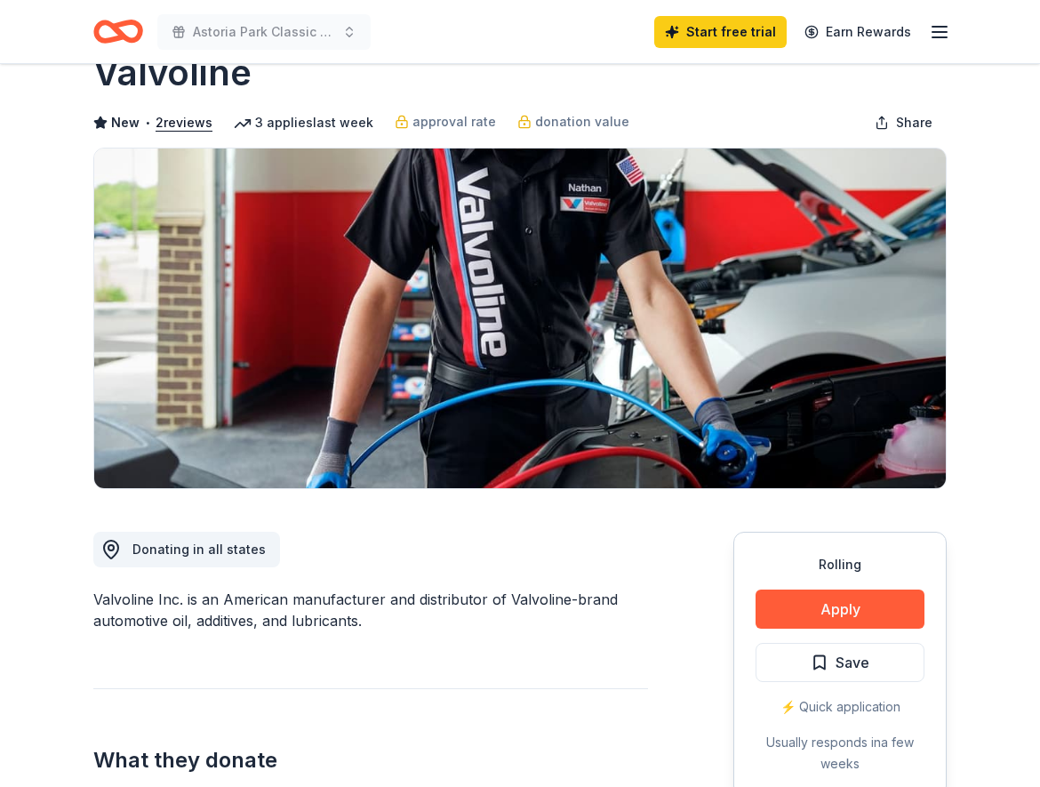
scroll to position [0, 0]
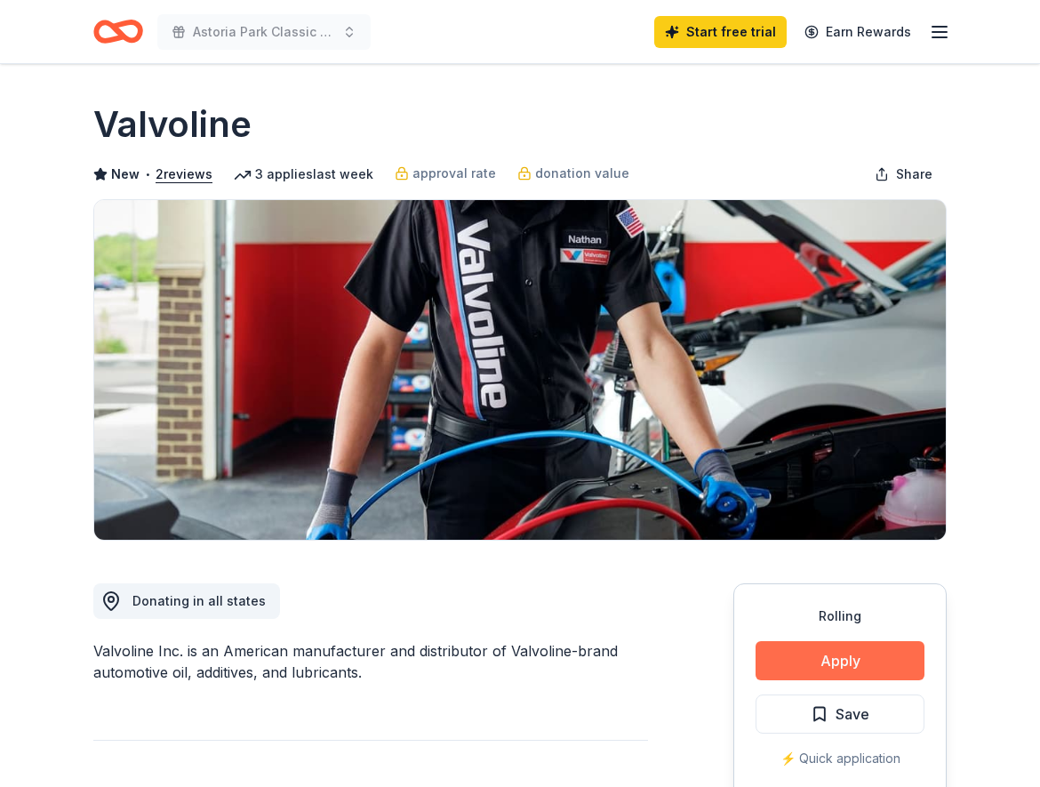
click at [828, 653] on button "Apply" at bounding box center [839, 660] width 169 height 39
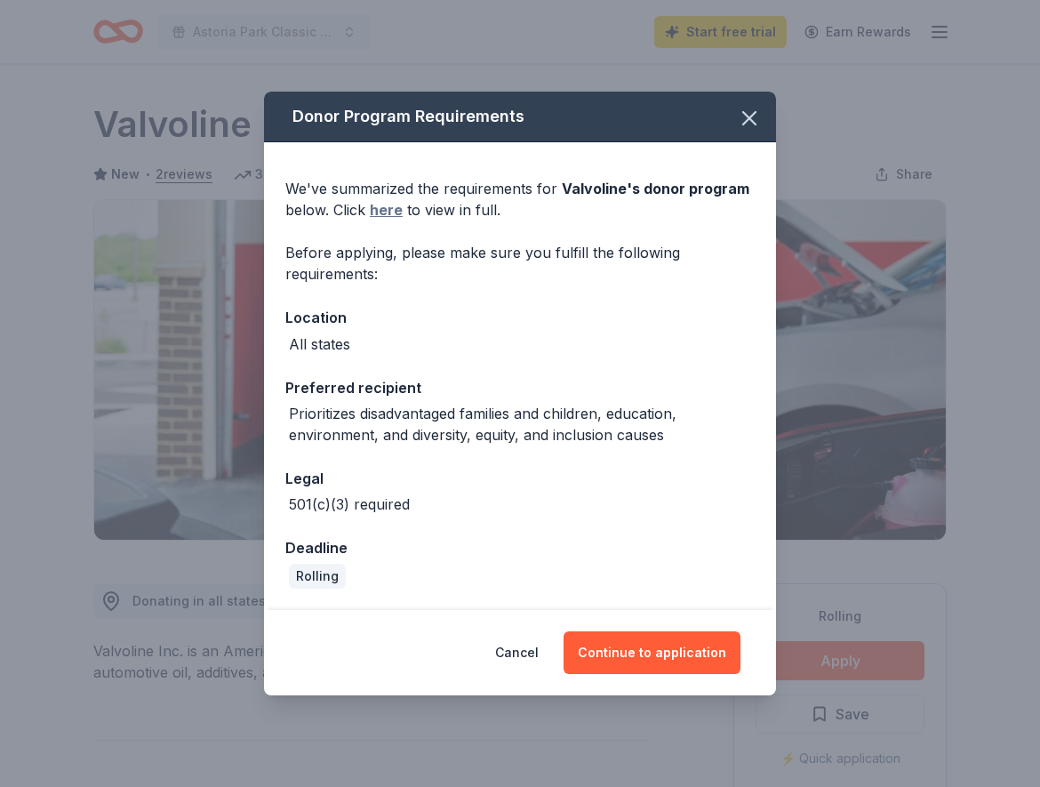
click at [392, 206] on link "here" at bounding box center [386, 209] width 33 height 21
click at [630, 650] on button "Continue to application" at bounding box center [651, 652] width 177 height 43
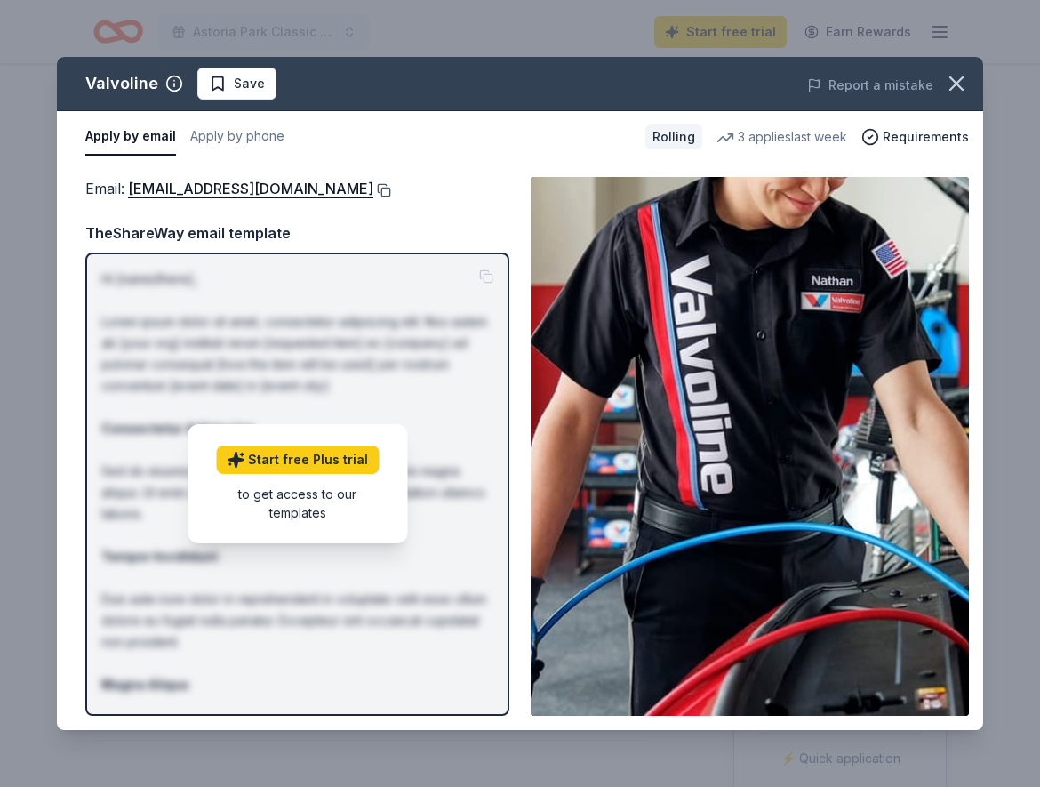
click at [373, 185] on button at bounding box center [382, 190] width 18 height 14
click at [955, 89] on icon "button" at bounding box center [956, 83] width 25 height 25
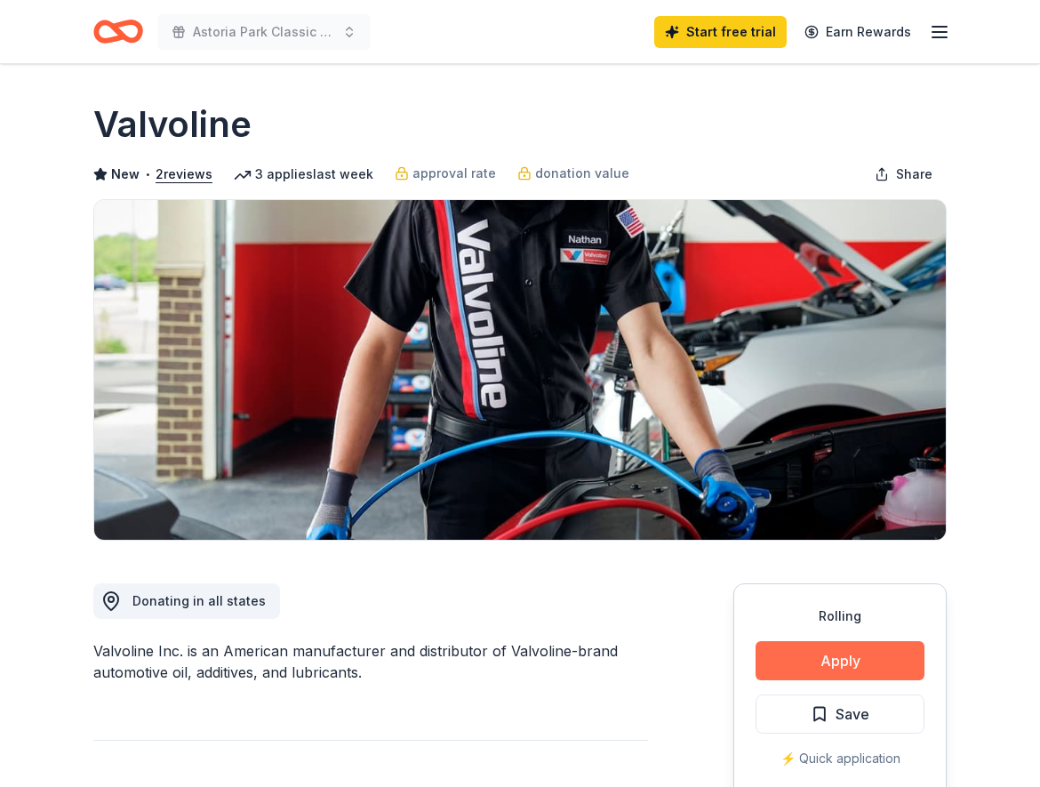
click at [824, 661] on button "Apply" at bounding box center [839, 660] width 169 height 39
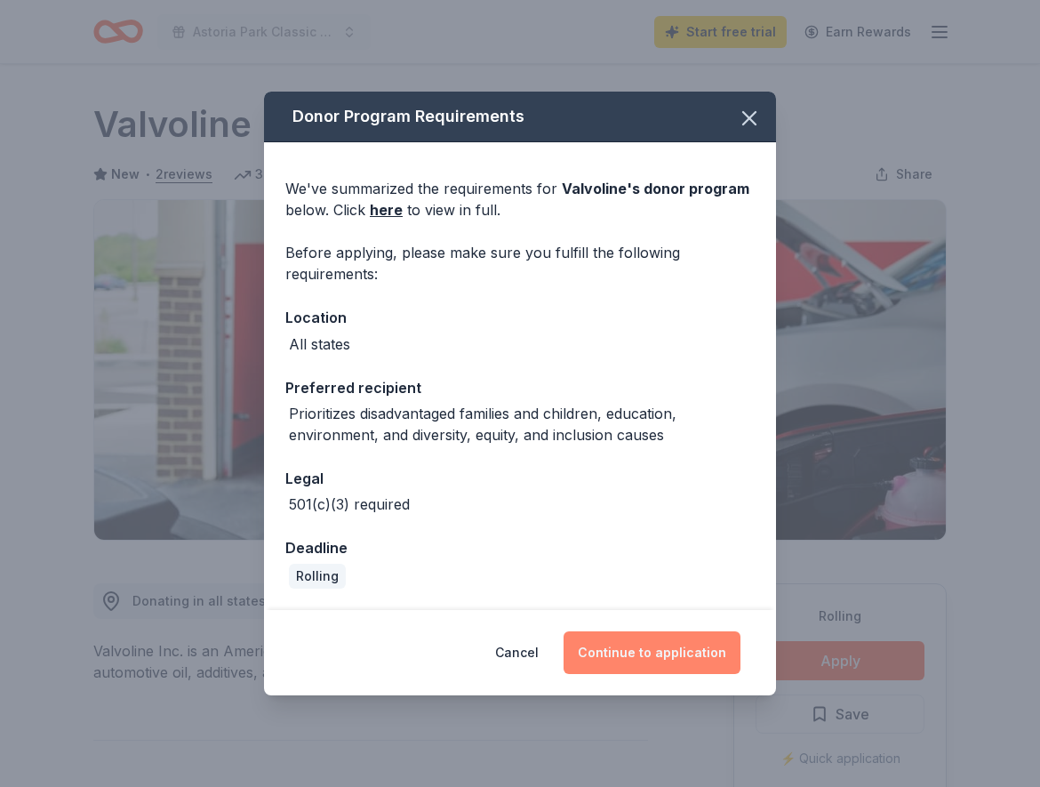
click at [631, 663] on button "Continue to application" at bounding box center [651, 652] width 177 height 43
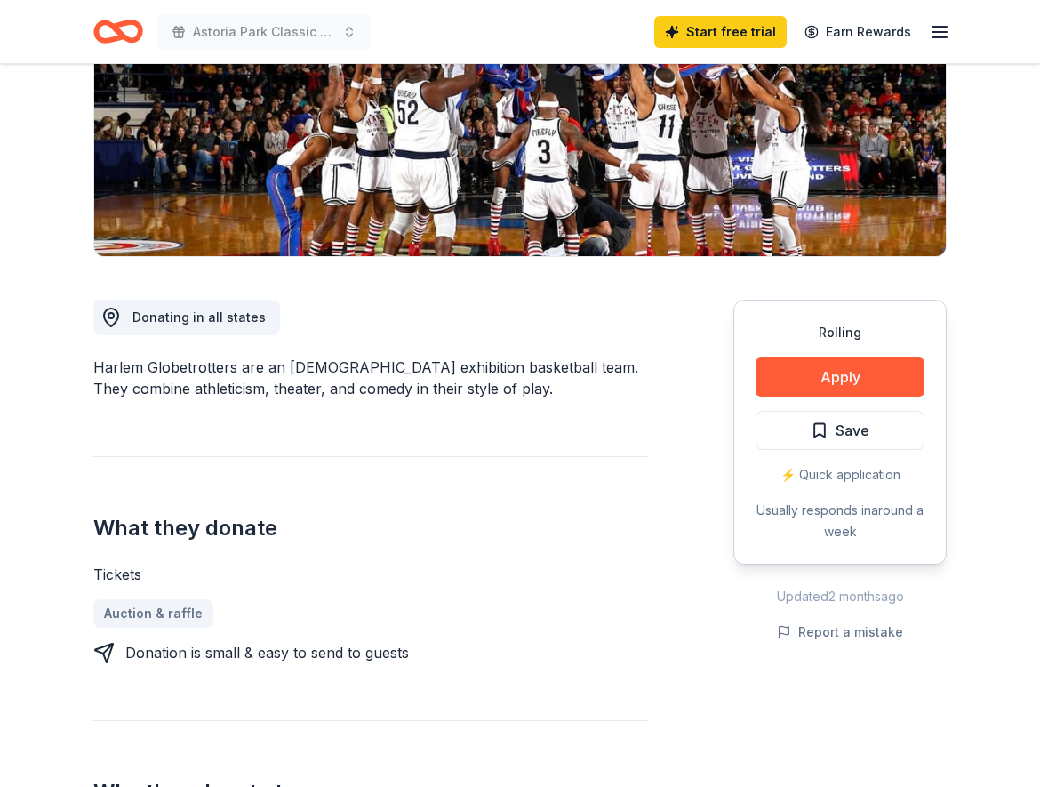
scroll to position [363, 0]
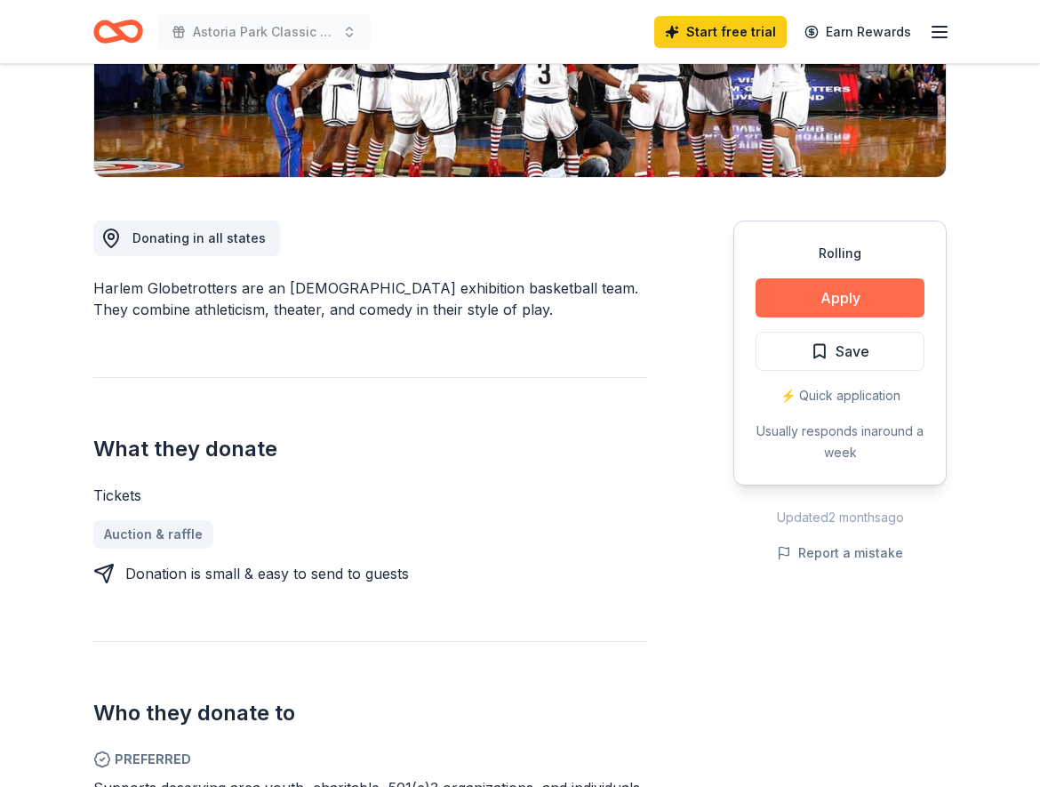
click at [795, 292] on button "Apply" at bounding box center [839, 297] width 169 height 39
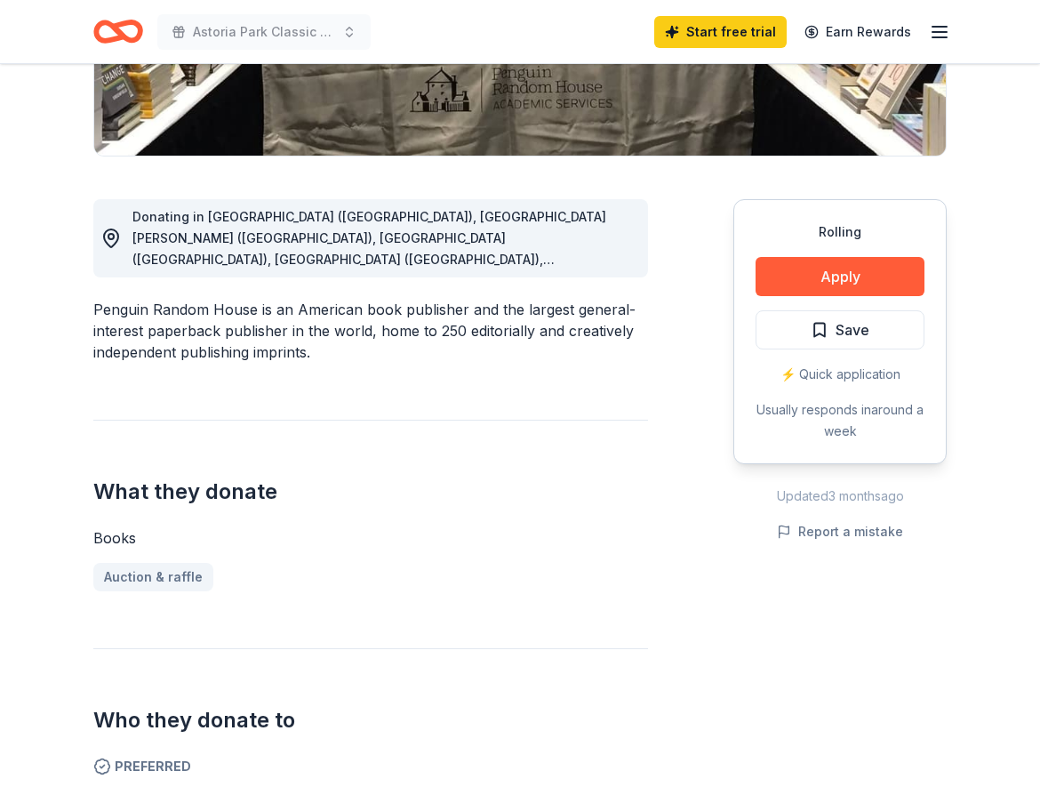
scroll to position [363, 0]
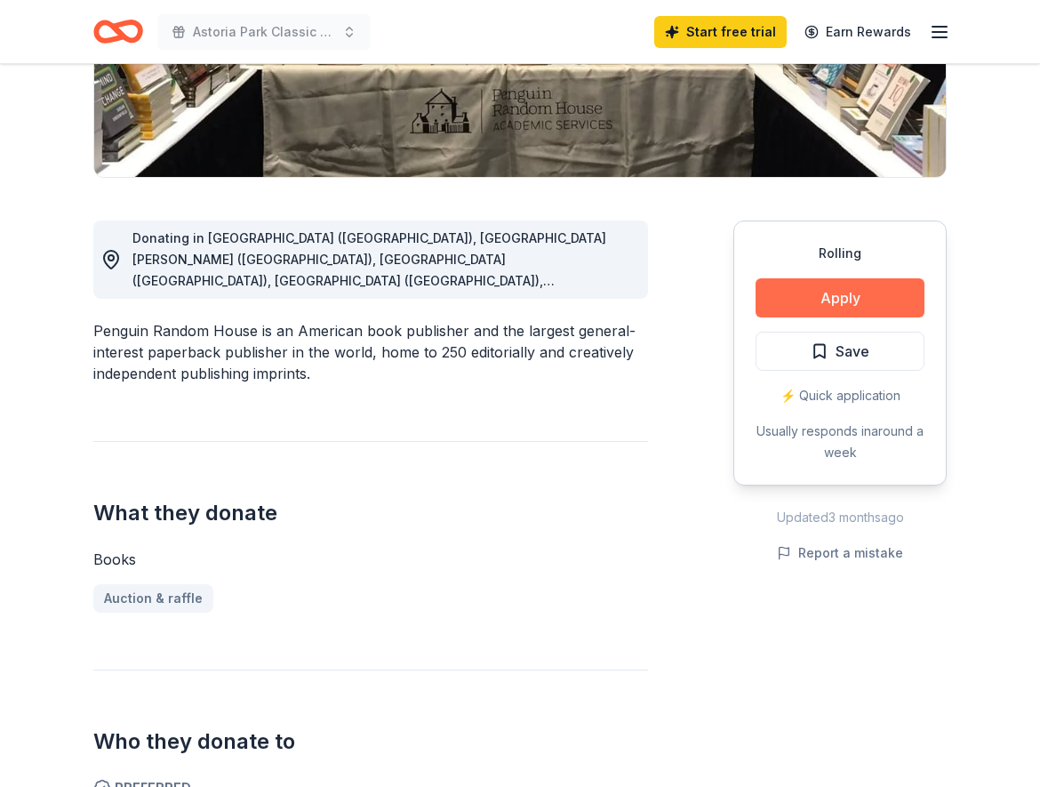
click at [816, 295] on button "Apply" at bounding box center [839, 297] width 169 height 39
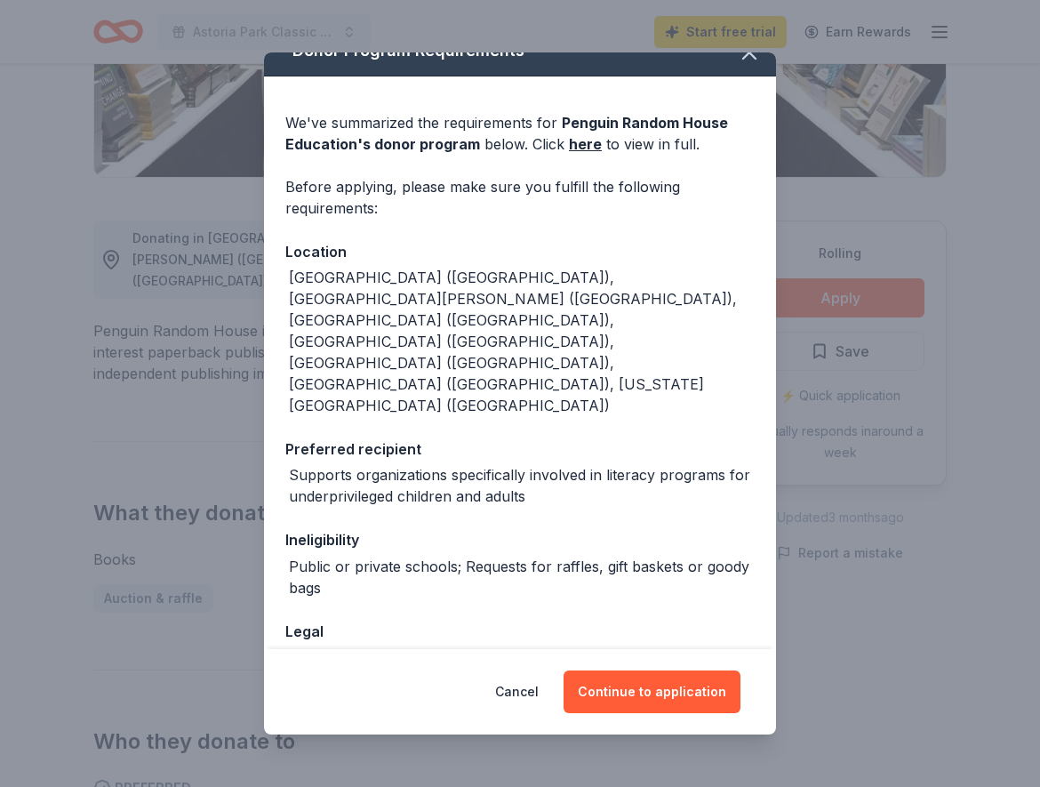
scroll to position [33, 0]
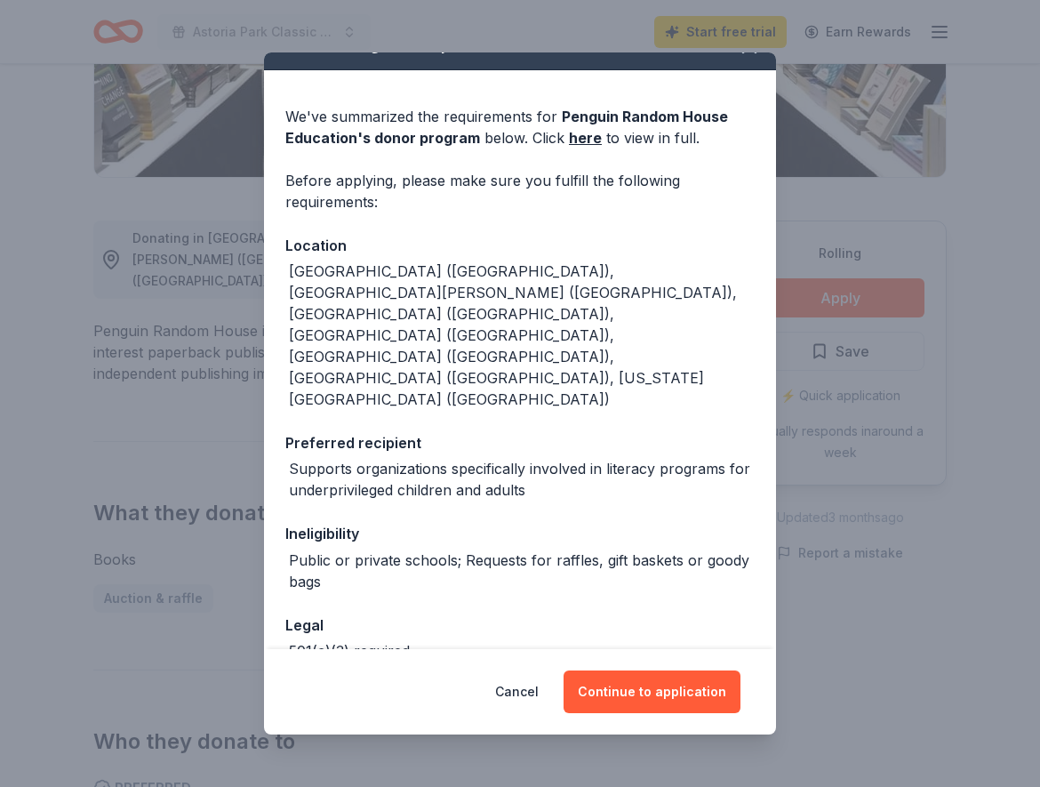
click at [939, 577] on div "Donor Program Requirements We've summarized the requirements for Penguin Random…" at bounding box center [520, 393] width 1040 height 787
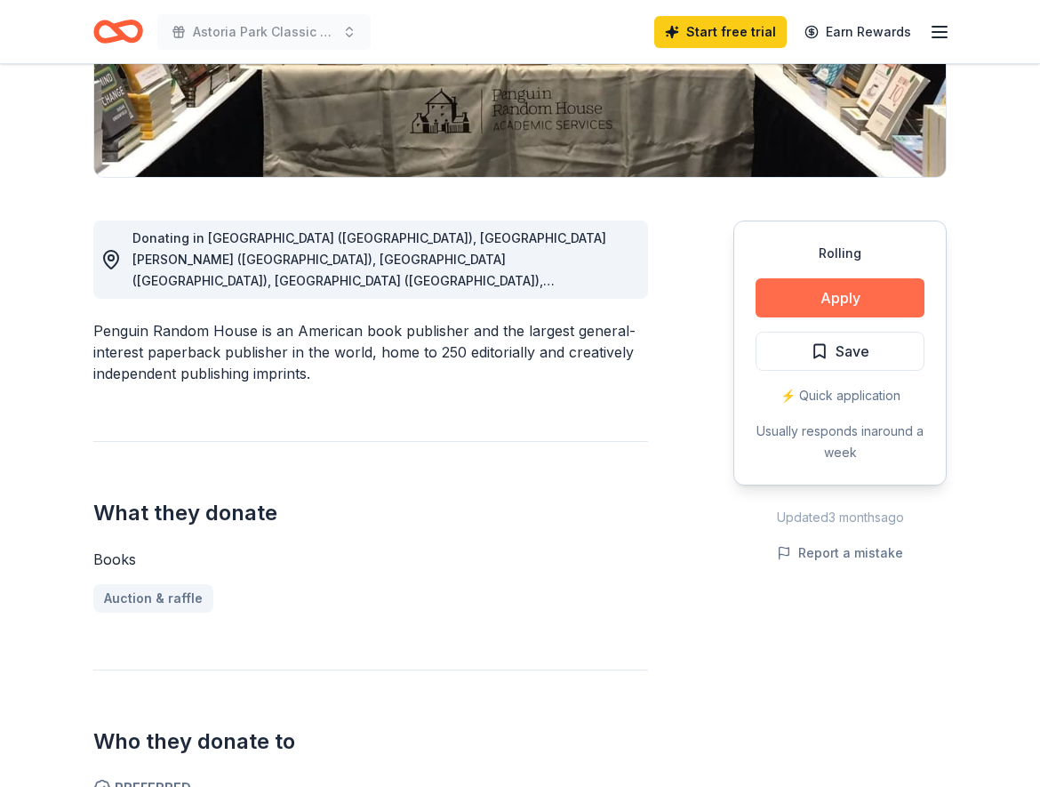
click at [858, 291] on button "Apply" at bounding box center [839, 297] width 169 height 39
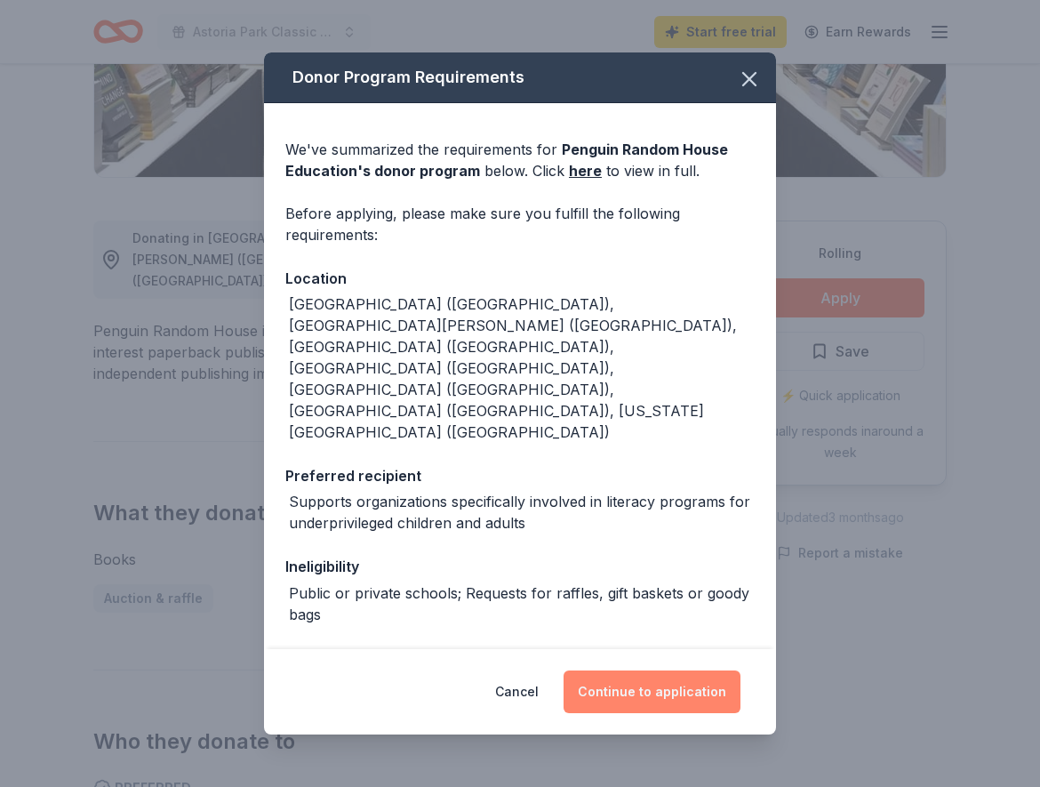
click at [633, 699] on button "Continue to application" at bounding box center [651, 691] width 177 height 43
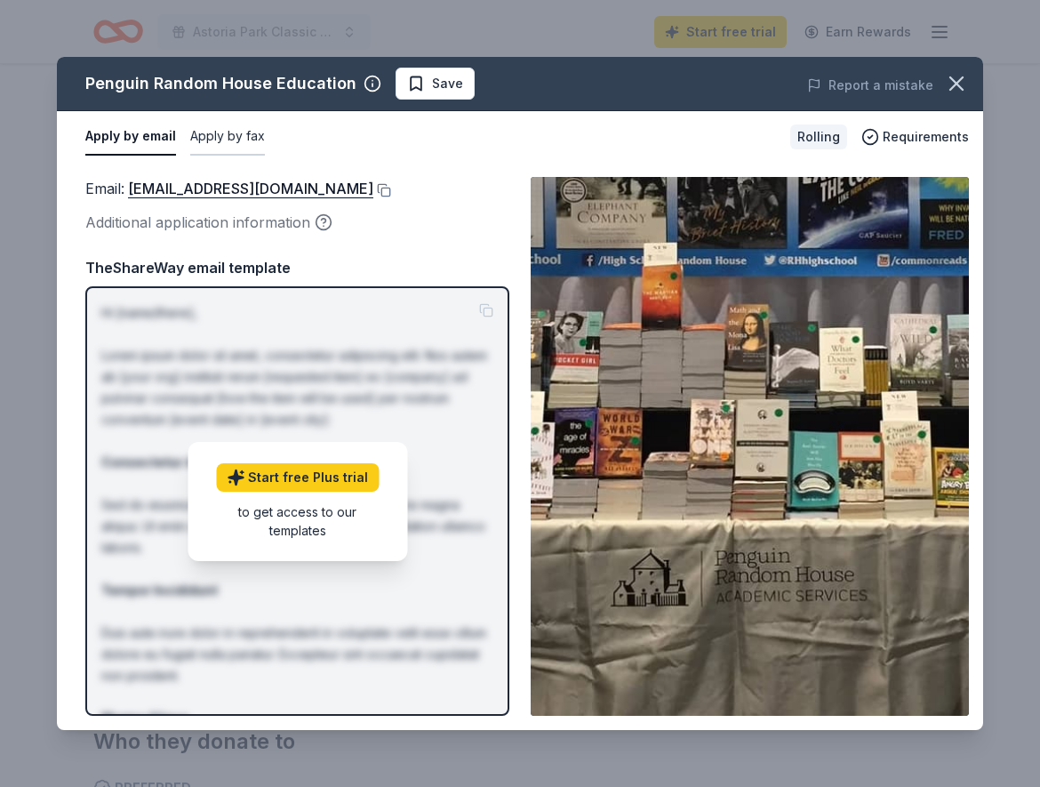
click at [232, 133] on button "Apply by fax" at bounding box center [227, 136] width 75 height 37
click at [132, 141] on button "Apply by email" at bounding box center [128, 136] width 86 height 37
click at [954, 82] on icon "button" at bounding box center [956, 83] width 25 height 25
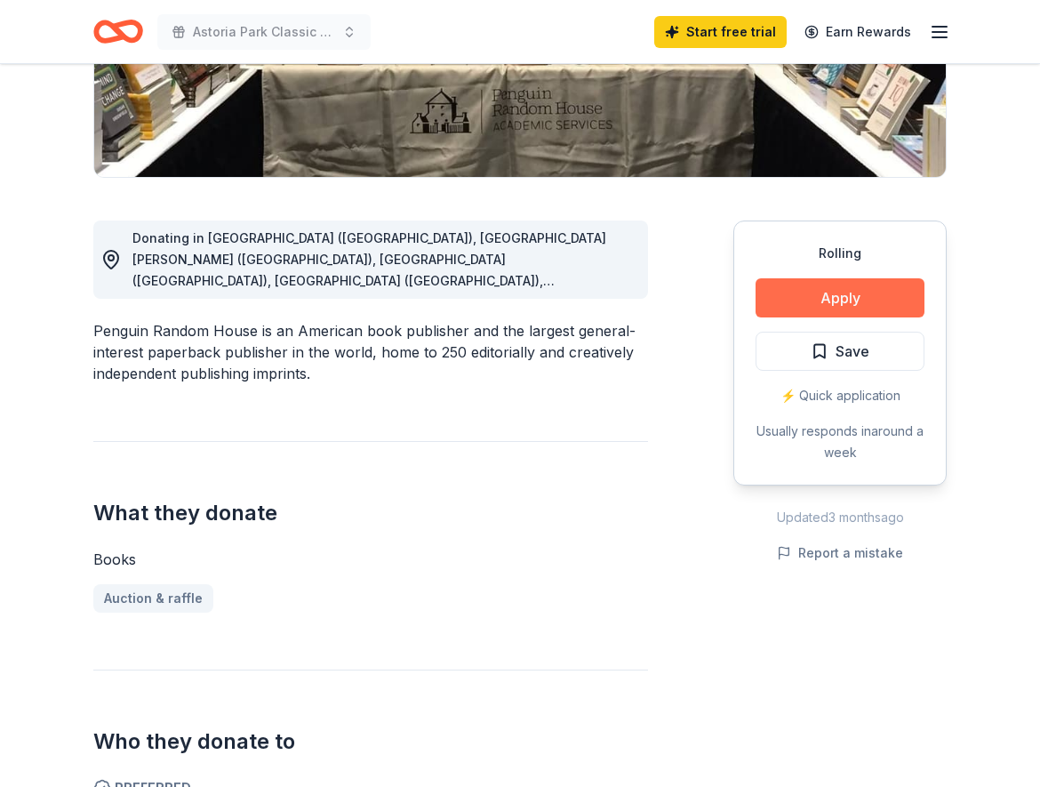
click at [849, 304] on button "Apply" at bounding box center [839, 297] width 169 height 39
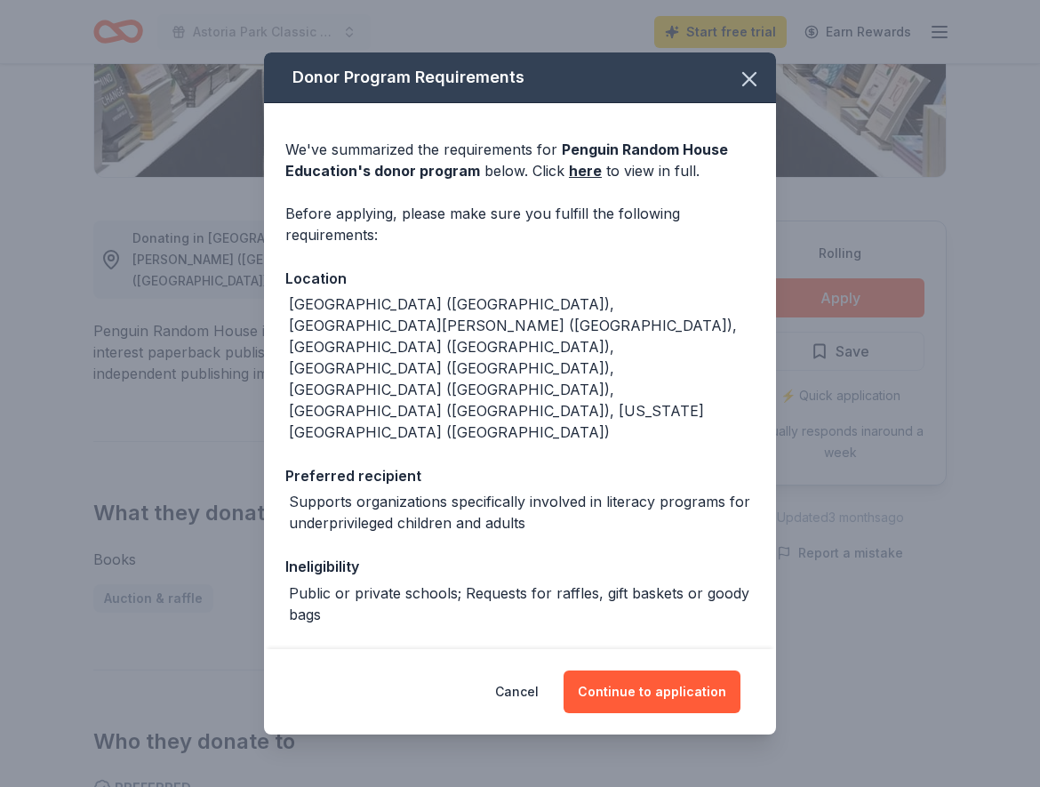
click at [173, 364] on div "Donor Program Requirements We've summarized the requirements for Penguin Random…" at bounding box center [520, 393] width 1040 height 787
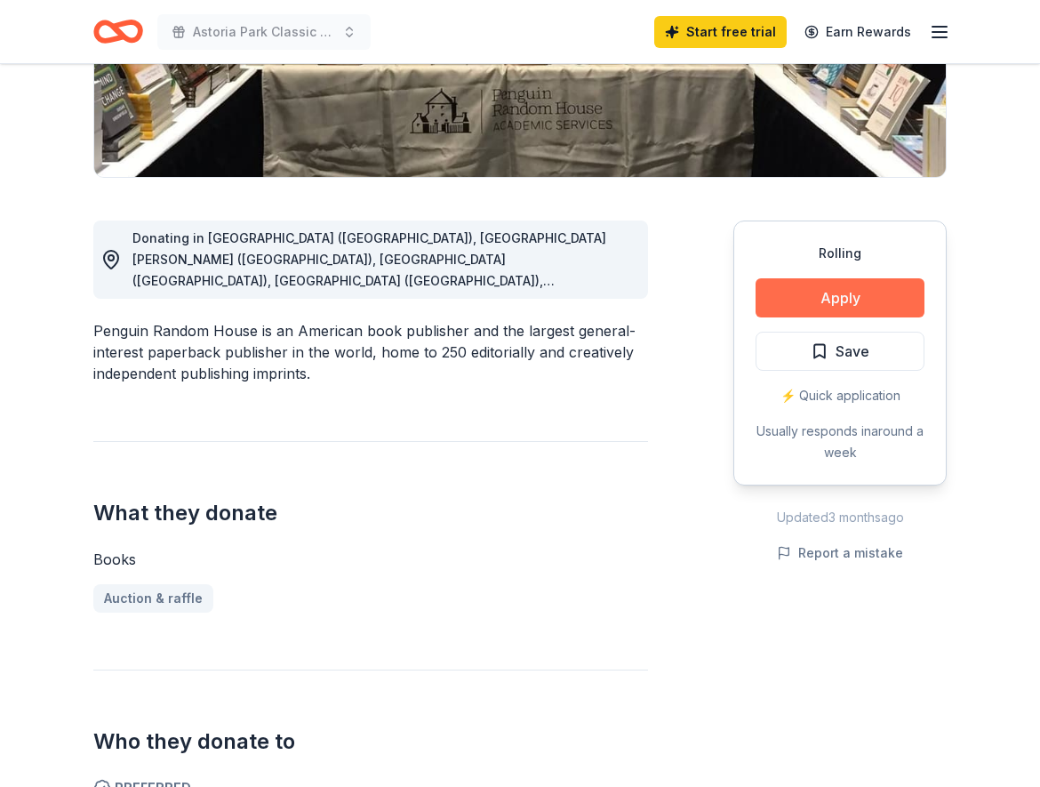
click at [815, 290] on button "Apply" at bounding box center [839, 297] width 169 height 39
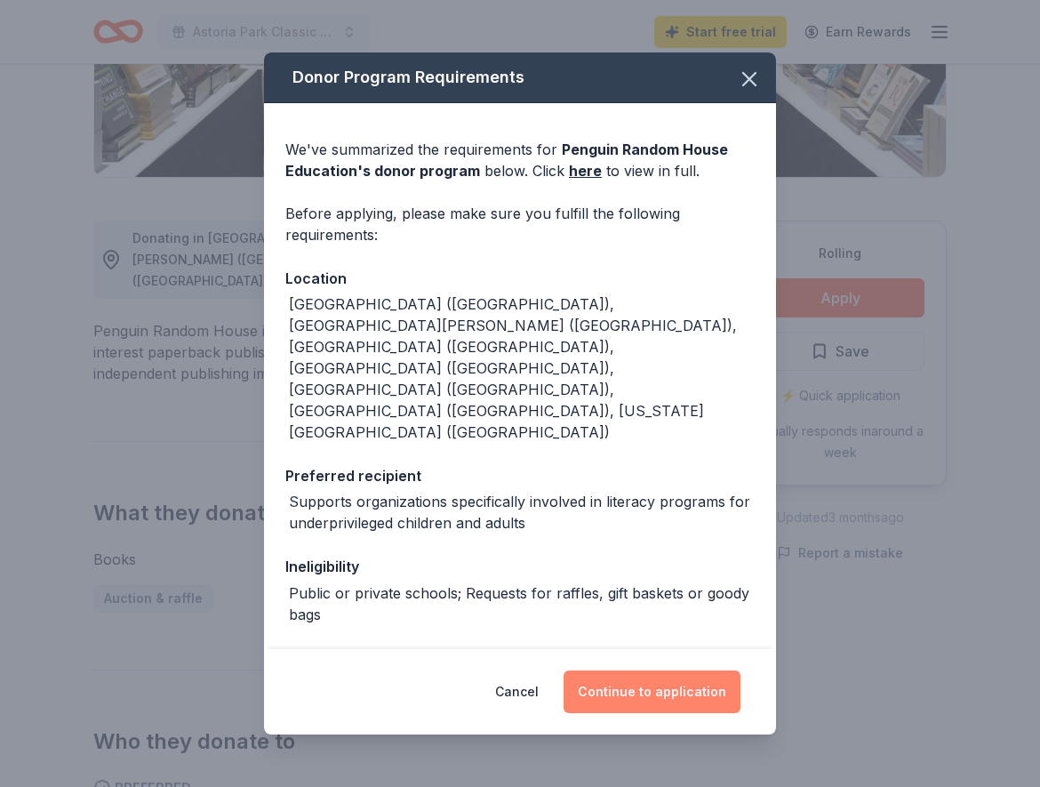
click at [648, 695] on button "Continue to application" at bounding box center [651, 691] width 177 height 43
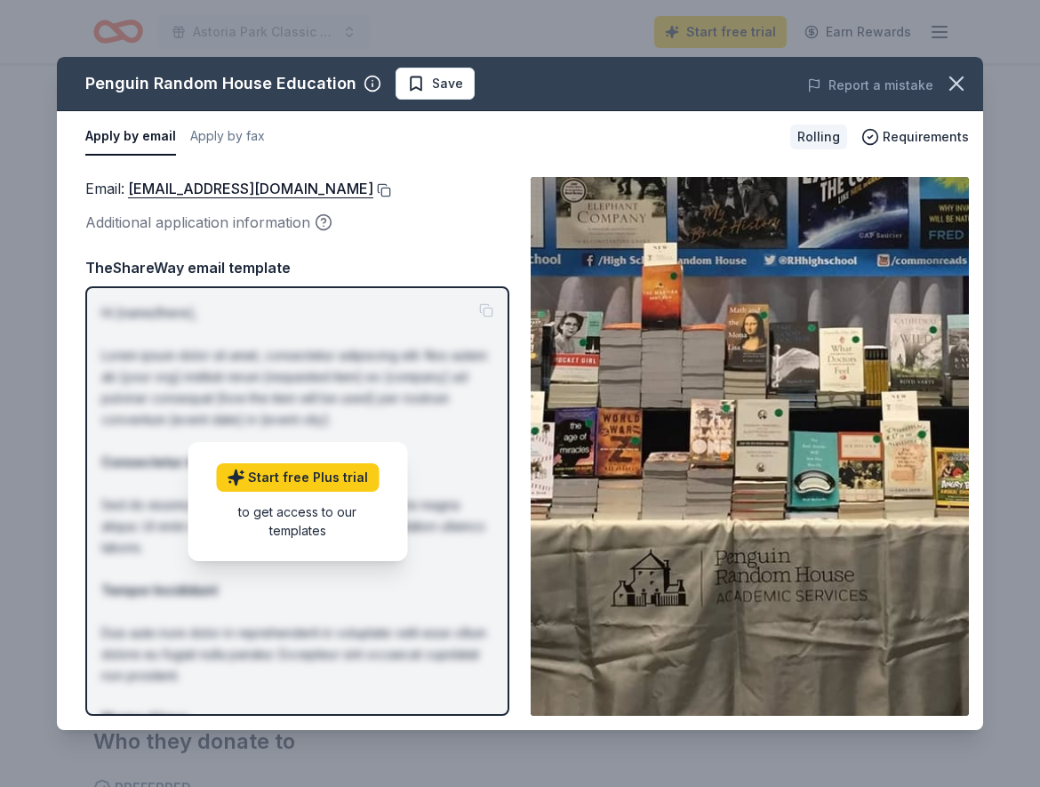
click at [386, 188] on button at bounding box center [382, 190] width 18 height 14
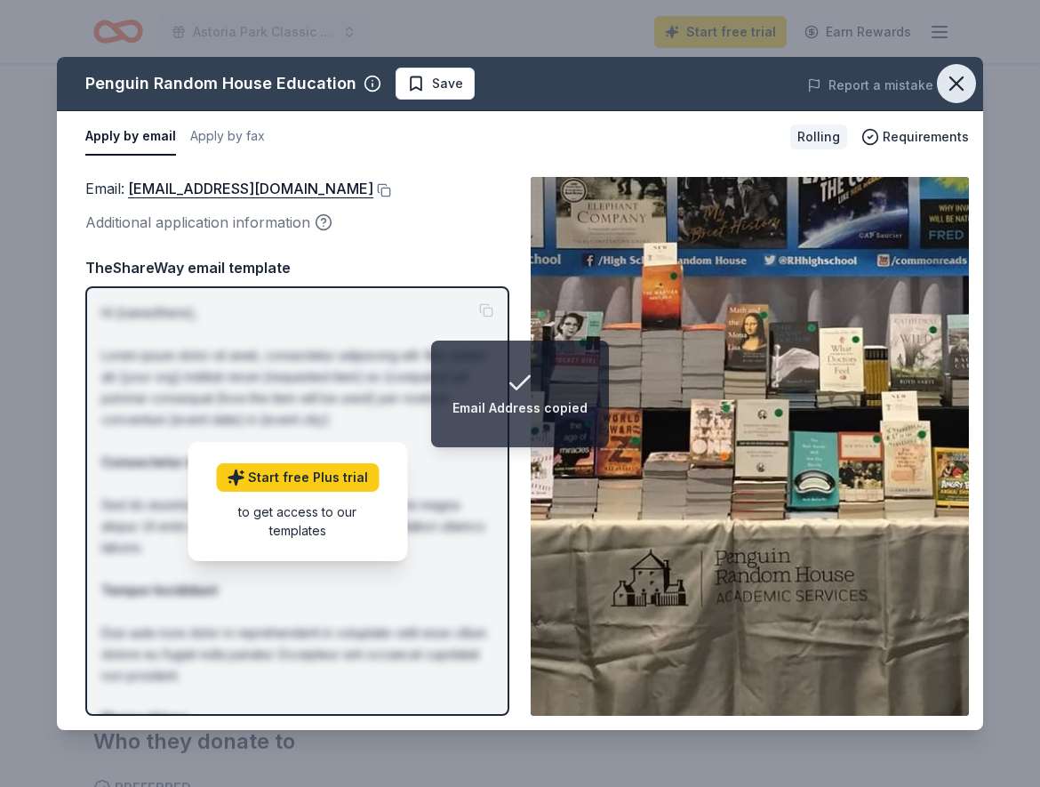
click at [963, 86] on icon "button" at bounding box center [956, 83] width 25 height 25
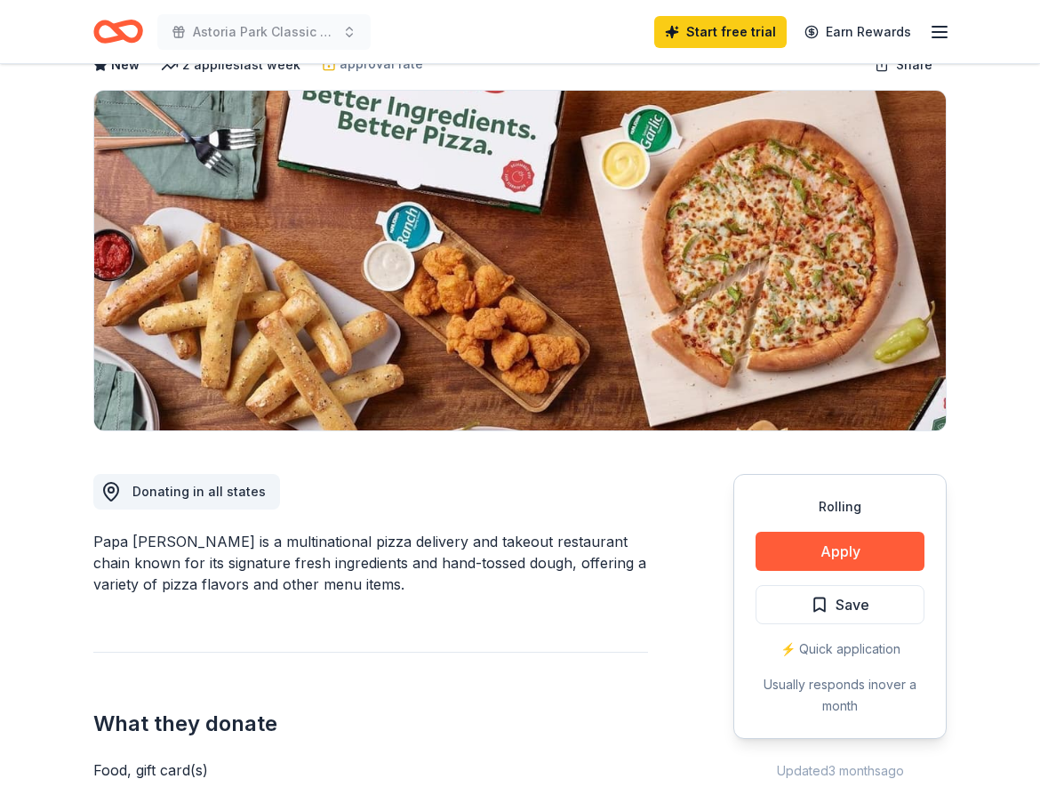
scroll to position [272, 0]
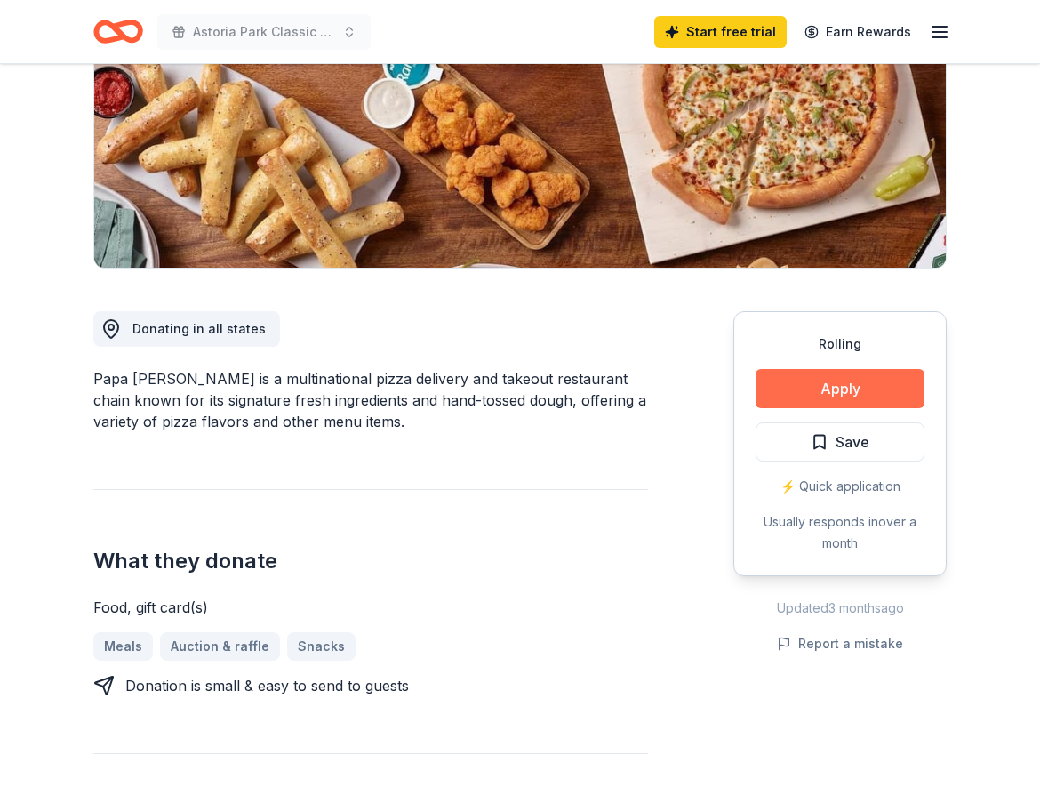
click at [807, 390] on button "Apply" at bounding box center [839, 388] width 169 height 39
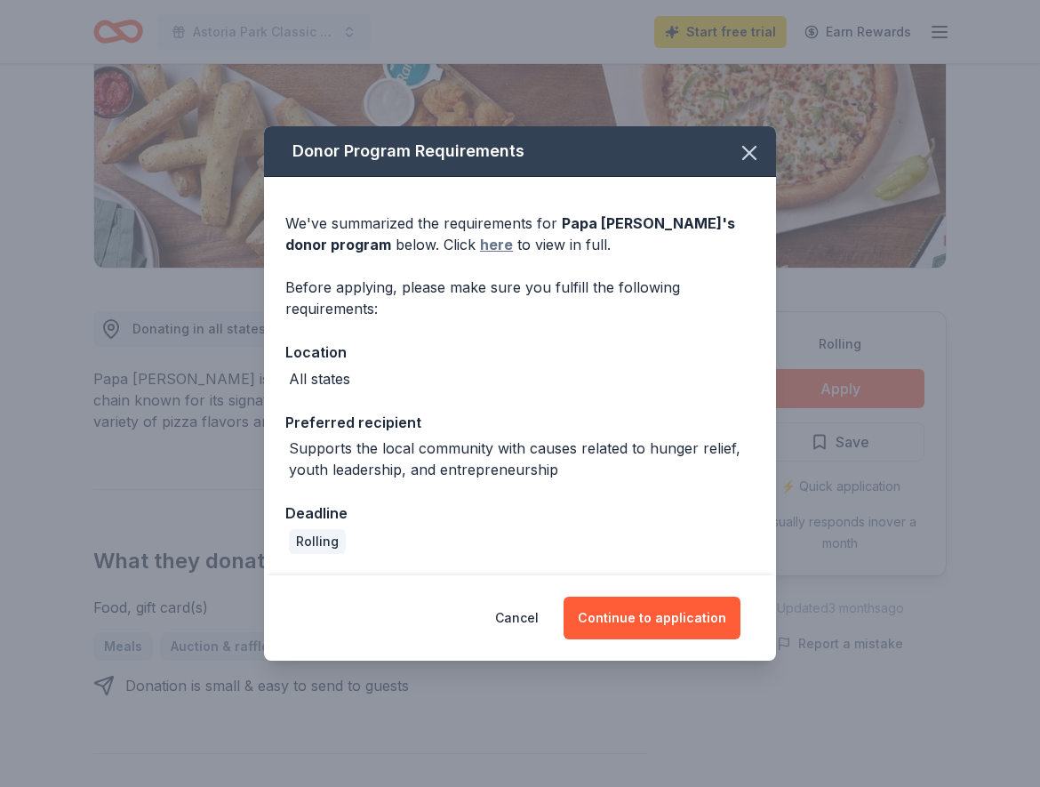
click at [480, 248] on link "here" at bounding box center [496, 244] width 33 height 21
click at [668, 618] on button "Continue to application" at bounding box center [651, 617] width 177 height 43
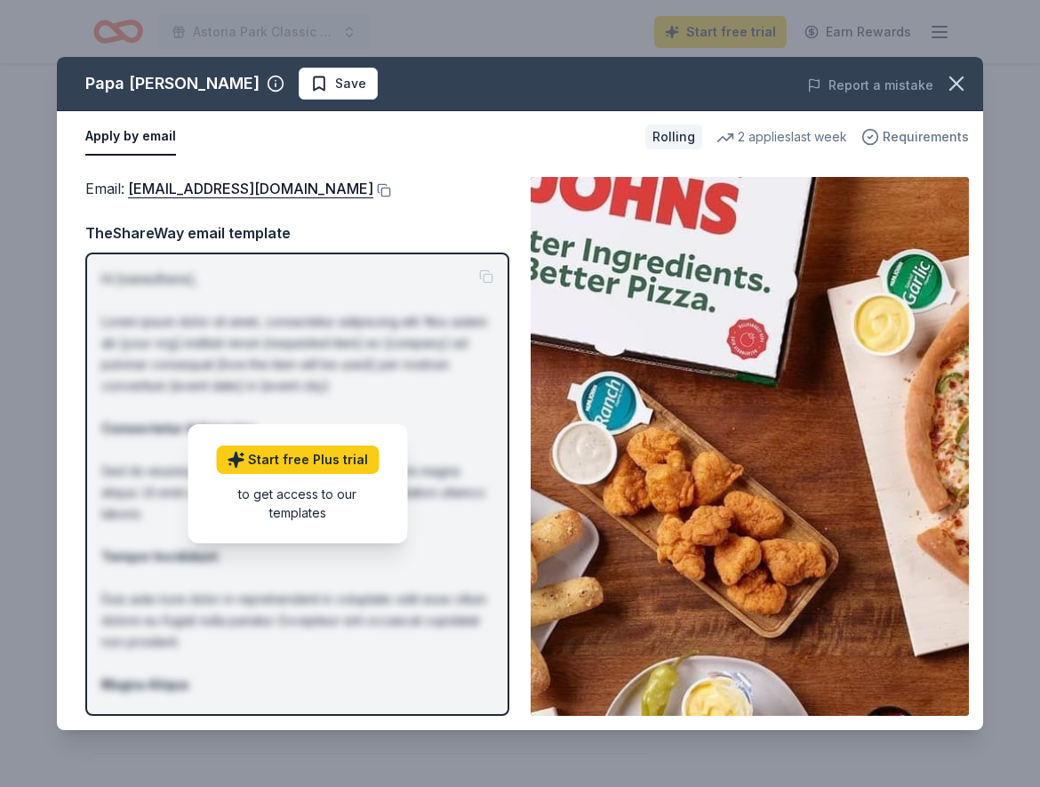
click at [873, 138] on icon "button" at bounding box center [870, 136] width 4 height 3
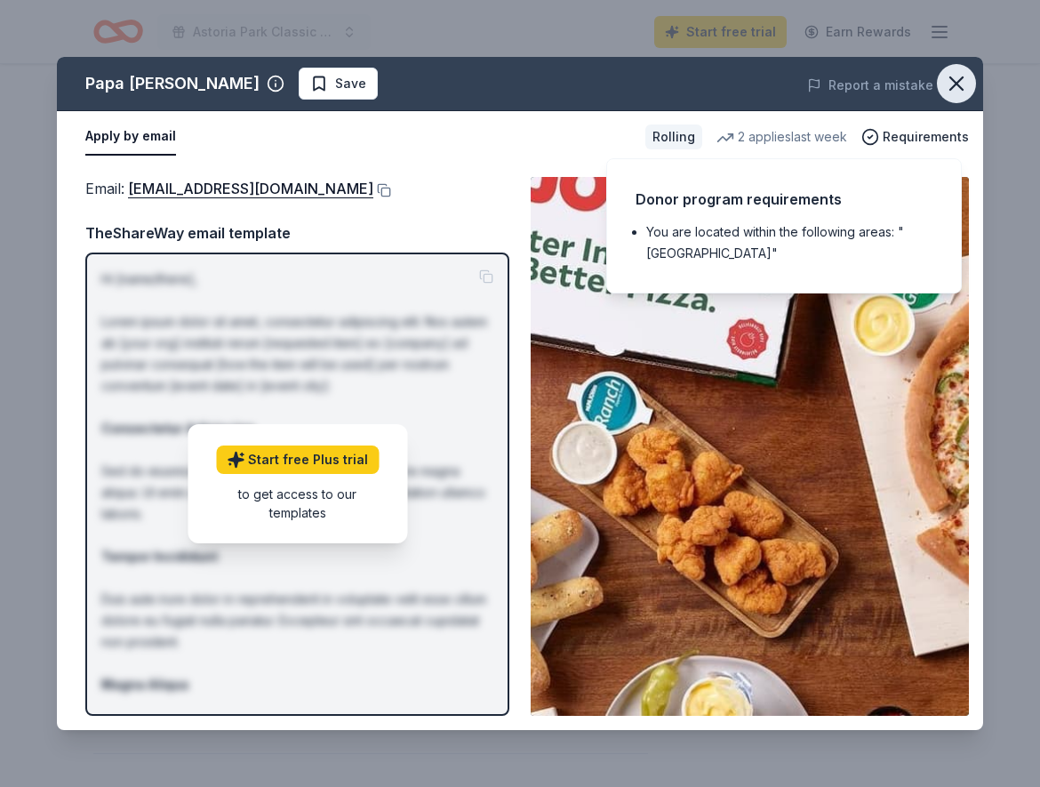
click at [963, 82] on icon "button" at bounding box center [956, 83] width 25 height 25
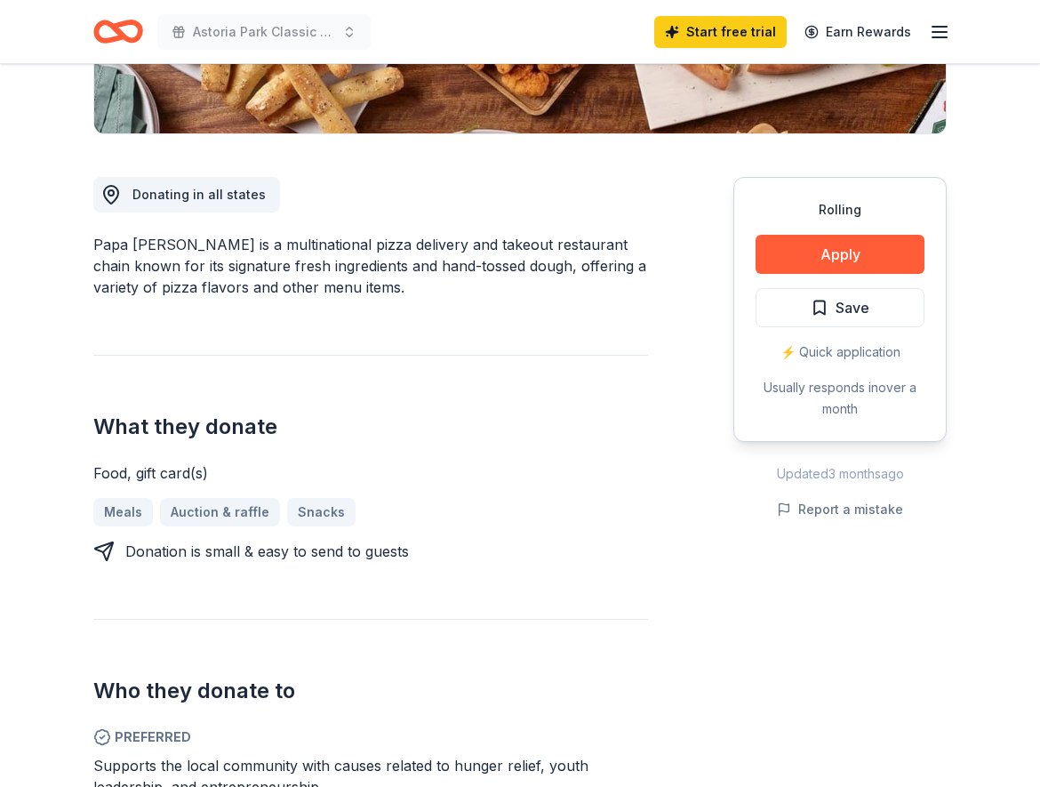
scroll to position [363, 0]
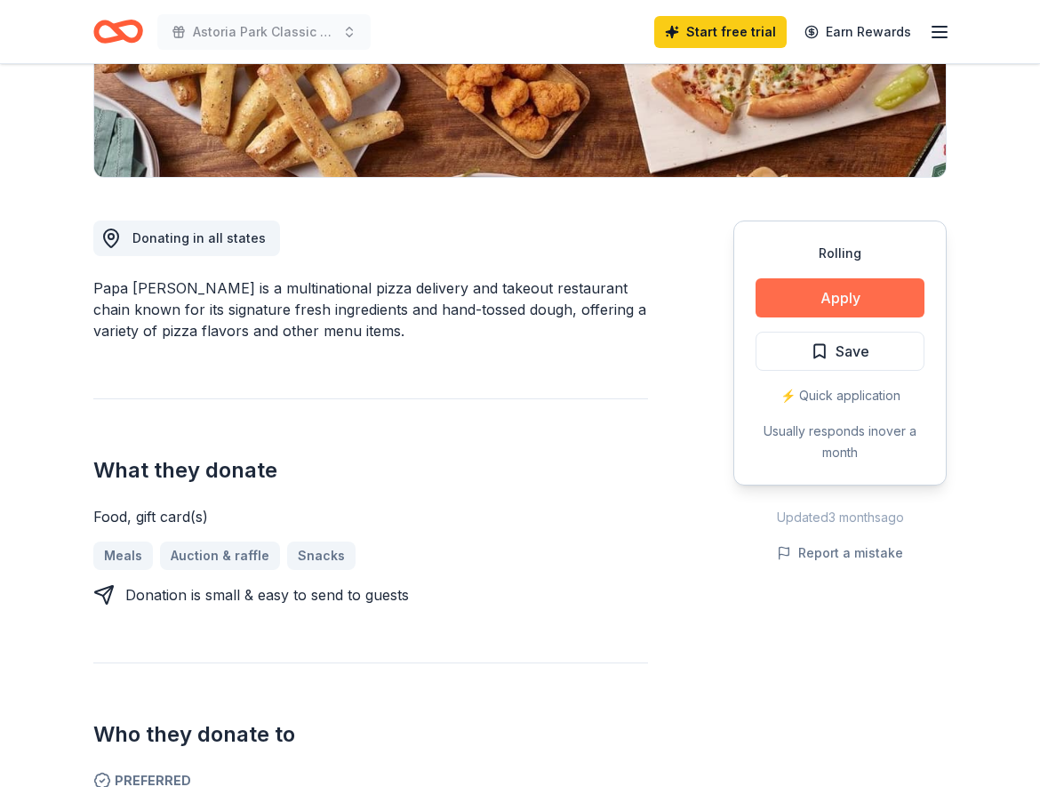
click at [796, 299] on button "Apply" at bounding box center [839, 297] width 169 height 39
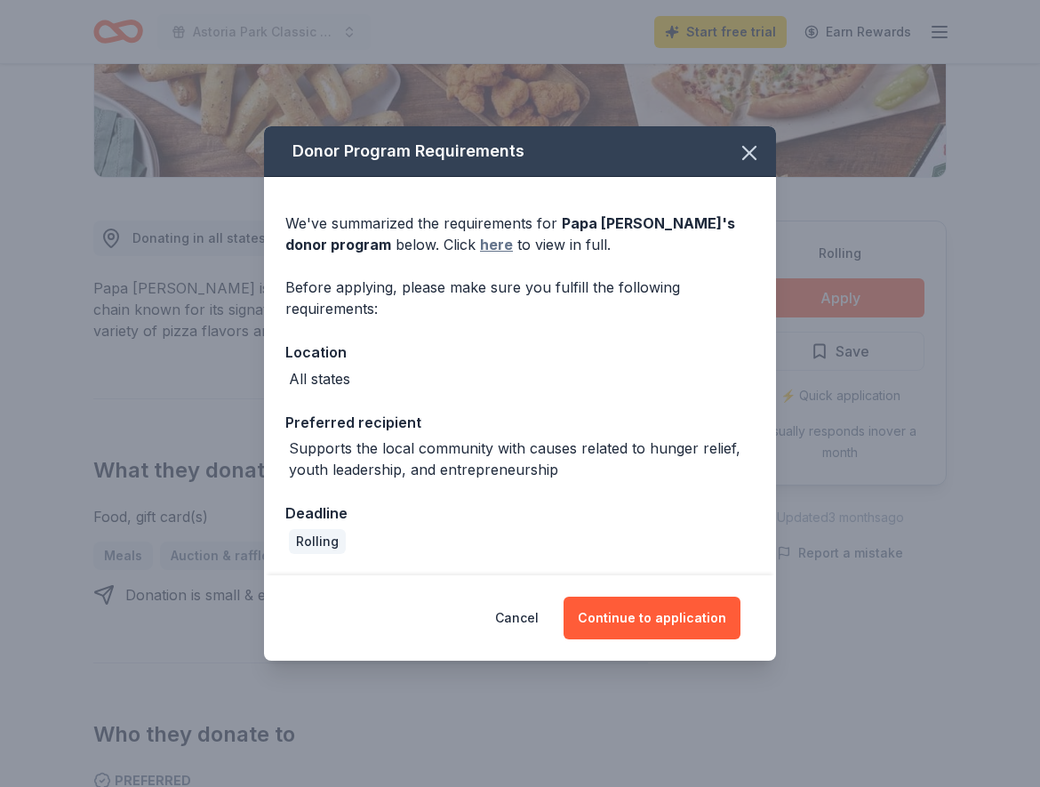
click at [480, 245] on link "here" at bounding box center [496, 244] width 33 height 21
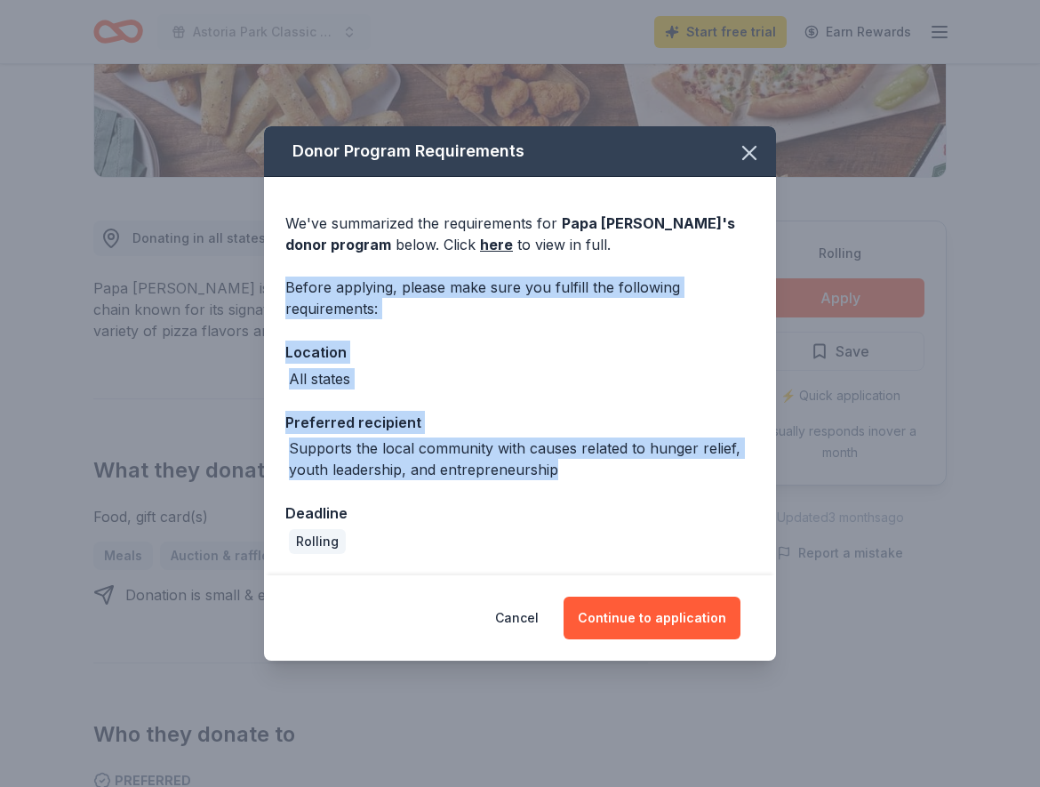
drag, startPoint x: 287, startPoint y: 281, endPoint x: 608, endPoint y: 482, distance: 378.5
click at [608, 482] on div "We've summarized the requirements for Papa John's 's donor program below. Click…" at bounding box center [520, 375] width 512 height 397
copy div "Before applying, please make sure you fulfill the following requirements: Locat…"
click at [644, 615] on button "Continue to application" at bounding box center [651, 617] width 177 height 43
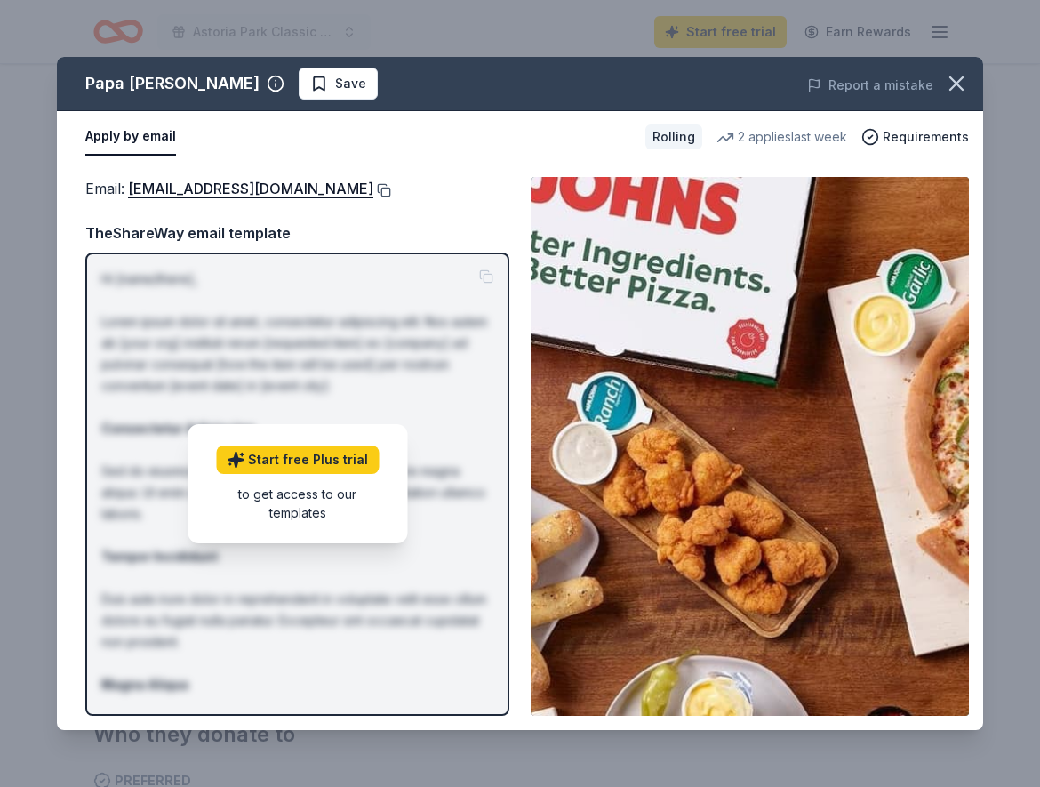
click at [373, 185] on button at bounding box center [382, 190] width 18 height 14
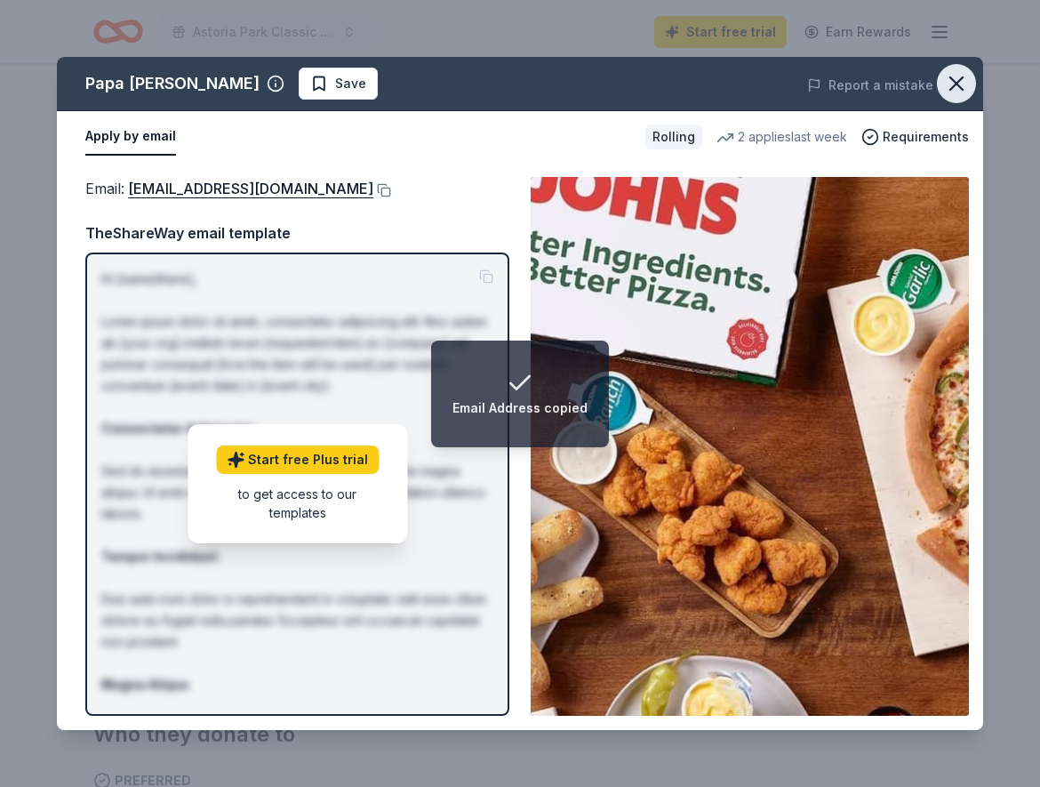
click at [963, 83] on icon "button" at bounding box center [956, 83] width 25 height 25
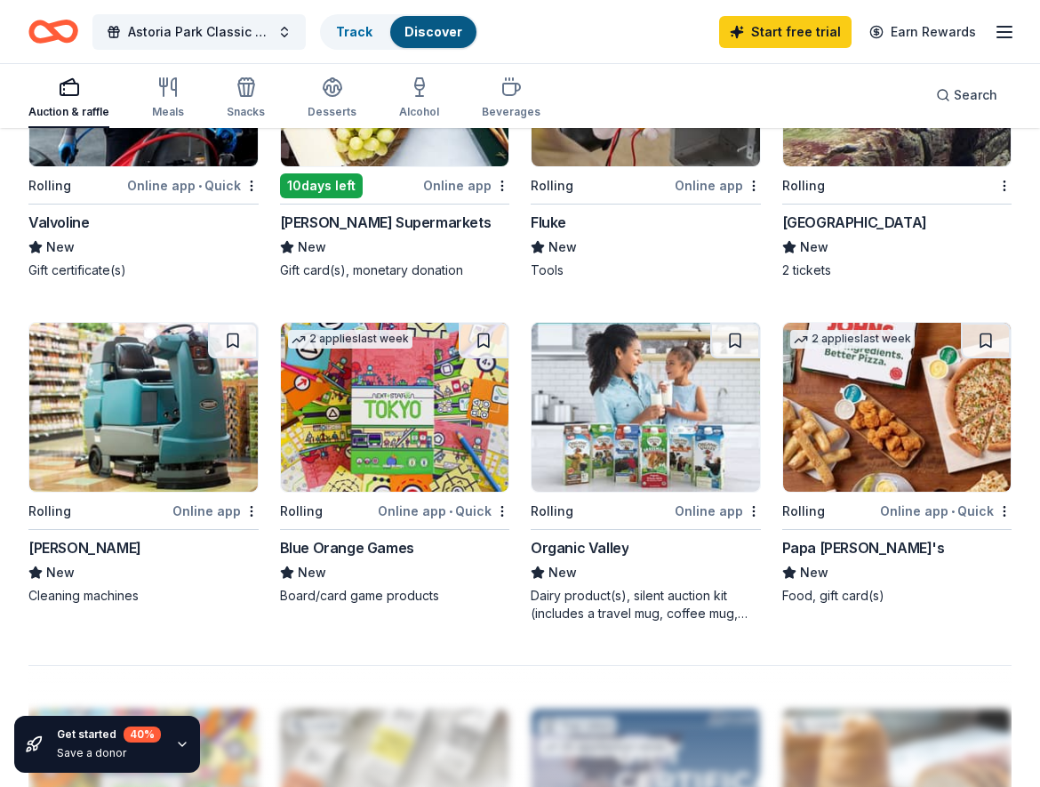
scroll to position [1088, 0]
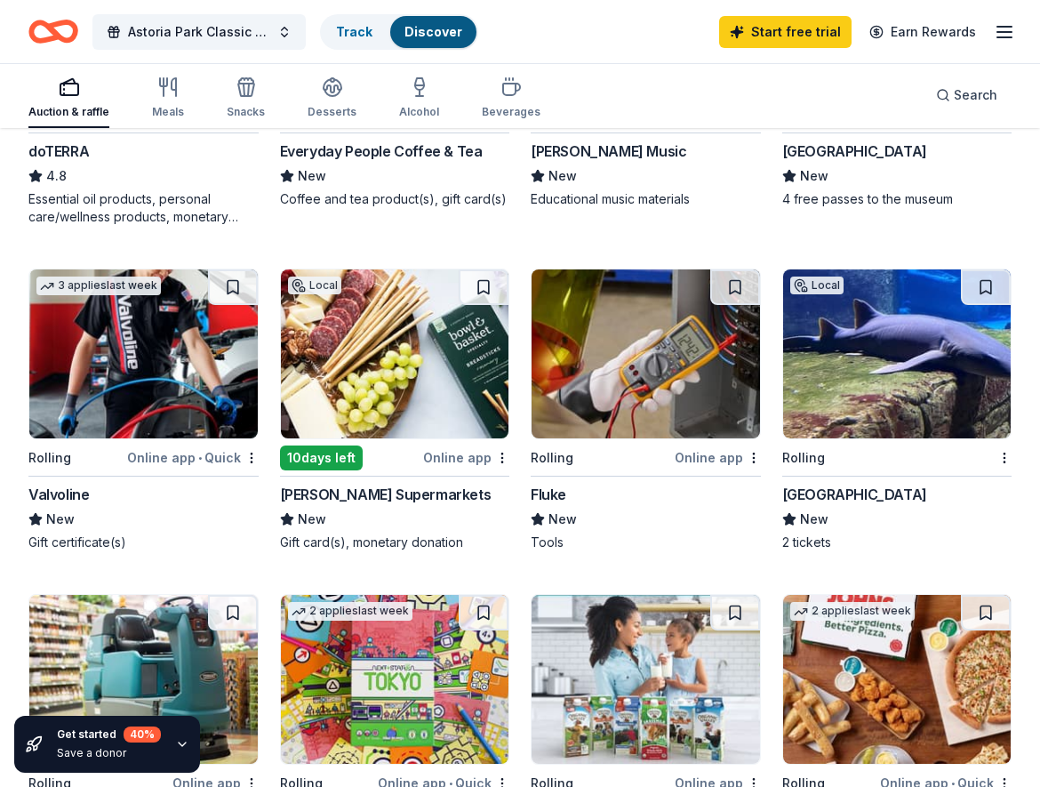
click at [619, 396] on img at bounding box center [645, 353] width 228 height 169
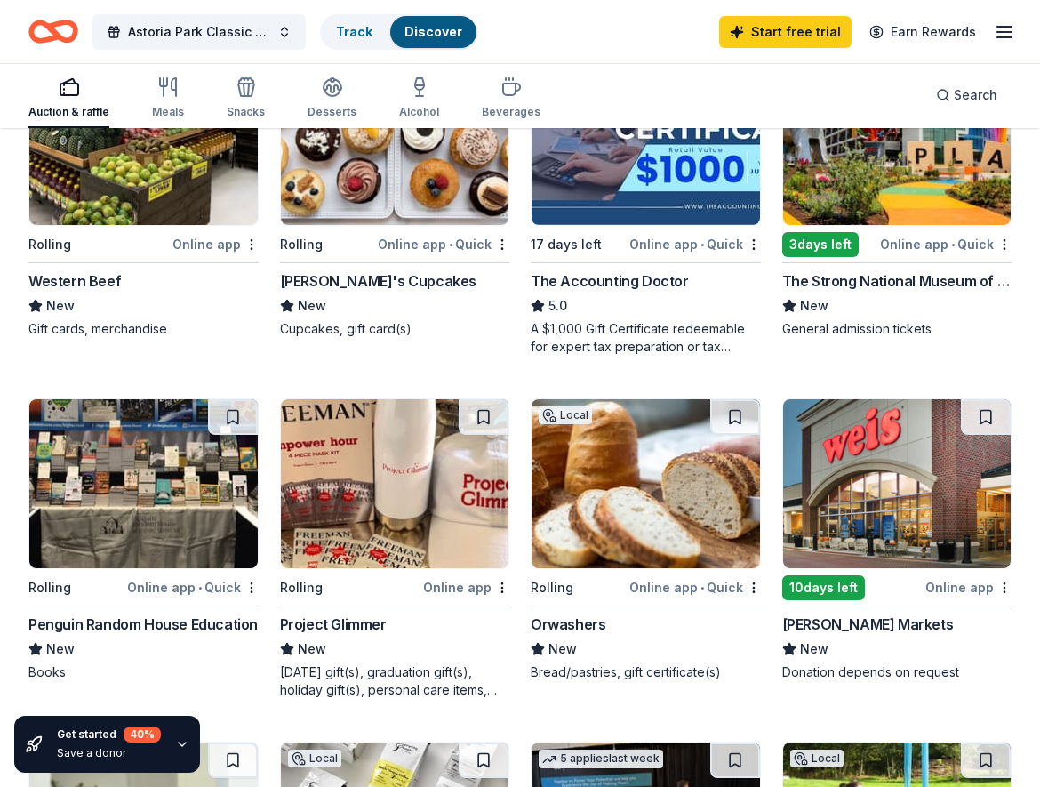
scroll to position [0, 0]
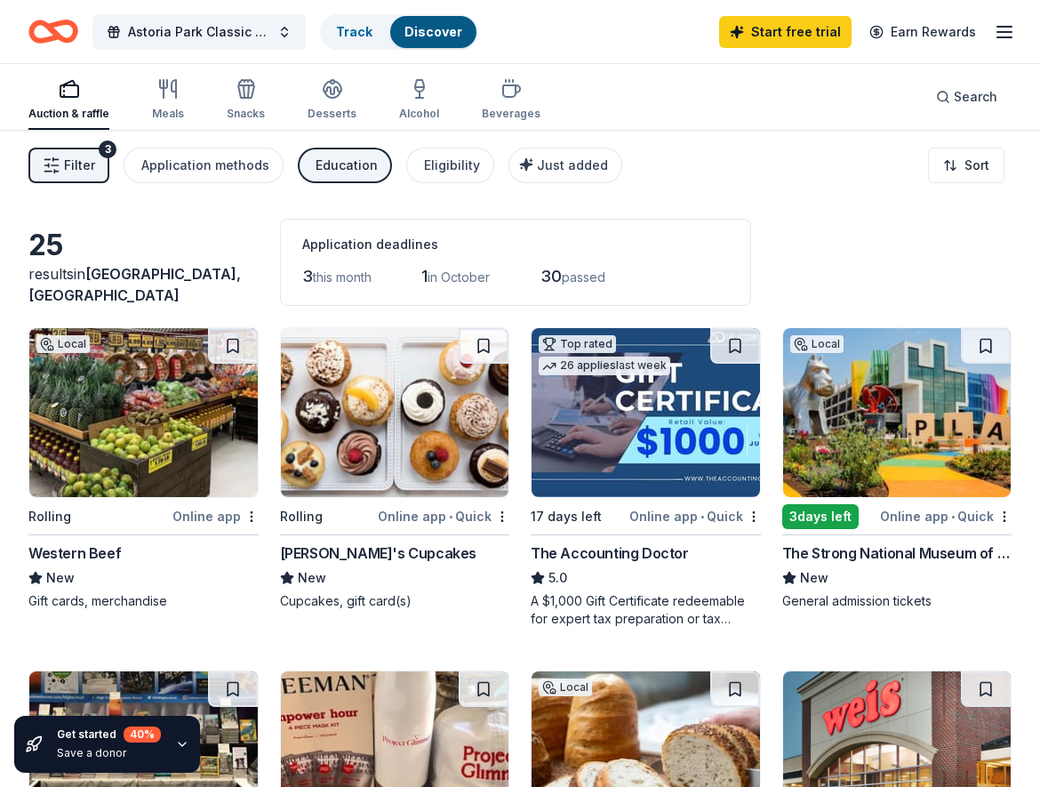
click at [79, 164] on span "Filter" at bounding box center [79, 165] width 31 height 21
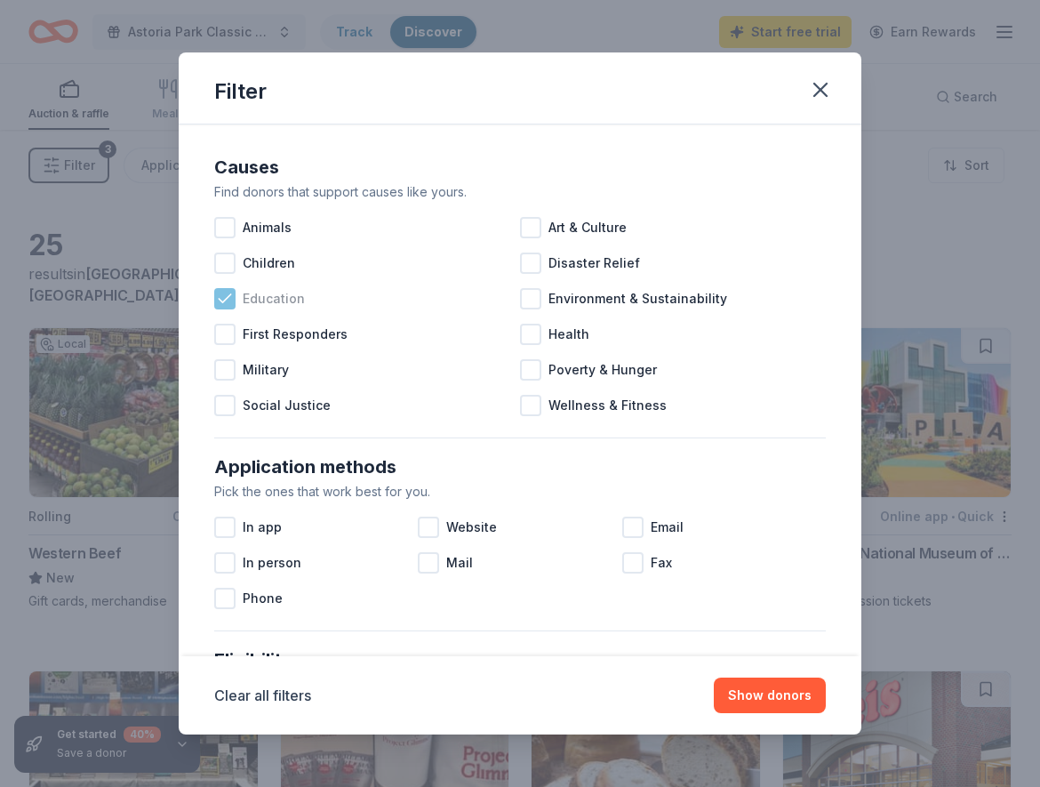
click at [221, 298] on icon at bounding box center [225, 299] width 18 height 18
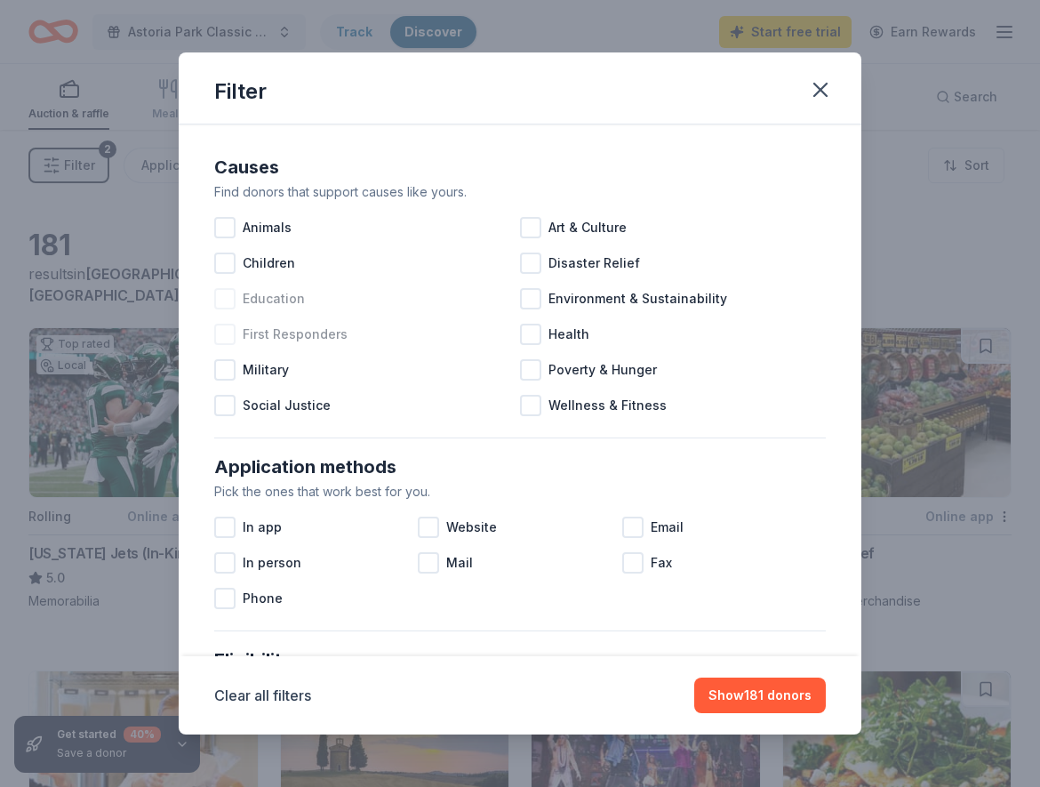
click at [221, 331] on div at bounding box center [224, 334] width 21 height 21
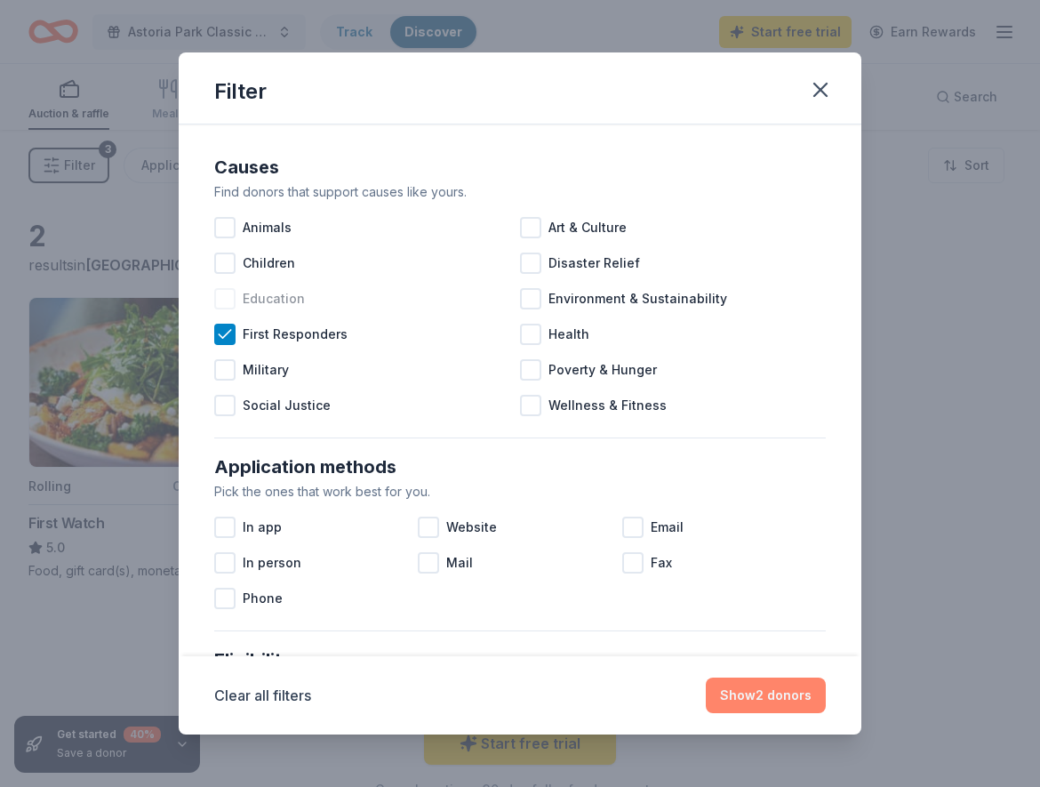
click at [763, 695] on button "Show 2 donors" at bounding box center [766, 695] width 120 height 36
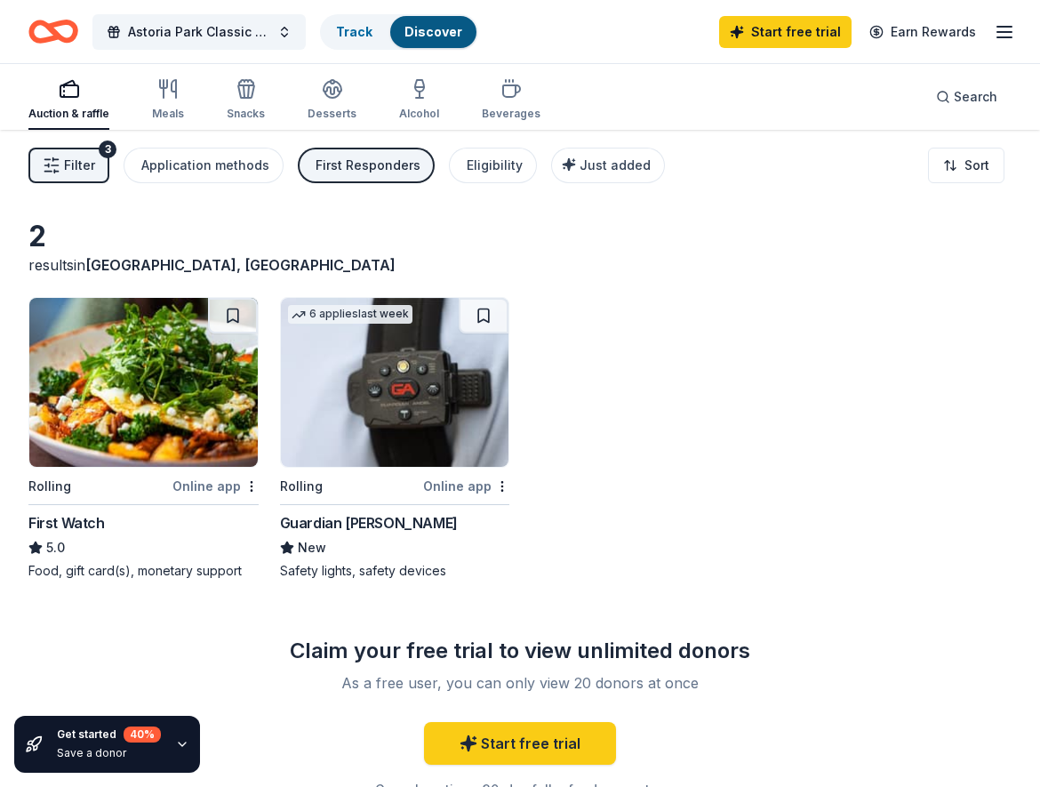
click at [81, 157] on span "Filter" at bounding box center [79, 165] width 31 height 21
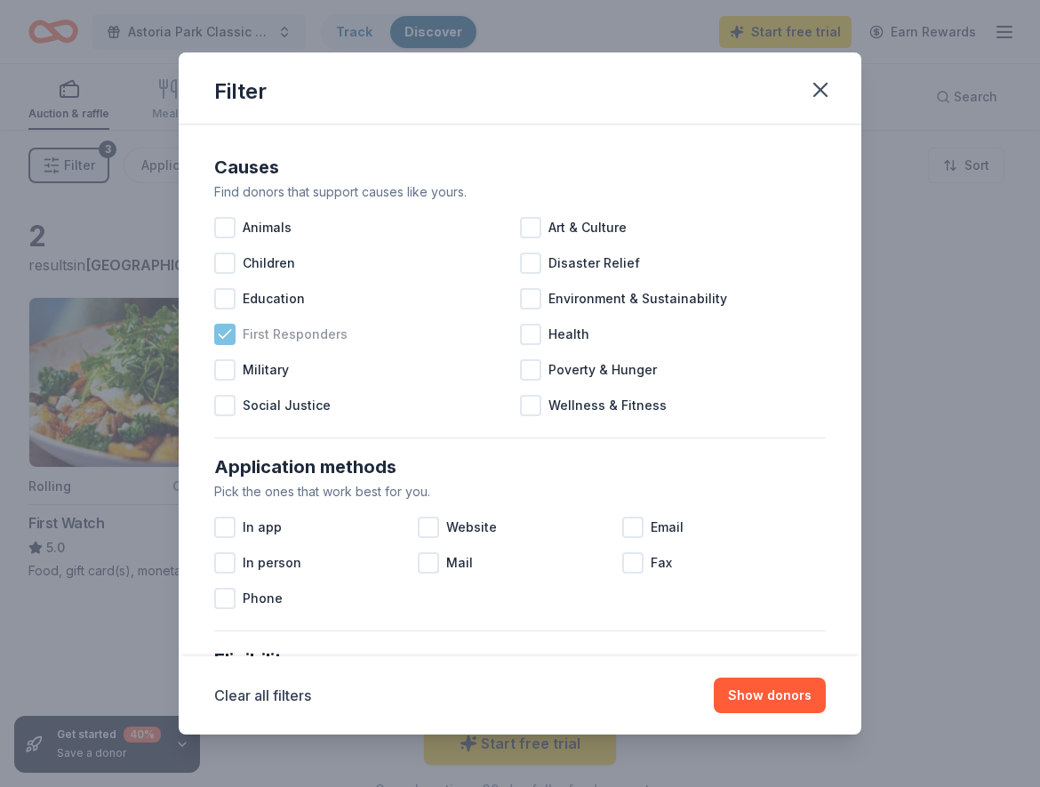
click at [228, 340] on icon at bounding box center [225, 334] width 18 height 18
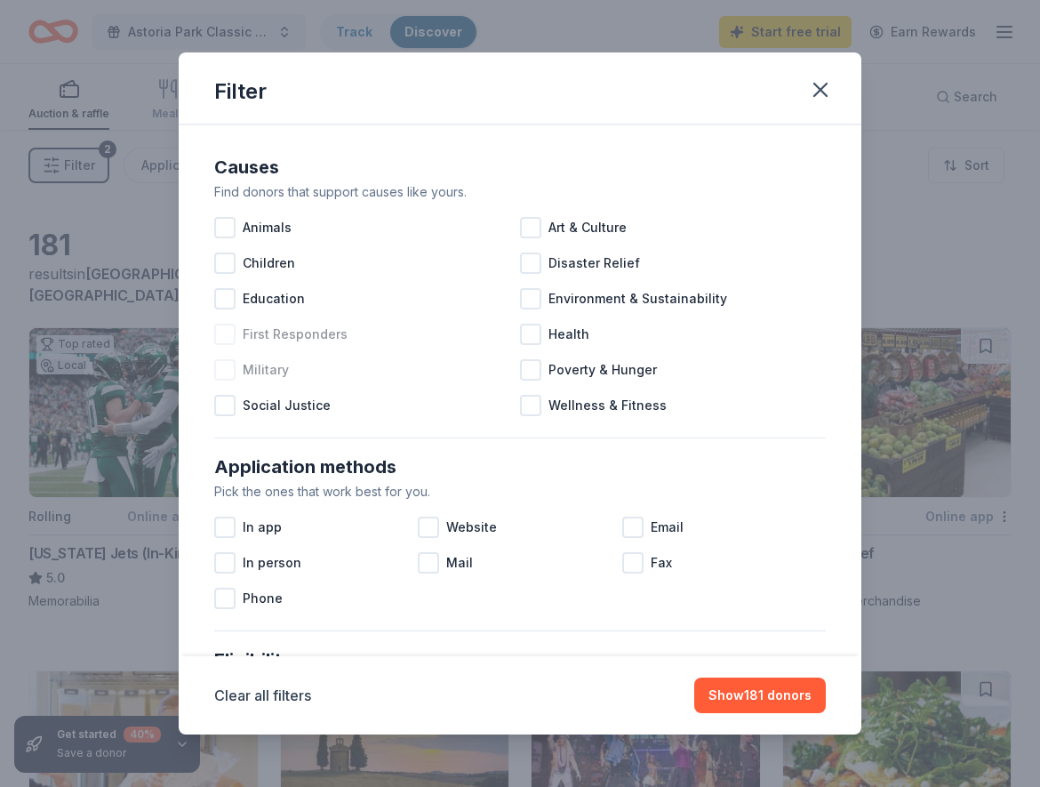
click at [228, 366] on div at bounding box center [224, 369] width 21 height 21
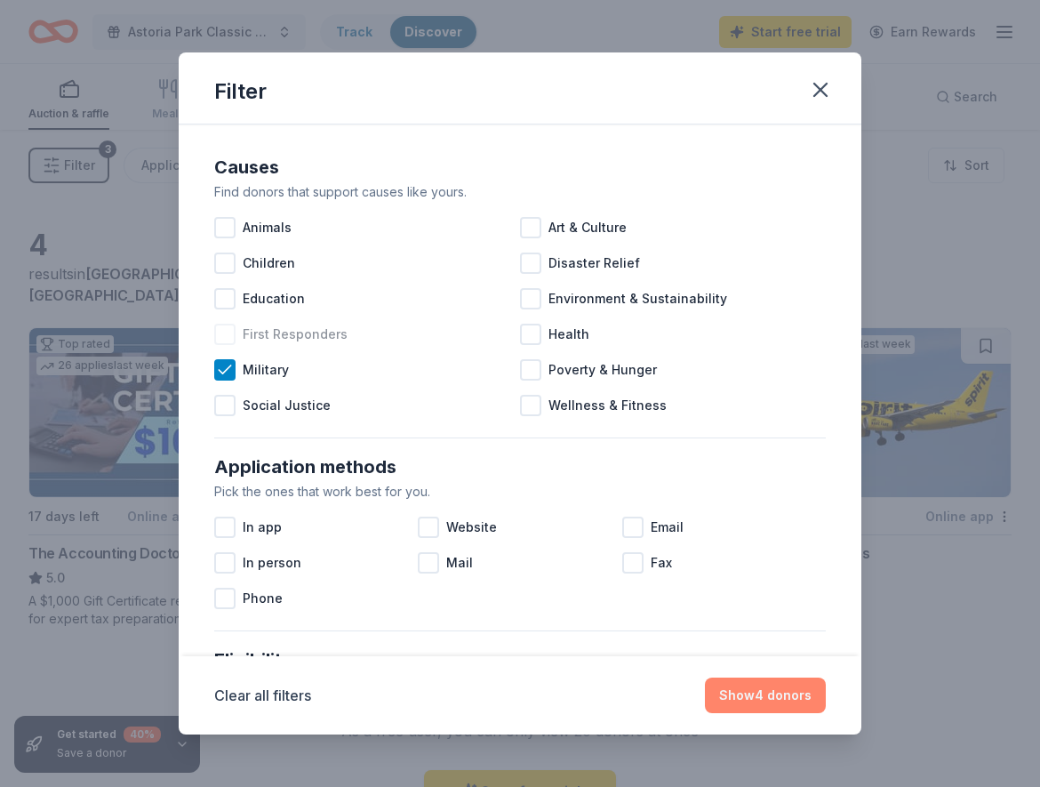
click at [765, 693] on button "Show 4 donors" at bounding box center [765, 695] width 121 height 36
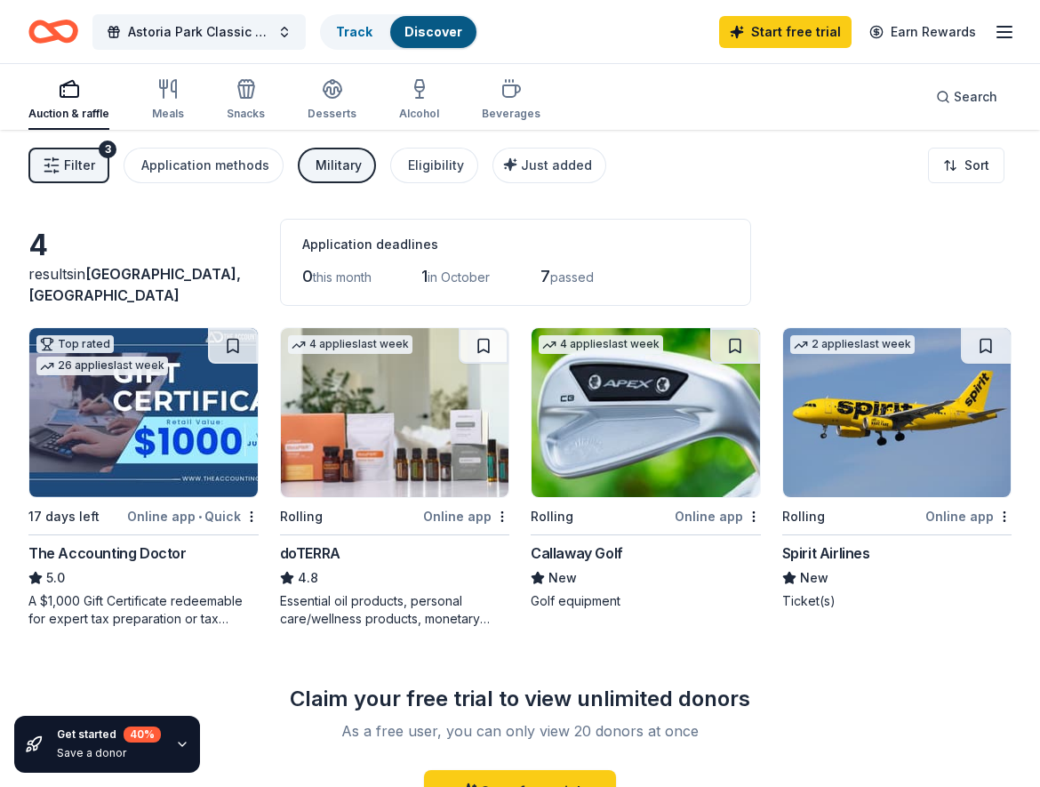
click at [44, 169] on icon "button" at bounding box center [52, 165] width 18 height 18
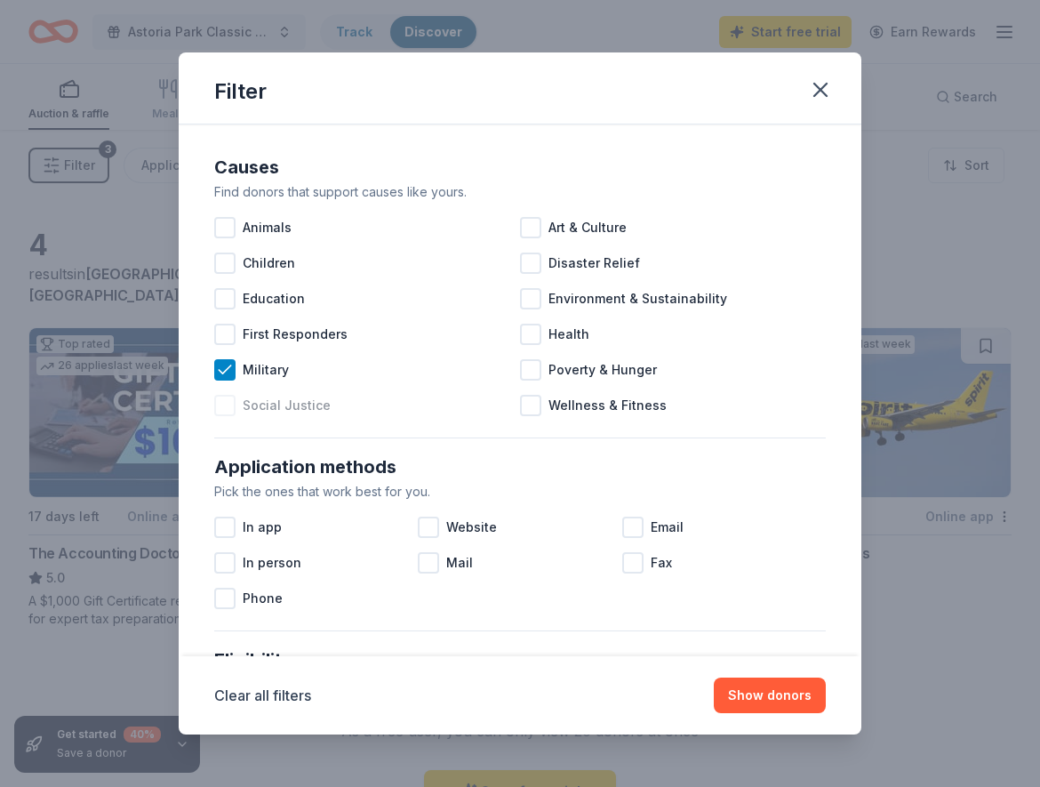
click at [229, 407] on div at bounding box center [224, 405] width 21 height 21
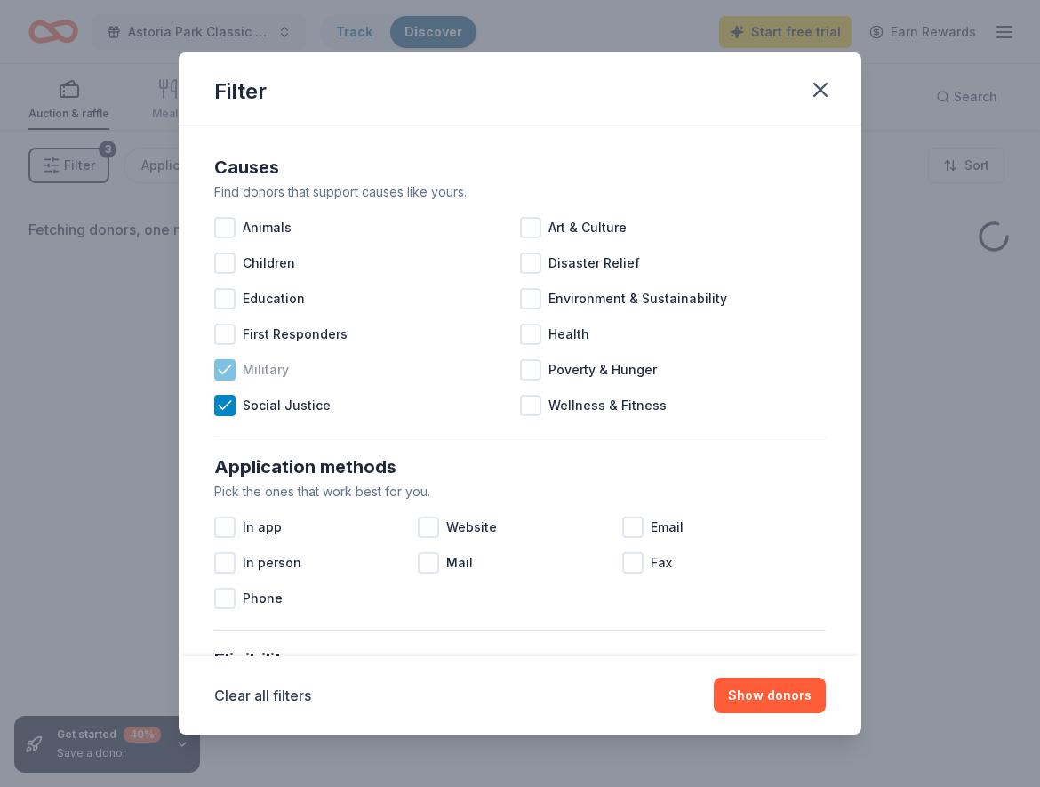
click at [225, 363] on icon at bounding box center [225, 370] width 18 height 18
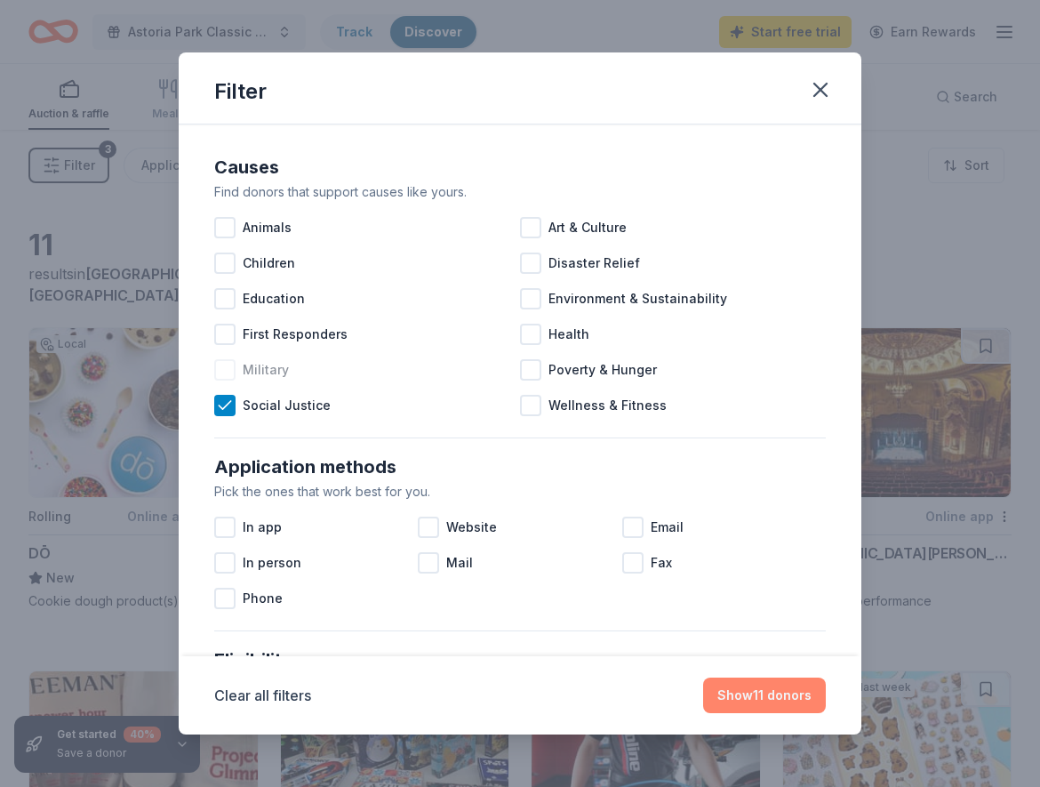
click at [790, 695] on button "Show 11 donors" at bounding box center [764, 695] width 123 height 36
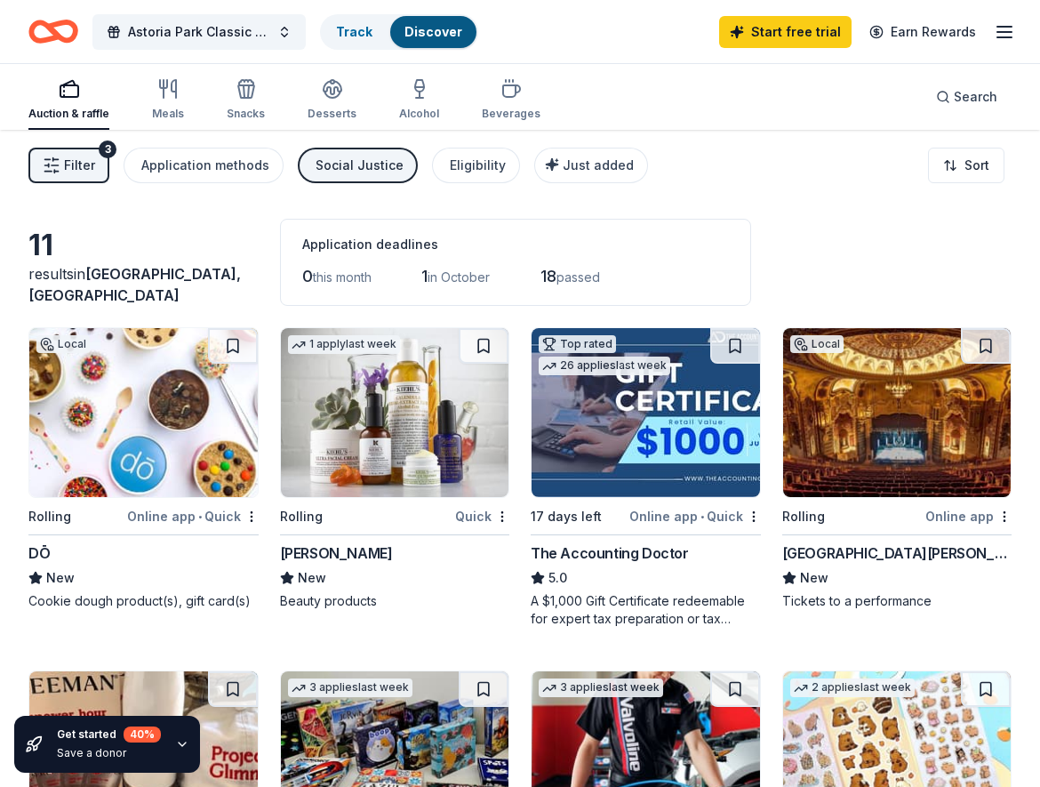
click at [76, 172] on span "Filter" at bounding box center [79, 165] width 31 height 21
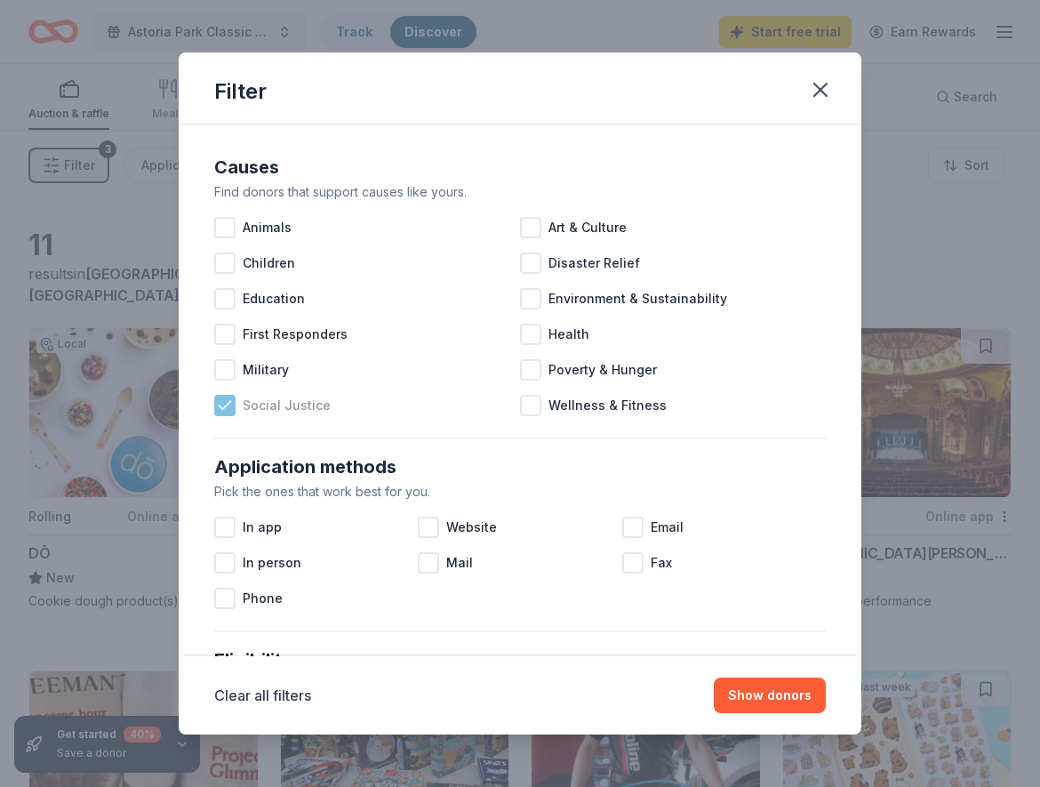
click at [215, 403] on div at bounding box center [224, 405] width 21 height 21
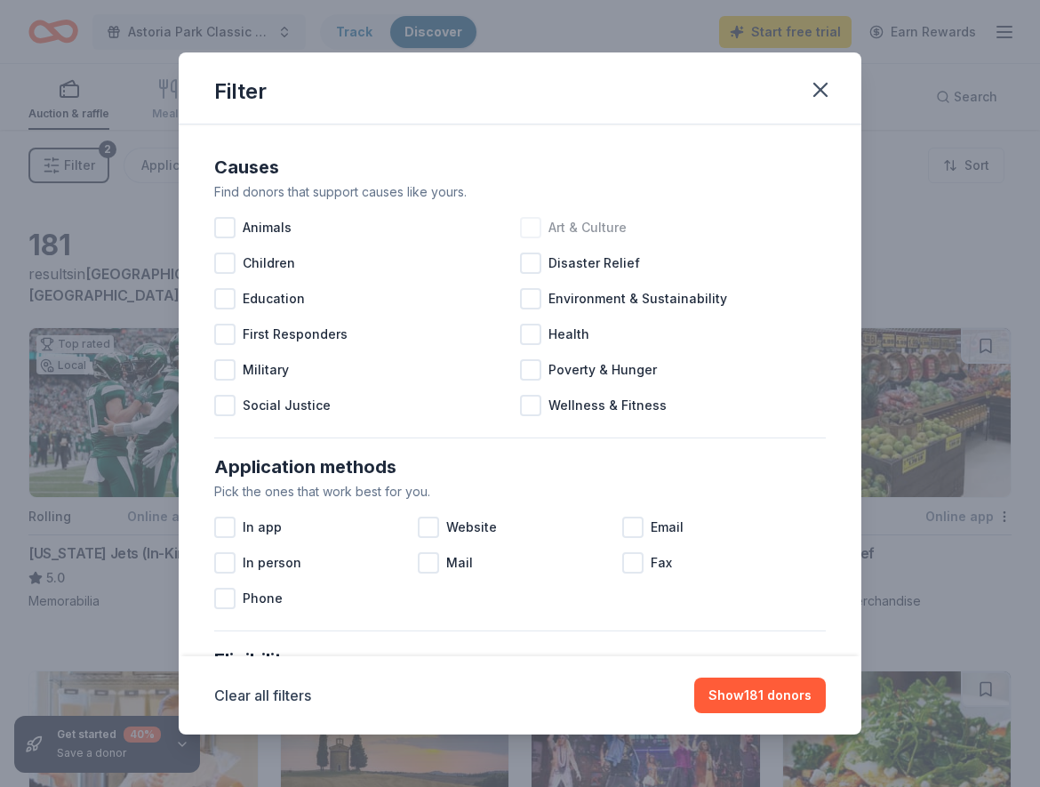
click at [534, 231] on div at bounding box center [530, 227] width 21 height 21
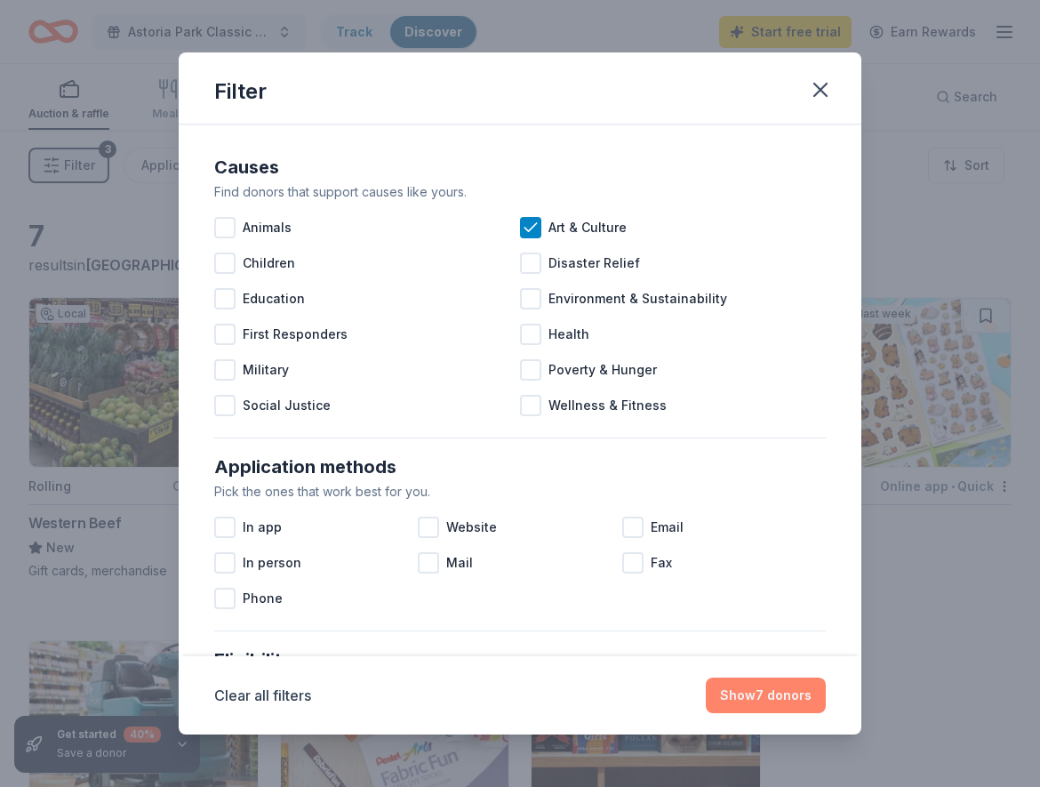
click at [745, 709] on button "Show 7 donors" at bounding box center [766, 695] width 120 height 36
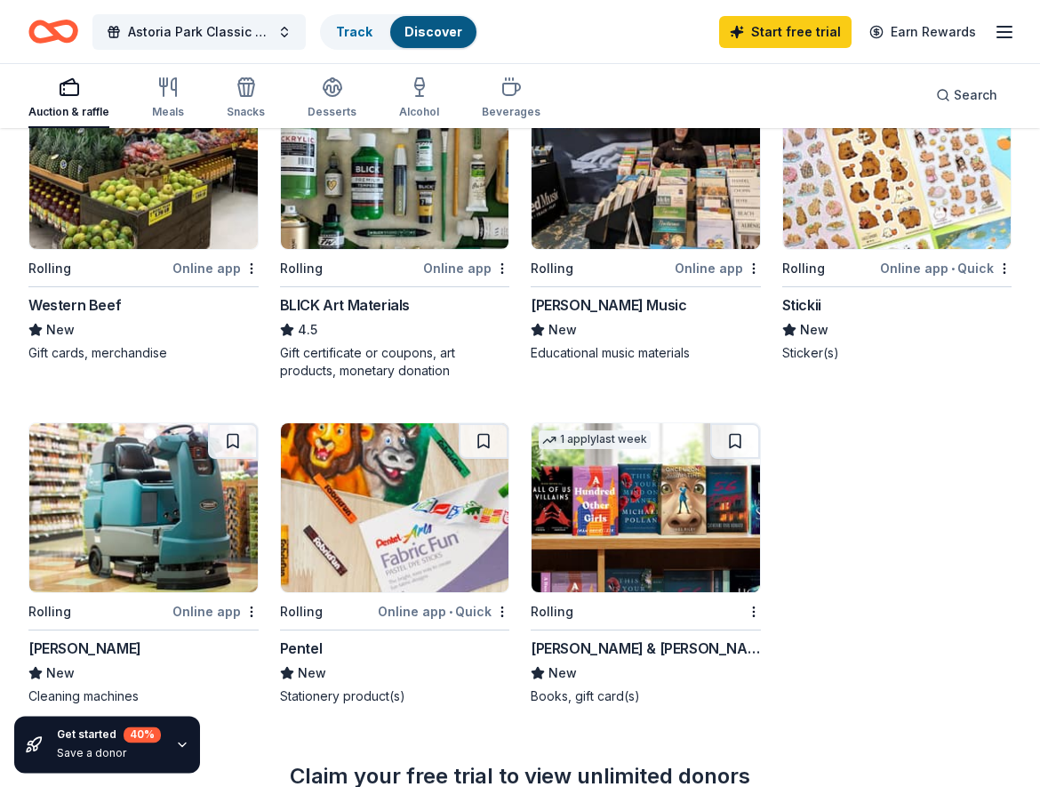
scroll to position [272, 0]
